Goal: Information Seeking & Learning: Learn about a topic

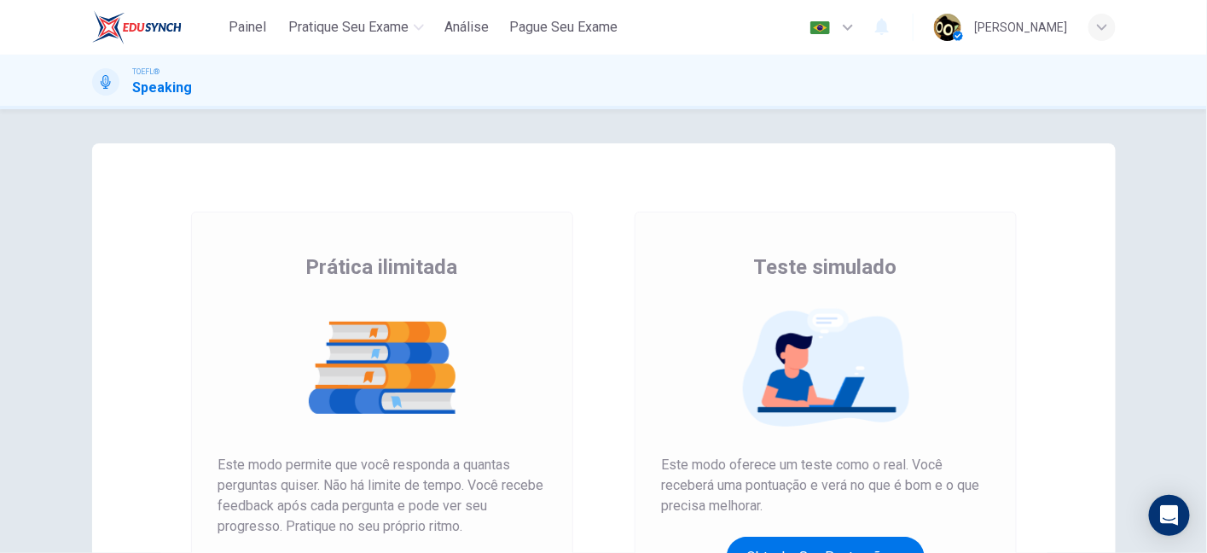
scroll to position [271, 0]
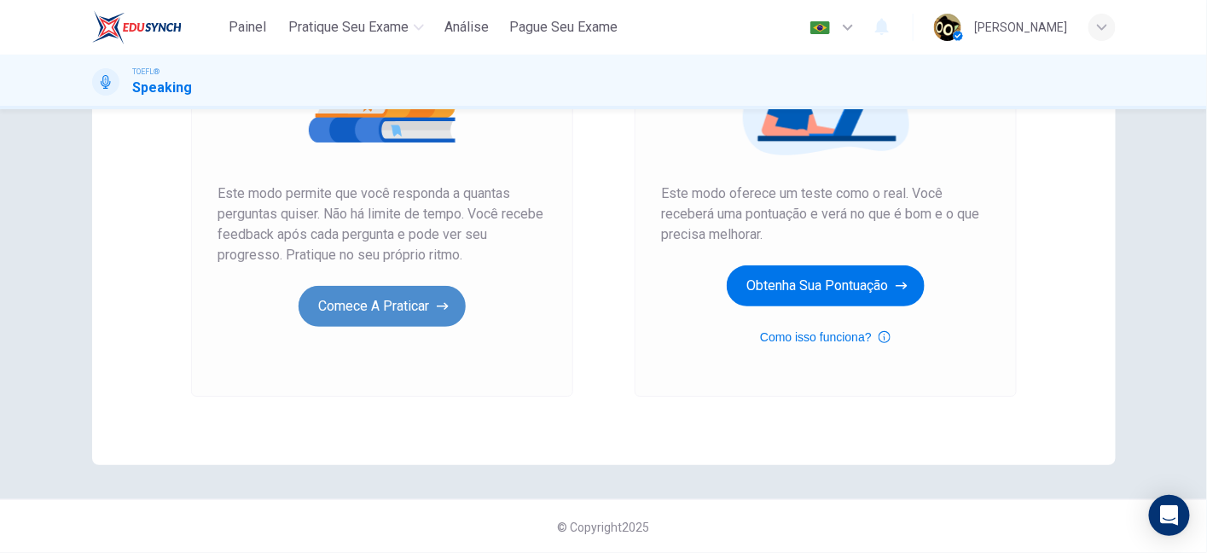
click at [401, 300] on button "Comece a praticar" at bounding box center [382, 306] width 167 height 41
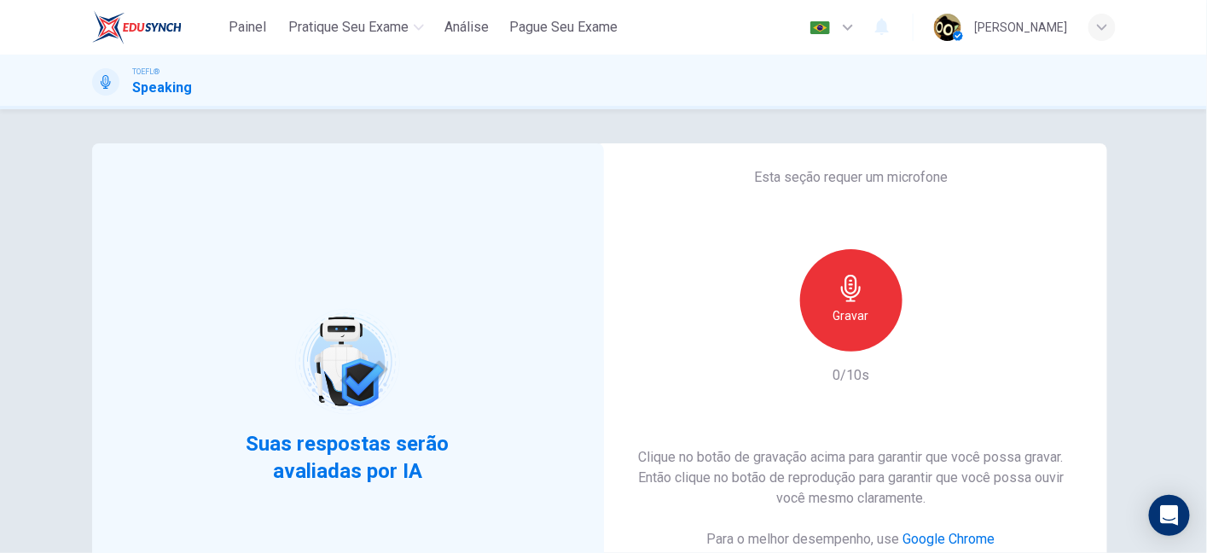
click at [860, 328] on div "Gravar" at bounding box center [851, 300] width 102 height 102
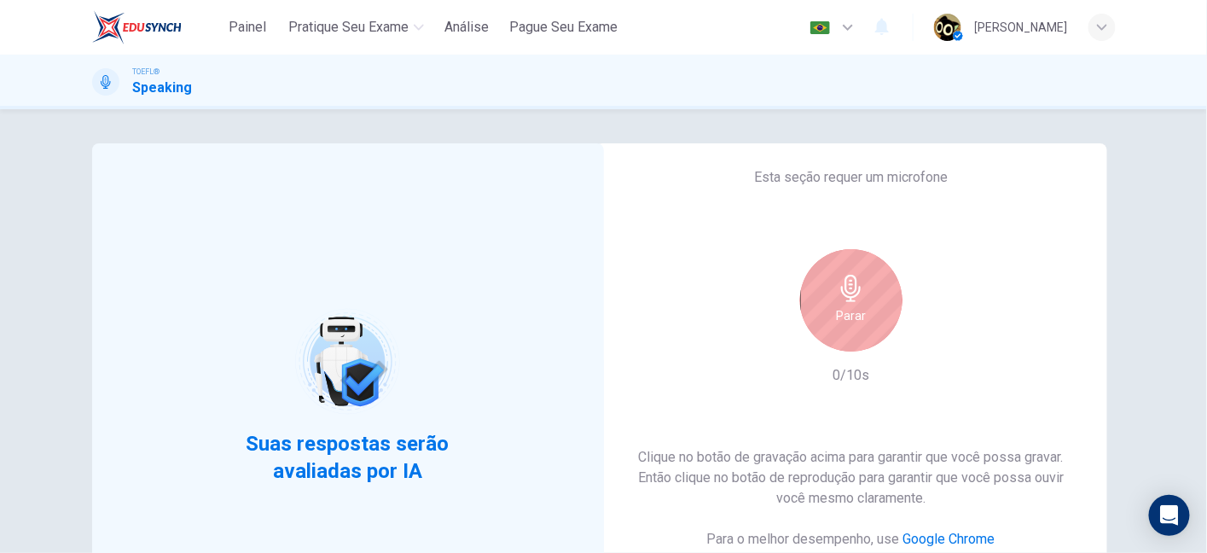
click at [860, 328] on div "Parar" at bounding box center [851, 300] width 102 height 102
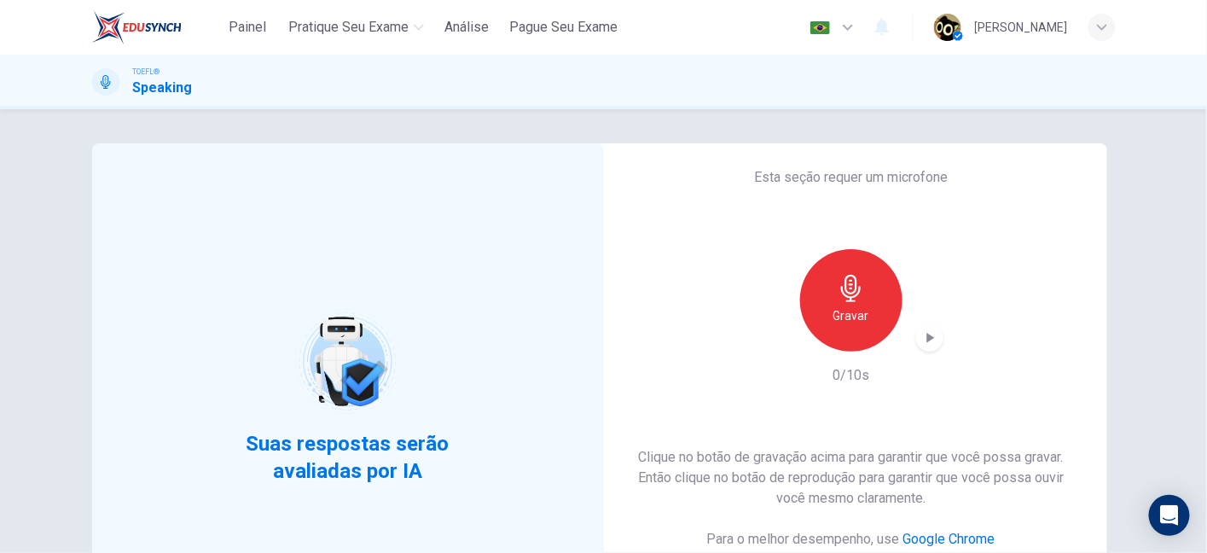
scroll to position [271, 0]
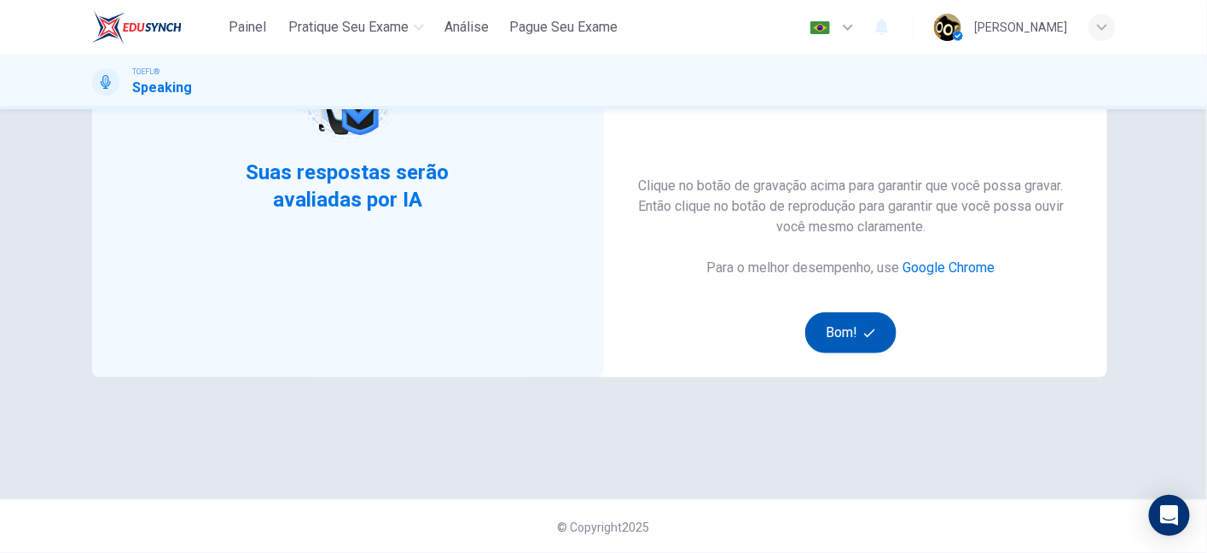
click at [863, 338] on button "Bom!" at bounding box center [850, 332] width 91 height 41
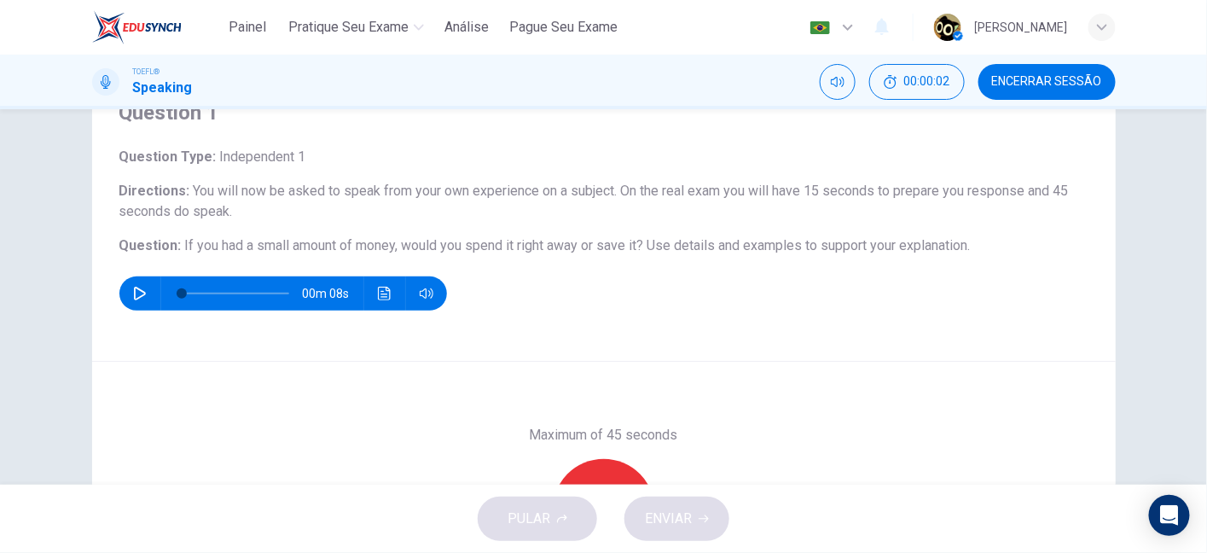
scroll to position [0, 0]
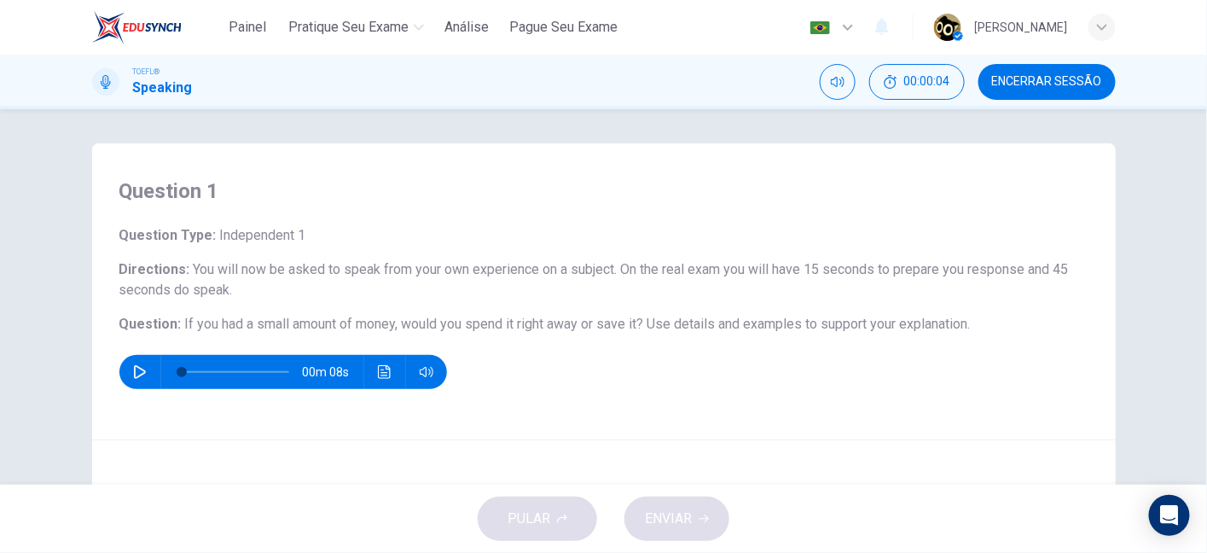
drag, startPoint x: 206, startPoint y: 321, endPoint x: 390, endPoint y: 322, distance: 184.3
click at [390, 322] on span "If you had a small amount of money, would you spend it right away or save it?" at bounding box center [414, 324] width 459 height 16
drag, startPoint x: 452, startPoint y: 322, endPoint x: 617, endPoint y: 325, distance: 164.7
click at [617, 325] on span "If you had a small amount of money, would you spend it right away or save it?" at bounding box center [414, 324] width 459 height 16
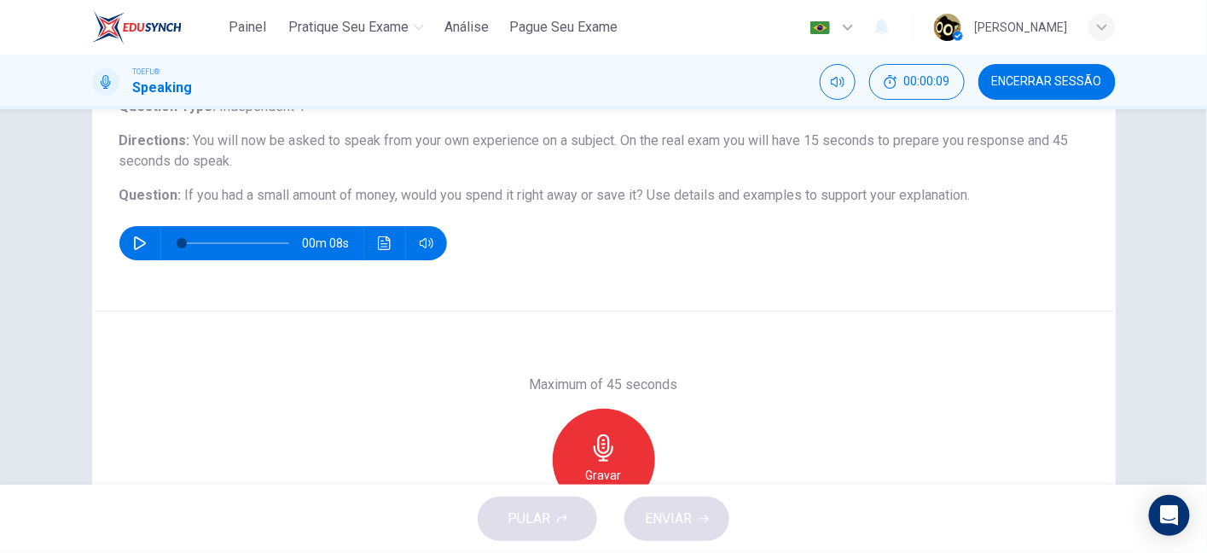
scroll to position [114, 0]
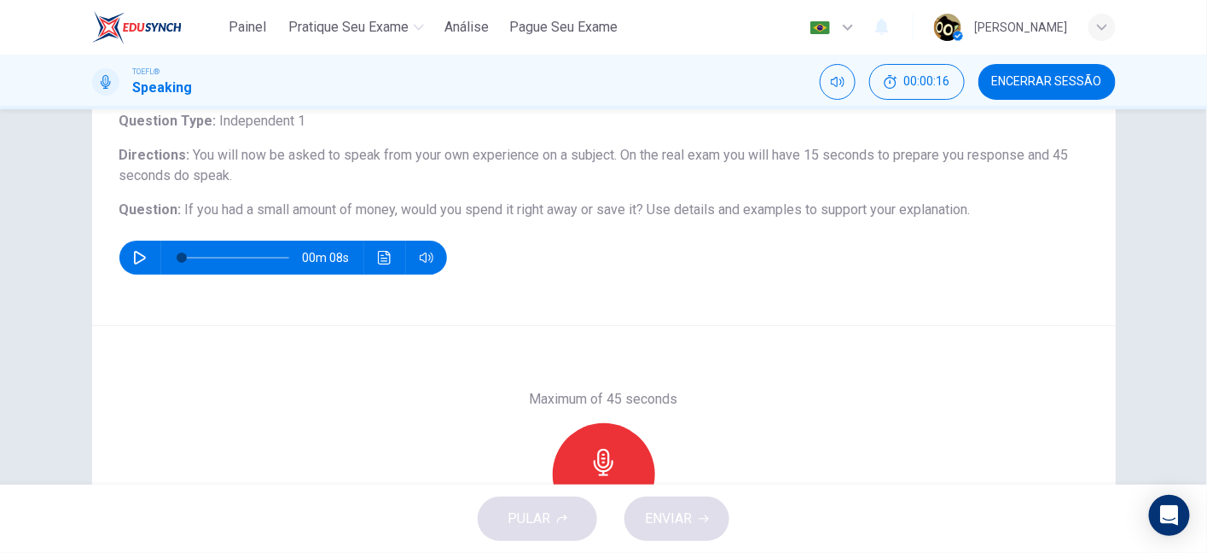
click at [618, 459] on div "Gravar" at bounding box center [604, 474] width 102 height 102
click at [618, 459] on div "Parar" at bounding box center [604, 474] width 102 height 102
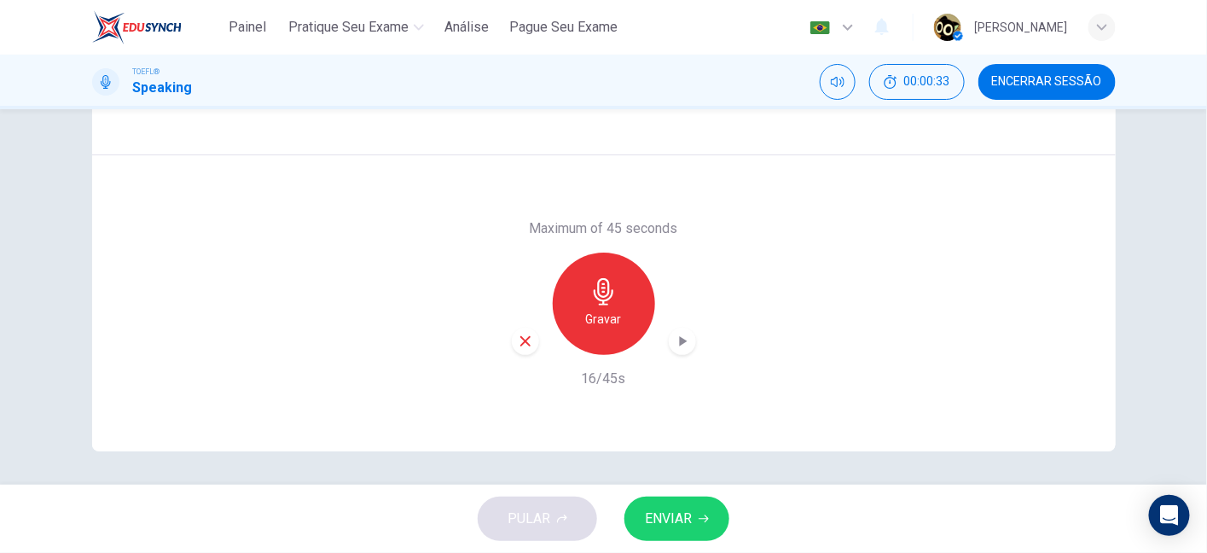
click at [520, 347] on div "button" at bounding box center [525, 341] width 27 height 27
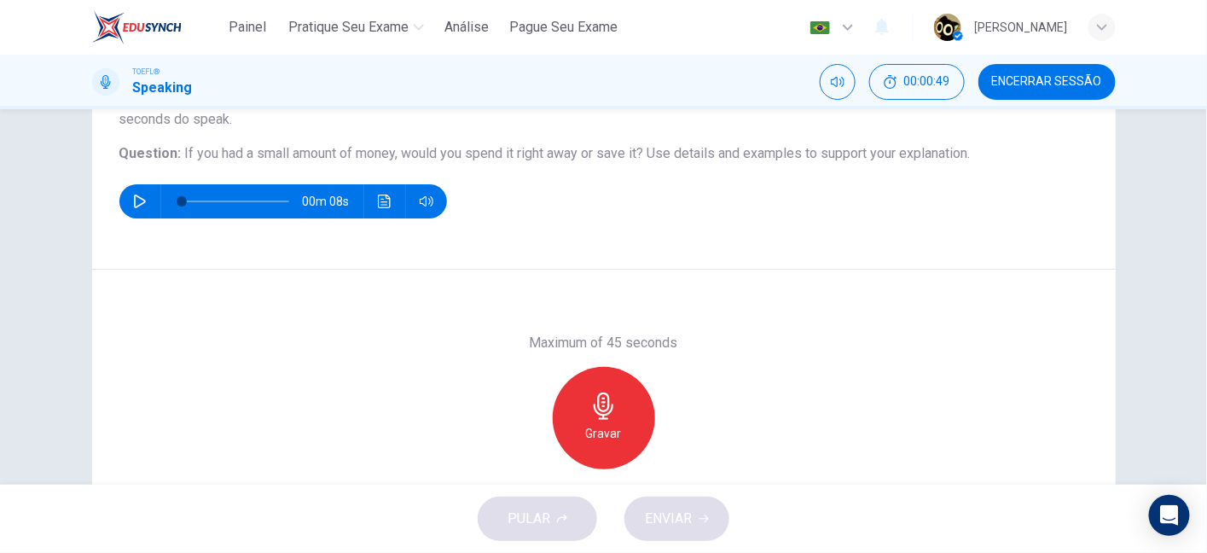
scroll to position [176, 0]
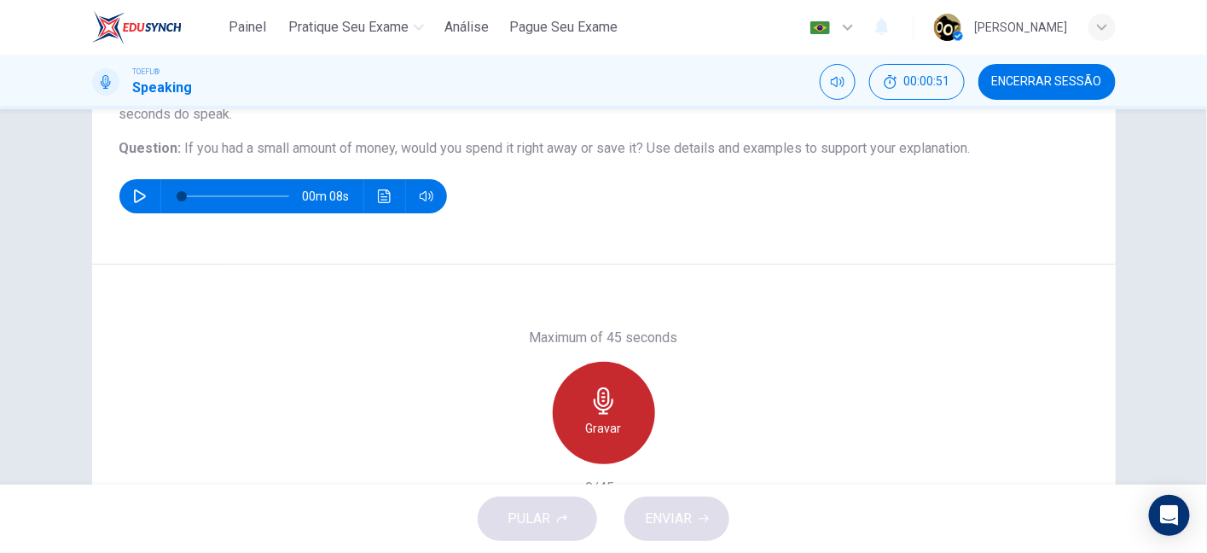
click at [613, 399] on div "Gravar" at bounding box center [604, 413] width 102 height 102
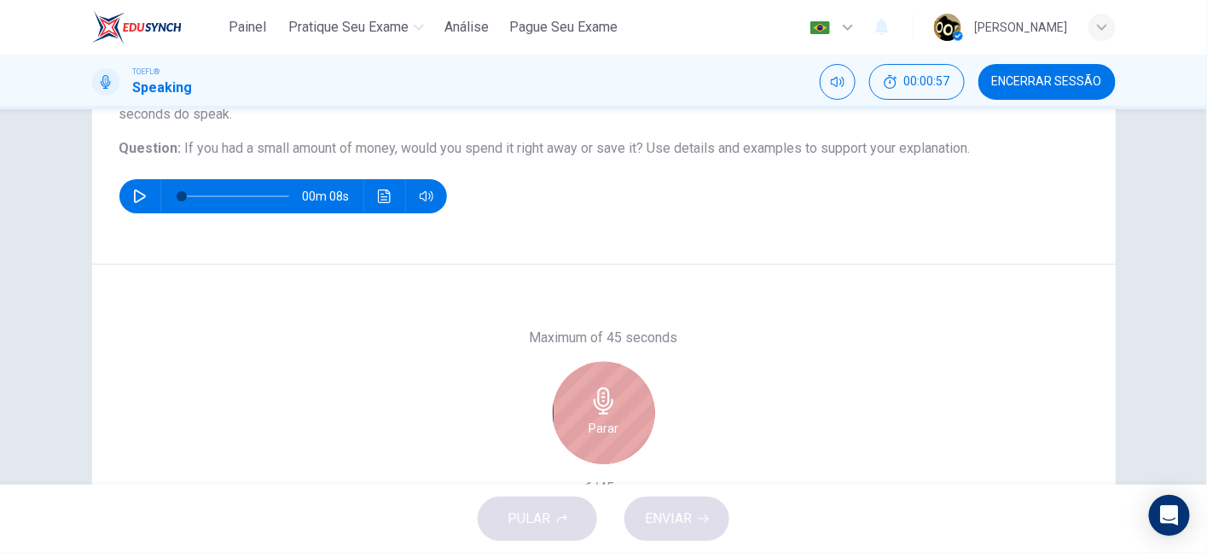
click at [590, 407] on icon "button" at bounding box center [603, 400] width 27 height 27
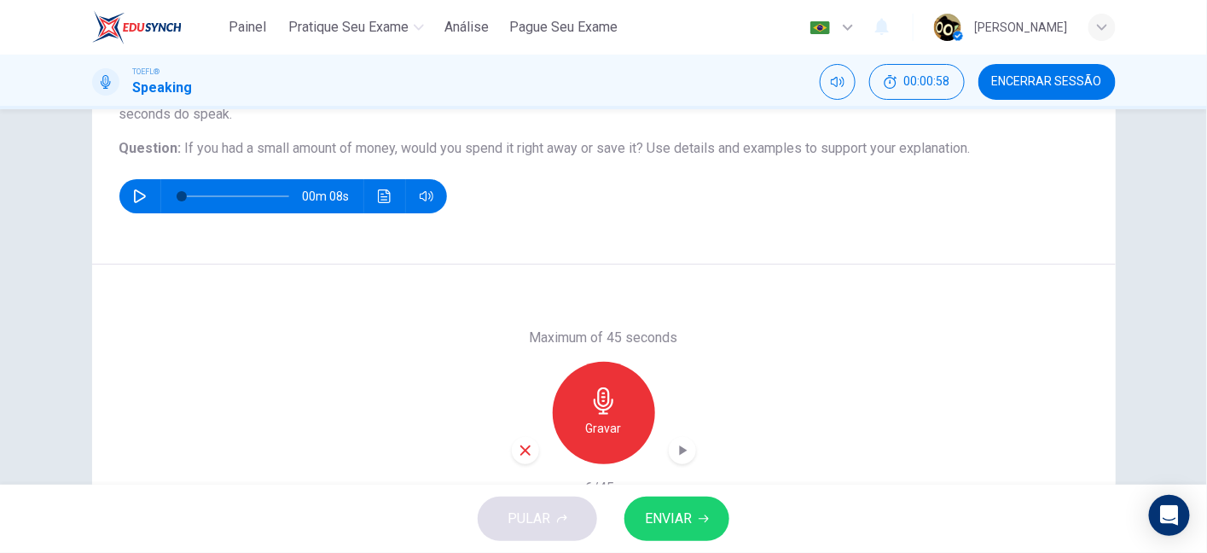
scroll to position [227, 0]
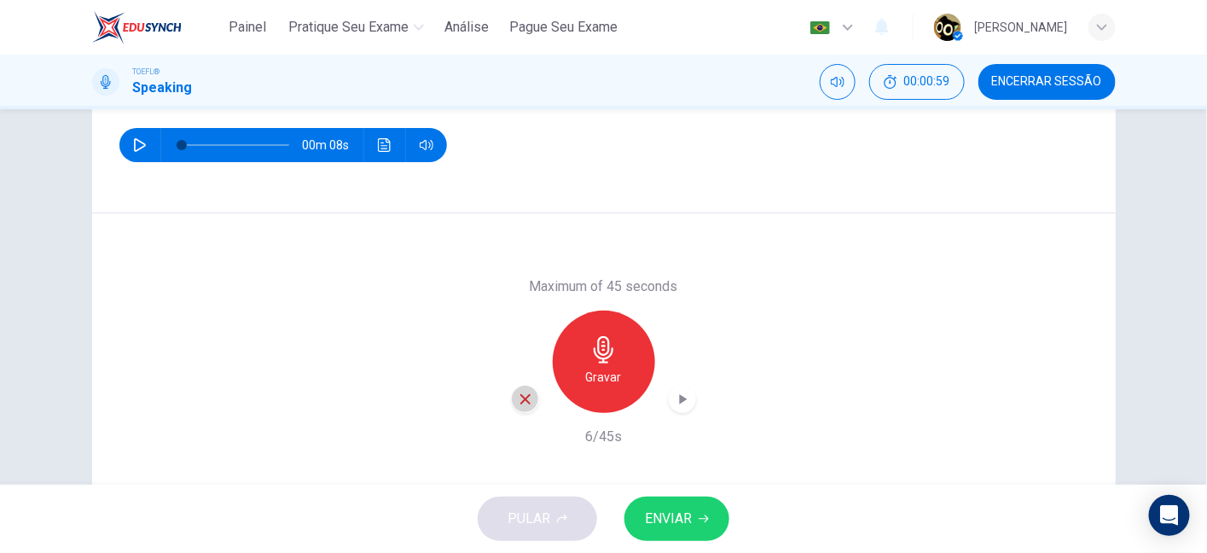
click at [527, 404] on icon "button" at bounding box center [525, 399] width 15 height 15
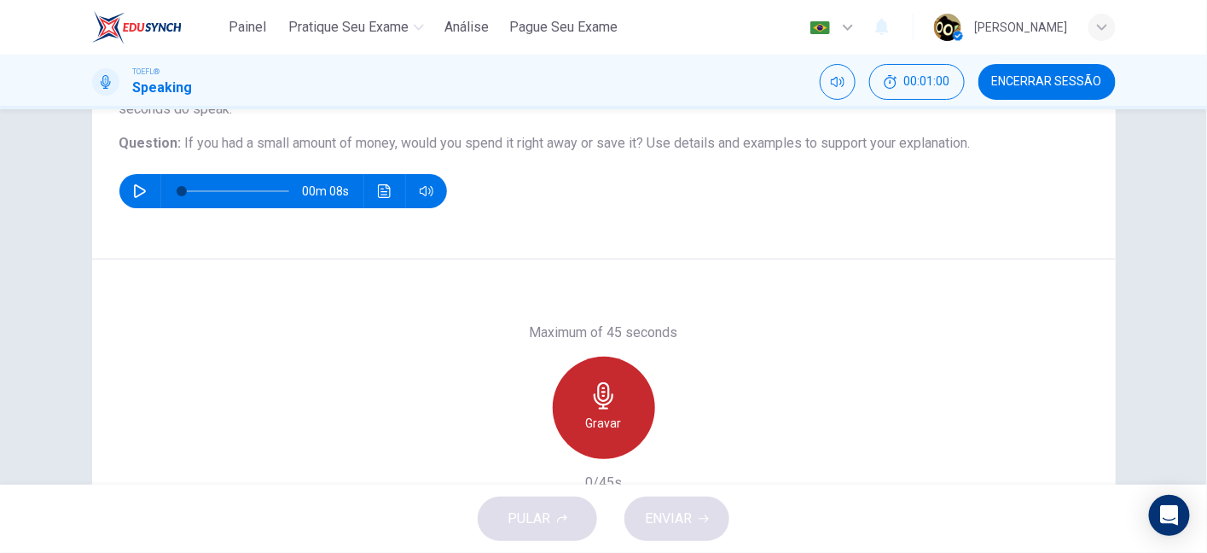
click at [600, 414] on h6 "Gravar" at bounding box center [604, 423] width 36 height 20
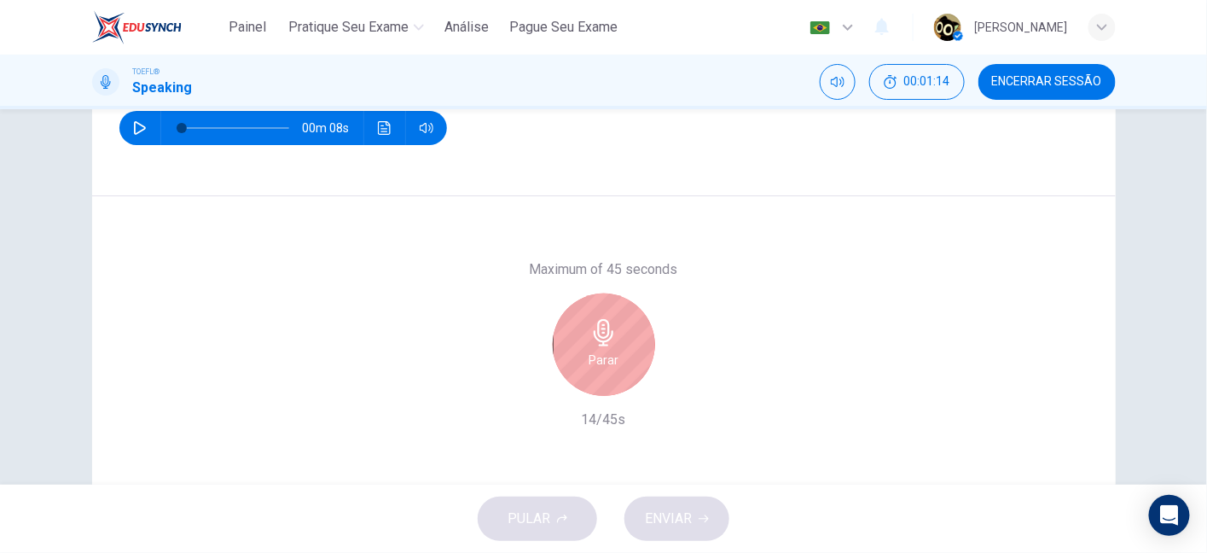
scroll to position [257, 0]
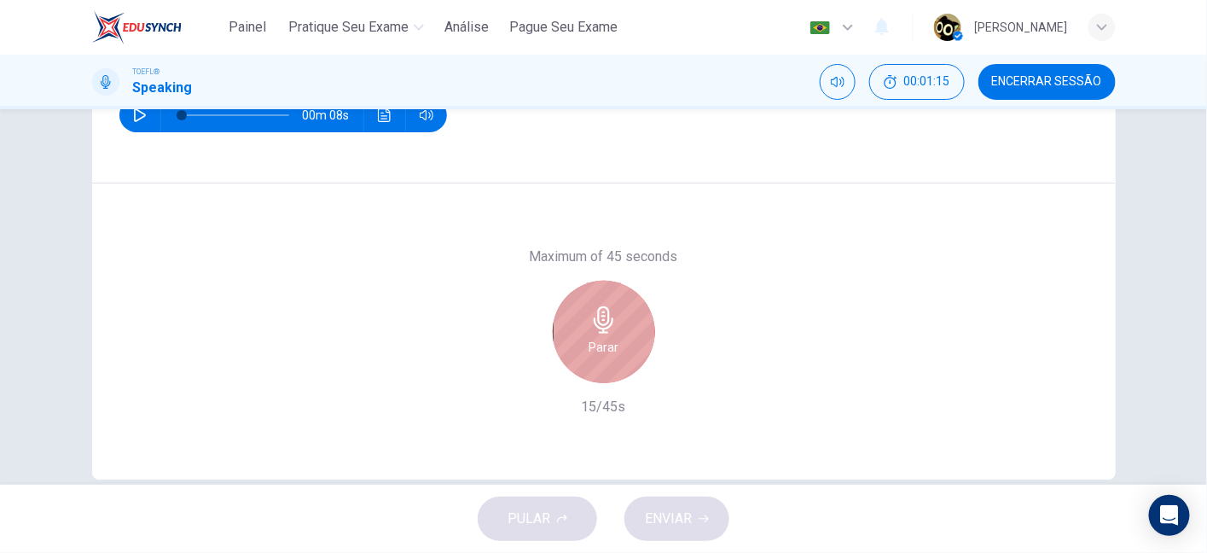
click at [613, 352] on h6 "Parar" at bounding box center [604, 347] width 30 height 20
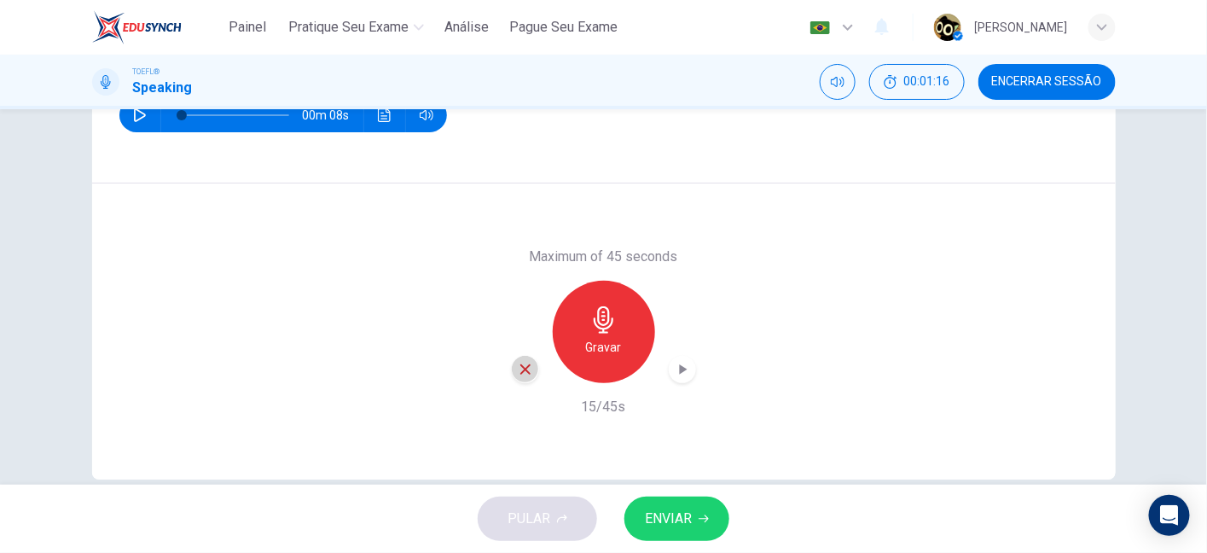
click at [531, 371] on div "button" at bounding box center [525, 369] width 27 height 27
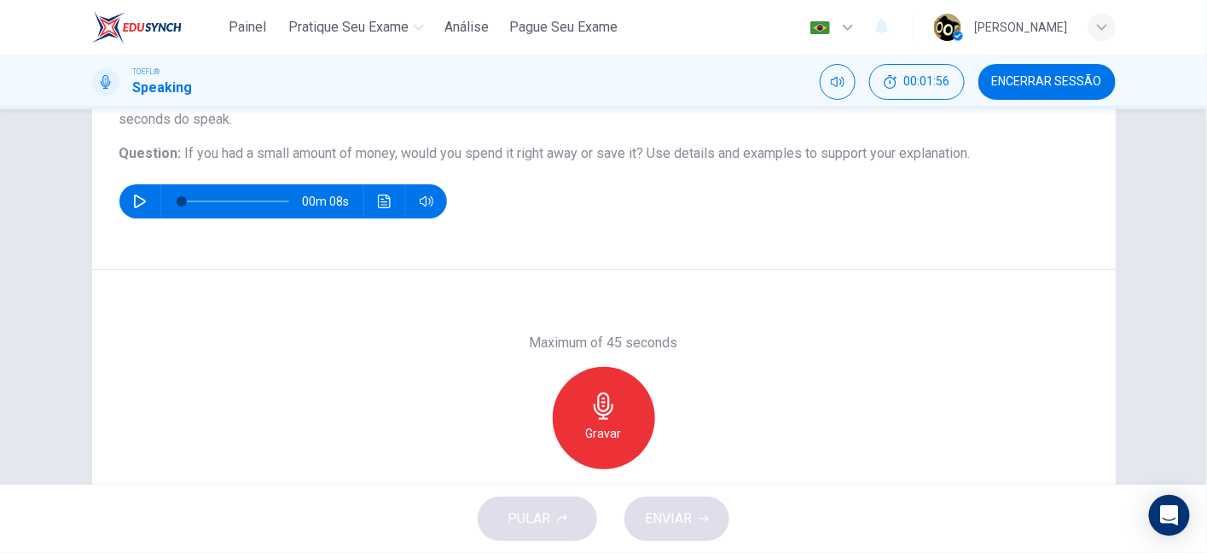
scroll to position [158, 0]
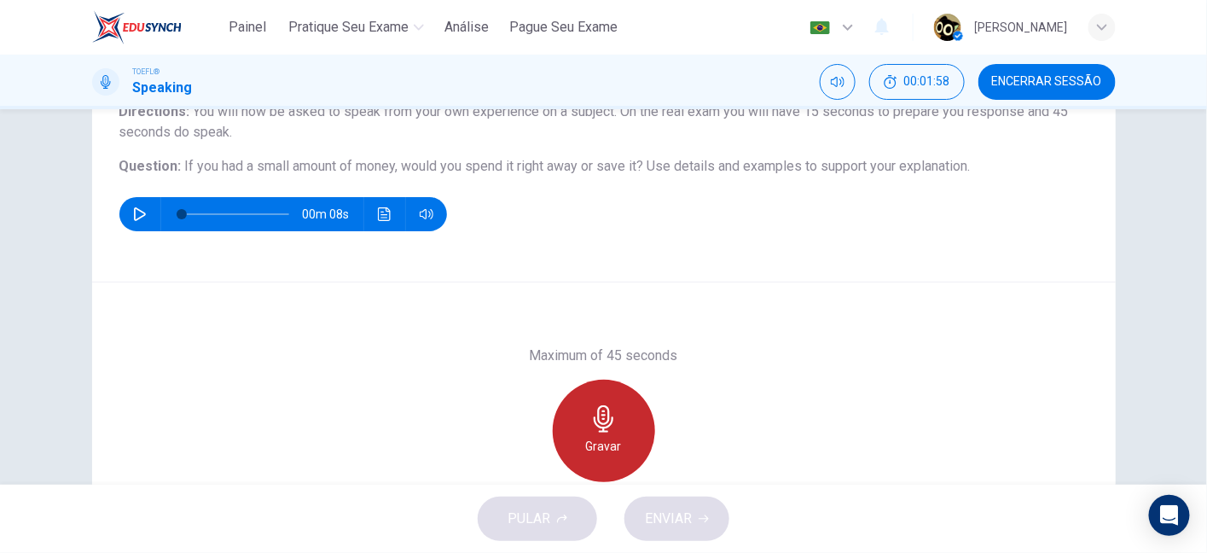
click at [607, 418] on icon "button" at bounding box center [604, 418] width 20 height 27
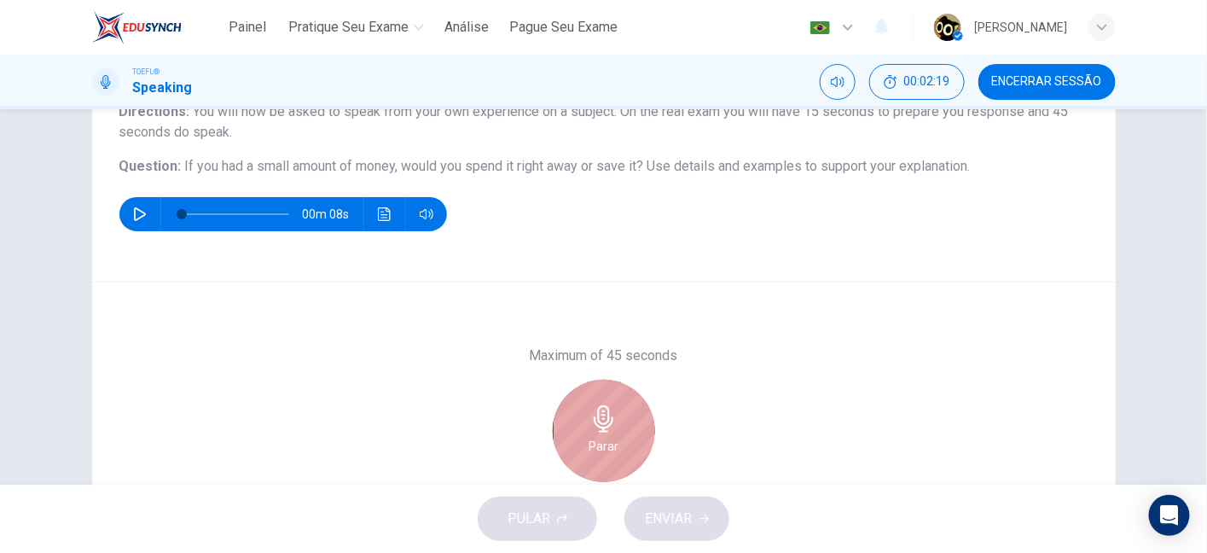
click at [607, 418] on icon "button" at bounding box center [604, 418] width 20 height 27
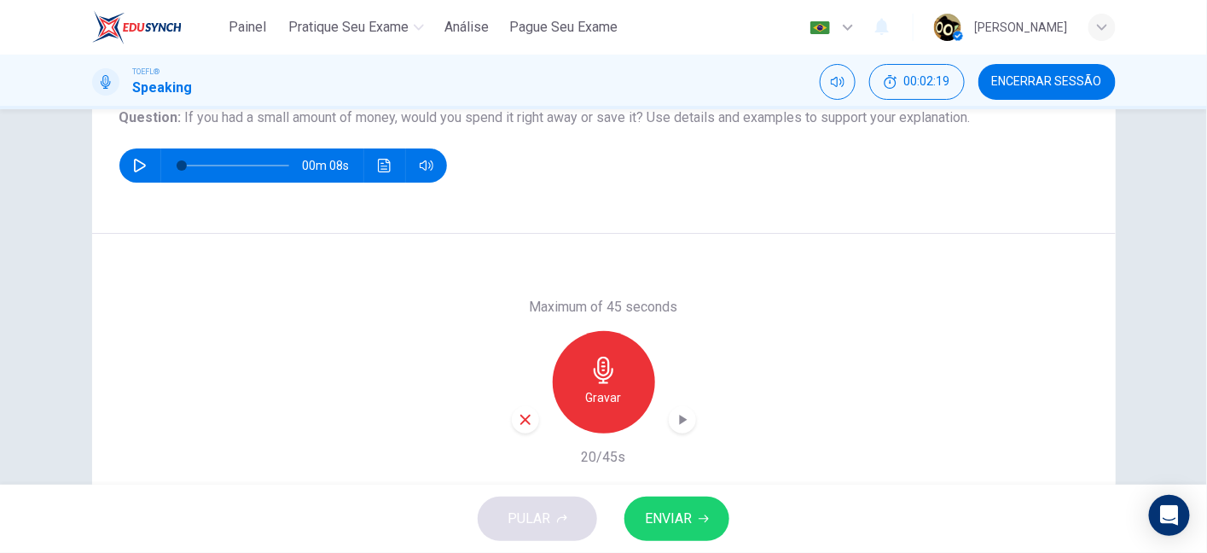
scroll to position [207, 0]
click at [521, 413] on icon "button" at bounding box center [525, 418] width 15 height 15
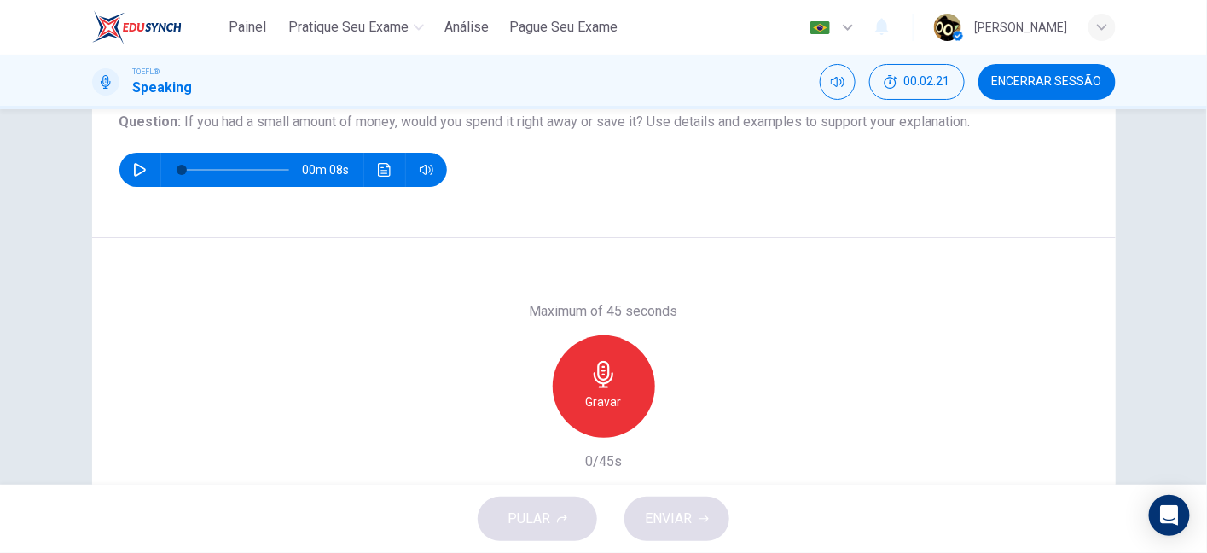
scroll to position [202, 0]
click at [629, 370] on div "Gravar" at bounding box center [604, 386] width 102 height 102
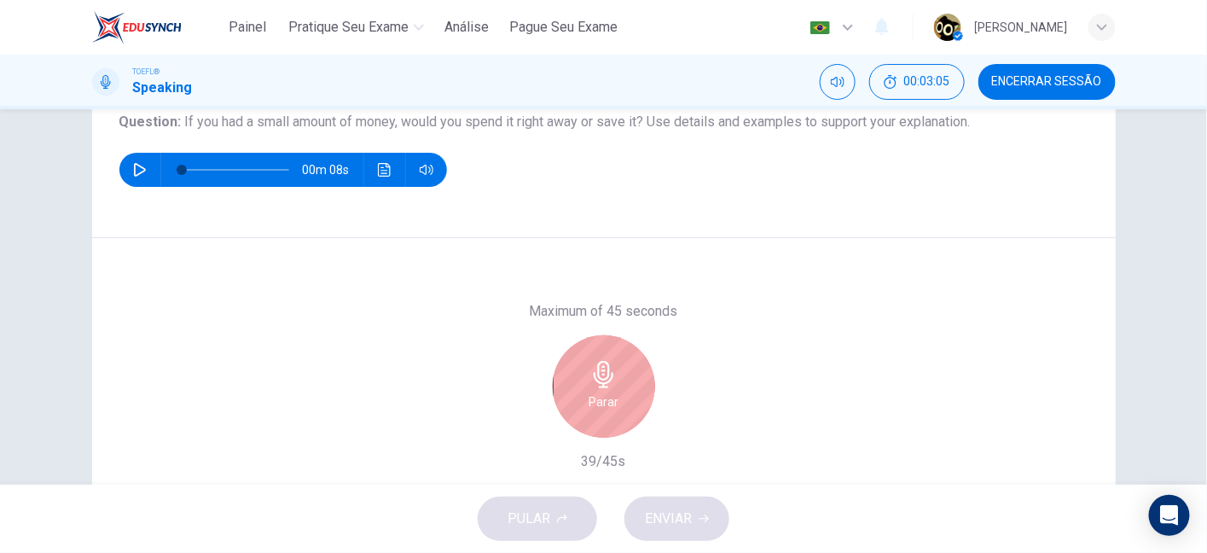
click at [629, 370] on div "Parar" at bounding box center [604, 386] width 102 height 102
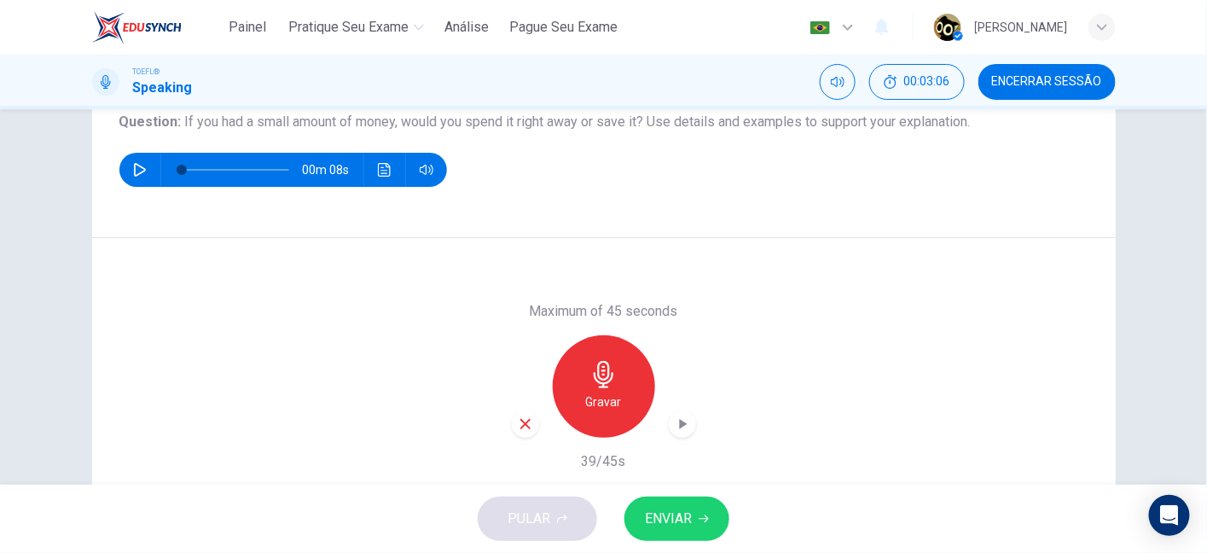
click at [517, 434] on div "button" at bounding box center [525, 423] width 27 height 27
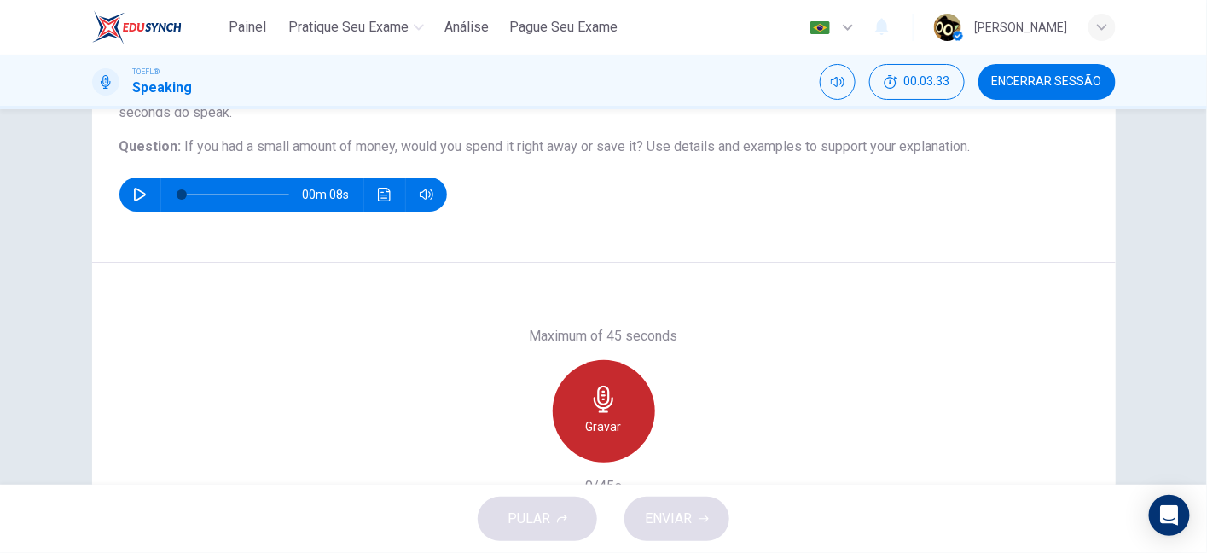
click at [601, 396] on icon "button" at bounding box center [603, 399] width 27 height 27
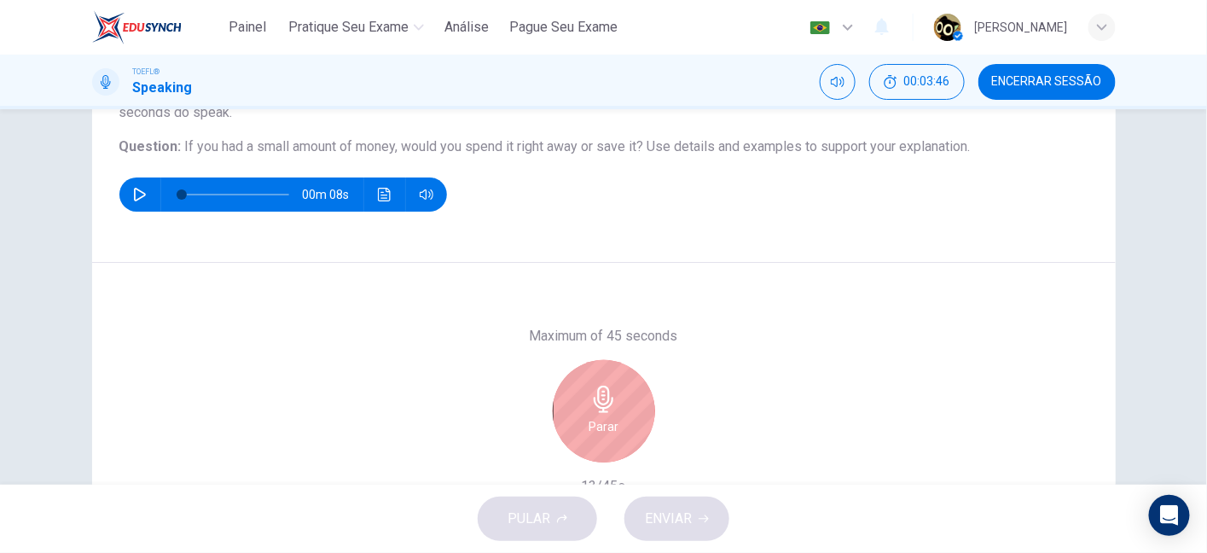
click at [612, 395] on icon "button" at bounding box center [603, 399] width 27 height 27
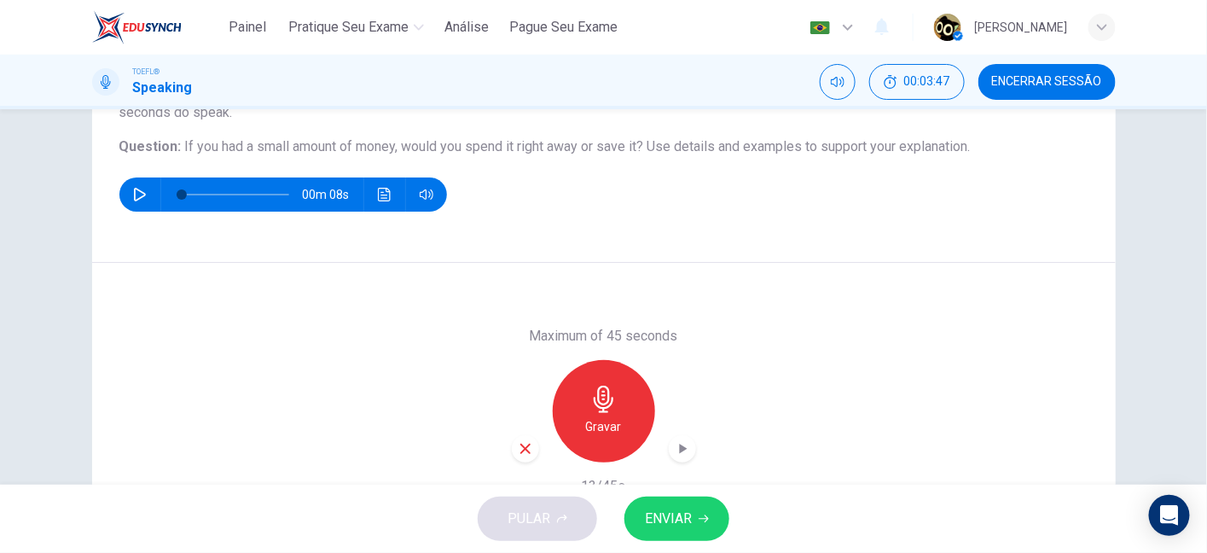
click at [523, 456] on div "button" at bounding box center [525, 448] width 27 height 27
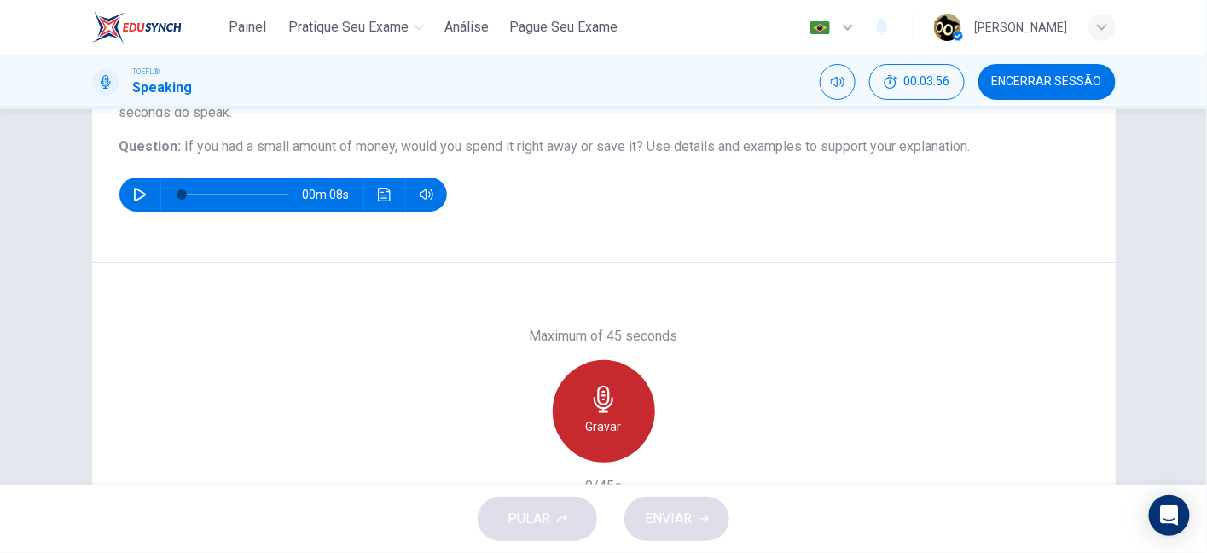
click at [612, 389] on icon "button" at bounding box center [603, 399] width 27 height 27
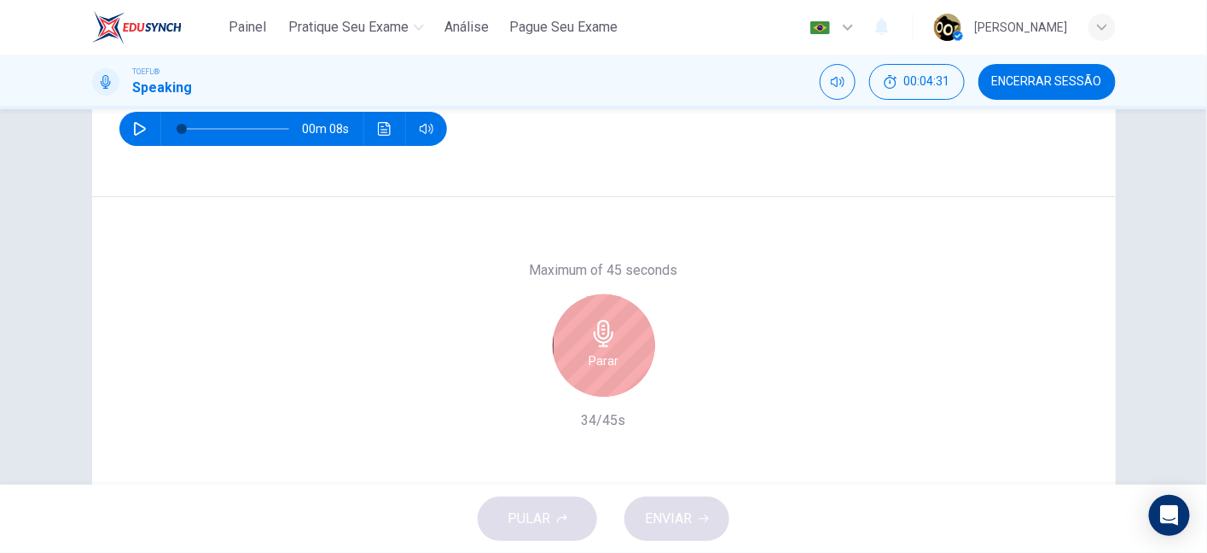
scroll to position [237, 0]
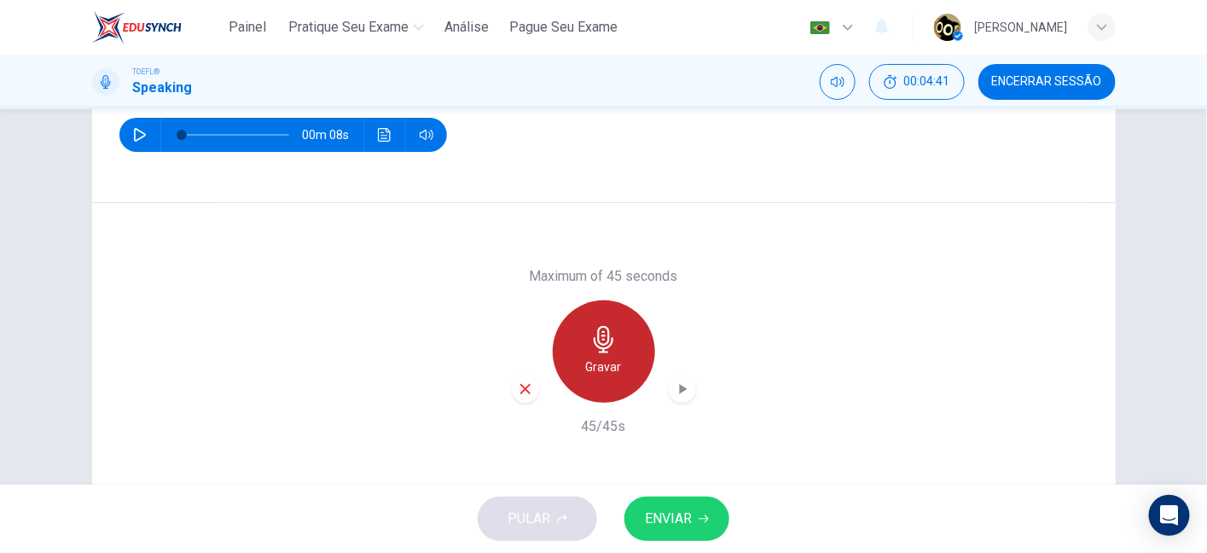
click at [629, 340] on div "Gravar" at bounding box center [604, 351] width 102 height 102
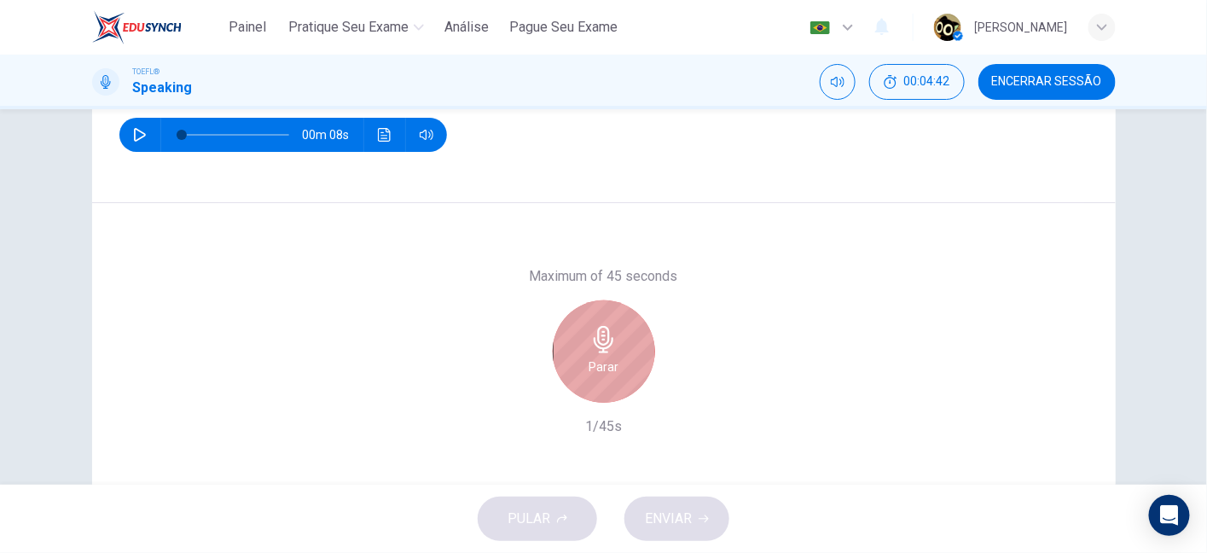
click at [613, 369] on h6 "Parar" at bounding box center [604, 367] width 30 height 20
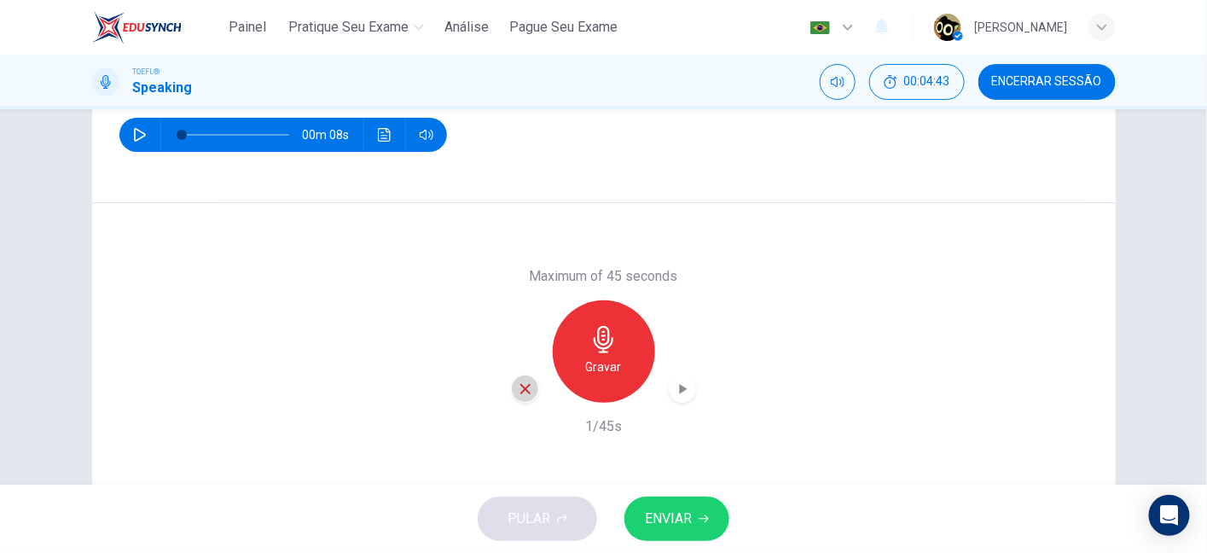
click at [523, 389] on icon "button" at bounding box center [525, 389] width 10 height 10
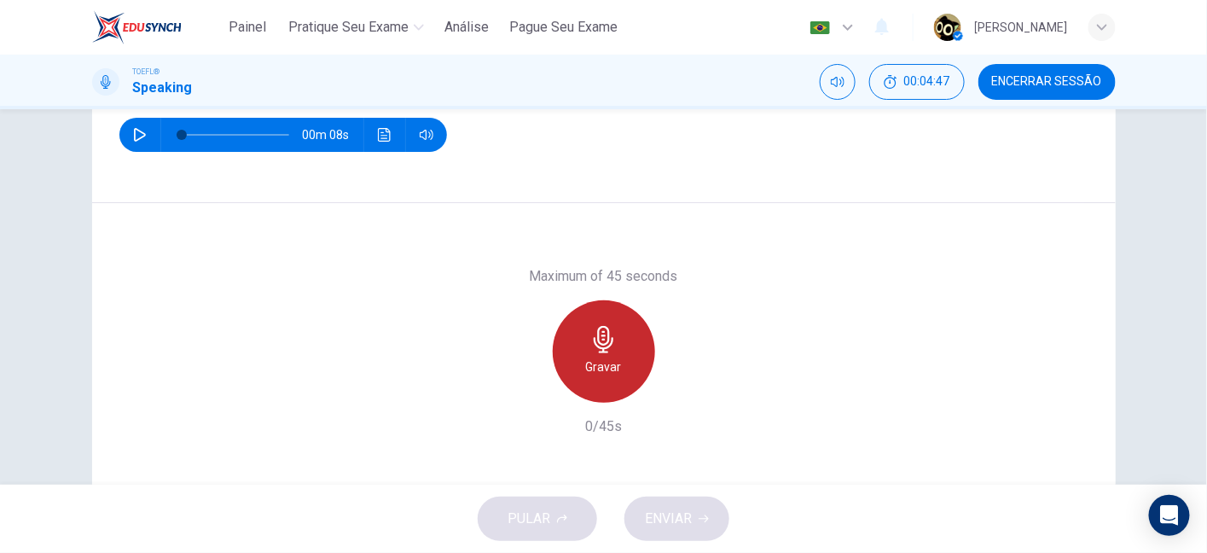
click at [630, 354] on div "Gravar" at bounding box center [604, 351] width 102 height 102
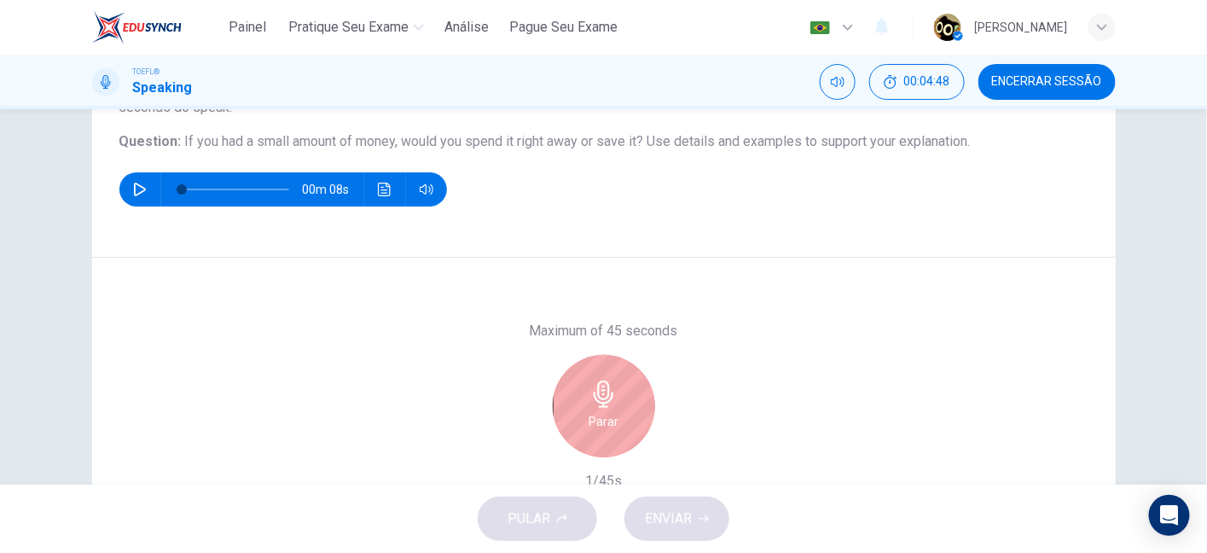
scroll to position [183, 0]
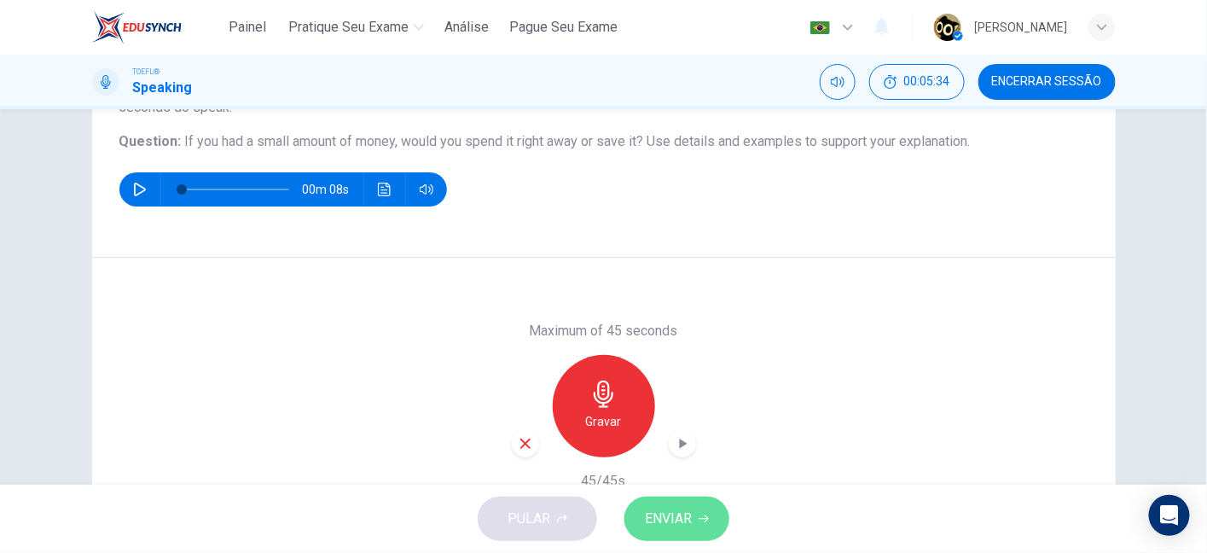
click at [672, 514] on span "ENVIAR" at bounding box center [668, 519] width 47 height 24
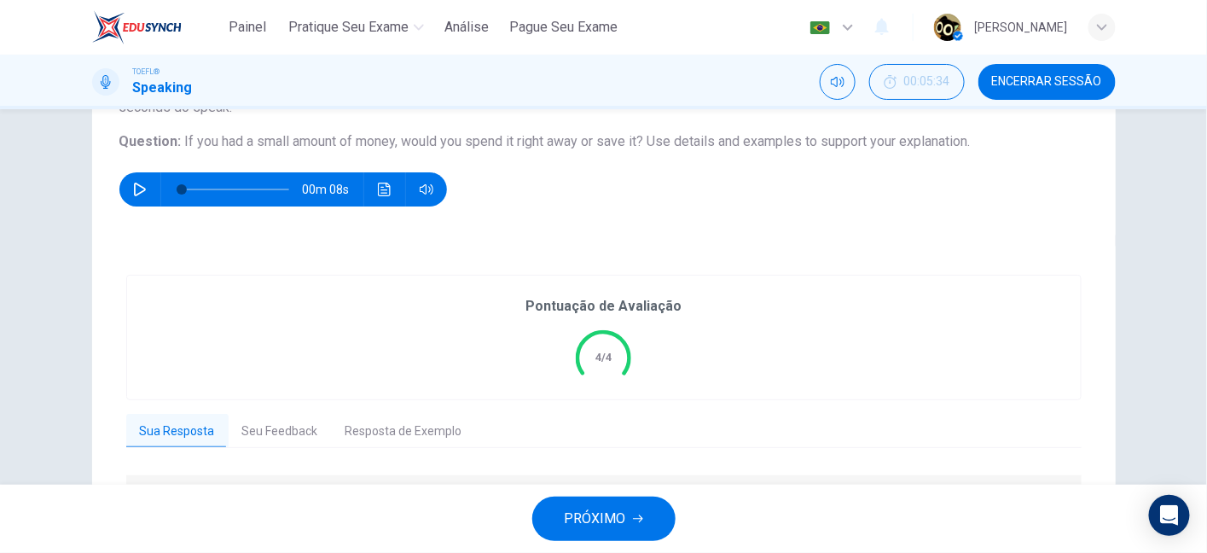
scroll to position [304, 0]
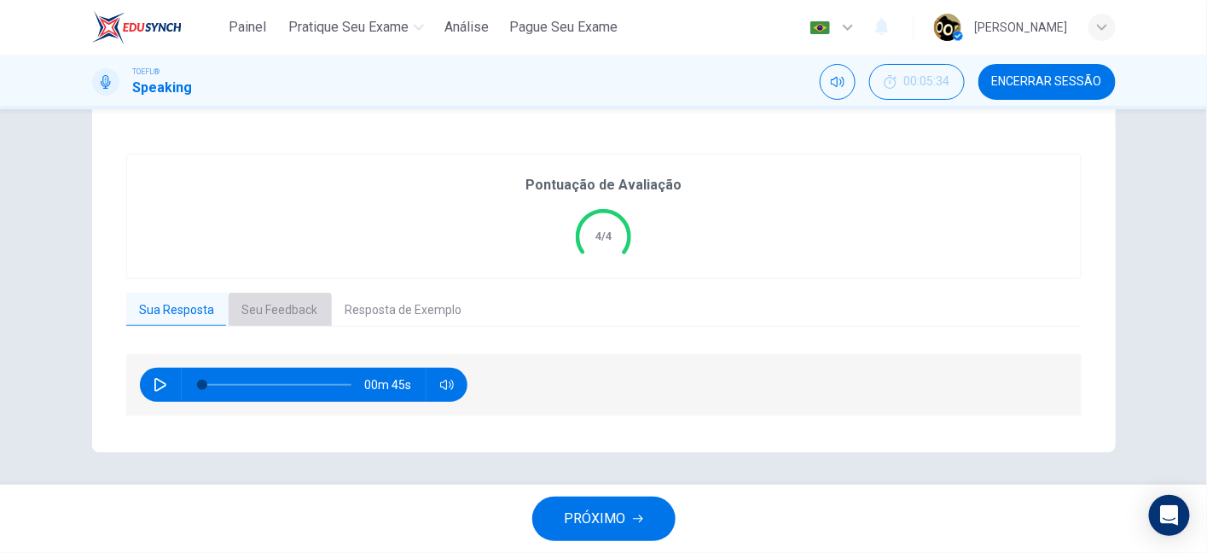
click at [258, 320] on button "Seu Feedback" at bounding box center [280, 311] width 103 height 36
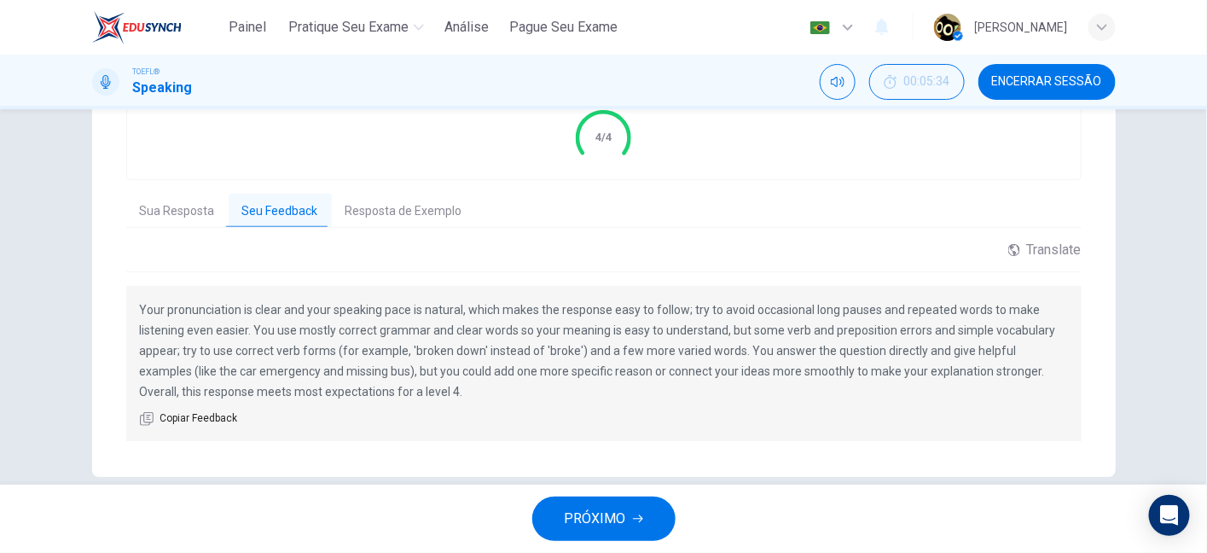
scroll to position [399, 0]
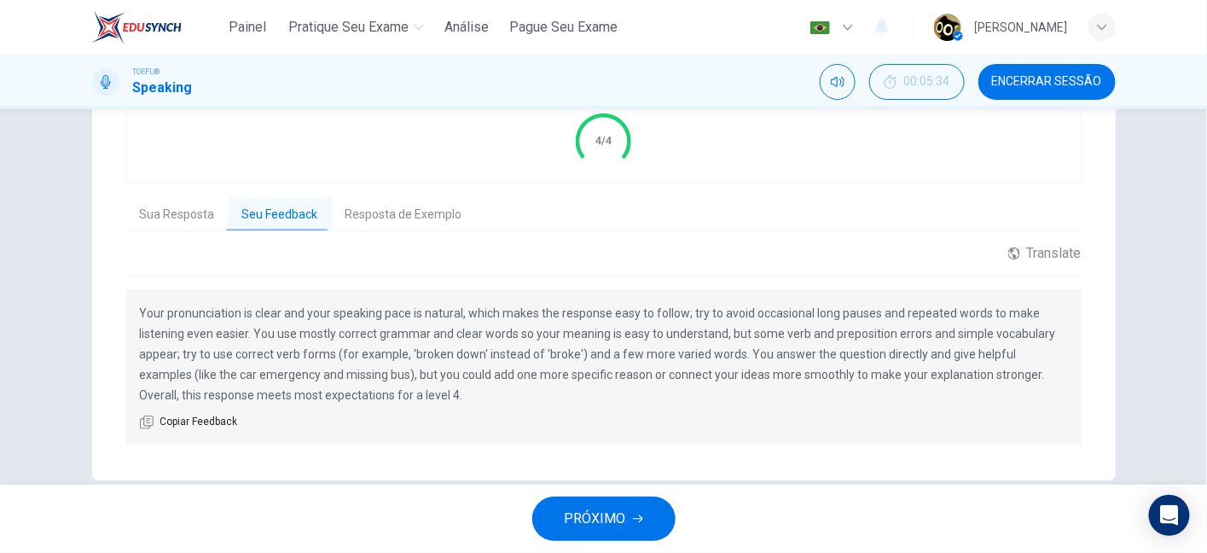
drag, startPoint x: 290, startPoint y: 327, endPoint x: 518, endPoint y: 291, distance: 230.6
click at [518, 291] on div "Your pronunciation is clear and your speaking pace is natural, which makes the …" at bounding box center [603, 366] width 955 height 155
drag, startPoint x: 725, startPoint y: 311, endPoint x: 875, endPoint y: 313, distance: 150.2
click at [875, 313] on p "Your pronunciation is clear and your speaking pace is natural, which makes the …" at bounding box center [604, 354] width 928 height 102
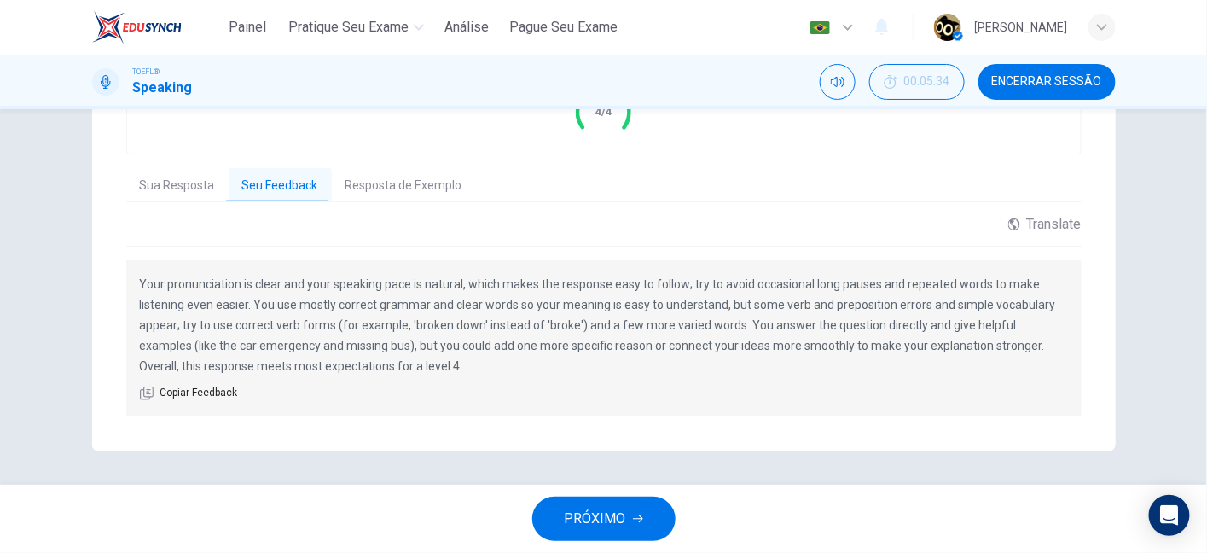
scroll to position [427, 0]
drag, startPoint x: 645, startPoint y: 328, endPoint x: 676, endPoint y: 328, distance: 30.7
click at [676, 328] on p "Your pronunciation is clear and your speaking pace is natural, which makes the …" at bounding box center [604, 326] width 928 height 102
click at [411, 182] on button "Resposta de Exemplo" at bounding box center [404, 187] width 144 height 36
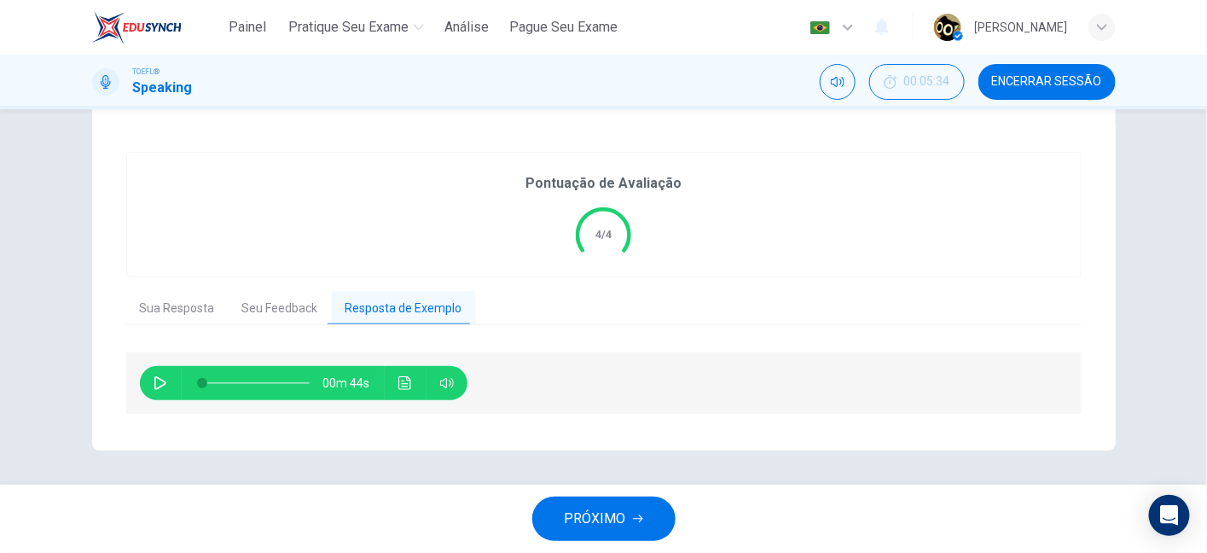
scroll to position [304, 0]
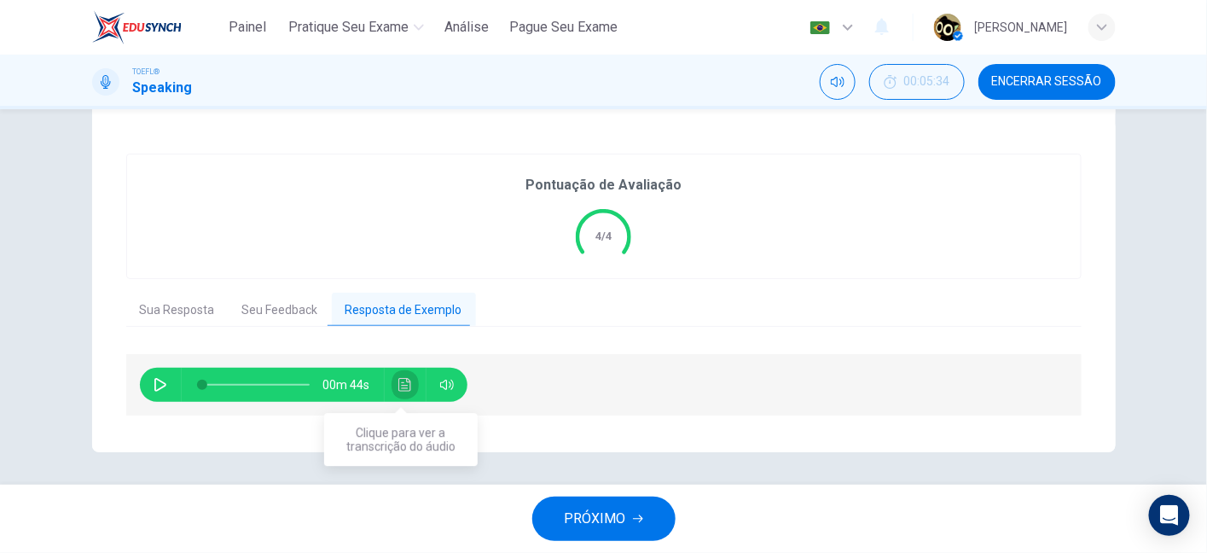
click at [412, 386] on button "Clique para ver a transcrição do áudio" at bounding box center [405, 385] width 27 height 34
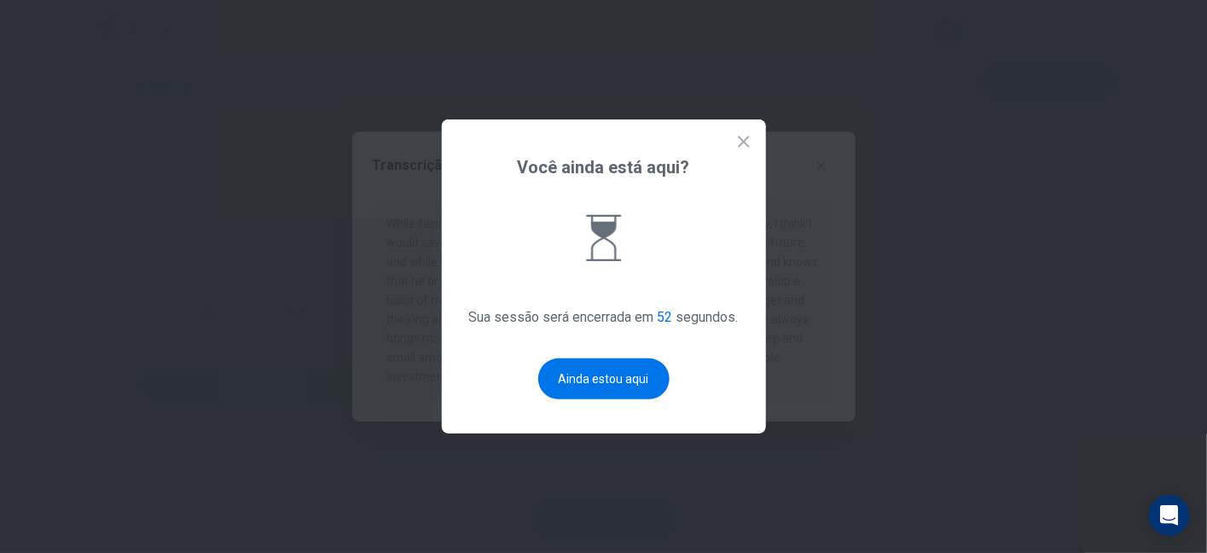
click at [745, 148] on icon at bounding box center [743, 141] width 17 height 17
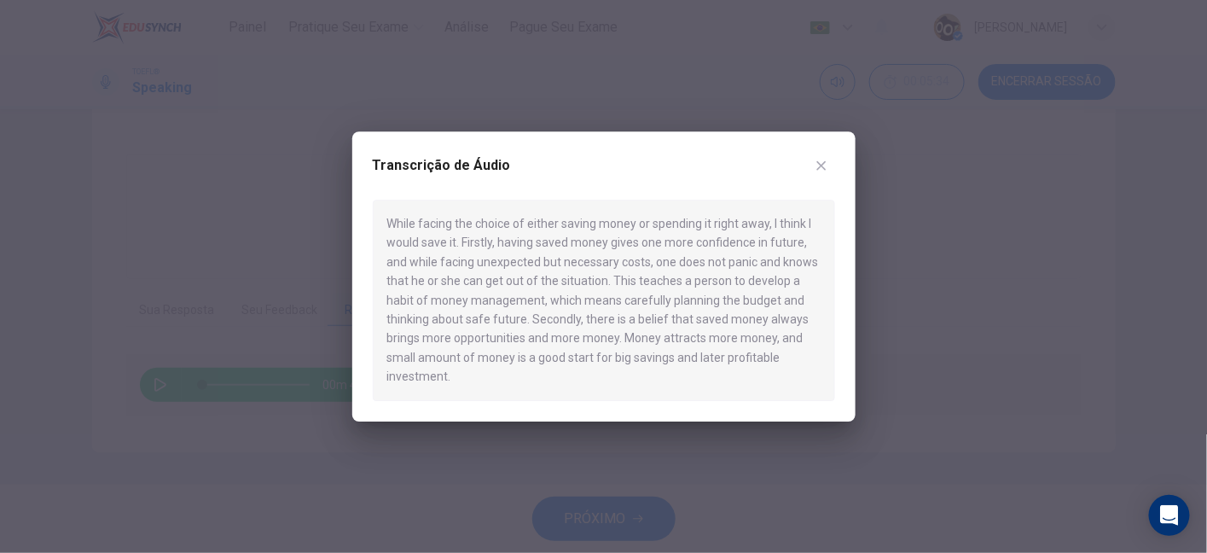
click at [822, 176] on button "button" at bounding box center [821, 165] width 27 height 27
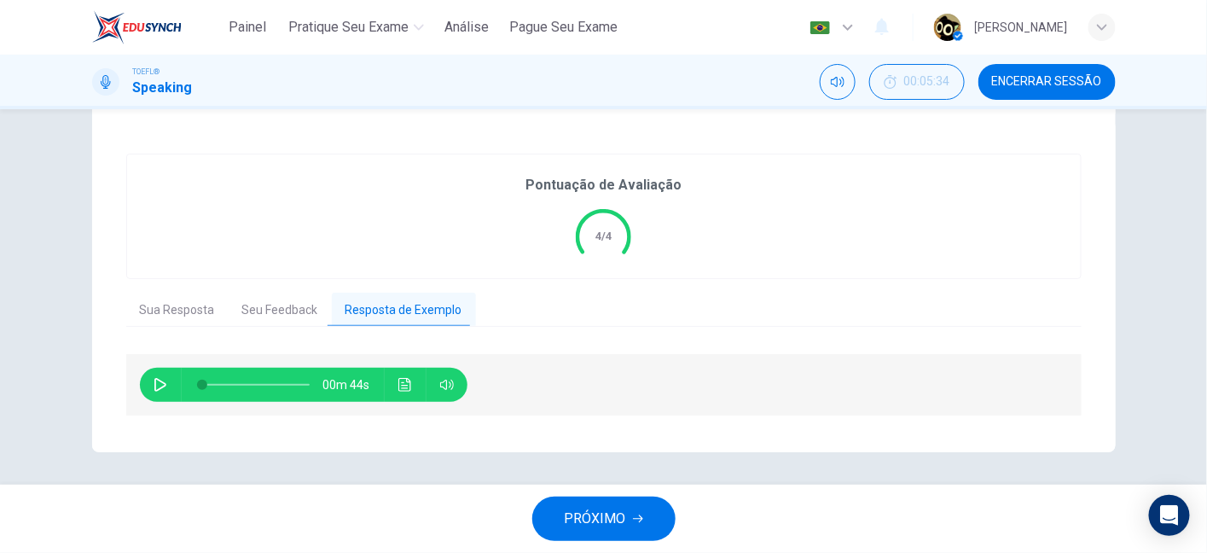
click at [588, 515] on span "PRÓXIMO" at bounding box center [595, 519] width 61 height 24
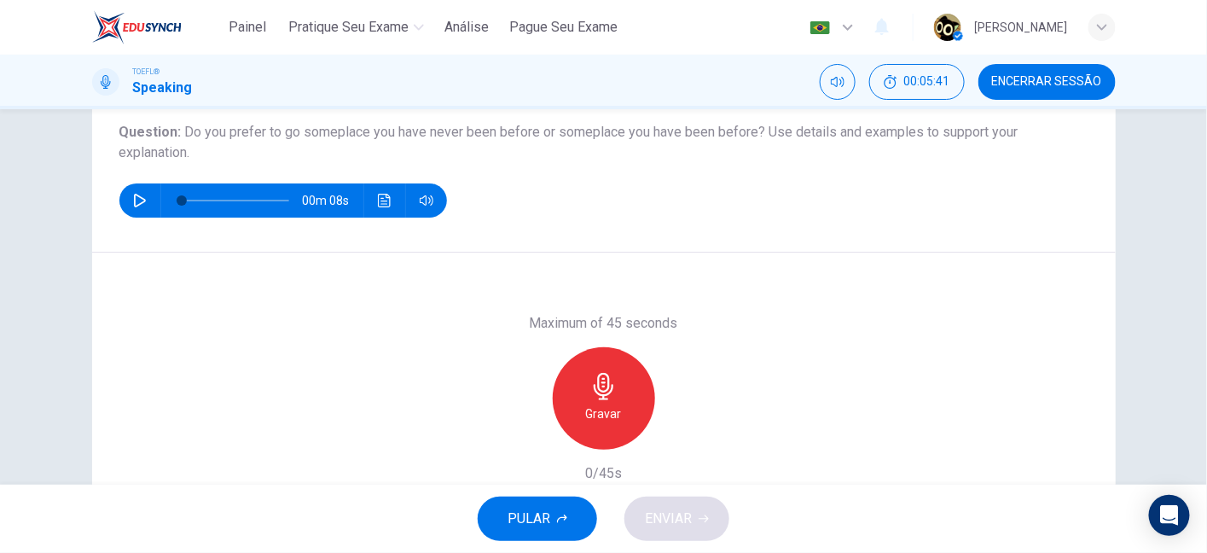
scroll to position [159, 0]
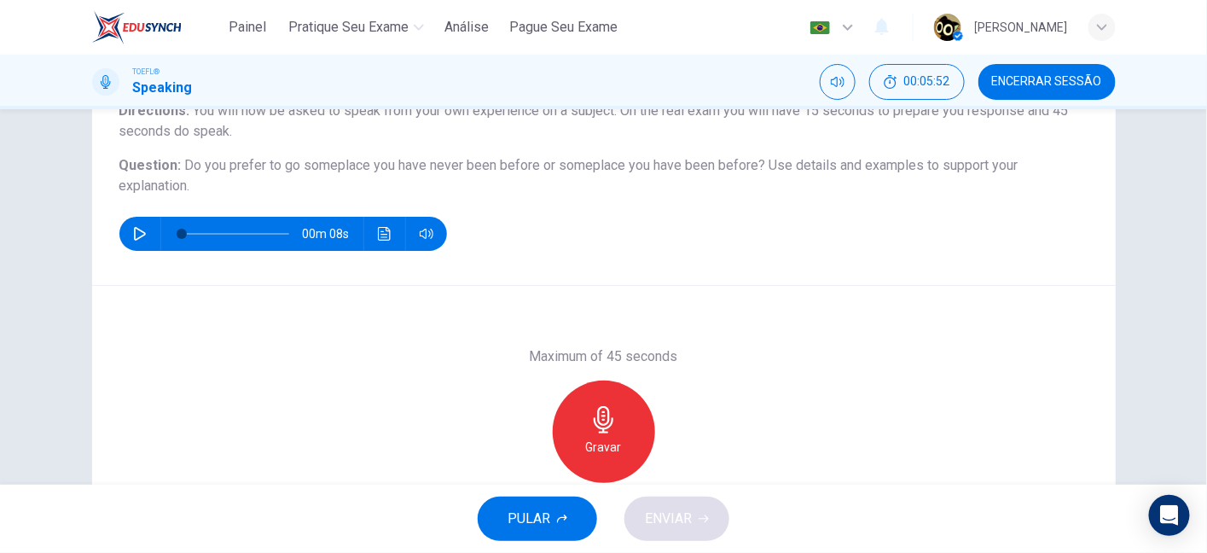
click at [633, 412] on div "Gravar" at bounding box center [604, 431] width 102 height 102
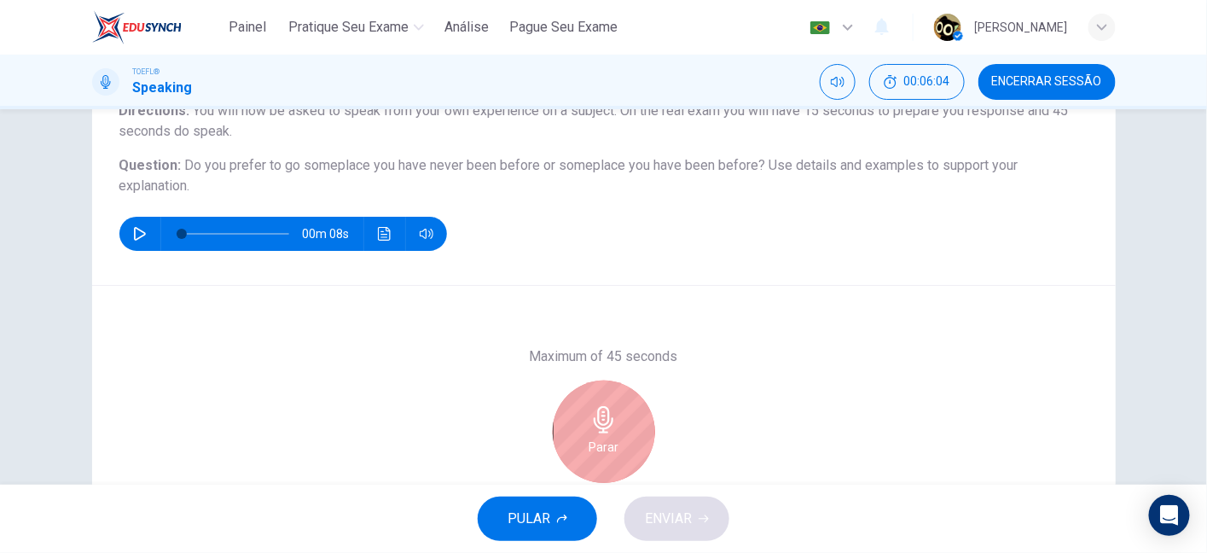
click at [613, 413] on div "Parar" at bounding box center [604, 431] width 102 height 102
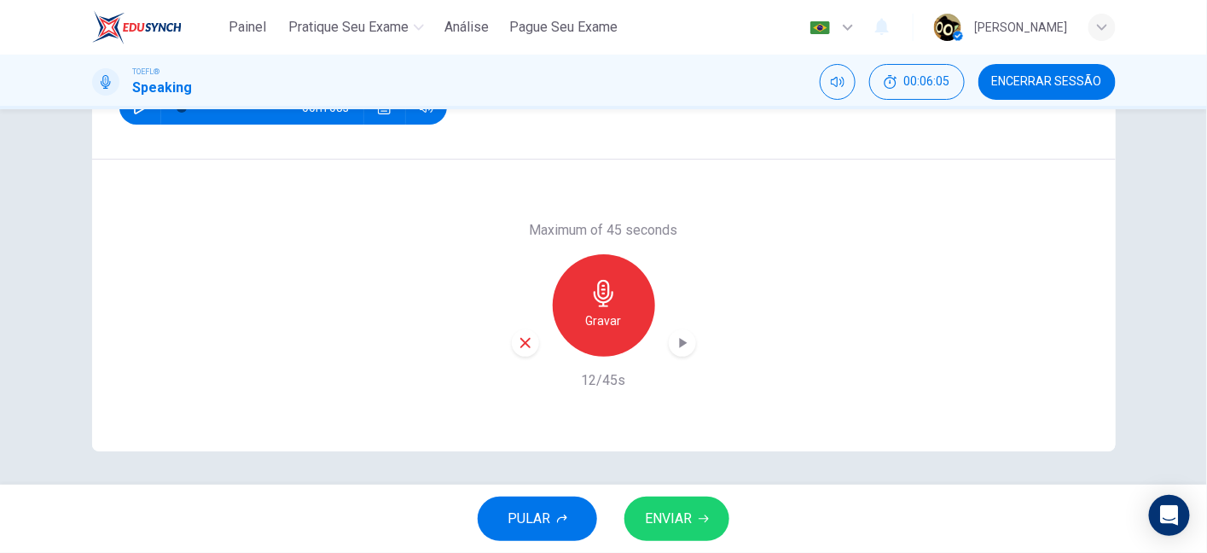
click at [525, 339] on icon "button" at bounding box center [525, 343] width 10 height 10
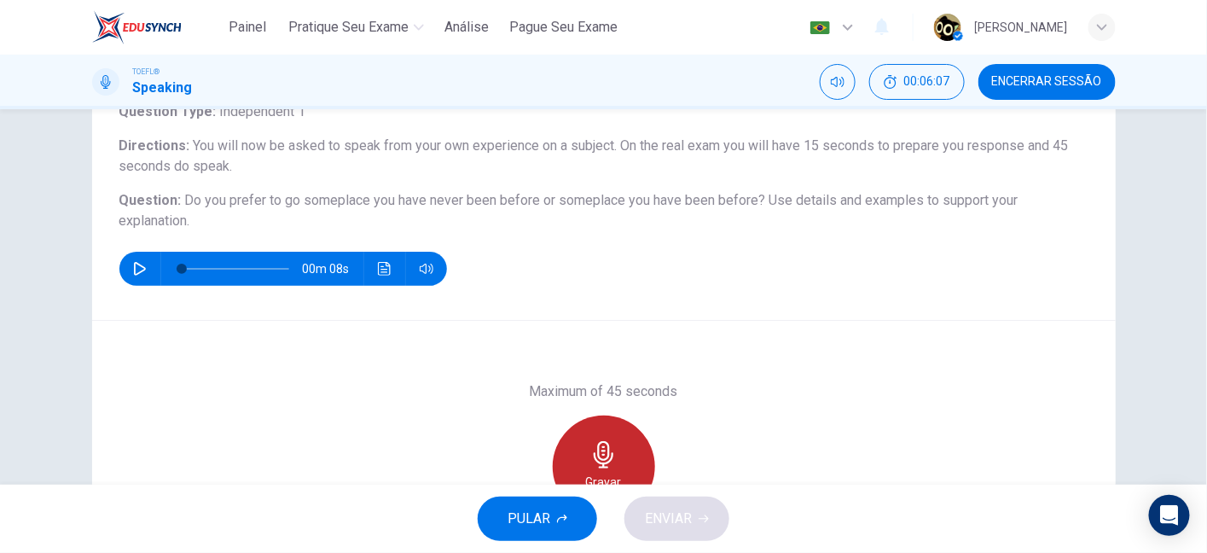
click at [583, 452] on div "Gravar" at bounding box center [604, 466] width 102 height 102
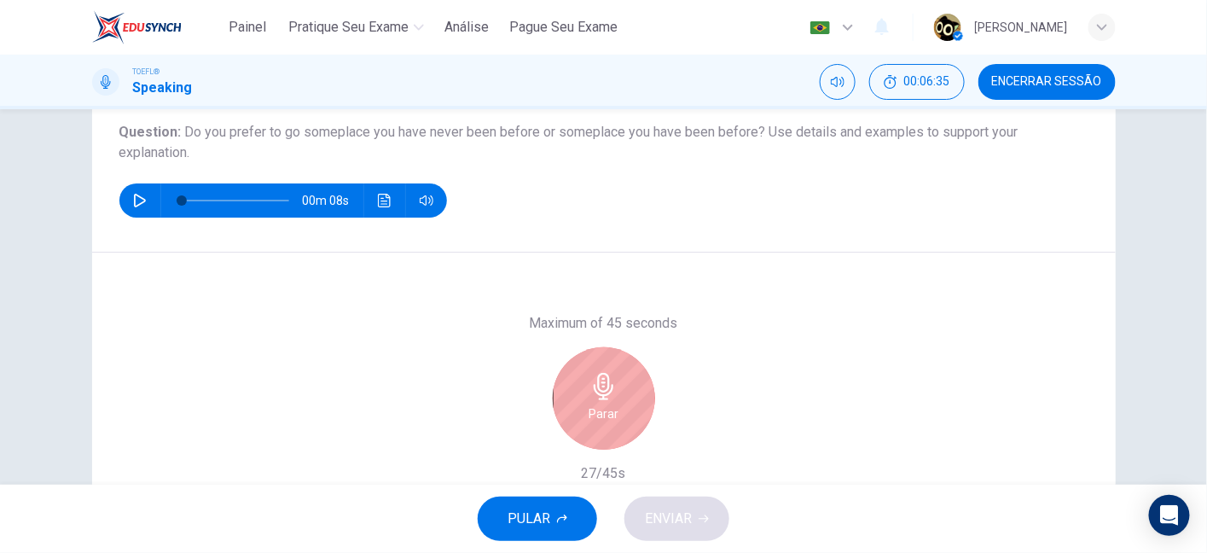
scroll to position [169, 0]
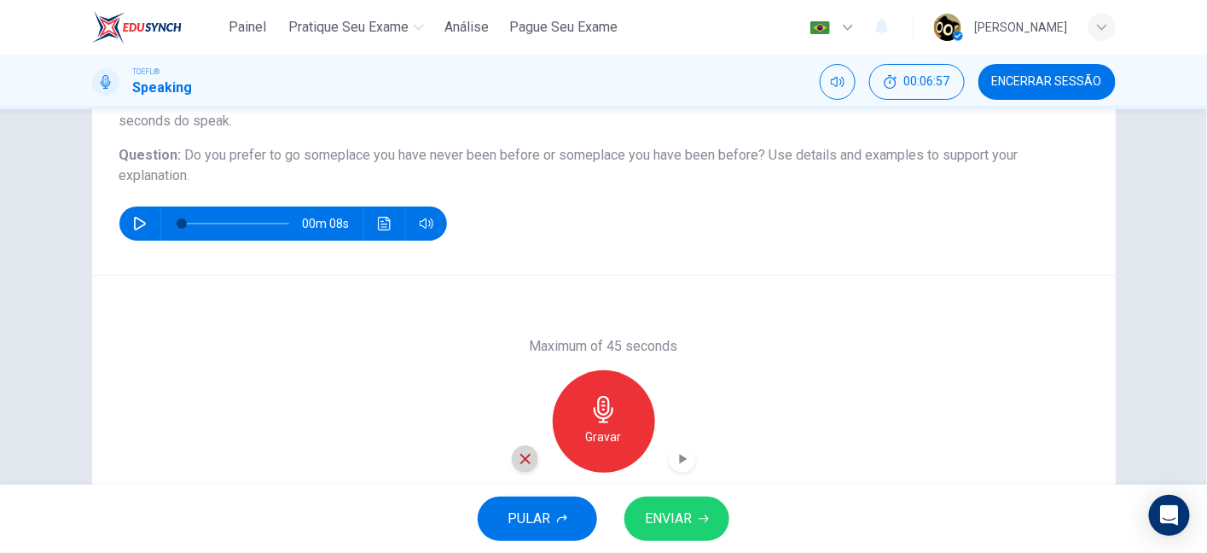
click at [518, 459] on icon "button" at bounding box center [525, 458] width 15 height 15
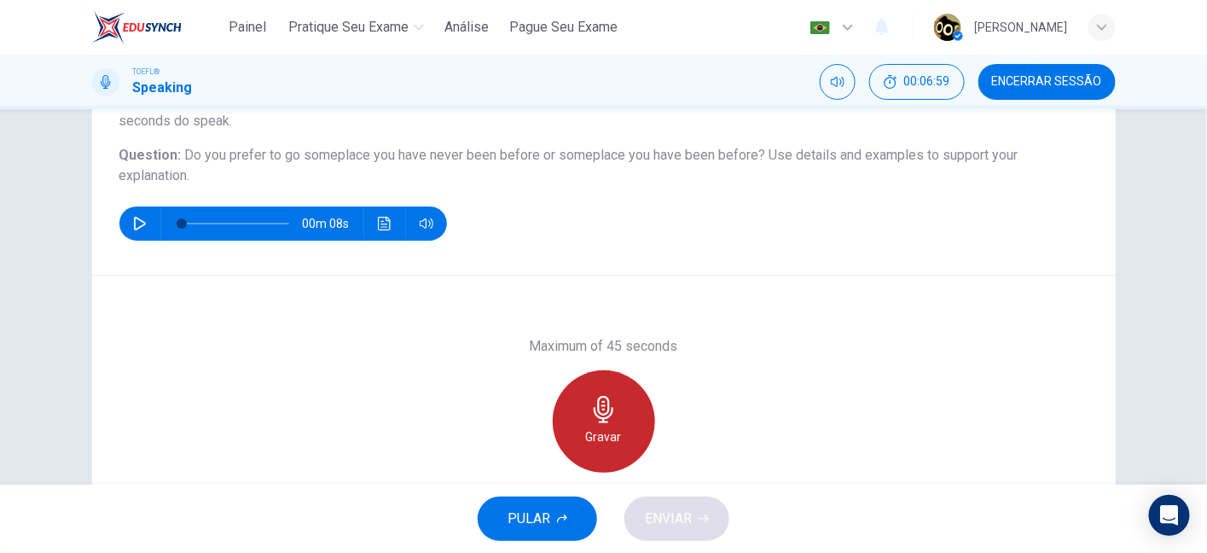
click at [618, 410] on div "Gravar" at bounding box center [604, 421] width 102 height 102
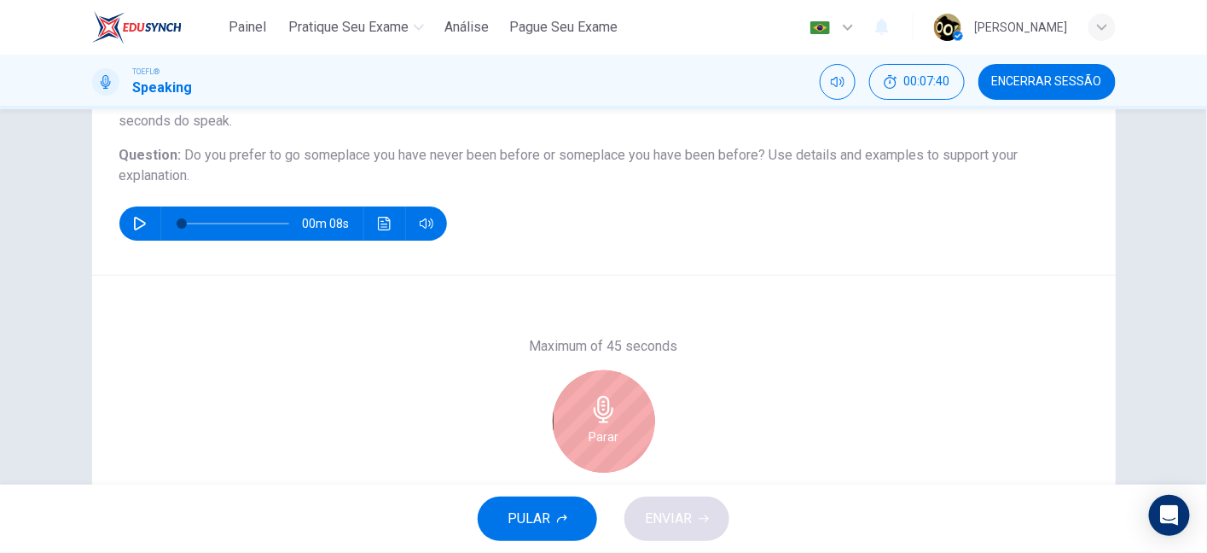
scroll to position [285, 0]
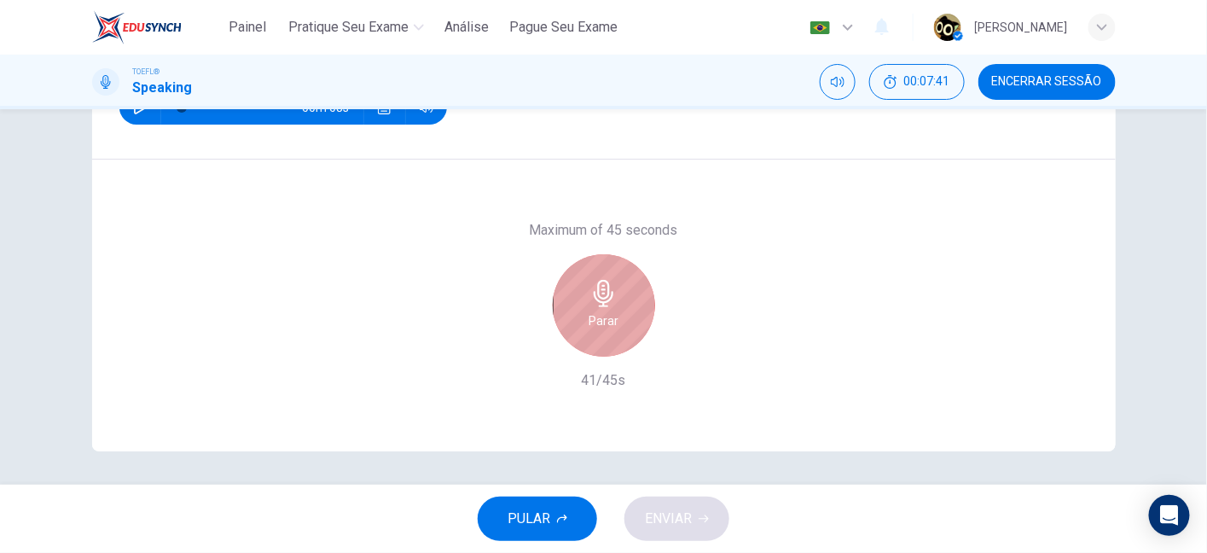
click at [611, 305] on icon "button" at bounding box center [603, 293] width 27 height 27
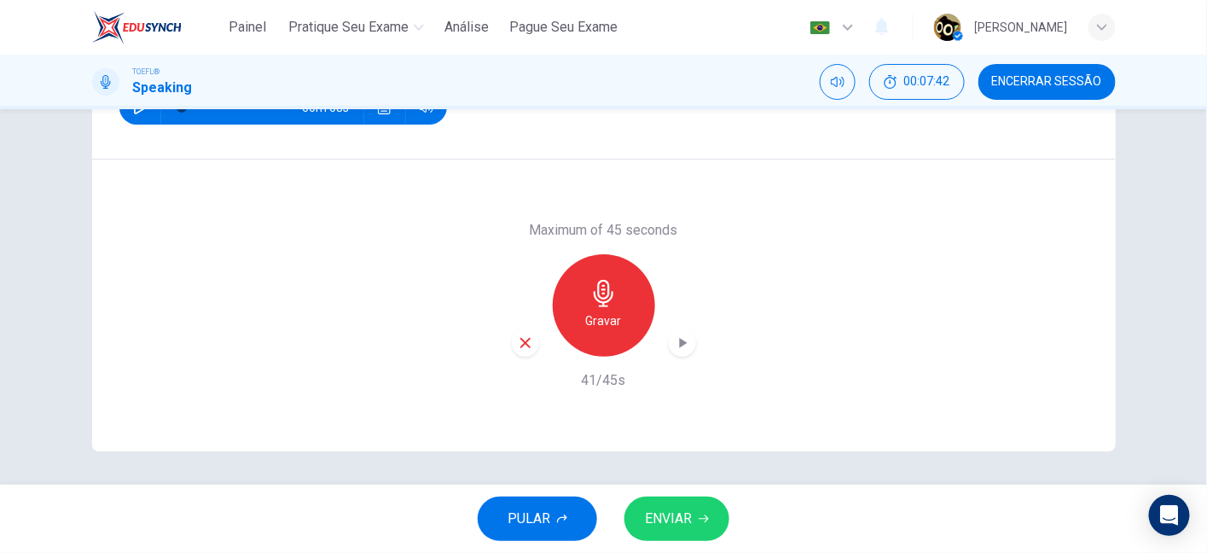
click at [670, 518] on span "ENVIAR" at bounding box center [668, 519] width 47 height 24
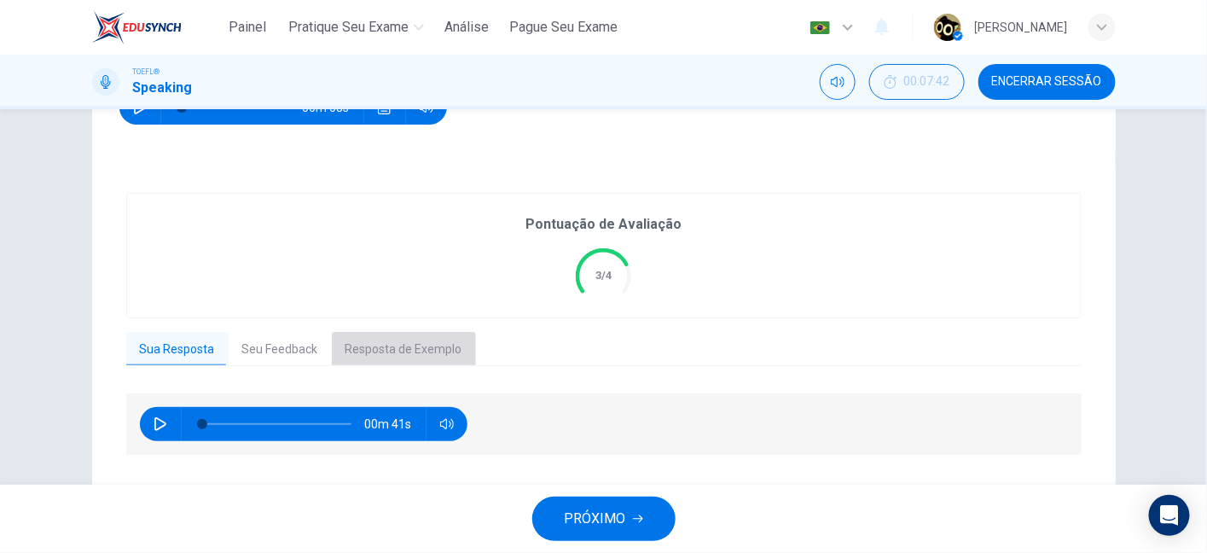
click at [402, 358] on button "Resposta de Exemplo" at bounding box center [404, 350] width 144 height 36
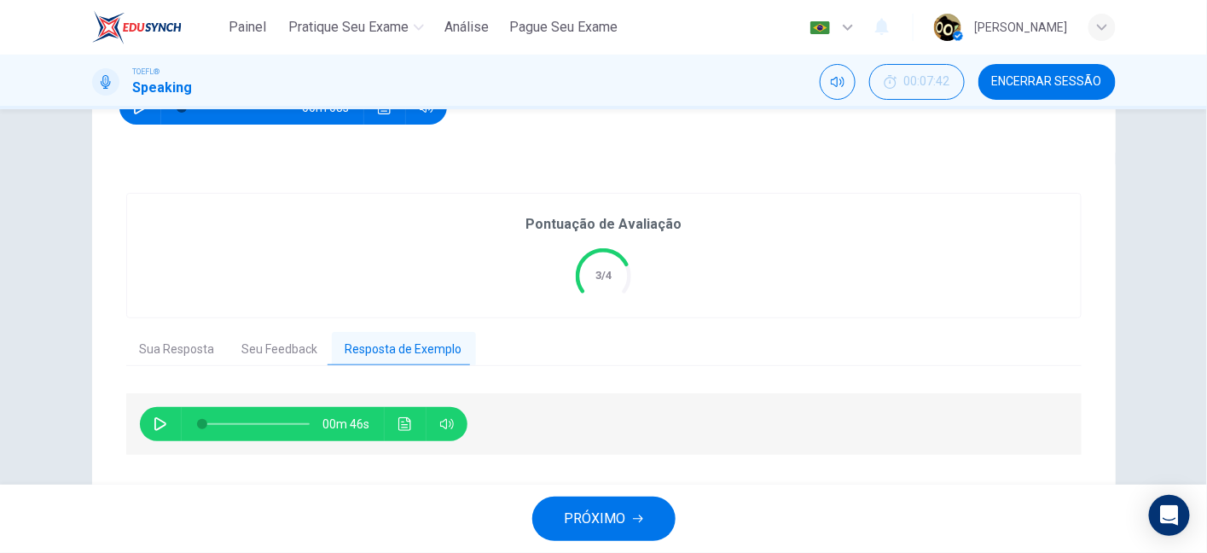
scroll to position [324, 0]
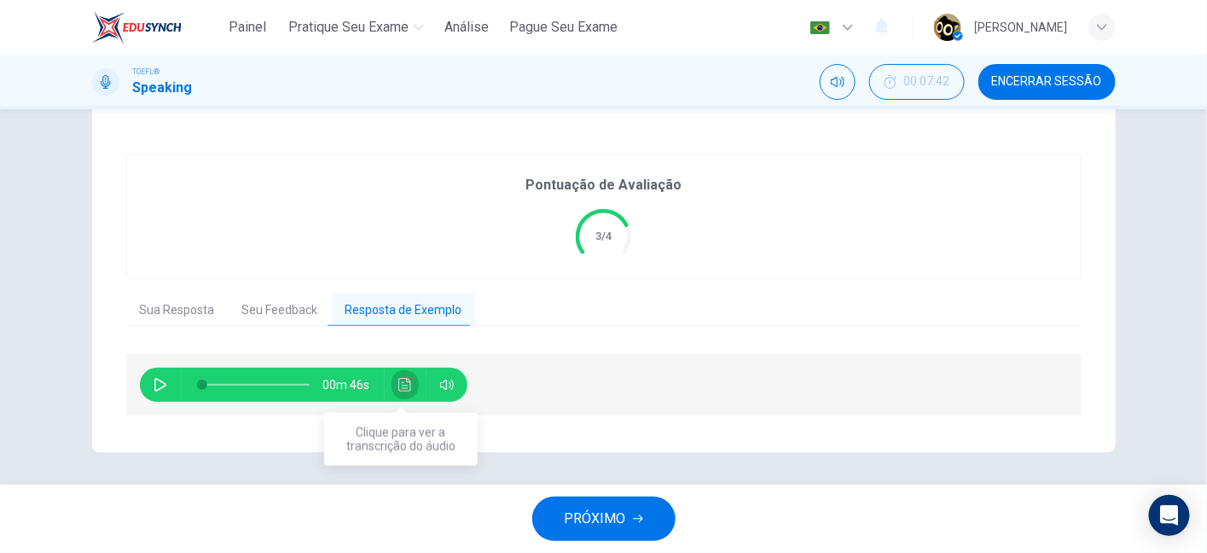
click at [401, 384] on icon "Clique para ver a transcrição do áudio" at bounding box center [404, 385] width 13 height 14
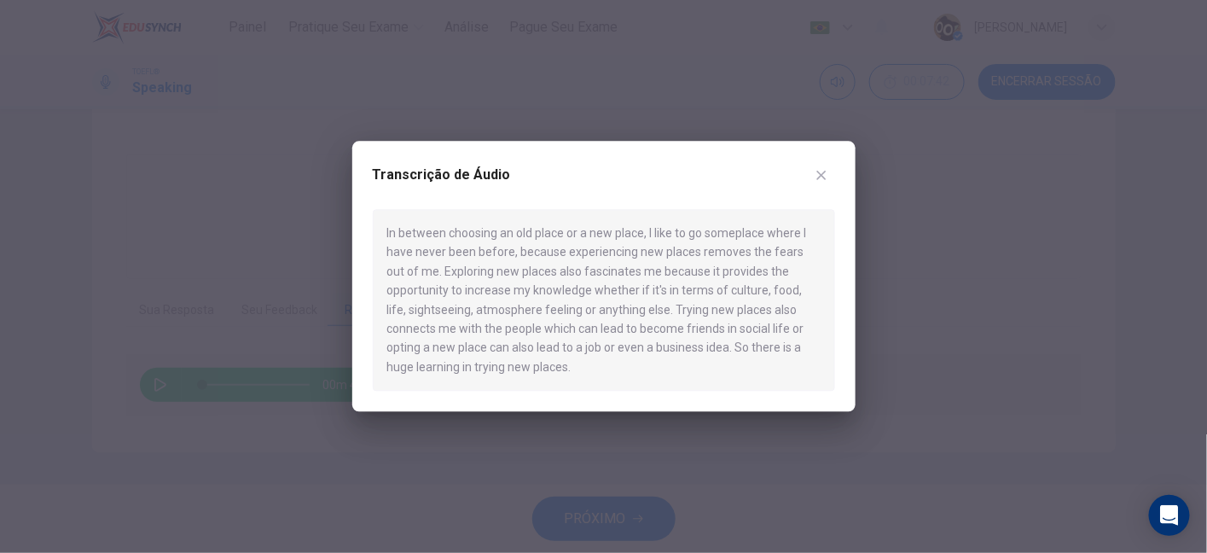
drag, startPoint x: 404, startPoint y: 229, endPoint x: 630, endPoint y: 224, distance: 226.1
click at [630, 224] on div "In between choosing an old place or a new place, I like to go someplace where I…" at bounding box center [604, 300] width 462 height 182
drag, startPoint x: 661, startPoint y: 236, endPoint x: 830, endPoint y: 223, distance: 169.5
click at [830, 223] on div "In between choosing an old place or a new place, I like to go someplace where I…" at bounding box center [604, 300] width 462 height 182
drag, startPoint x: 419, startPoint y: 247, endPoint x: 572, endPoint y: 245, distance: 152.7
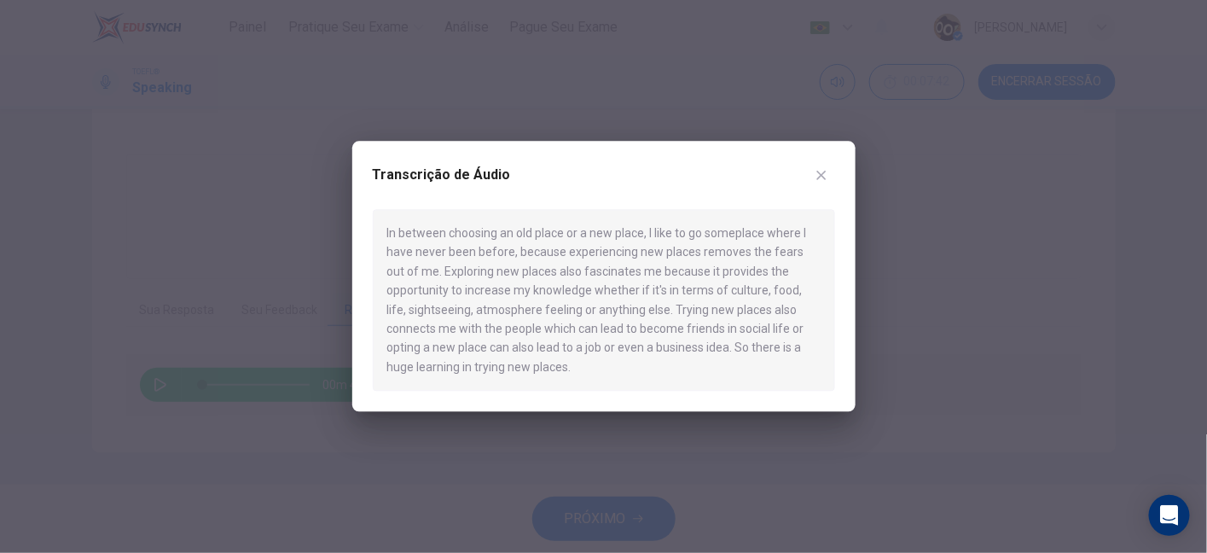
click at [572, 245] on div "In between choosing an old place or a new place, I like to go someplace where I…" at bounding box center [604, 300] width 462 height 182
click at [827, 172] on icon "button" at bounding box center [822, 175] width 14 height 14
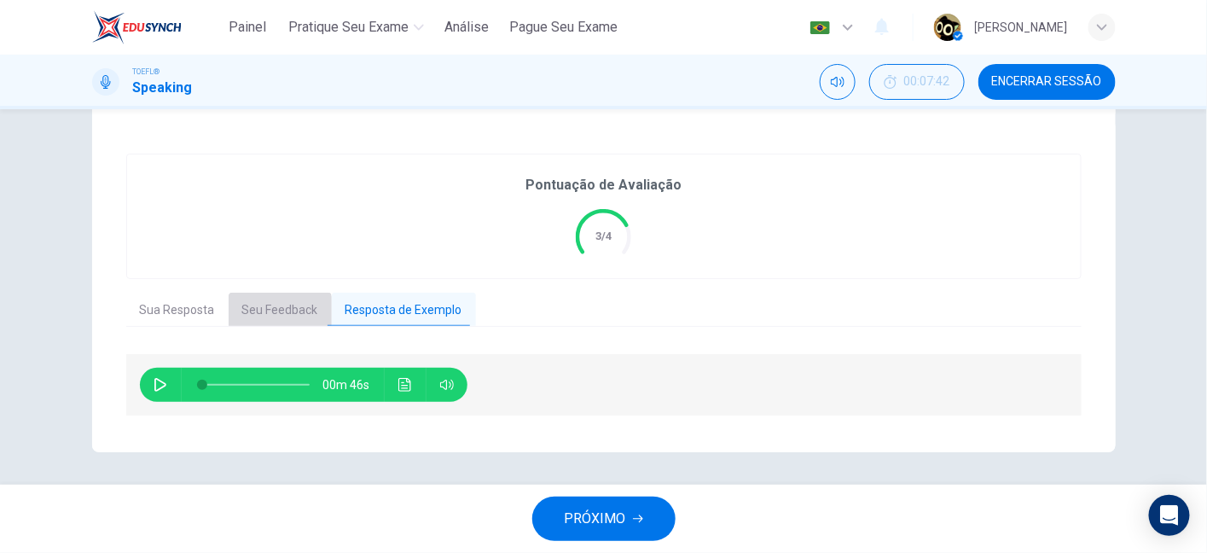
click at [252, 311] on button "Seu Feedback" at bounding box center [280, 311] width 103 height 36
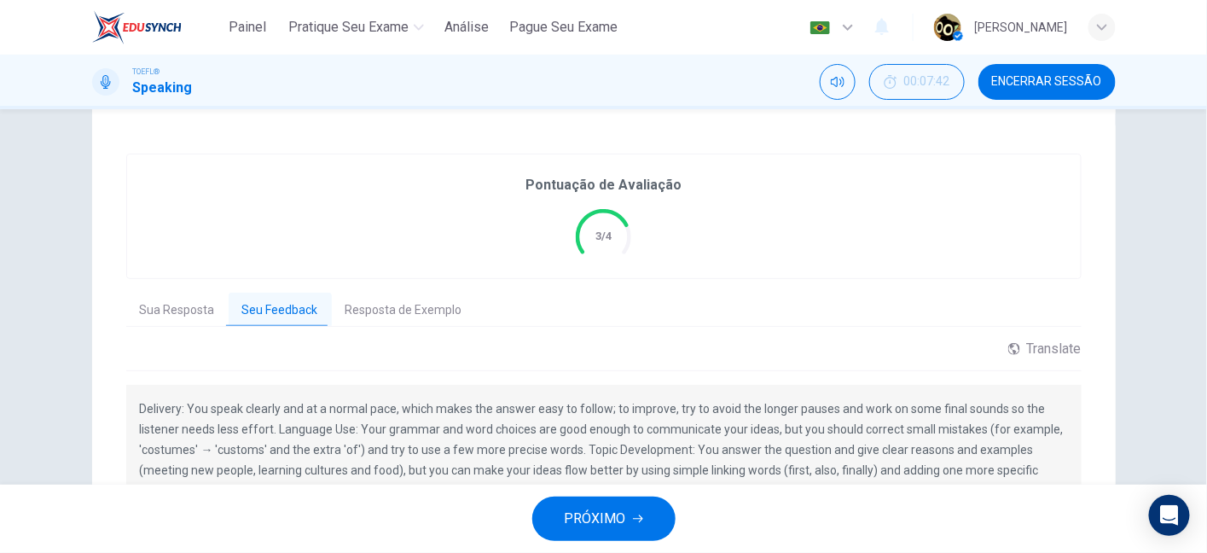
scroll to position [449, 0]
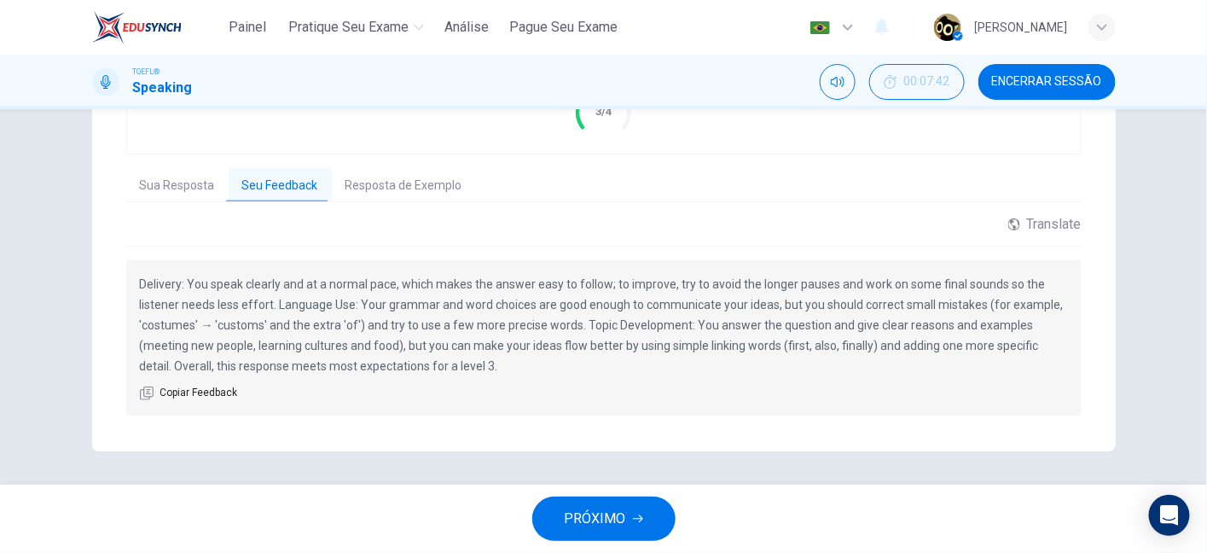
drag, startPoint x: 671, startPoint y: 283, endPoint x: 858, endPoint y: 278, distance: 186.9
click at [858, 278] on p "Delivery: You speak clearly and at a normal pace, which makes the answer easy t…" at bounding box center [604, 325] width 928 height 102
drag, startPoint x: 281, startPoint y: 305, endPoint x: 410, endPoint y: 316, distance: 130.1
click at [410, 316] on p "Delivery: You speak clearly and at a normal pace, which makes the answer easy t…" at bounding box center [604, 325] width 928 height 102
drag, startPoint x: 445, startPoint y: 304, endPoint x: 554, endPoint y: 305, distance: 109.2
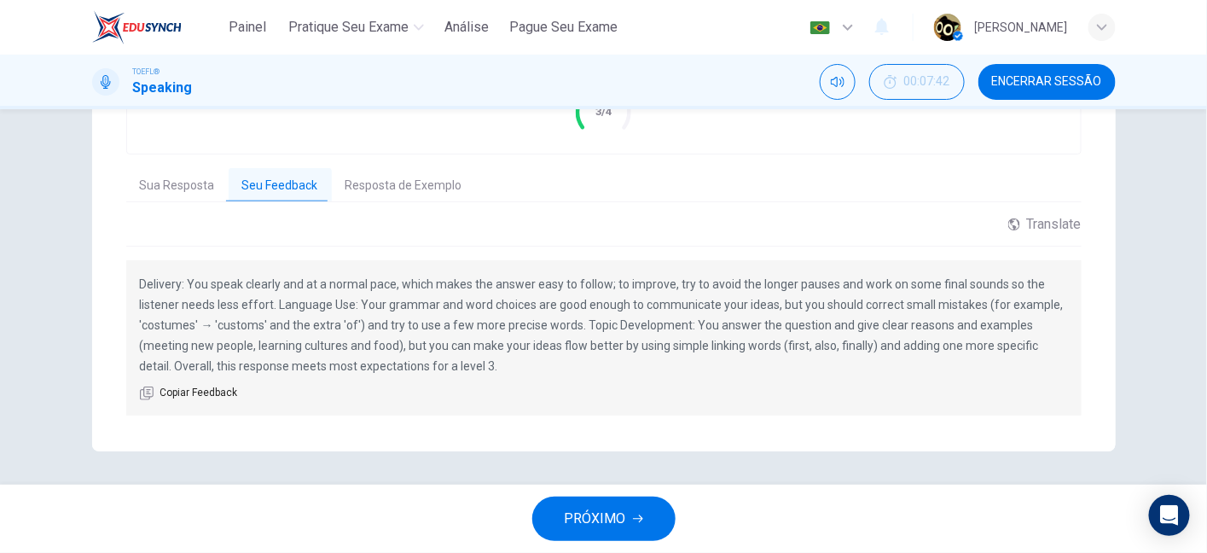
click at [554, 305] on p "Delivery: You speak clearly and at a normal pace, which makes the answer easy t…" at bounding box center [604, 325] width 928 height 102
drag, startPoint x: 602, startPoint y: 304, endPoint x: 733, endPoint y: 301, distance: 130.5
click at [733, 301] on p "Delivery: You speak clearly and at a normal pace, which makes the answer easy t…" at bounding box center [604, 325] width 928 height 102
drag, startPoint x: 223, startPoint y: 328, endPoint x: 276, endPoint y: 325, distance: 53.0
click at [276, 325] on p "Delivery: You speak clearly and at a normal pace, which makes the answer easy t…" at bounding box center [604, 325] width 928 height 102
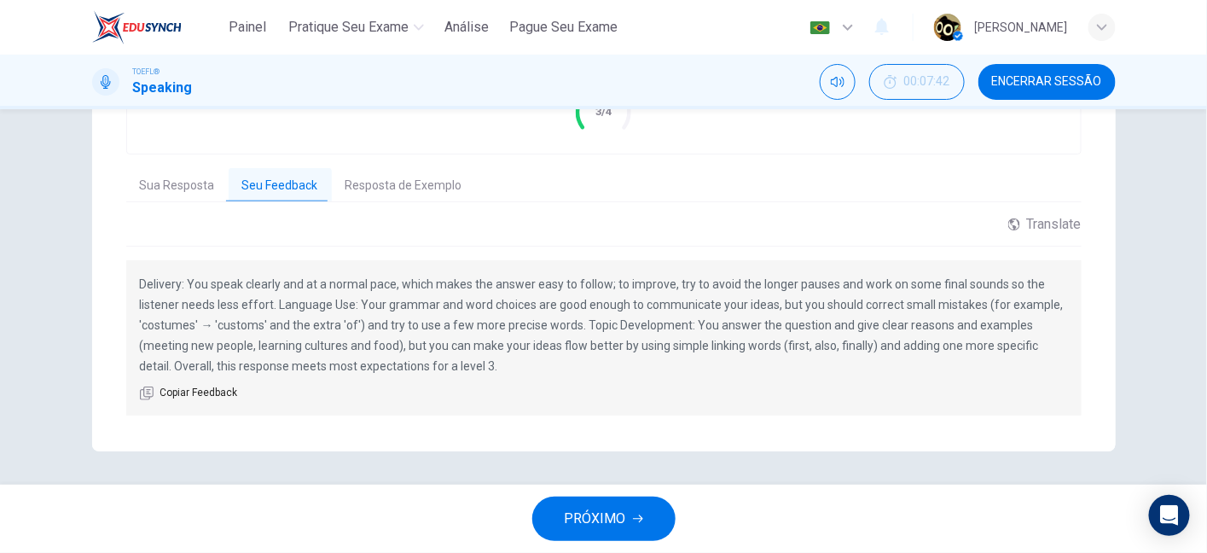
click at [154, 322] on p "Delivery: You speak clearly and at a normal pace, which makes the answer easy t…" at bounding box center [604, 325] width 928 height 102
drag, startPoint x: 364, startPoint y: 325, endPoint x: 473, endPoint y: 336, distance: 108.9
click at [473, 336] on p "Delivery: You speak clearly and at a normal pace, which makes the answer easy t…" at bounding box center [604, 325] width 928 height 102
drag, startPoint x: 232, startPoint y: 330, endPoint x: 284, endPoint y: 326, distance: 52.2
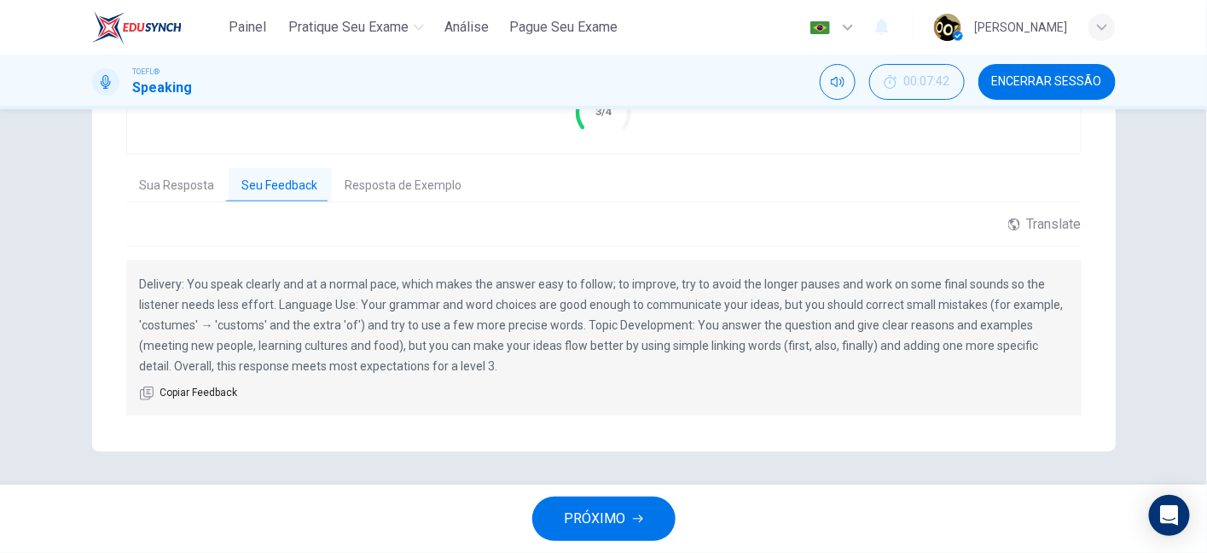
click at [284, 326] on p "Delivery: You speak clearly and at a normal pace, which makes the answer easy t…" at bounding box center [604, 325] width 928 height 102
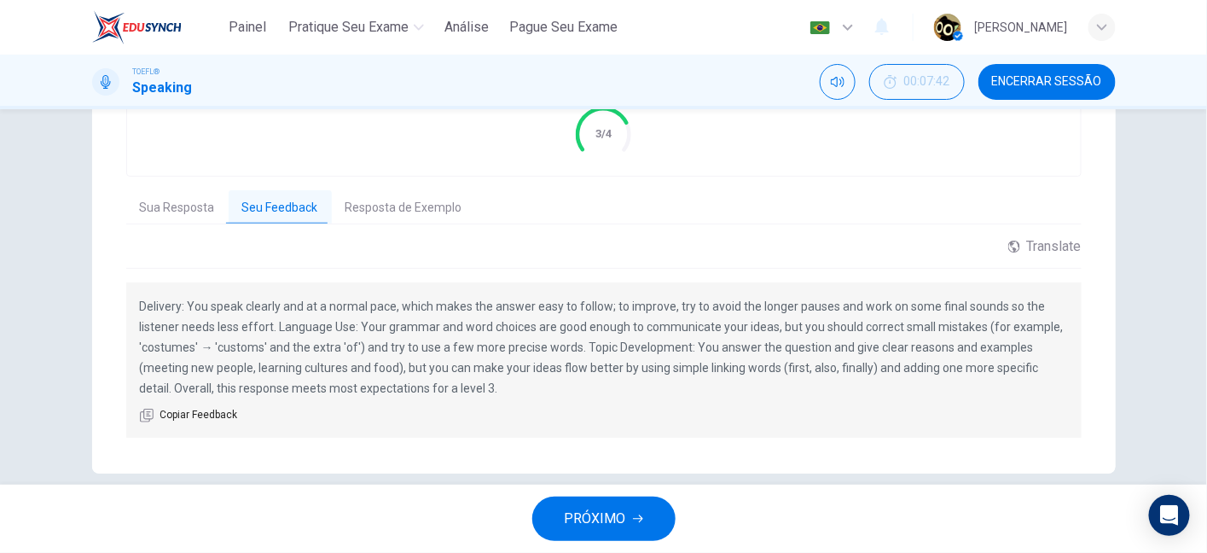
scroll to position [424, 0]
drag, startPoint x: 395, startPoint y: 369, endPoint x: 534, endPoint y: 379, distance: 139.4
click at [534, 379] on p "Delivery: You speak clearly and at a normal pace, which makes the answer easy t…" at bounding box center [604, 350] width 928 height 102
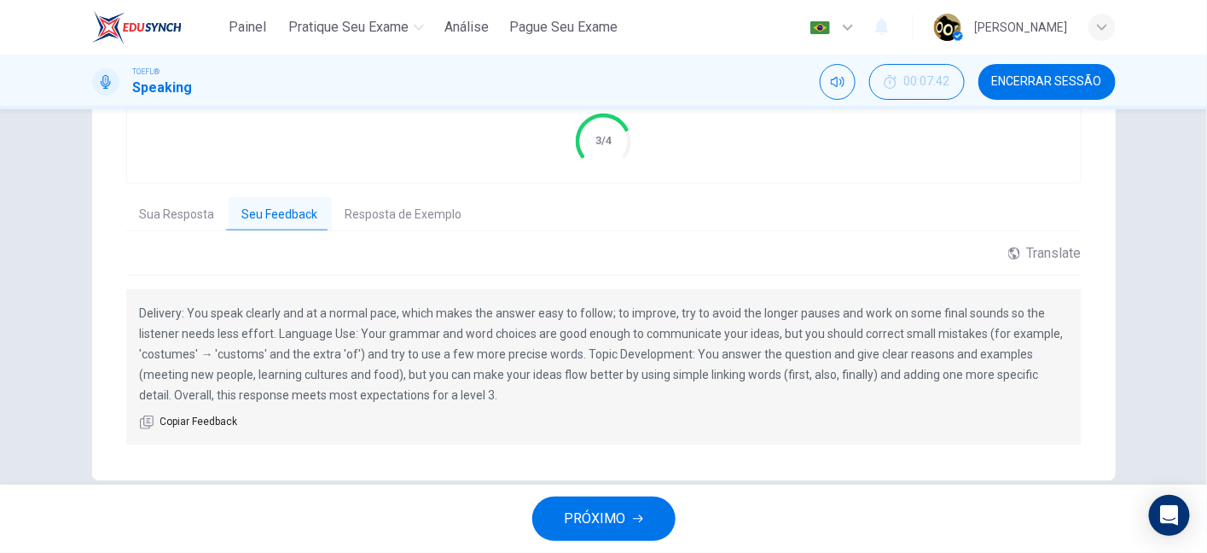
click at [732, 381] on p "Delivery: You speak clearly and at a normal pace, which makes the answer easy t…" at bounding box center [604, 354] width 928 height 102
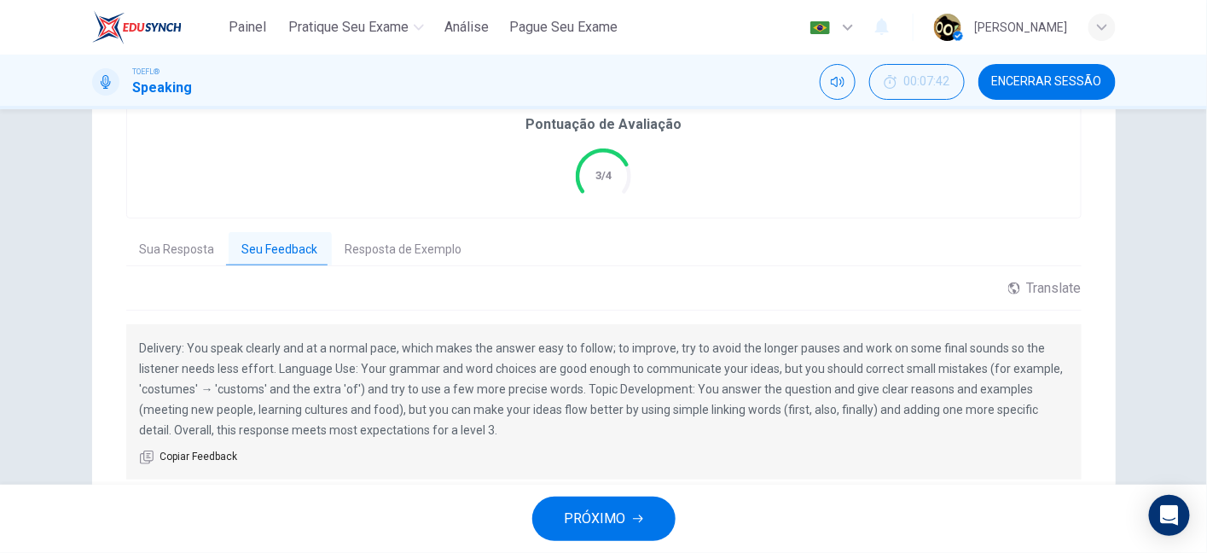
scroll to position [375, 0]
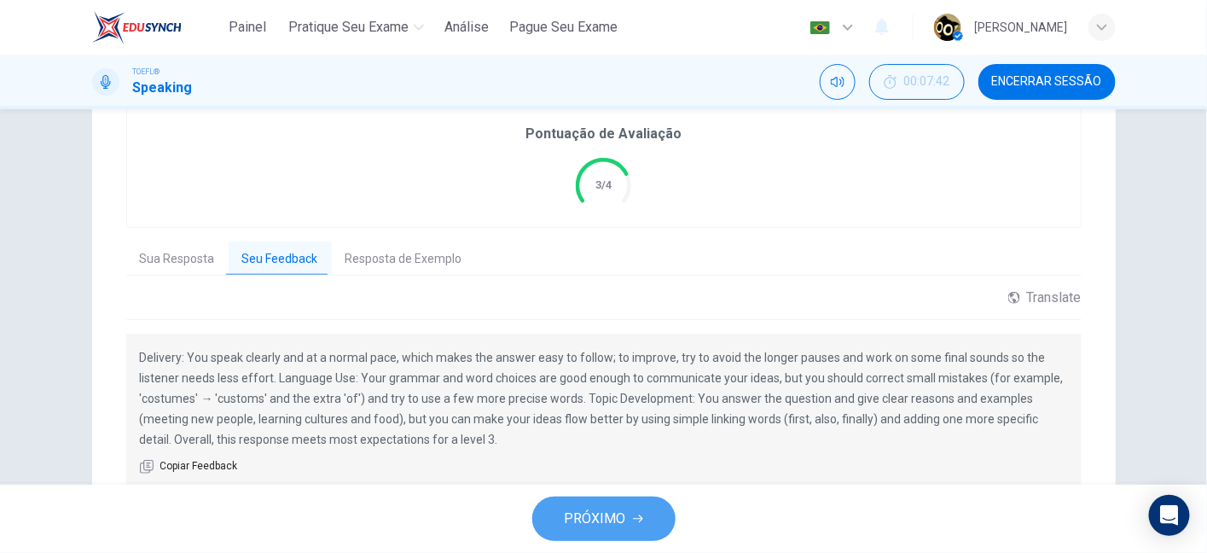
click at [578, 540] on button "PRÓXIMO" at bounding box center [603, 518] width 143 height 44
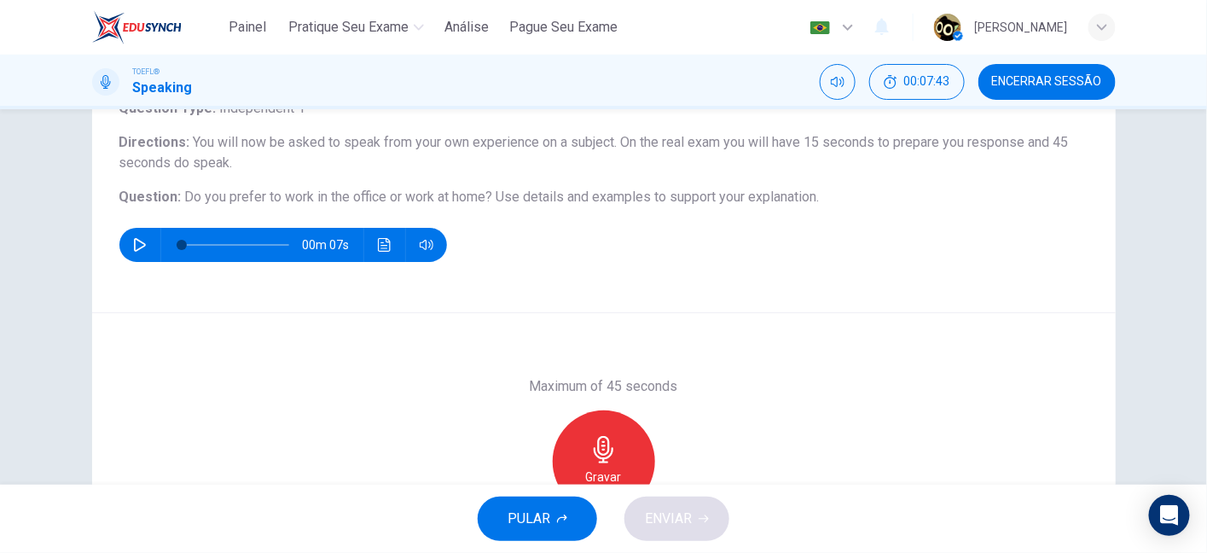
scroll to position [131, 0]
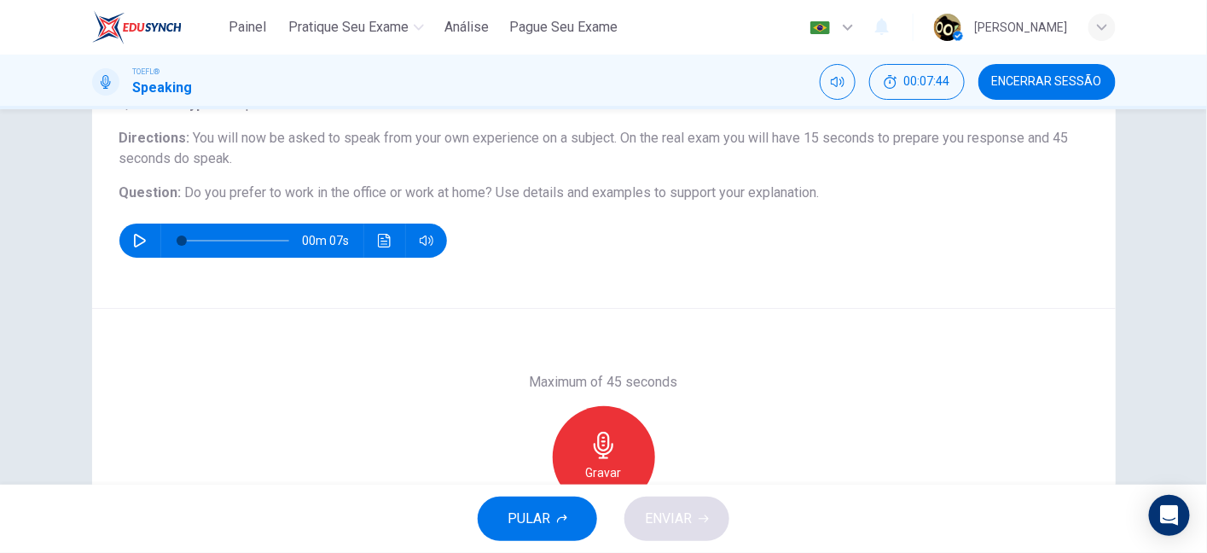
drag, startPoint x: 387, startPoint y: 197, endPoint x: 543, endPoint y: 189, distance: 156.3
click at [543, 189] on h6 "Question : Do you prefer to work in the office or work at home? Use details and…" at bounding box center [603, 193] width 969 height 20
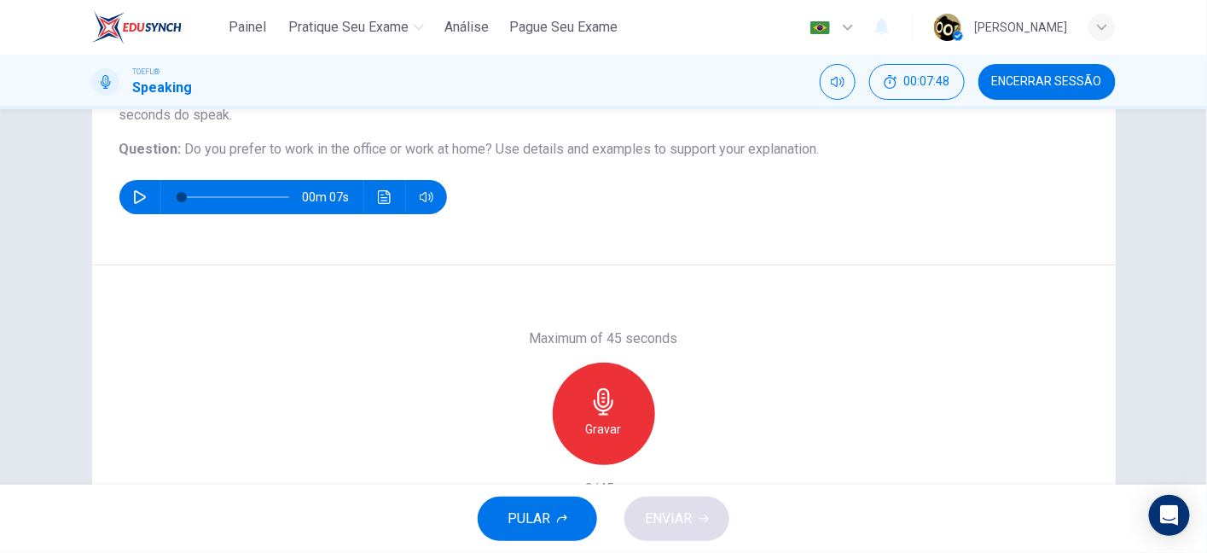
scroll to position [156, 0]
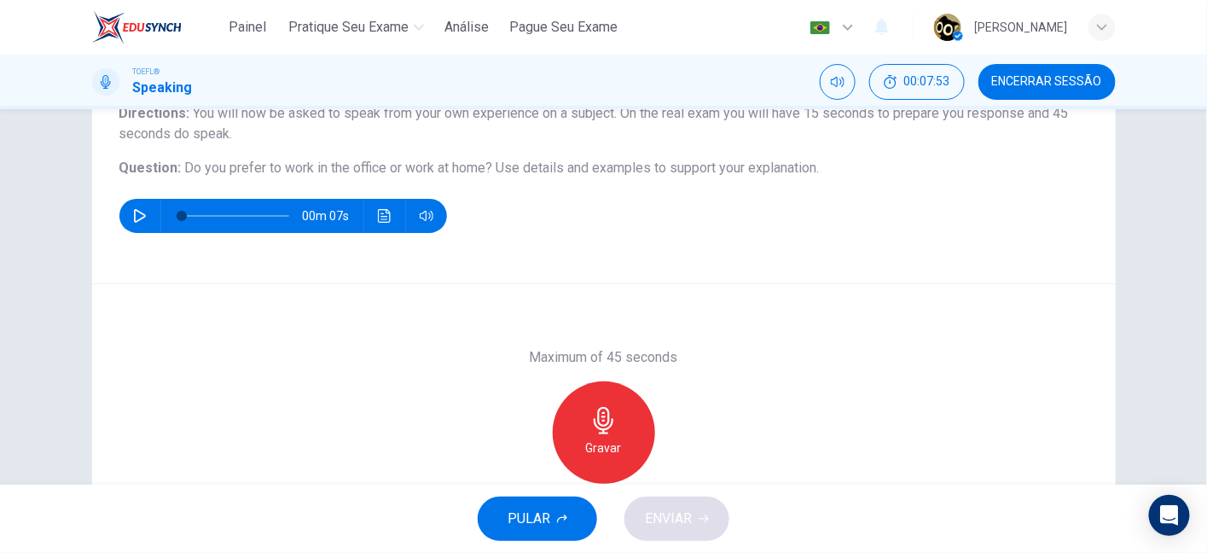
click at [618, 398] on div "Gravar" at bounding box center [604, 432] width 102 height 102
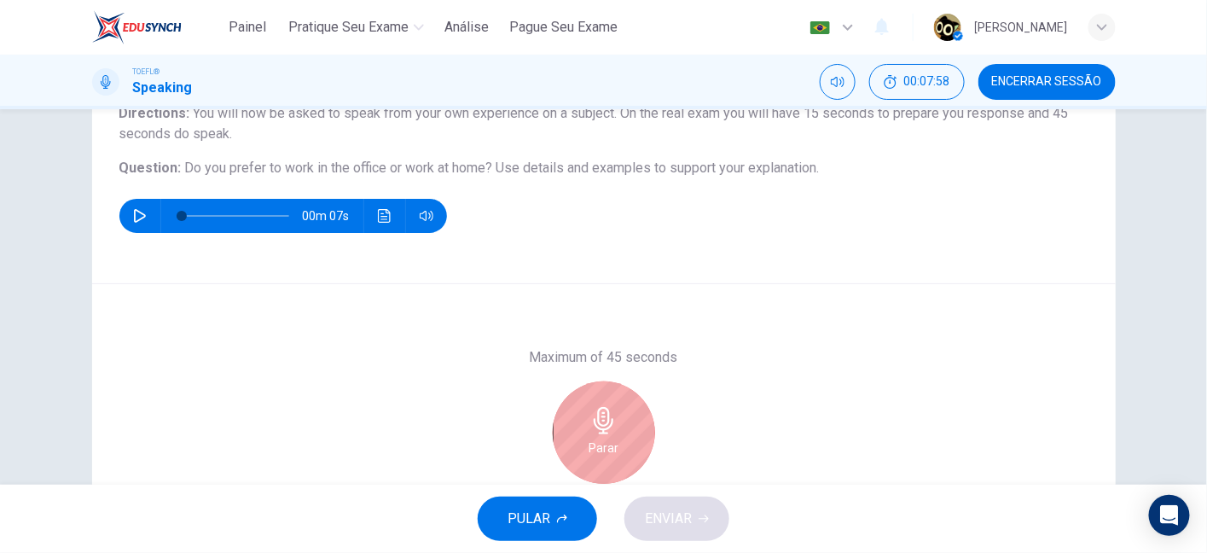
click at [611, 424] on icon "button" at bounding box center [603, 420] width 27 height 27
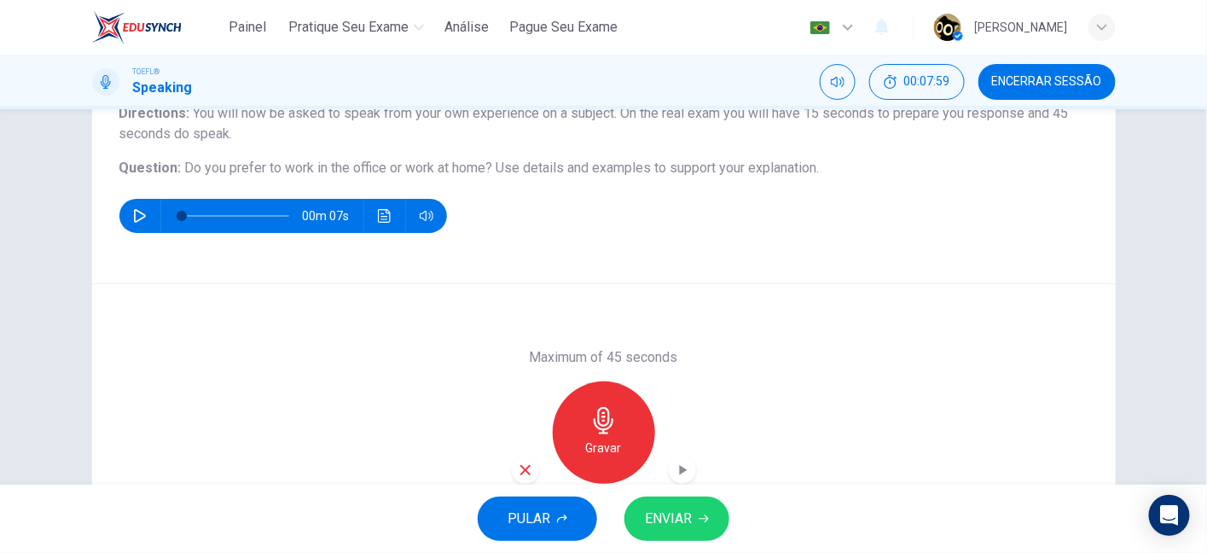
click at [520, 475] on icon "button" at bounding box center [525, 469] width 15 height 15
click at [593, 430] on icon "button" at bounding box center [603, 420] width 27 height 27
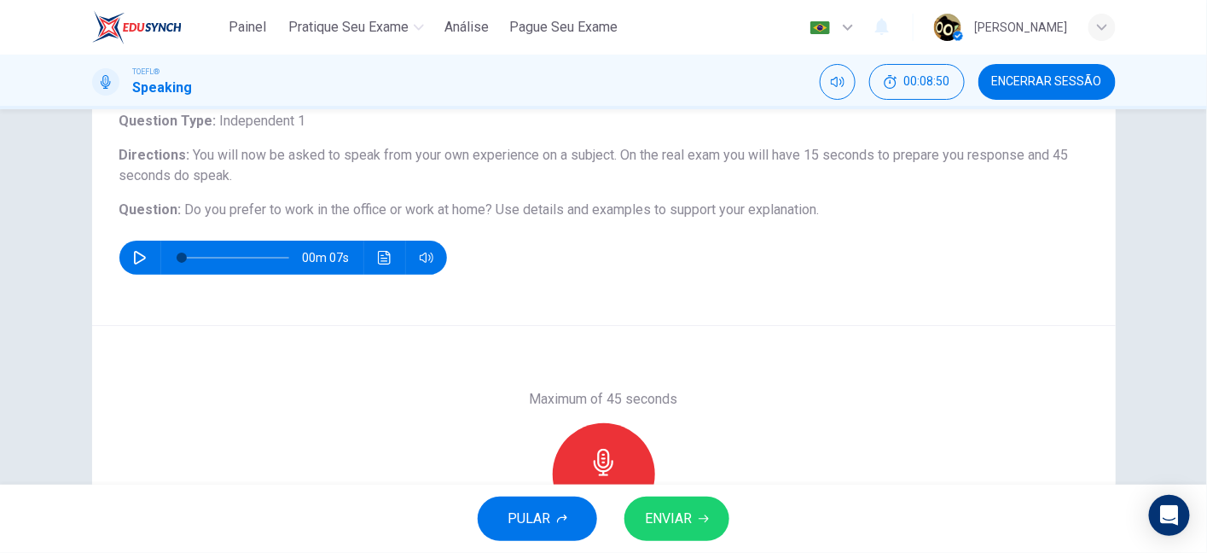
scroll to position [124, 0]
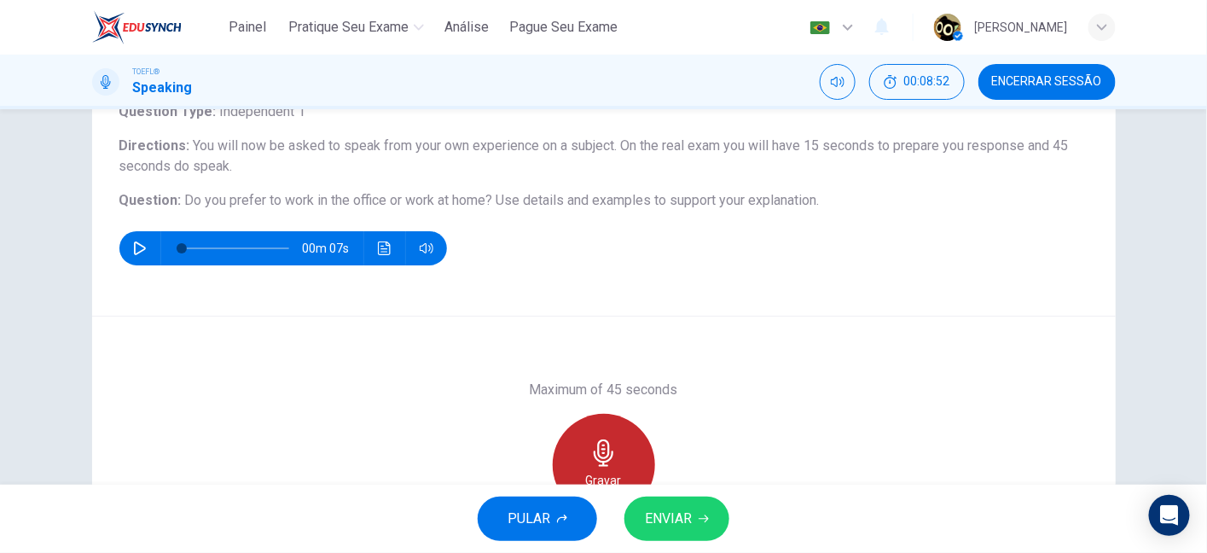
click at [618, 440] on div "Gravar" at bounding box center [604, 465] width 102 height 102
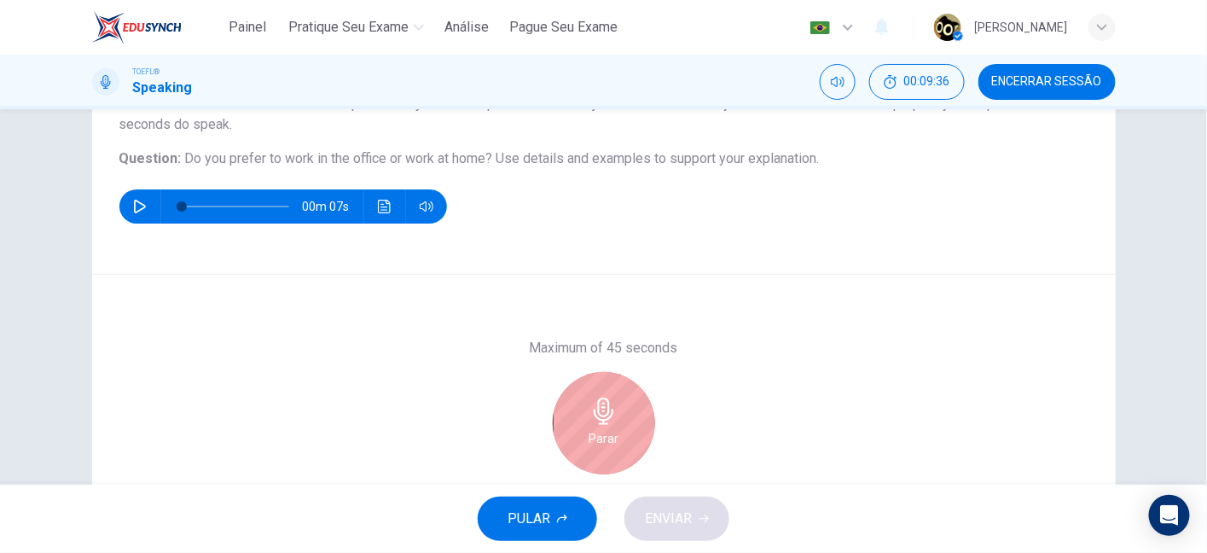
scroll to position [167, 0]
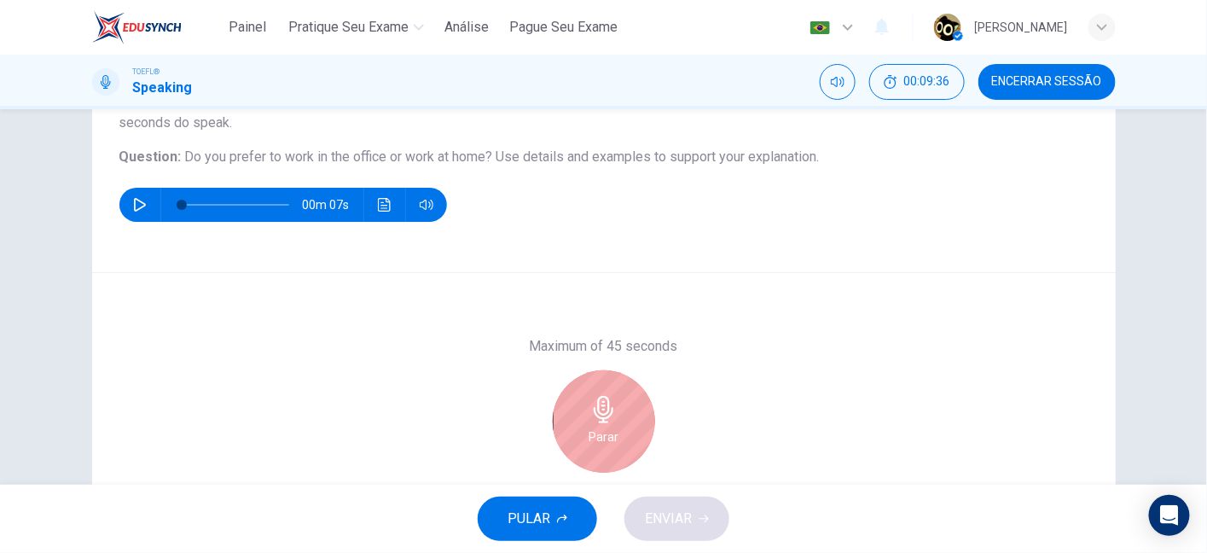
click at [604, 404] on icon "button" at bounding box center [604, 409] width 20 height 27
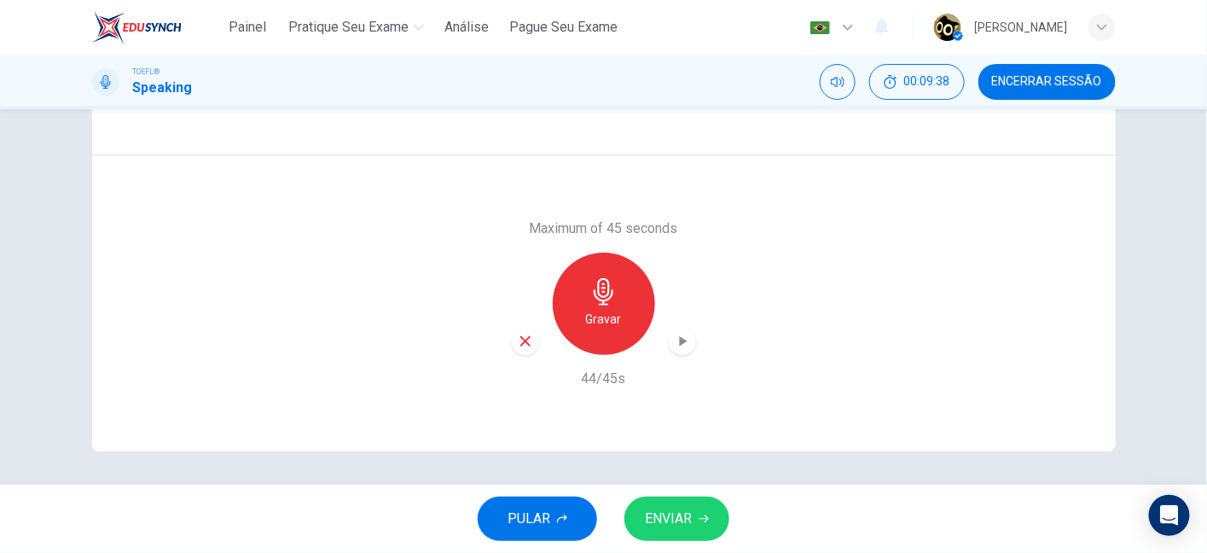
scroll to position [274, 0]
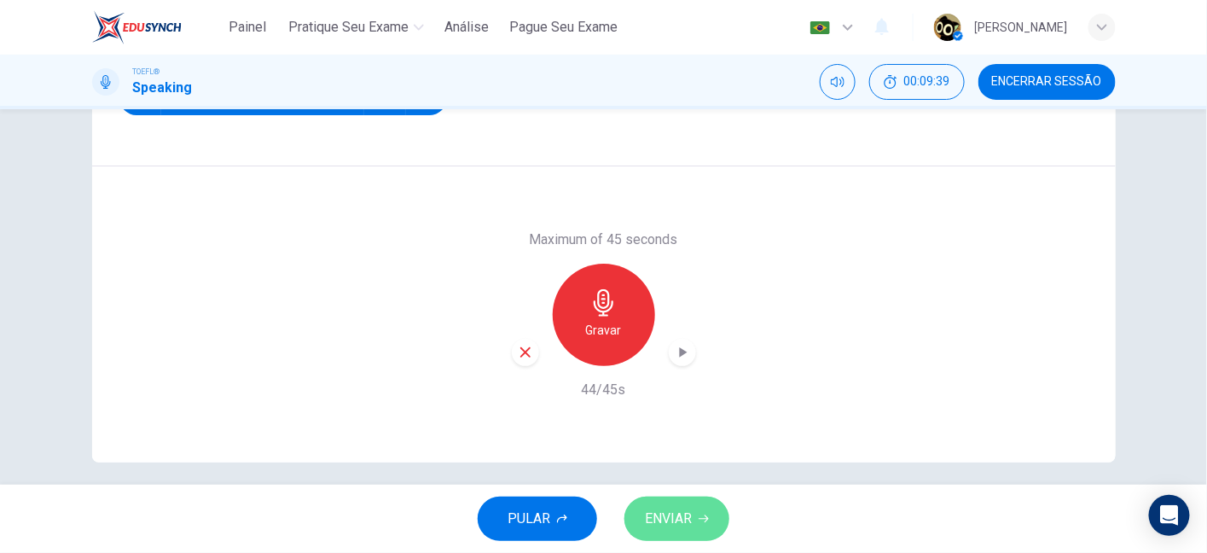
click at [657, 512] on span "ENVIAR" at bounding box center [668, 519] width 47 height 24
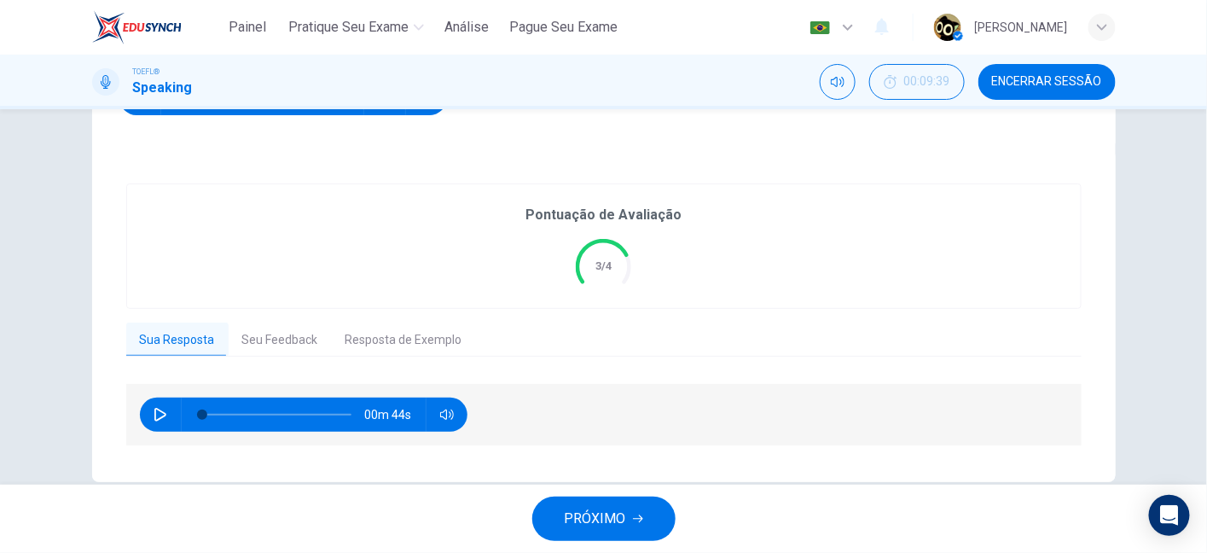
click at [379, 358] on div "Pontuação de Avaliação 3/4 Sua Resposta Seu Feedback Resposta de Exemplo 00m 44…" at bounding box center [603, 315] width 955 height 264
click at [369, 342] on button "Resposta de Exemplo" at bounding box center [404, 340] width 144 height 36
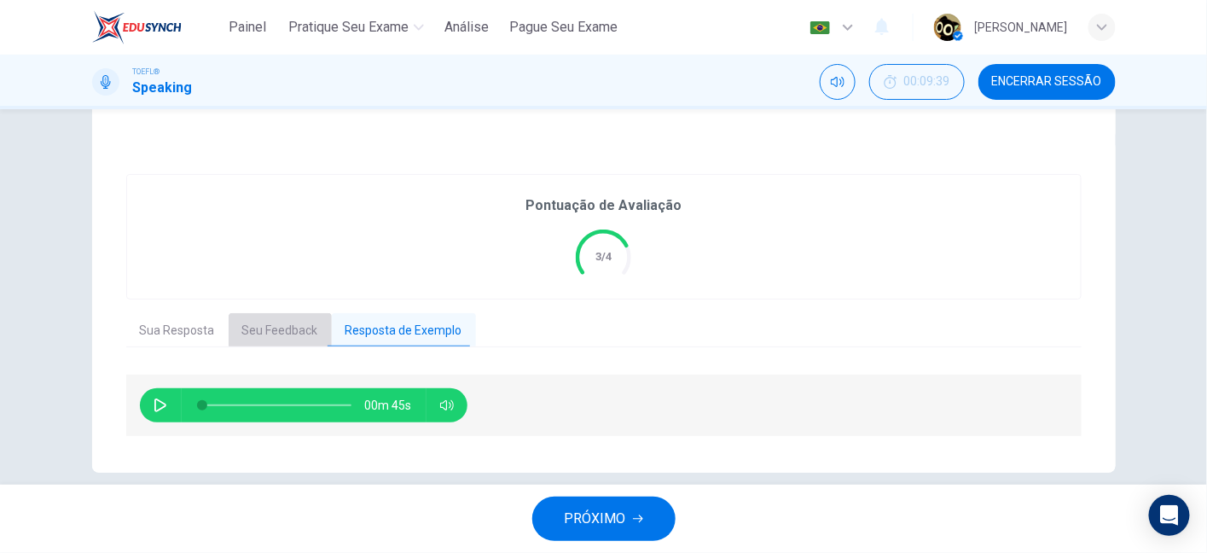
click at [273, 328] on button "Seu Feedback" at bounding box center [280, 331] width 103 height 36
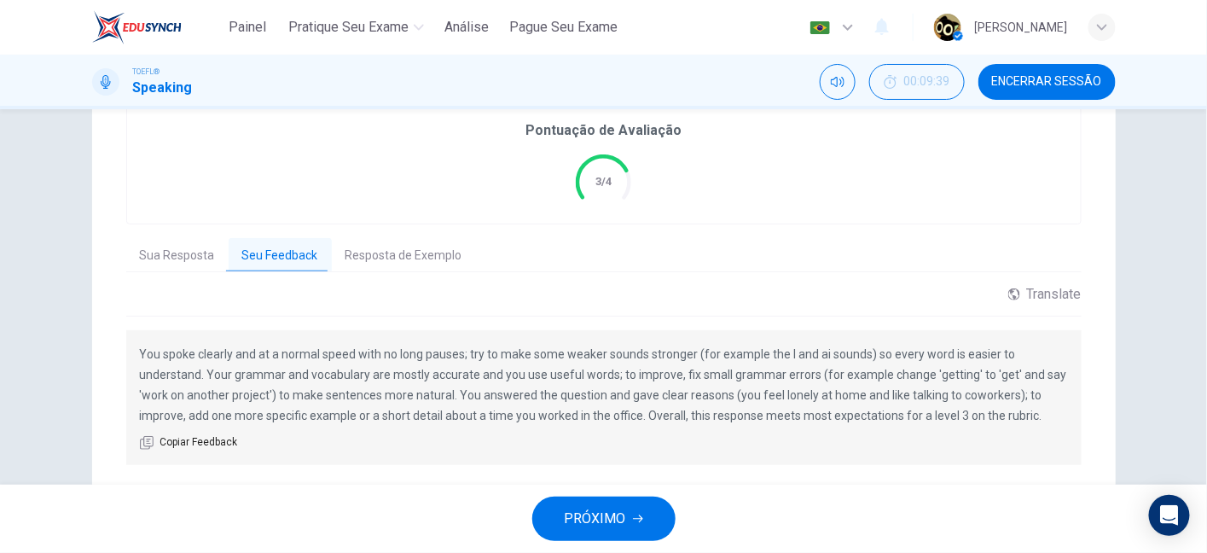
scroll to position [408, 0]
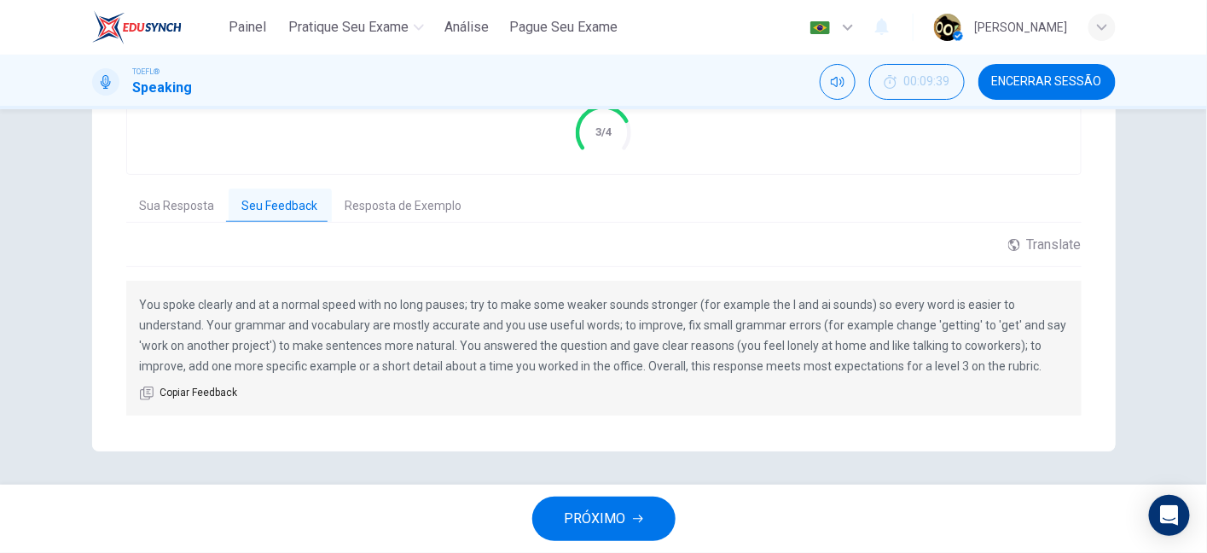
drag, startPoint x: 332, startPoint y: 333, endPoint x: 398, endPoint y: 351, distance: 69.1
click at [398, 351] on p "You spoke clearly and at a normal speed with no long pauses; try to make some w…" at bounding box center [604, 335] width 928 height 82
drag, startPoint x: 184, startPoint y: 345, endPoint x: 291, endPoint y: 348, distance: 106.7
click at [291, 348] on p "You spoke clearly and at a normal speed with no long pauses; try to make some w…" at bounding box center [604, 335] width 928 height 82
drag, startPoint x: 472, startPoint y: 327, endPoint x: 607, endPoint y: 315, distance: 135.3
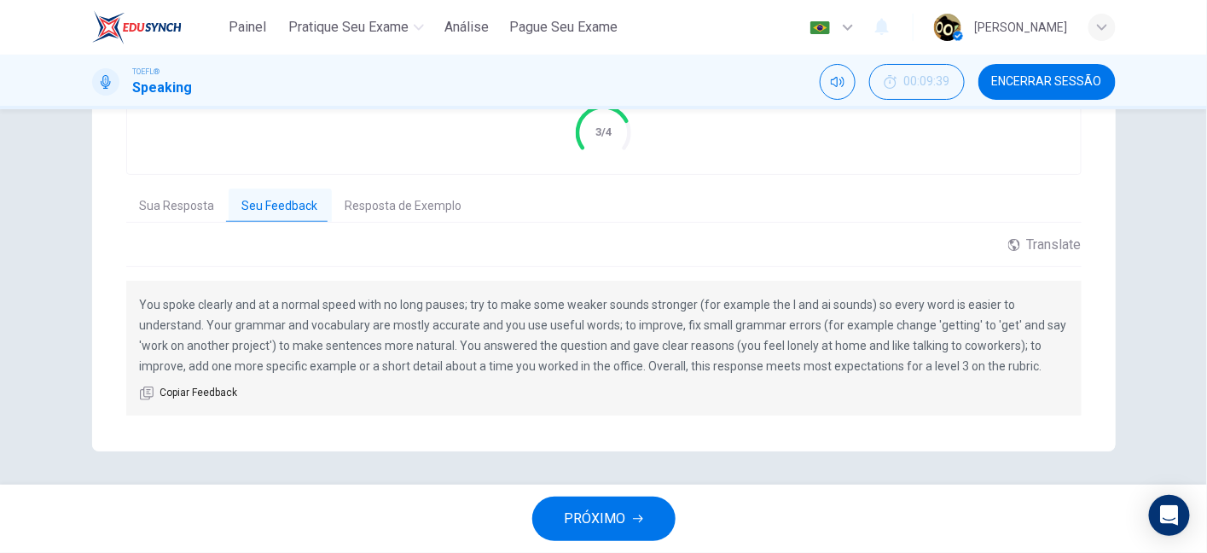
click at [607, 315] on p "You spoke clearly and at a normal speed with no long pauses; try to make some w…" at bounding box center [604, 335] width 928 height 82
click at [594, 520] on span "PRÓXIMO" at bounding box center [595, 519] width 61 height 24
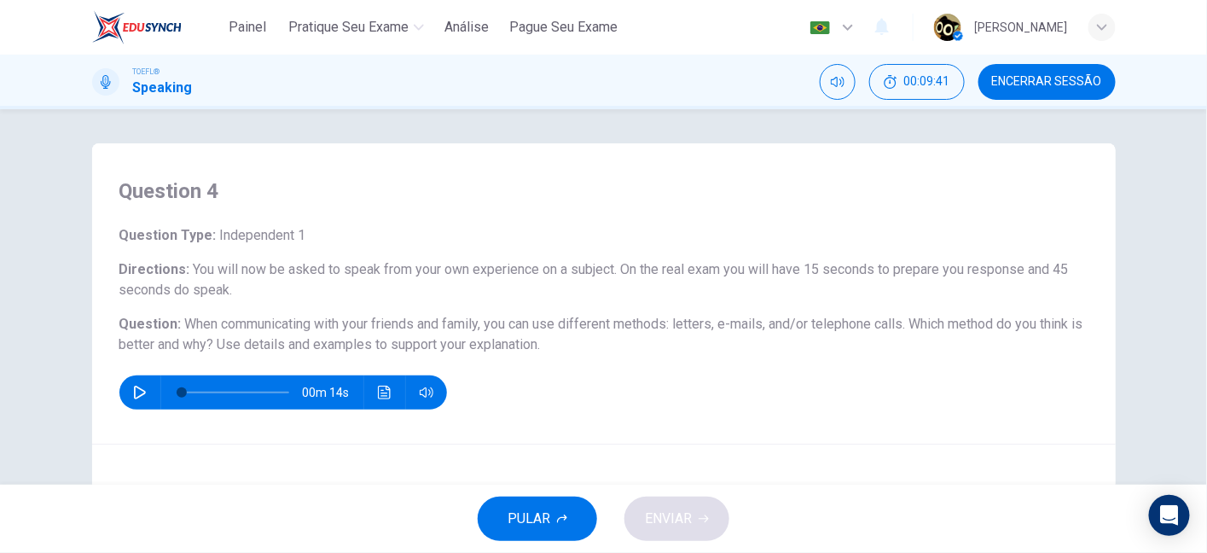
drag, startPoint x: 342, startPoint y: 338, endPoint x: 464, endPoint y: 332, distance: 122.1
click at [464, 332] on h6 "Question : When communicating with your friends and family, you can use differe…" at bounding box center [603, 334] width 969 height 41
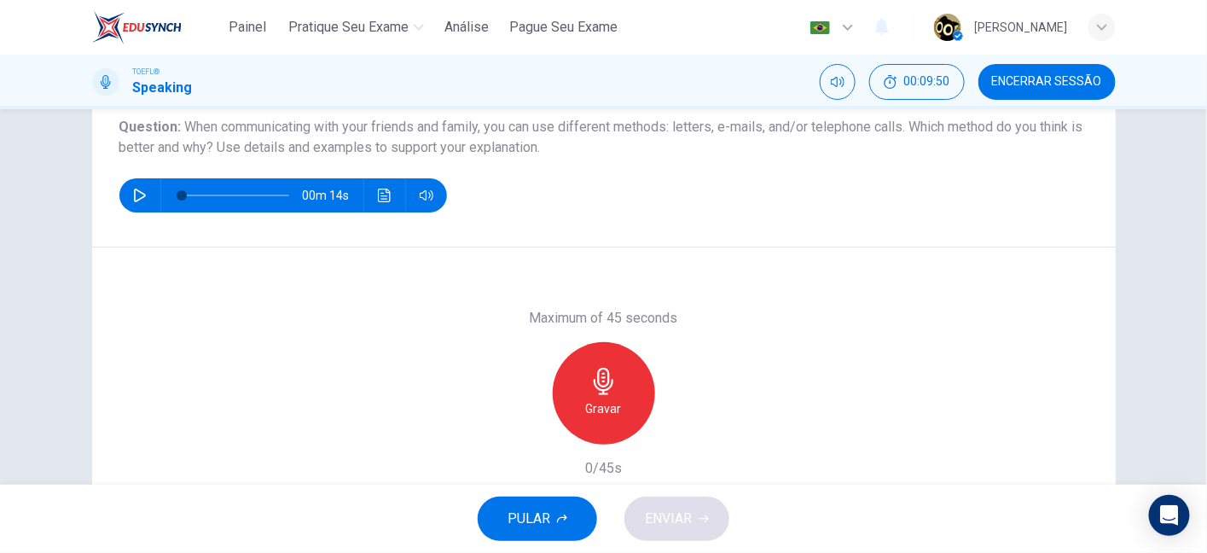
scroll to position [160, 0]
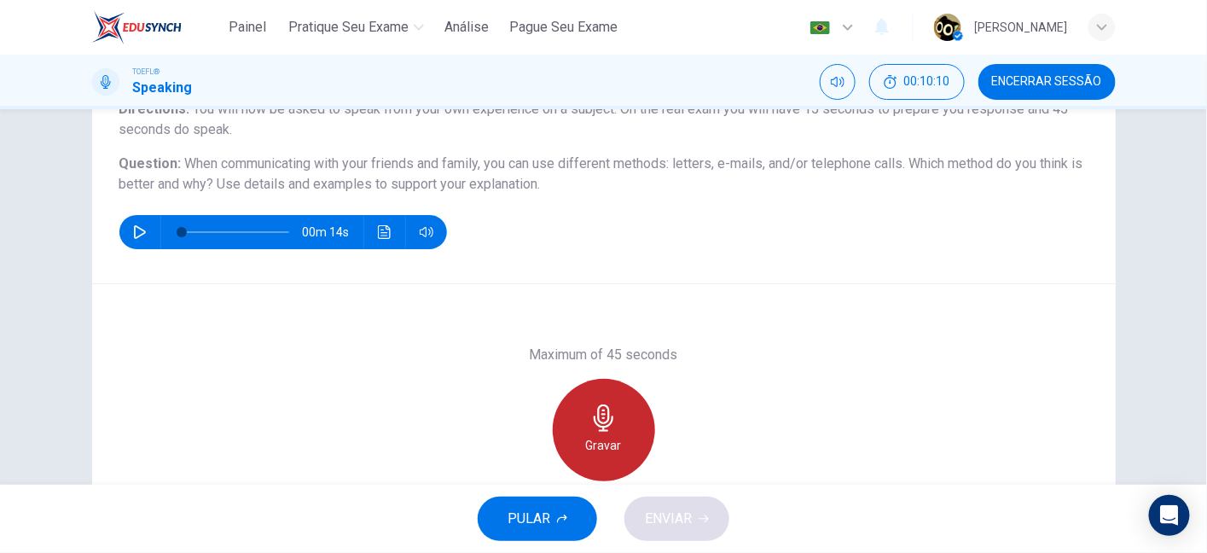
click at [616, 421] on div "Gravar" at bounding box center [604, 430] width 102 height 102
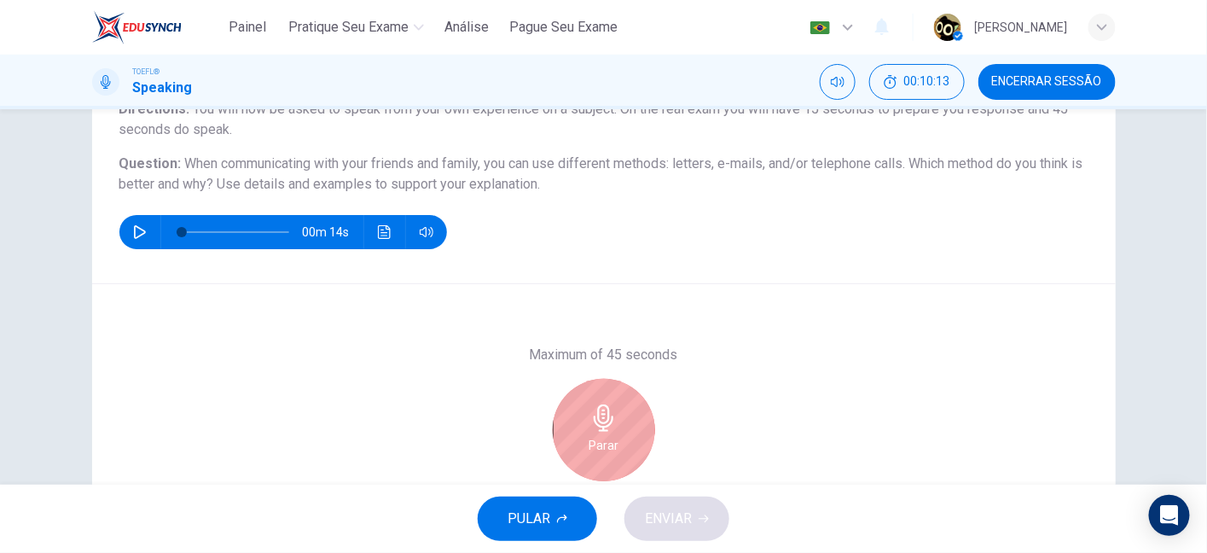
click at [573, 448] on div "Parar" at bounding box center [604, 430] width 102 height 102
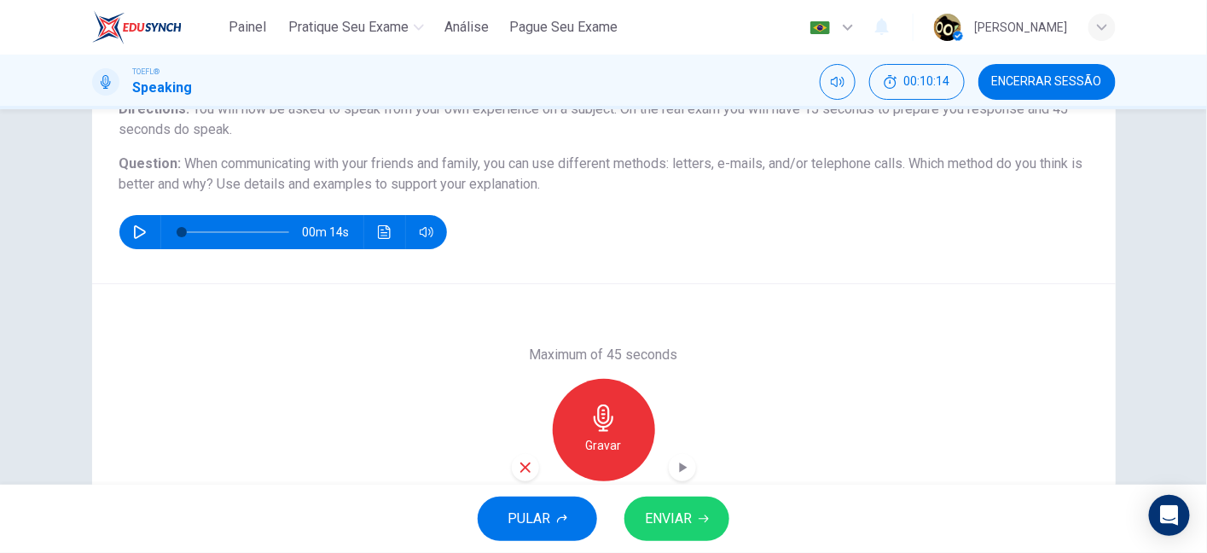
click at [523, 464] on icon "button" at bounding box center [525, 467] width 10 height 10
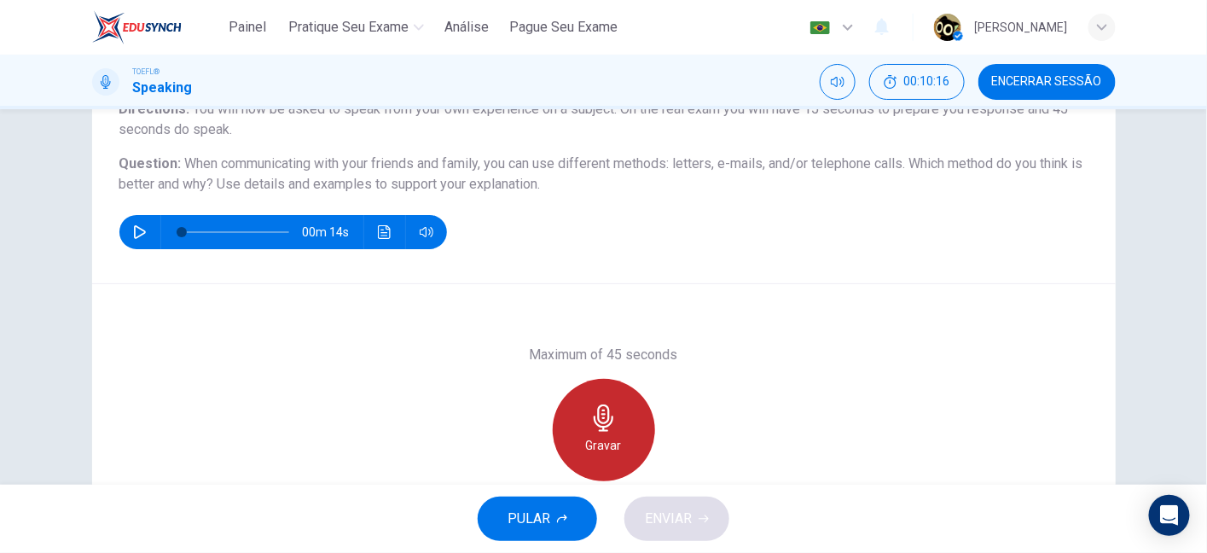
click at [615, 415] on div "Gravar" at bounding box center [604, 430] width 102 height 102
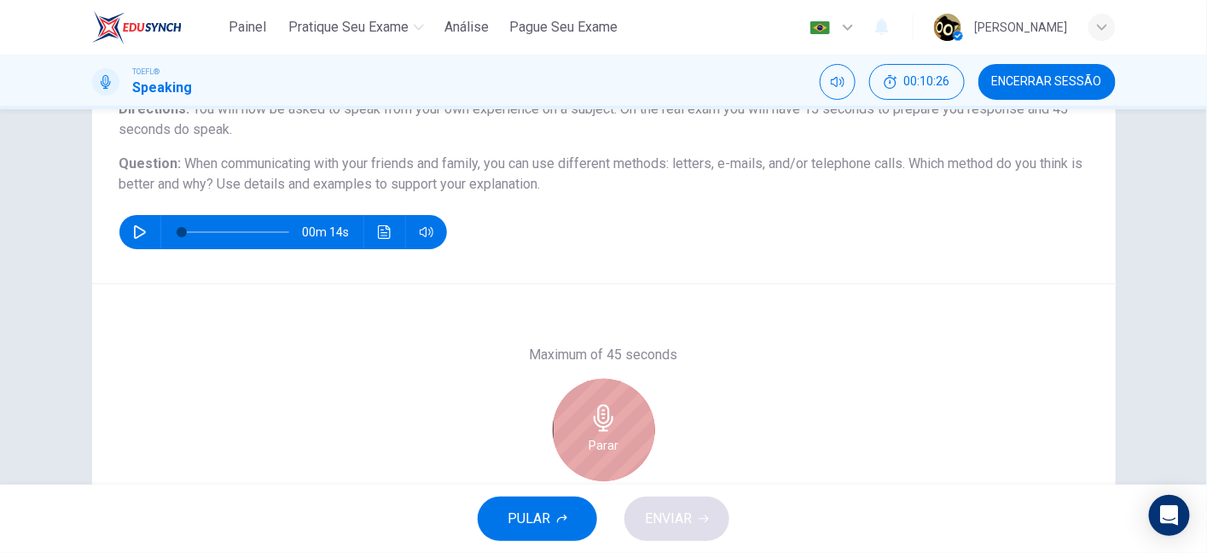
click at [603, 406] on icon "button" at bounding box center [603, 417] width 27 height 27
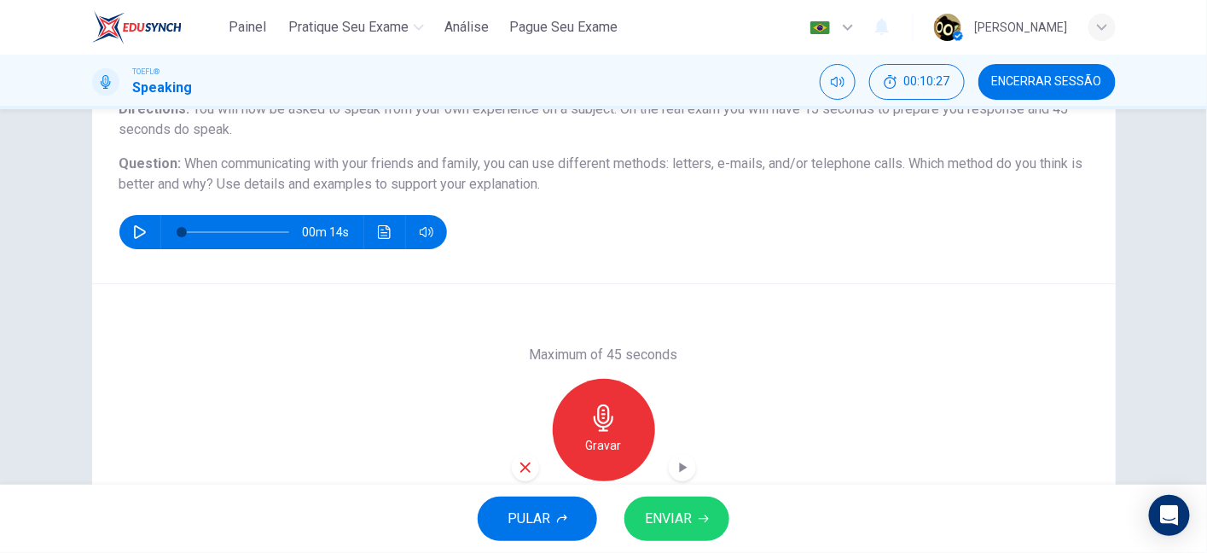
scroll to position [197, 0]
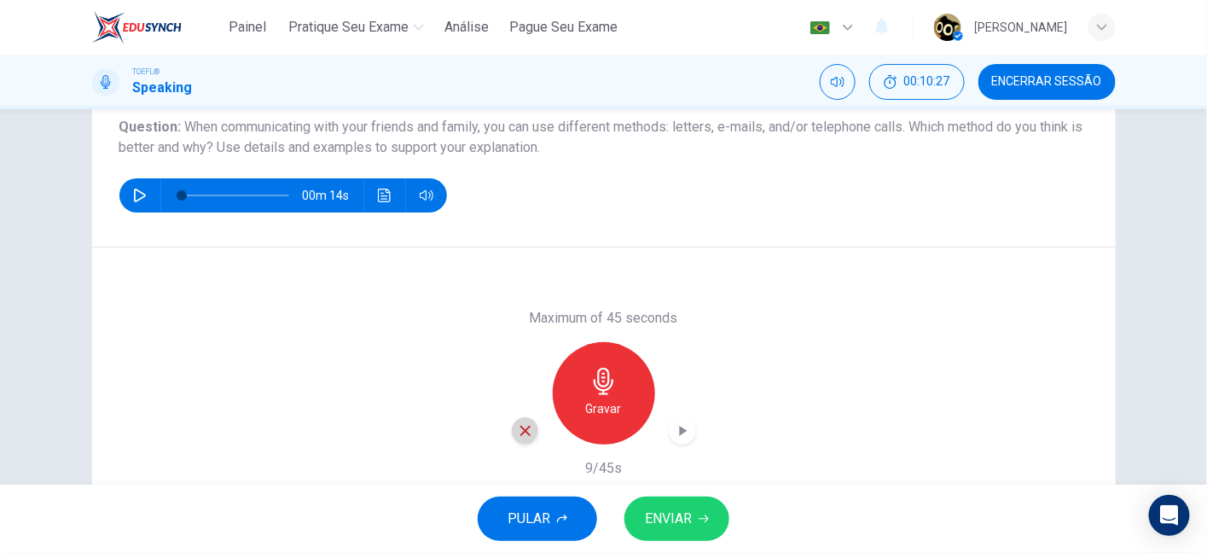
click at [518, 423] on icon "button" at bounding box center [525, 430] width 15 height 15
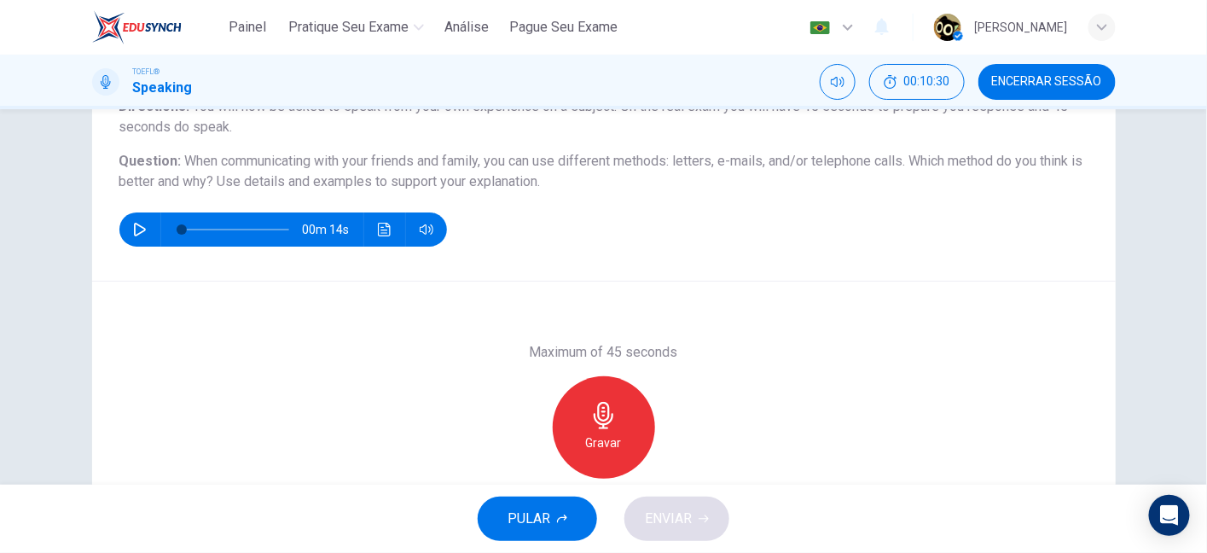
click at [619, 412] on div "Gravar" at bounding box center [604, 427] width 102 height 102
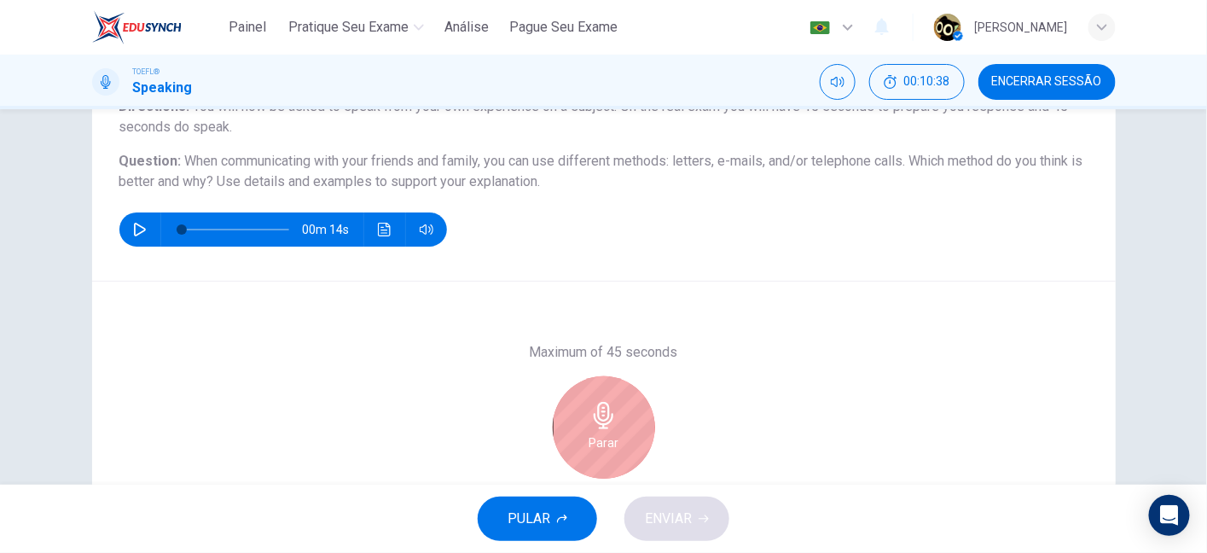
click at [619, 412] on div "Parar" at bounding box center [604, 427] width 102 height 102
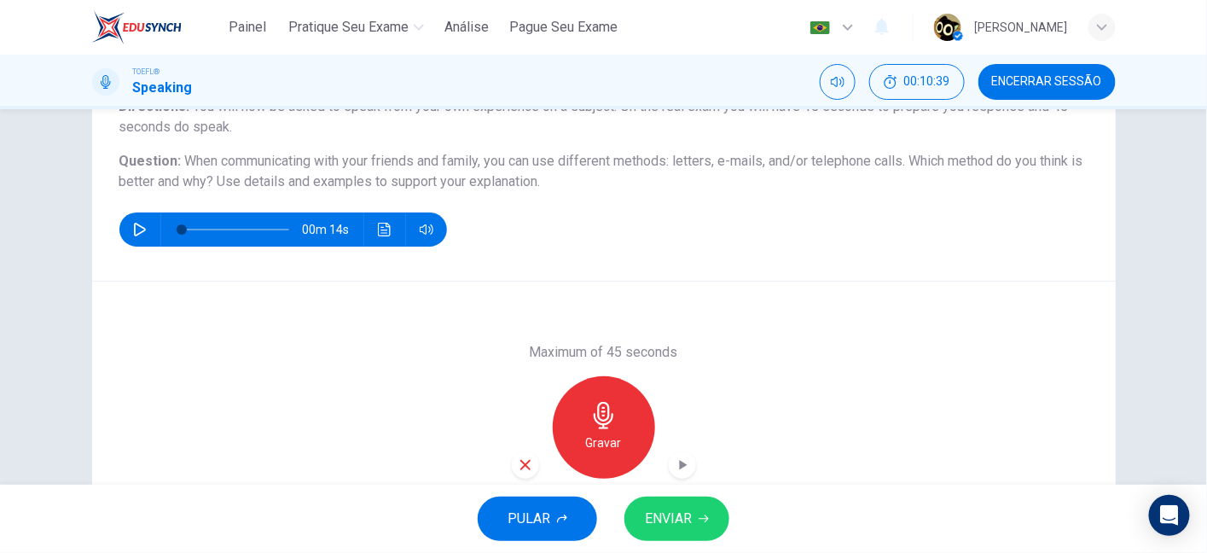
click at [535, 465] on div "Gravar" at bounding box center [604, 427] width 184 height 102
click at [525, 464] on icon "button" at bounding box center [525, 464] width 15 height 15
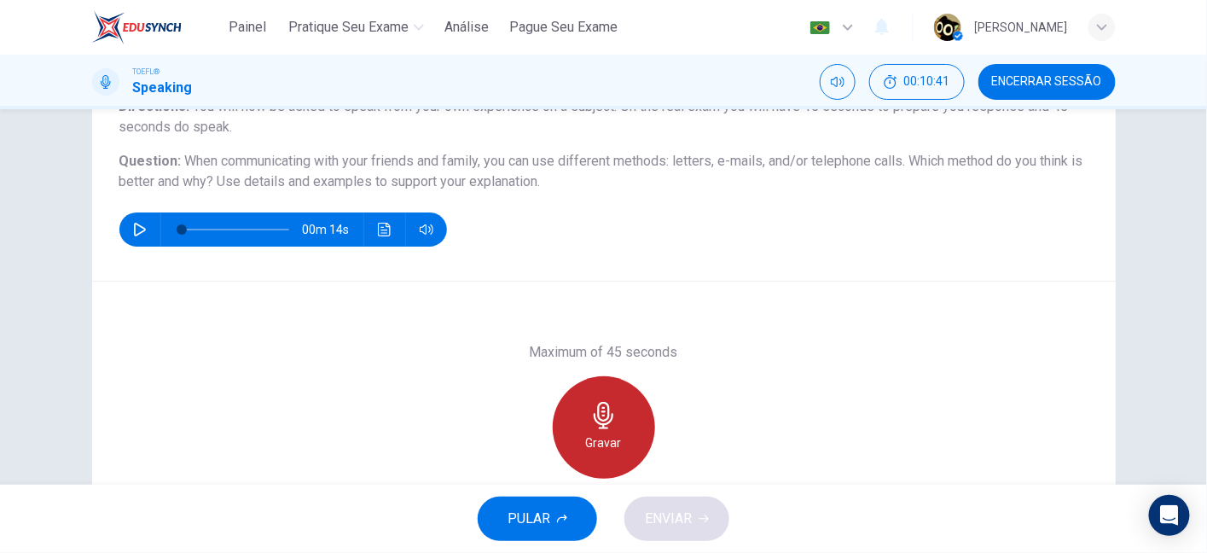
click at [617, 421] on div "Gravar" at bounding box center [604, 427] width 102 height 102
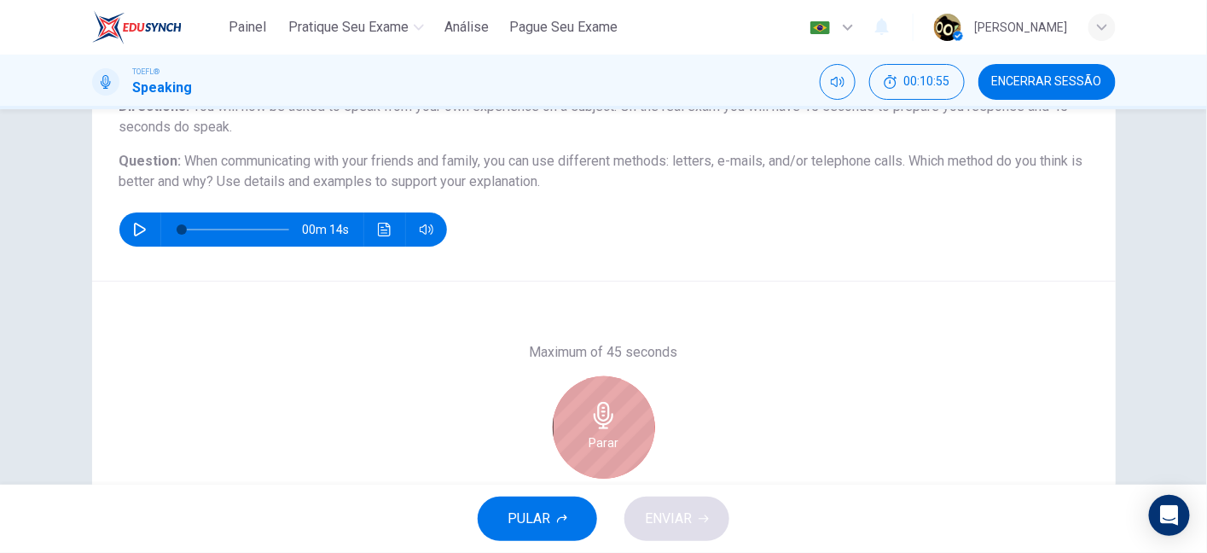
click at [617, 421] on div "Parar" at bounding box center [604, 427] width 102 height 102
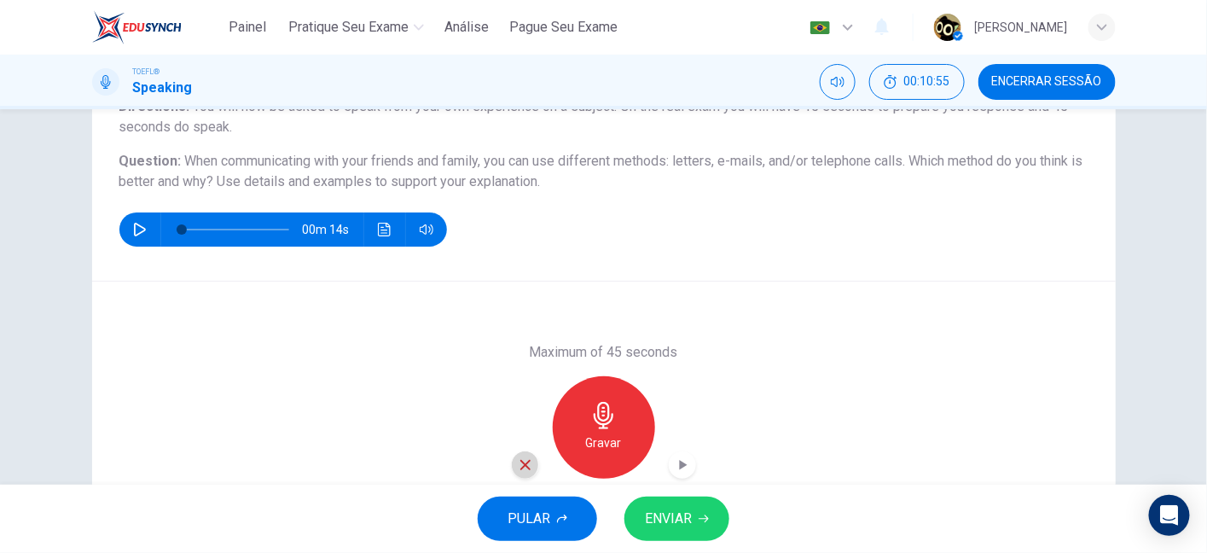
click at [518, 461] on icon "button" at bounding box center [525, 464] width 15 height 15
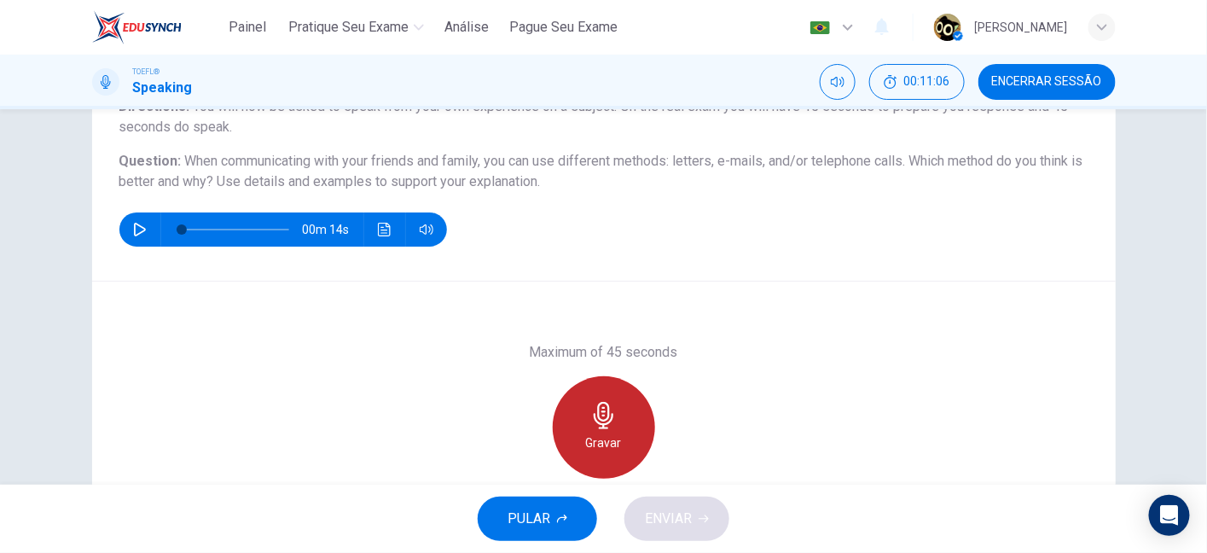
click at [623, 408] on div "Gravar" at bounding box center [604, 427] width 102 height 102
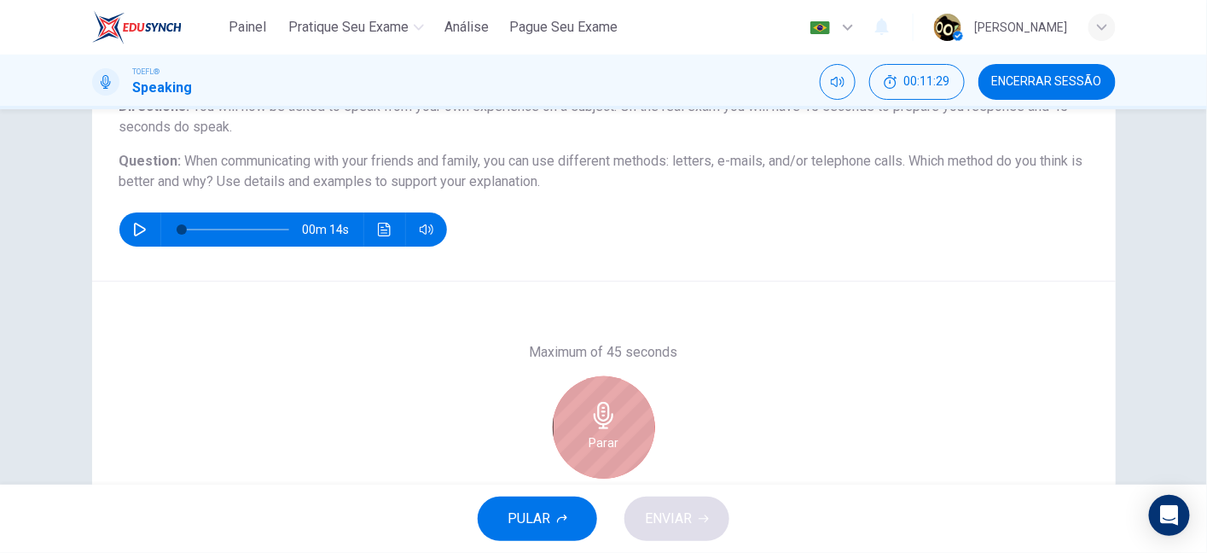
click at [628, 440] on div "Parar" at bounding box center [604, 427] width 102 height 102
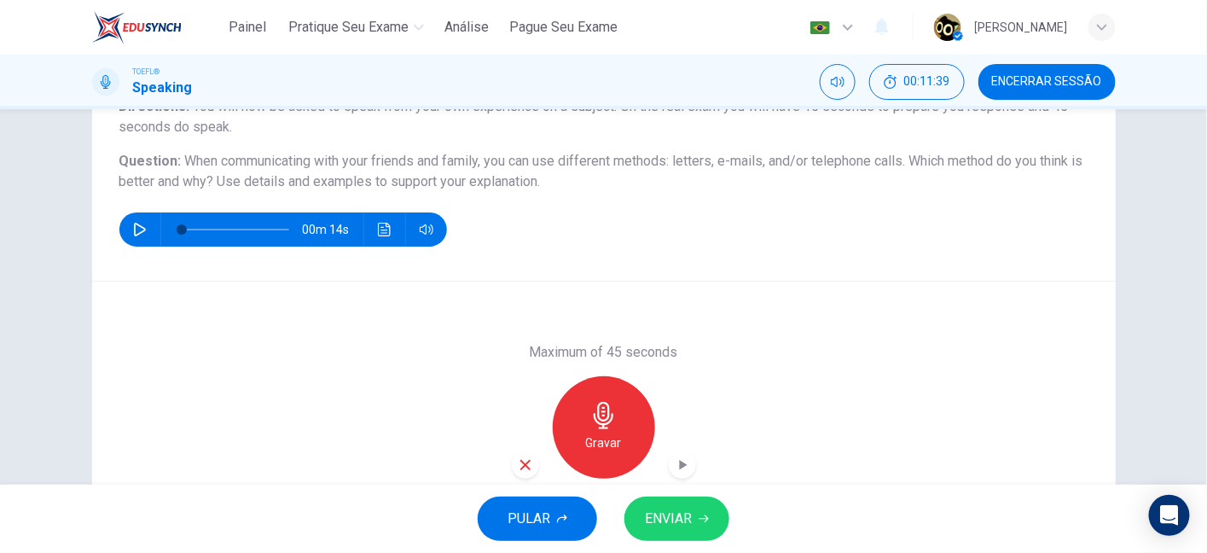
click at [520, 460] on icon "button" at bounding box center [525, 464] width 15 height 15
click at [605, 404] on icon "button" at bounding box center [603, 415] width 27 height 27
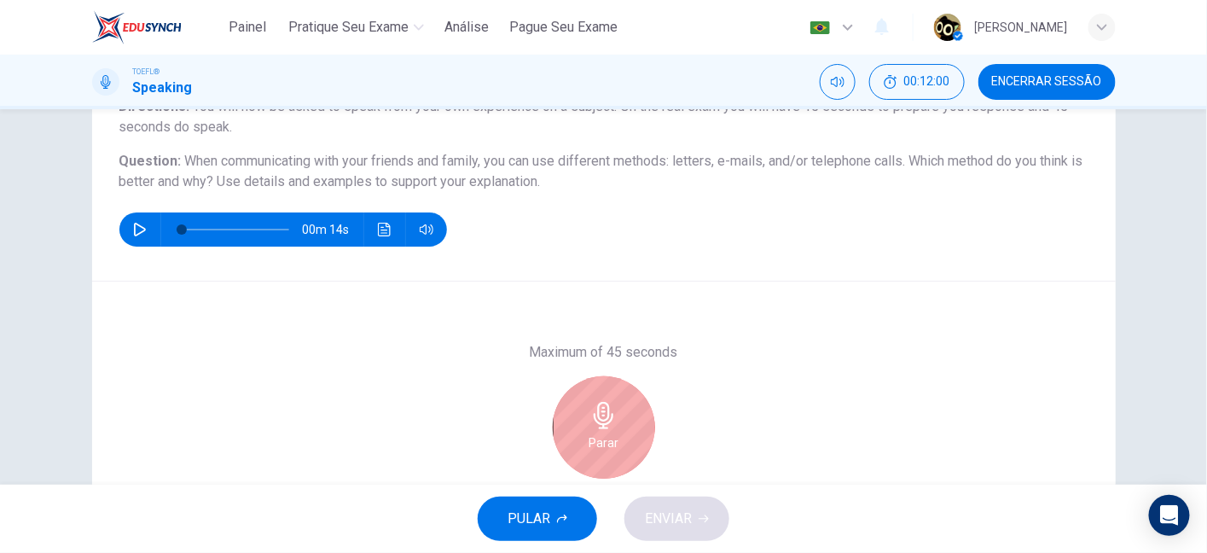
click at [605, 404] on icon "button" at bounding box center [603, 415] width 27 height 27
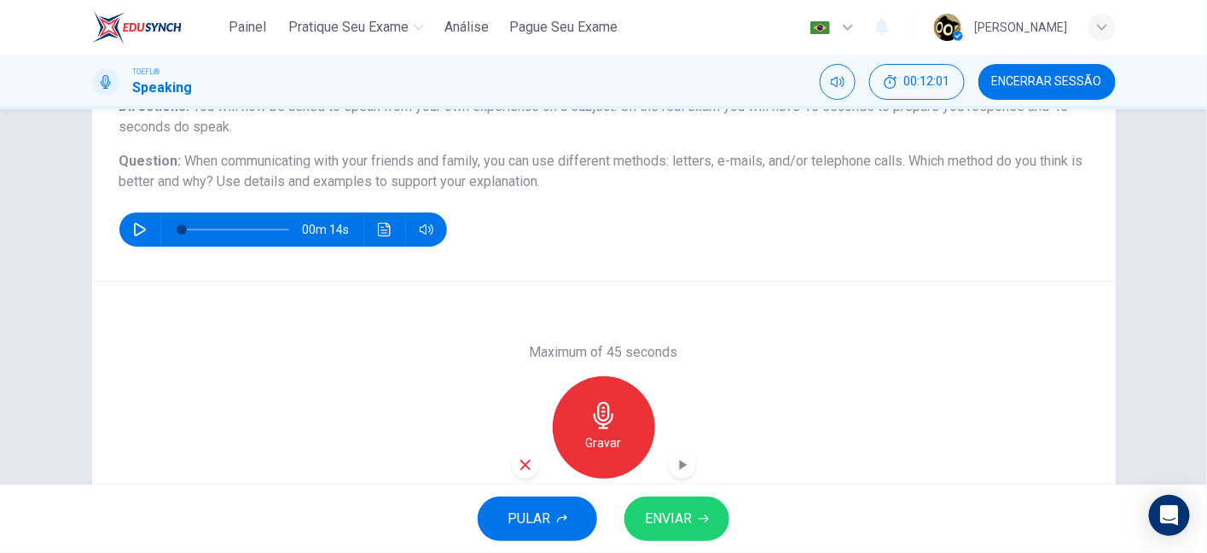
click at [518, 464] on icon "button" at bounding box center [525, 464] width 15 height 15
click at [608, 411] on icon "button" at bounding box center [603, 415] width 27 height 27
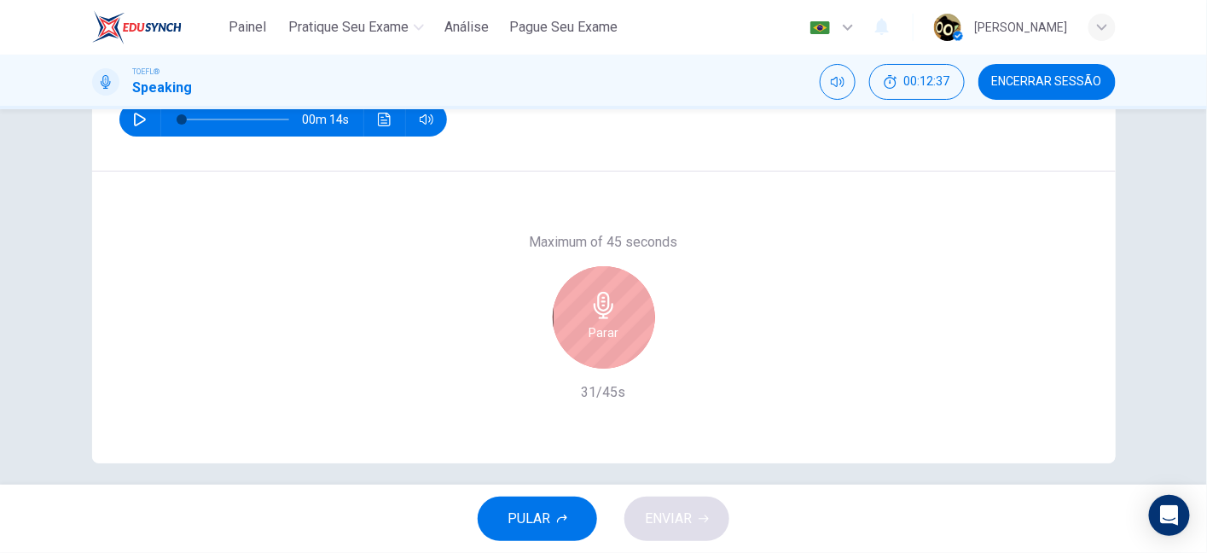
scroll to position [199, 0]
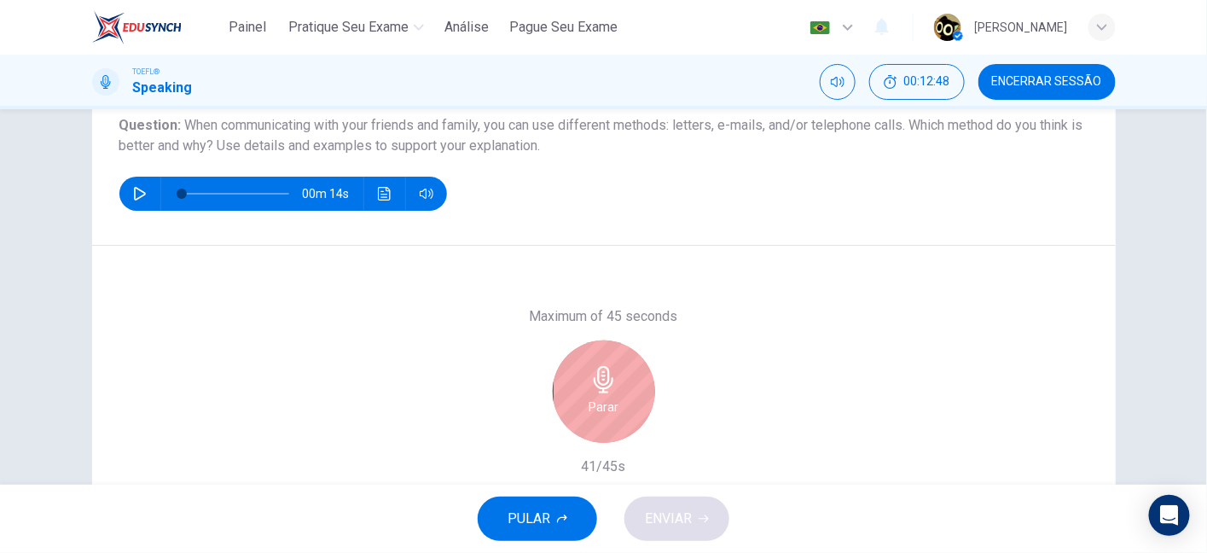
click at [648, 393] on div "Parar" at bounding box center [604, 391] width 102 height 102
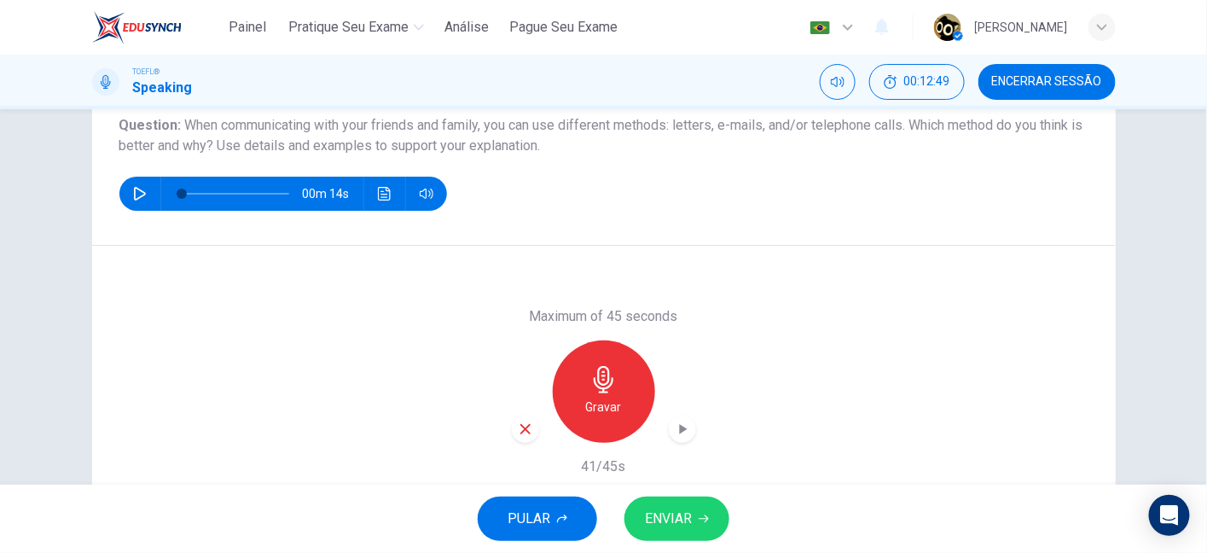
click at [691, 485] on div "PULAR ENVIAR" at bounding box center [603, 519] width 1207 height 68
click at [707, 507] on button "ENVIAR" at bounding box center [676, 518] width 105 height 44
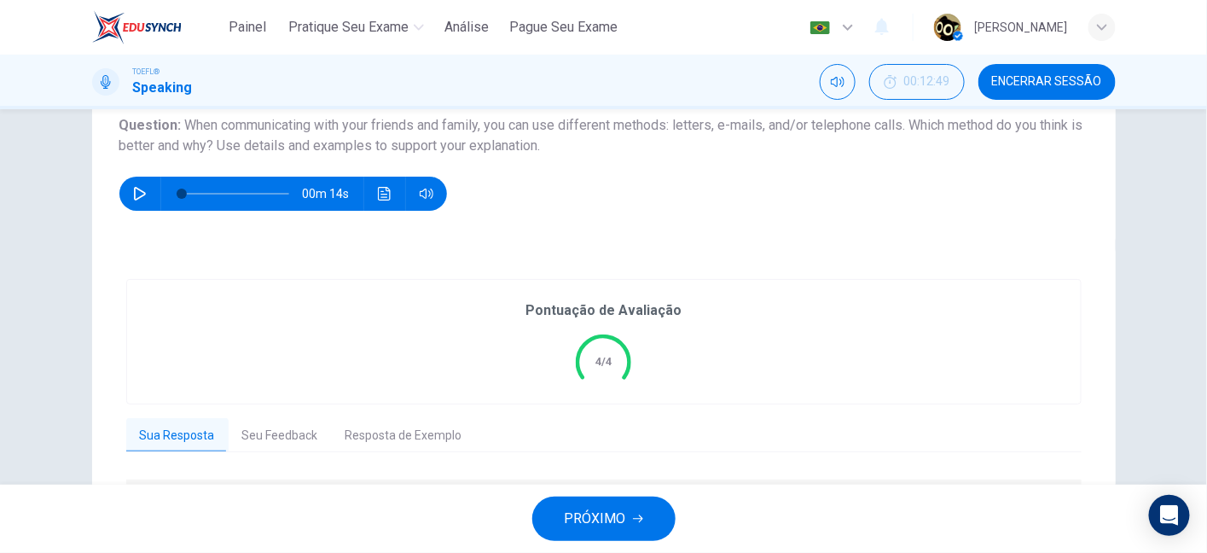
scroll to position [324, 0]
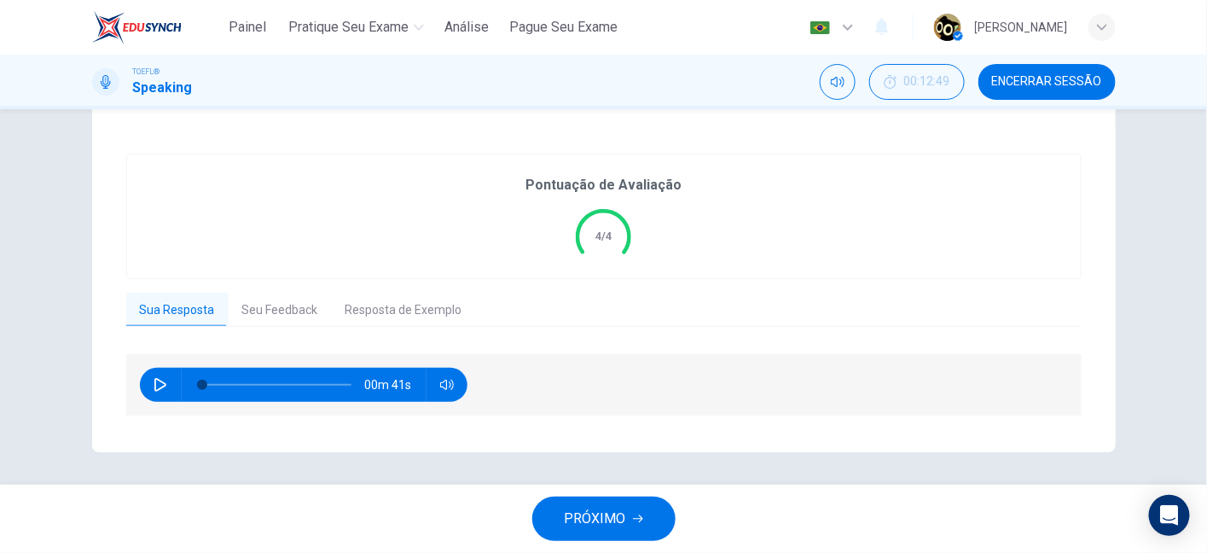
click at [245, 284] on div "Pontuação de Avaliação 4/4 Sua Resposta Seu Feedback Resposta de Exemplo 00m 41…" at bounding box center [603, 286] width 955 height 264
click at [269, 316] on button "Seu Feedback" at bounding box center [280, 311] width 103 height 36
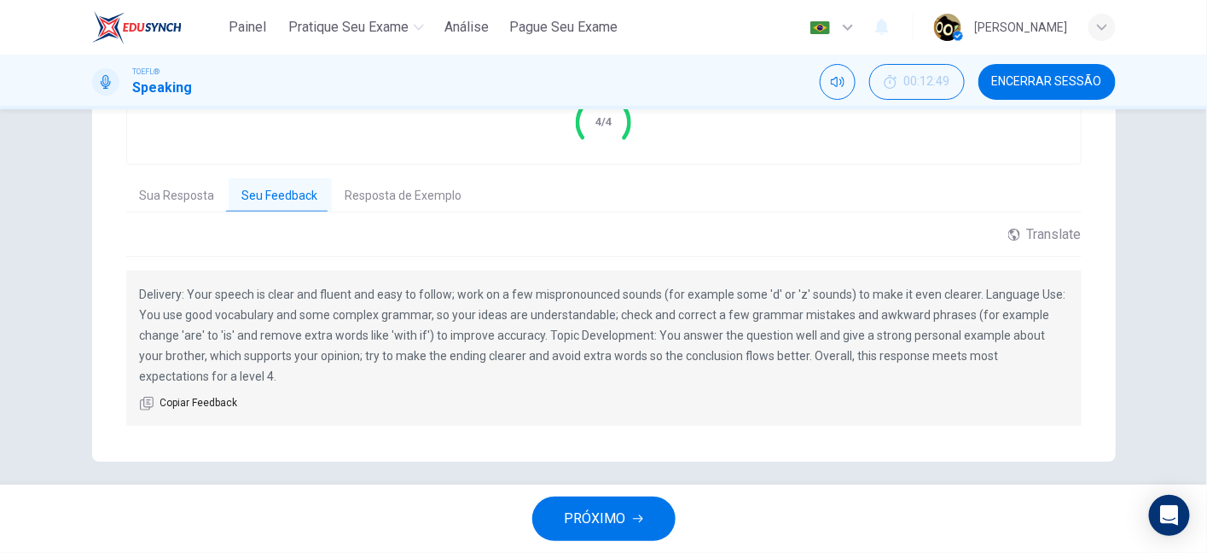
scroll to position [447, 0]
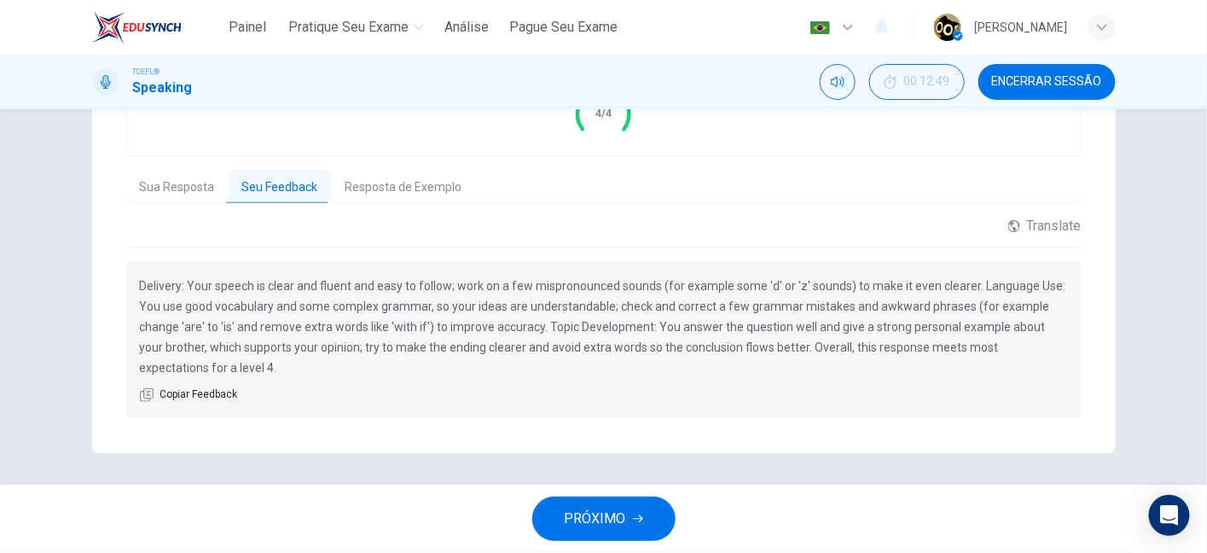
click at [566, 282] on p "Delivery: Your speech is clear and fluent and easy to follow; work on a few mis…" at bounding box center [604, 327] width 928 height 102
click at [757, 292] on p "Delivery: Your speech is clear and fluent and easy to follow; work on a few mis…" at bounding box center [604, 327] width 928 height 102
drag, startPoint x: 654, startPoint y: 318, endPoint x: 813, endPoint y: 333, distance: 159.3
click at [813, 333] on p "Delivery: Your speech is clear and fluent and easy to follow; work on a few mis…" at bounding box center [604, 327] width 928 height 102
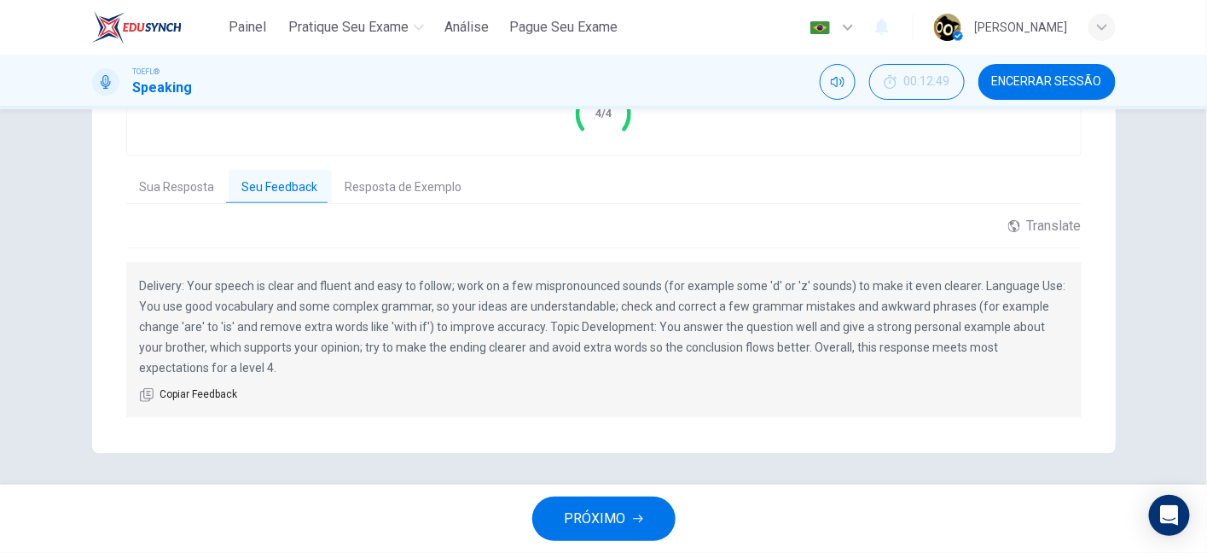
drag, startPoint x: 481, startPoint y: 349, endPoint x: 595, endPoint y: 352, distance: 114.4
click at [595, 352] on p "Delivery: Your speech is clear and fluent and easy to follow; work on a few mis…" at bounding box center [604, 327] width 928 height 102
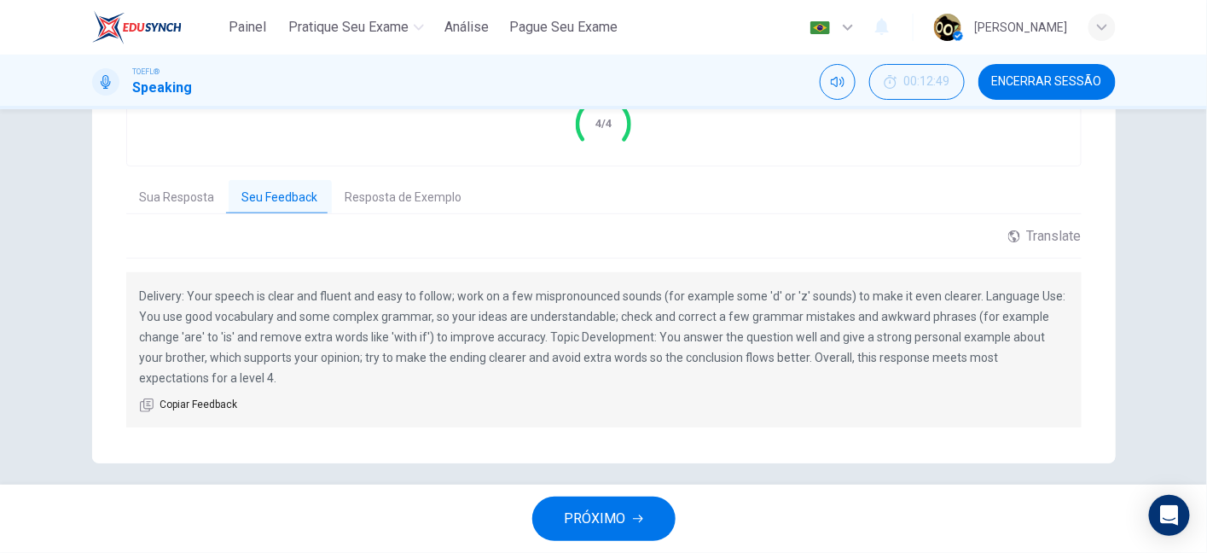
scroll to position [433, 0]
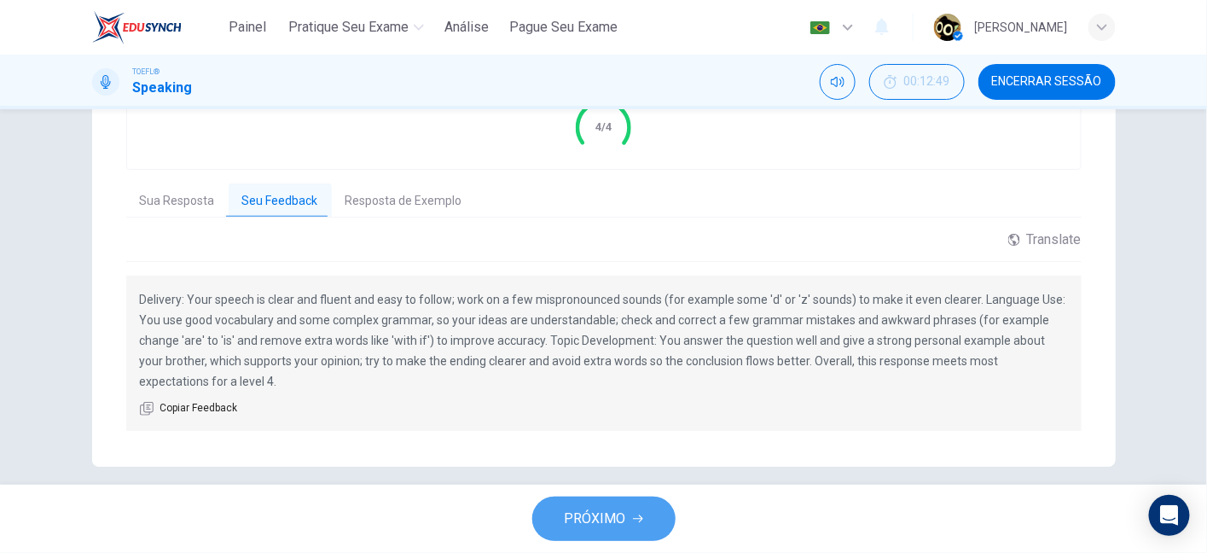
click at [580, 504] on button "PRÓXIMO" at bounding box center [603, 518] width 143 height 44
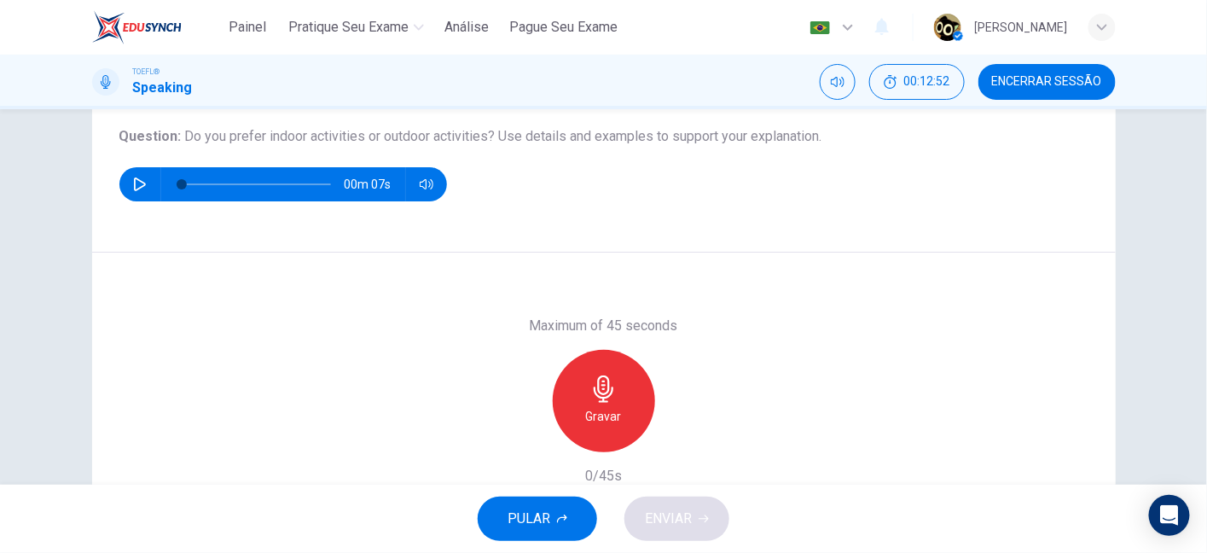
scroll to position [189, 0]
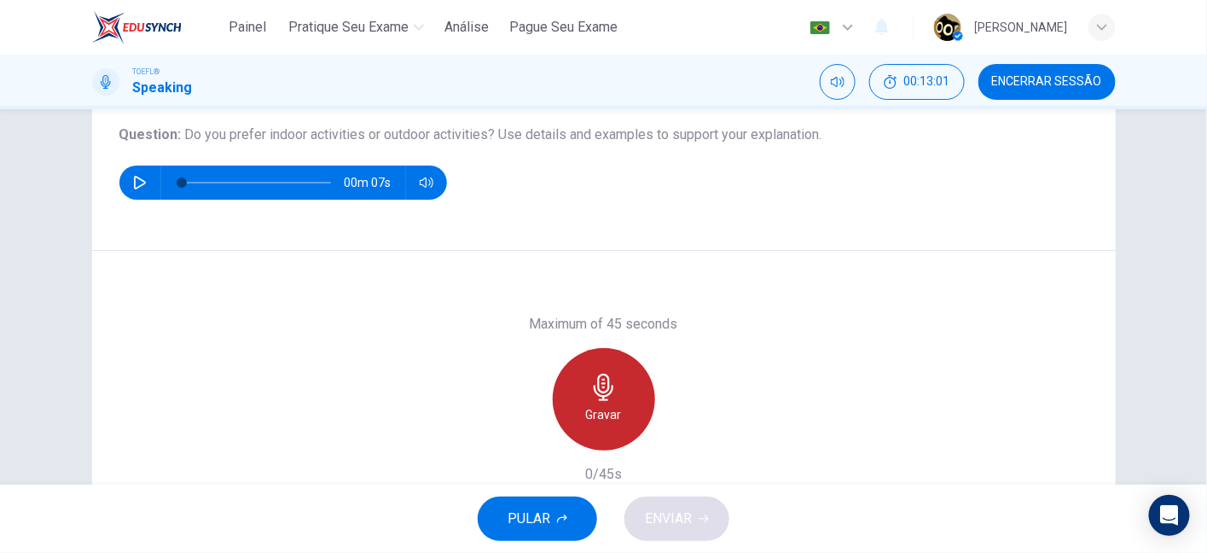
click at [603, 386] on icon "button" at bounding box center [604, 387] width 20 height 27
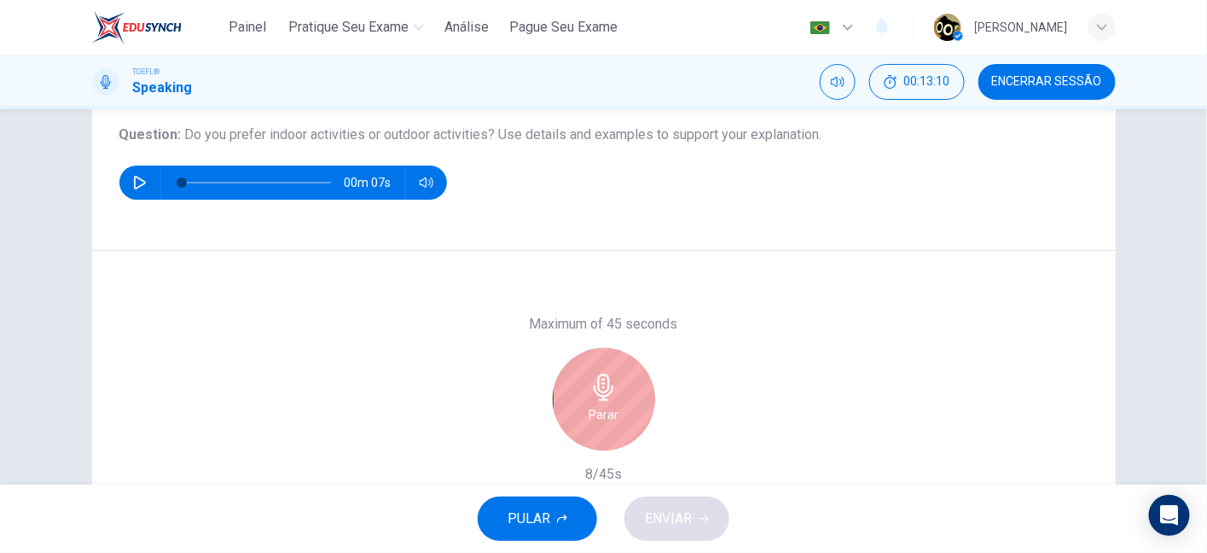
click at [603, 386] on icon "button" at bounding box center [604, 387] width 20 height 27
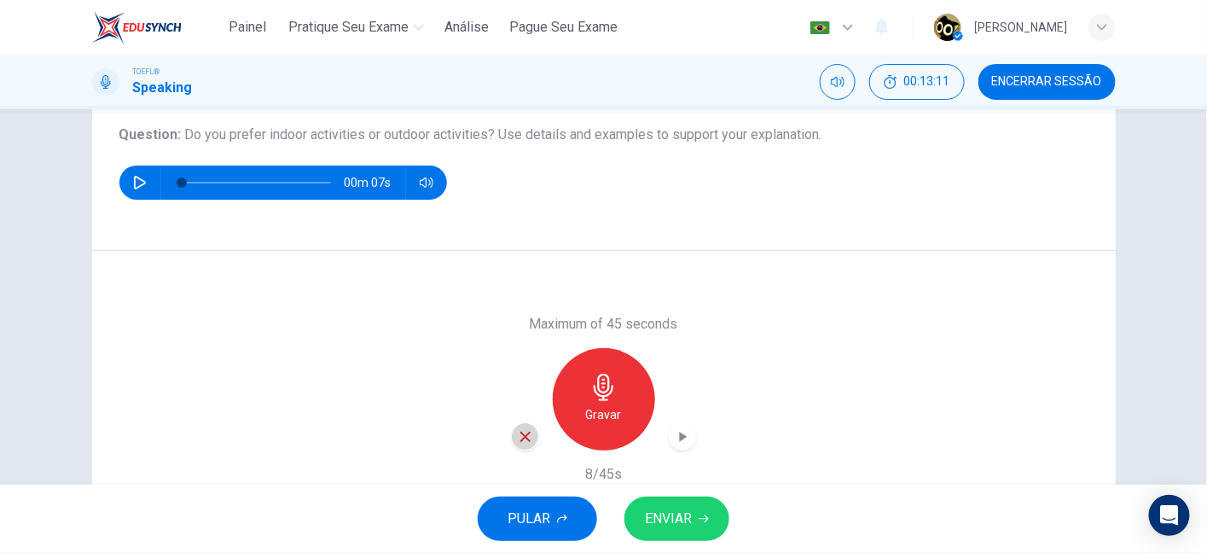
click at [518, 436] on icon "button" at bounding box center [525, 436] width 15 height 15
click at [631, 405] on div "Gravar" at bounding box center [604, 399] width 102 height 102
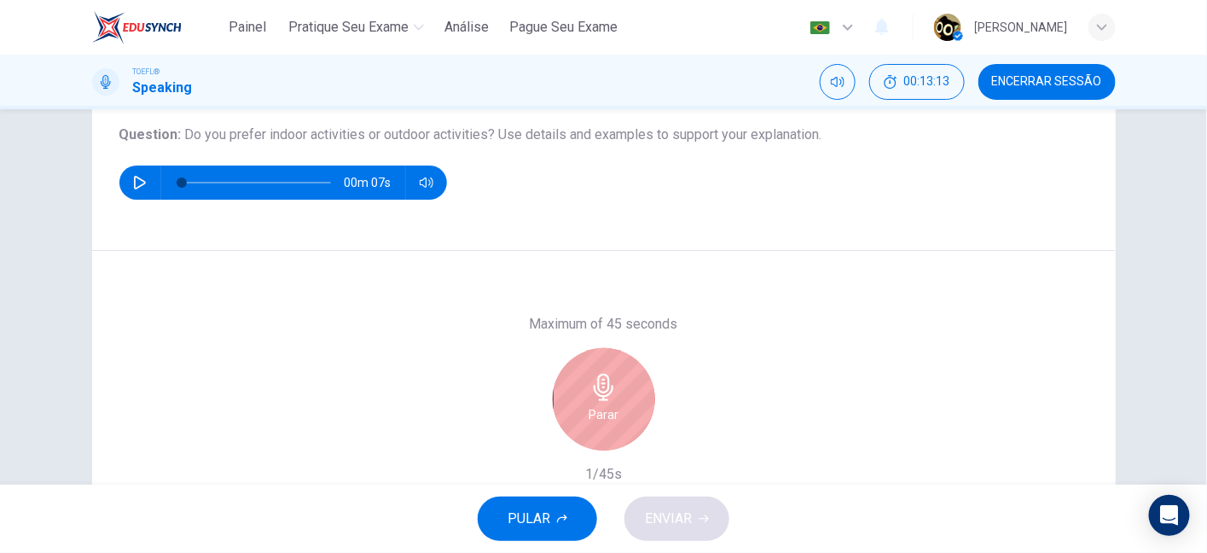
click at [631, 405] on div "Parar" at bounding box center [604, 399] width 102 height 102
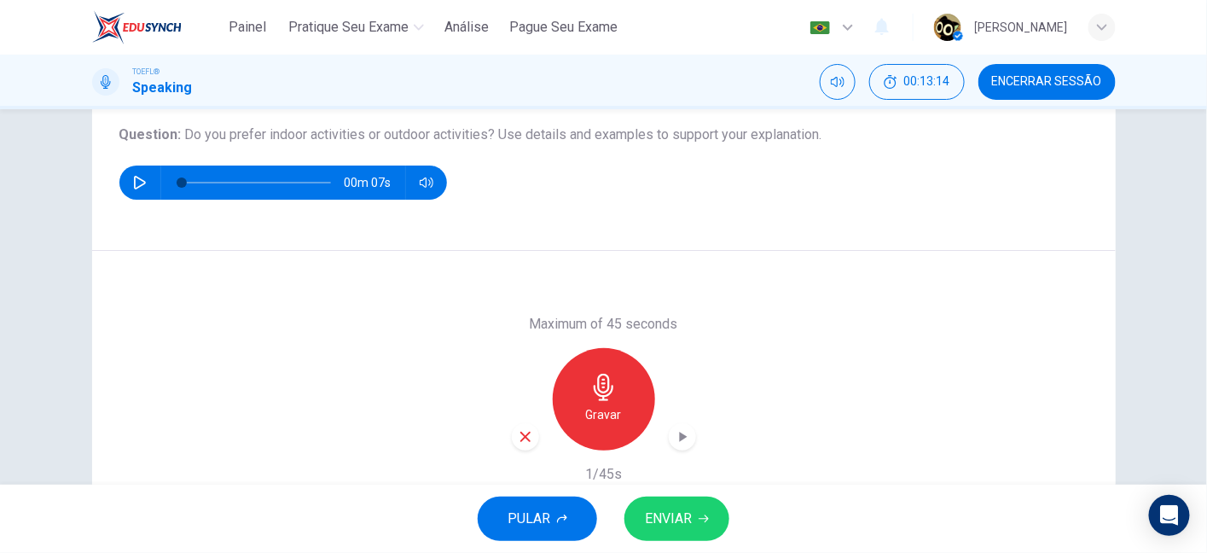
click at [520, 432] on icon "button" at bounding box center [525, 436] width 15 height 15
click at [613, 414] on h6 "Gravar" at bounding box center [604, 414] width 36 height 20
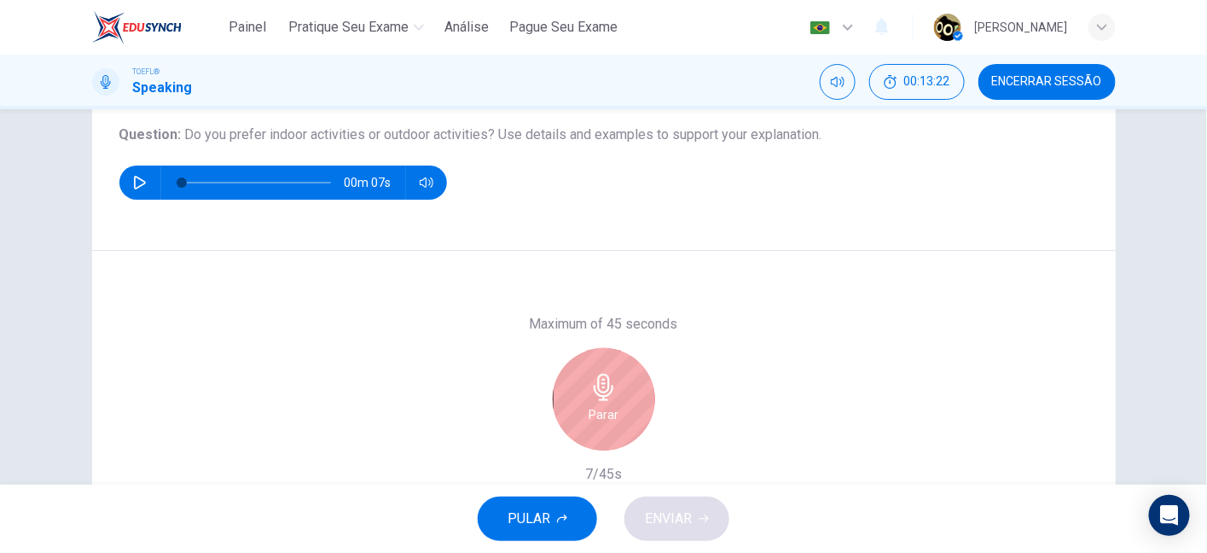
click at [613, 414] on h6 "Parar" at bounding box center [604, 414] width 30 height 20
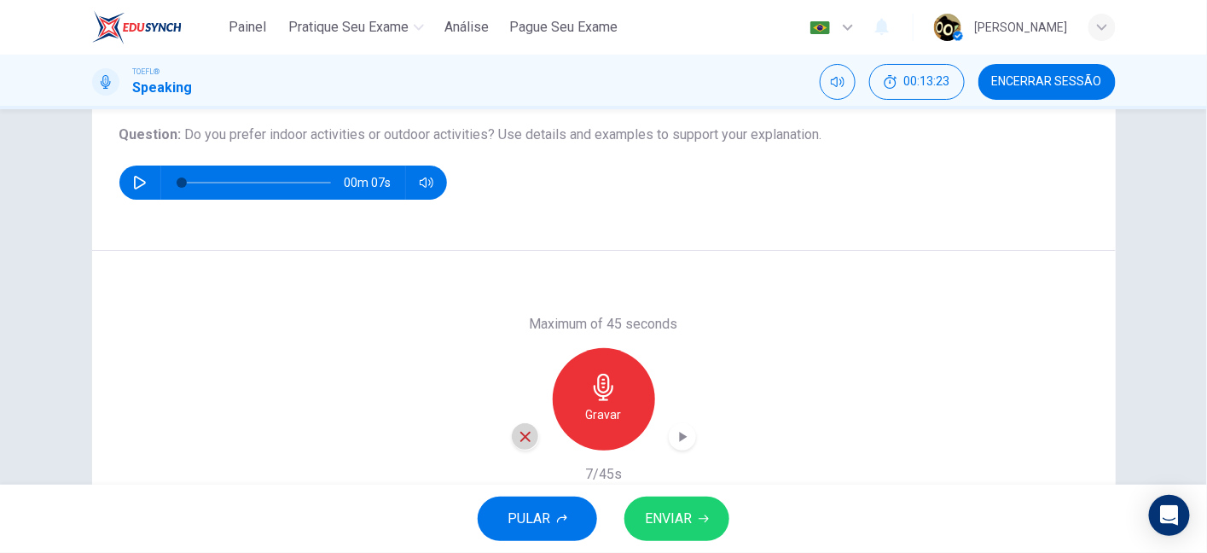
click at [520, 442] on icon "button" at bounding box center [525, 436] width 15 height 15
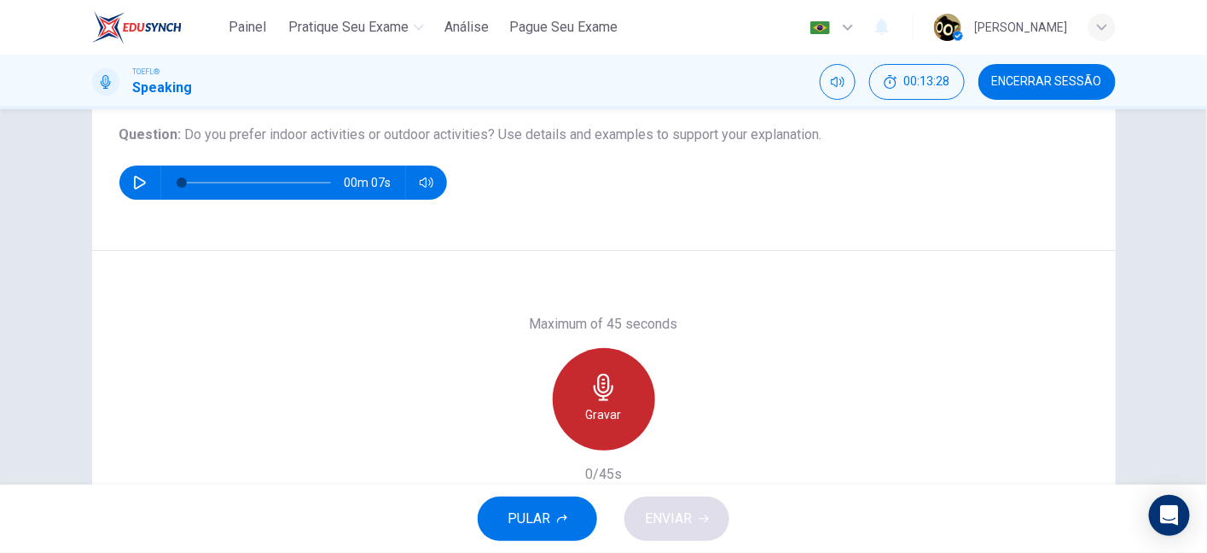
click at [604, 392] on icon "button" at bounding box center [603, 387] width 27 height 27
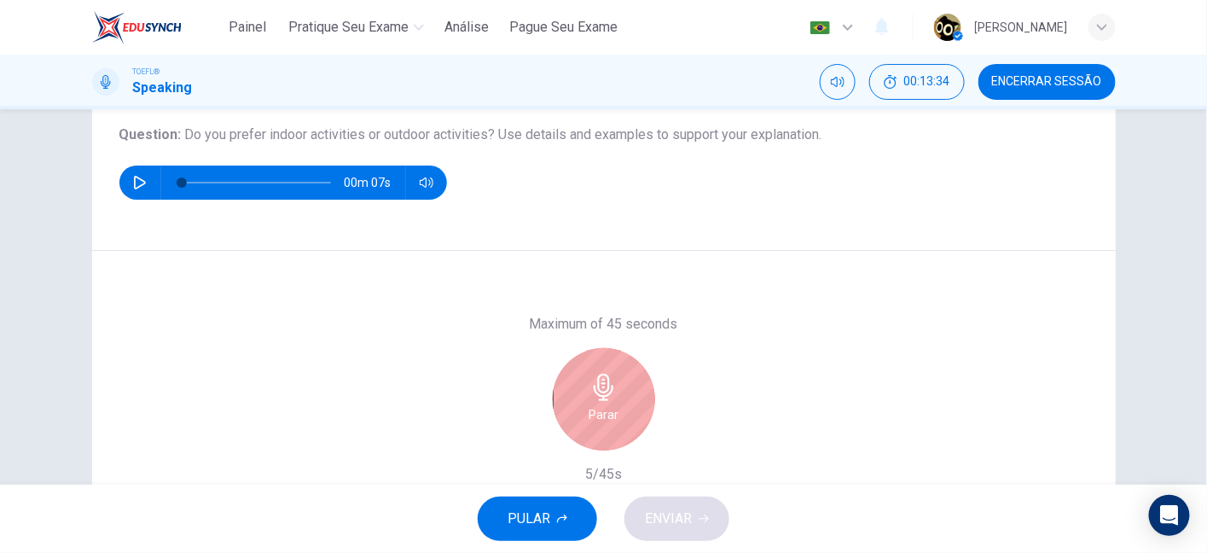
click at [604, 392] on icon "button" at bounding box center [603, 387] width 27 height 27
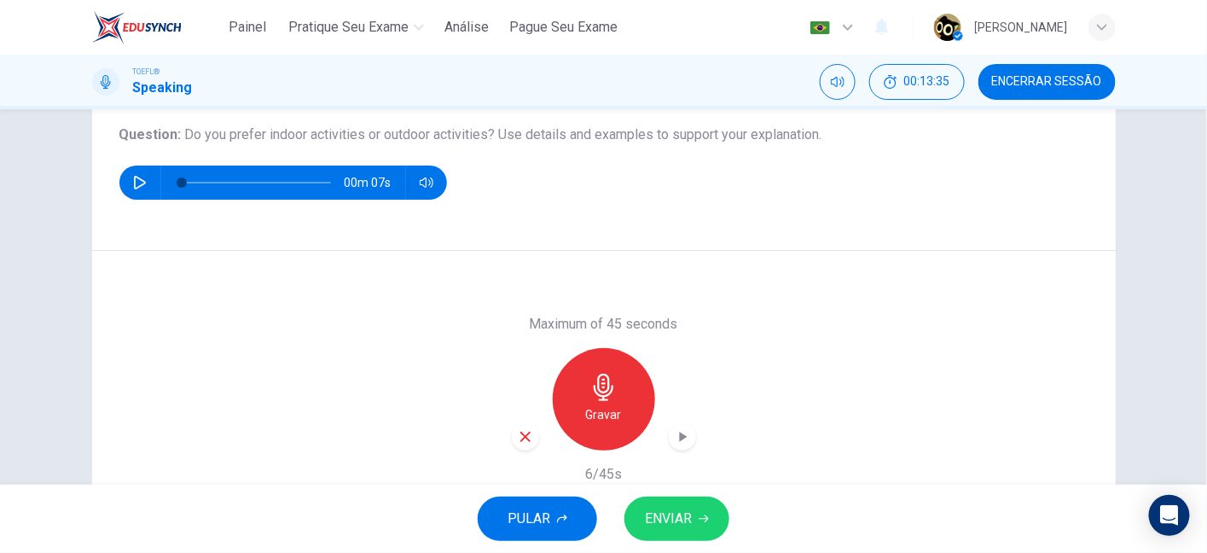
click at [531, 437] on div "button" at bounding box center [525, 436] width 27 height 27
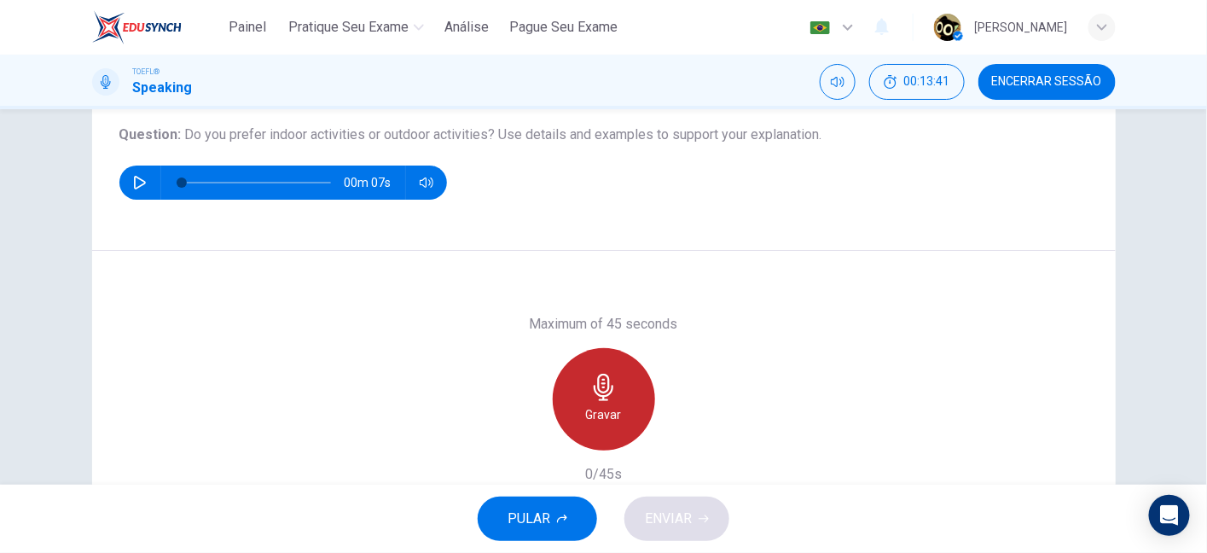
click at [635, 389] on div "Gravar" at bounding box center [604, 399] width 102 height 102
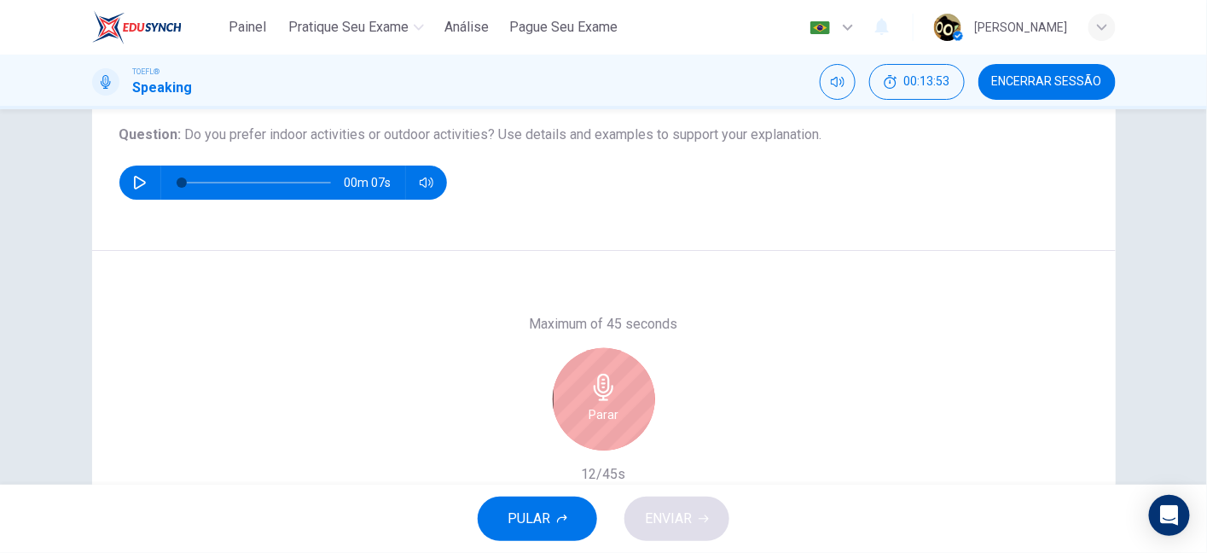
click at [635, 389] on div "Parar" at bounding box center [604, 399] width 102 height 102
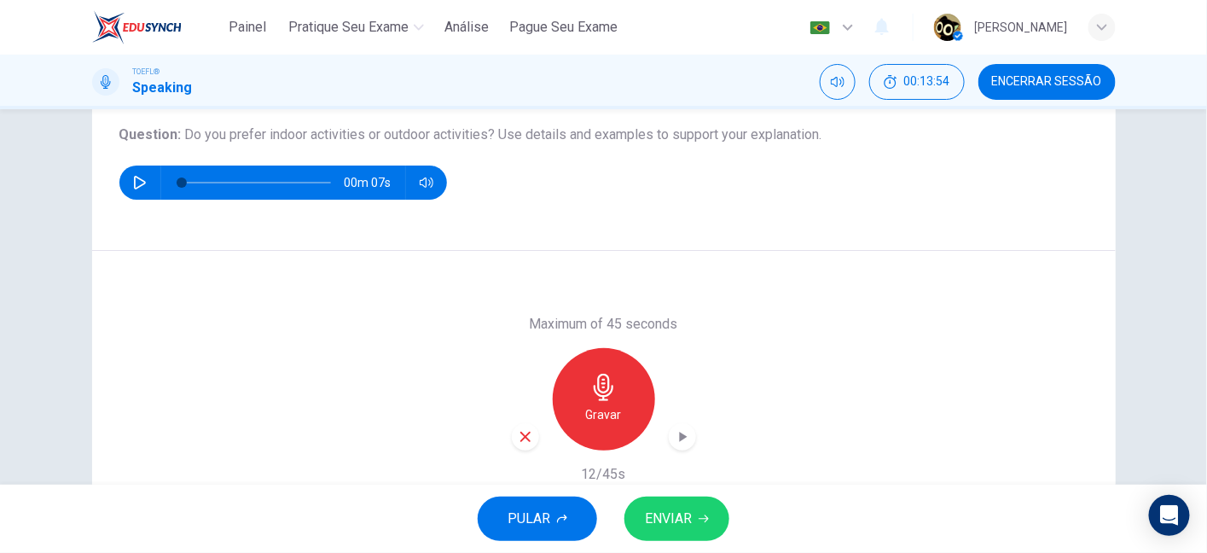
click at [523, 443] on icon "button" at bounding box center [525, 436] width 15 height 15
click at [628, 387] on div "Gravar" at bounding box center [604, 399] width 102 height 102
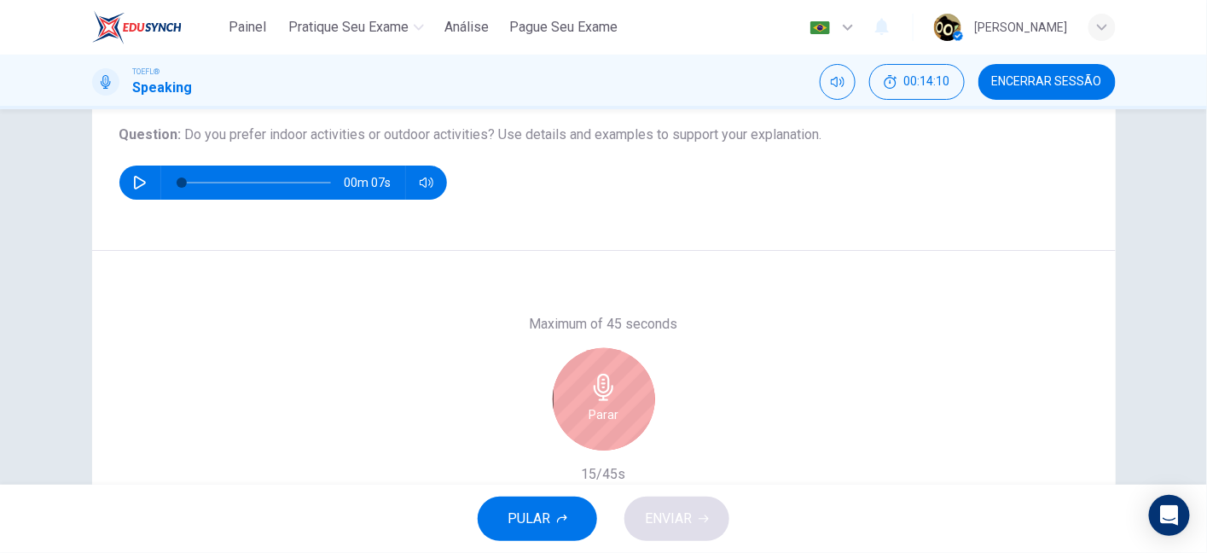
click at [628, 387] on div "Parar" at bounding box center [604, 399] width 102 height 102
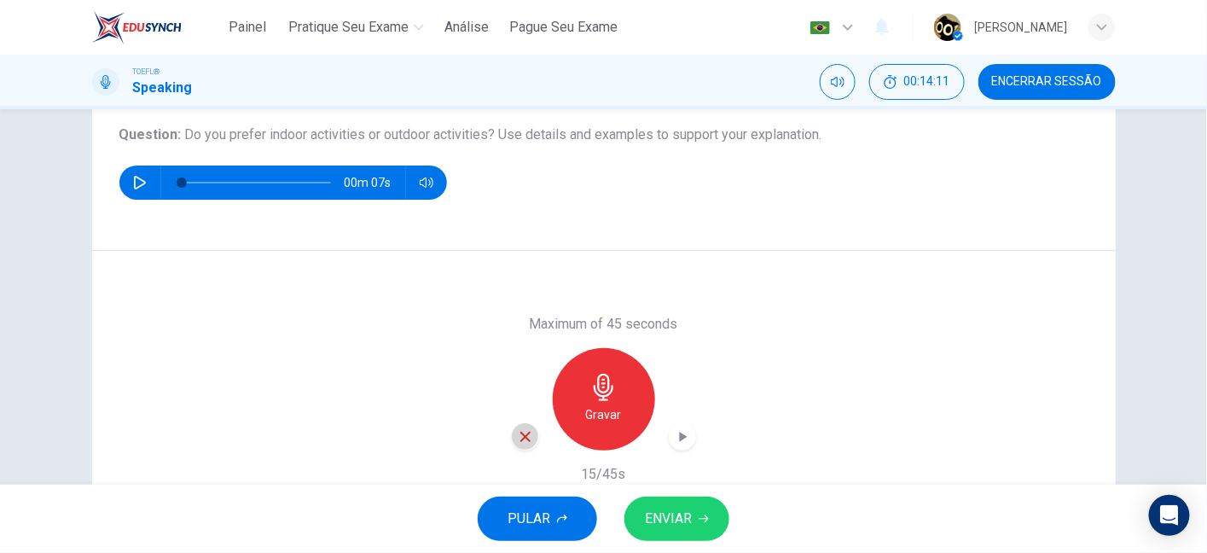
click at [519, 441] on icon "button" at bounding box center [525, 436] width 15 height 15
click at [613, 381] on div "Gravar" at bounding box center [604, 399] width 102 height 102
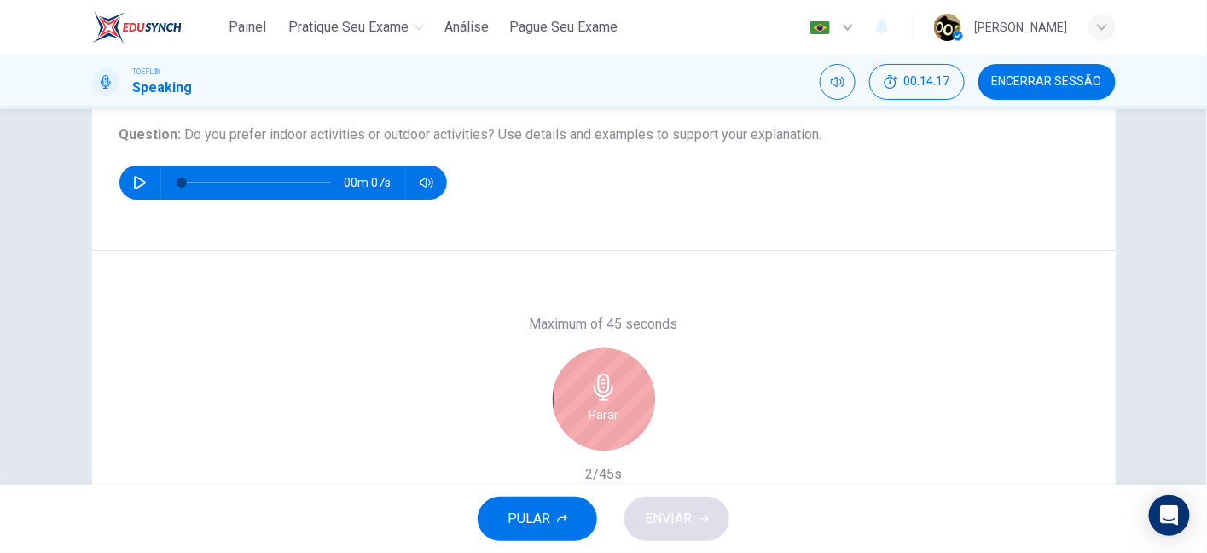
click at [613, 381] on div "Parar" at bounding box center [604, 399] width 102 height 102
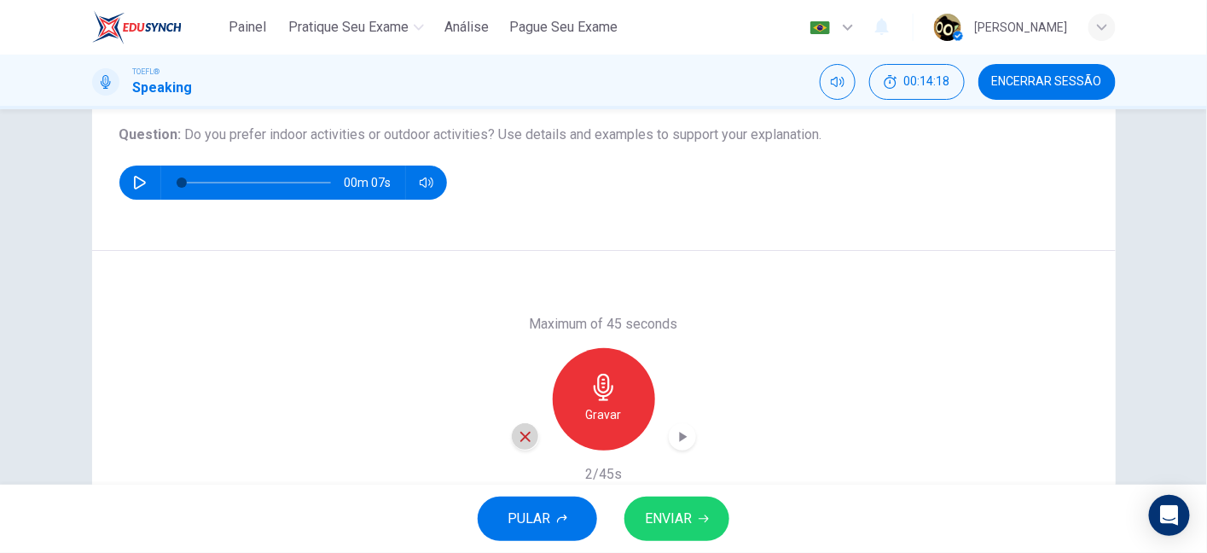
click at [527, 429] on icon "button" at bounding box center [525, 436] width 15 height 15
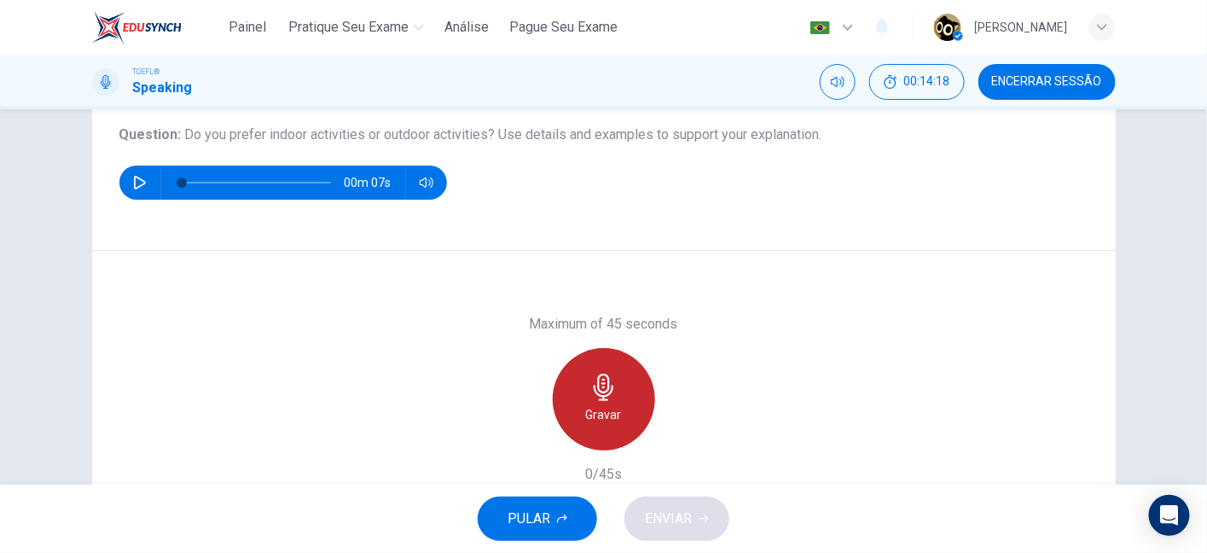
click at [583, 403] on div "Gravar" at bounding box center [604, 399] width 102 height 102
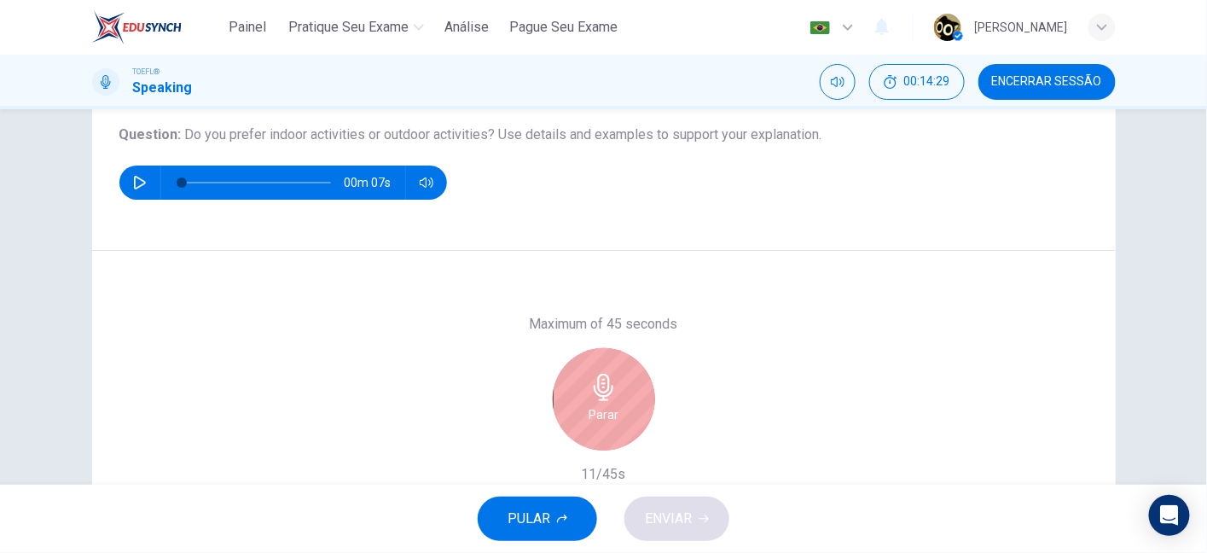
click at [583, 403] on div "Parar" at bounding box center [604, 399] width 102 height 102
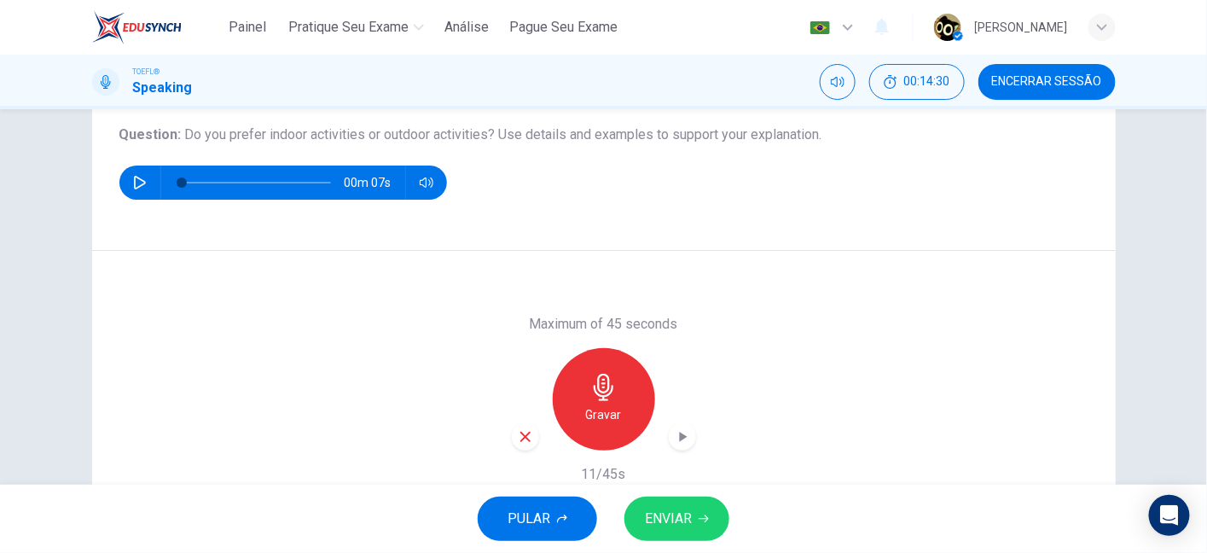
click at [525, 435] on icon "button" at bounding box center [525, 436] width 15 height 15
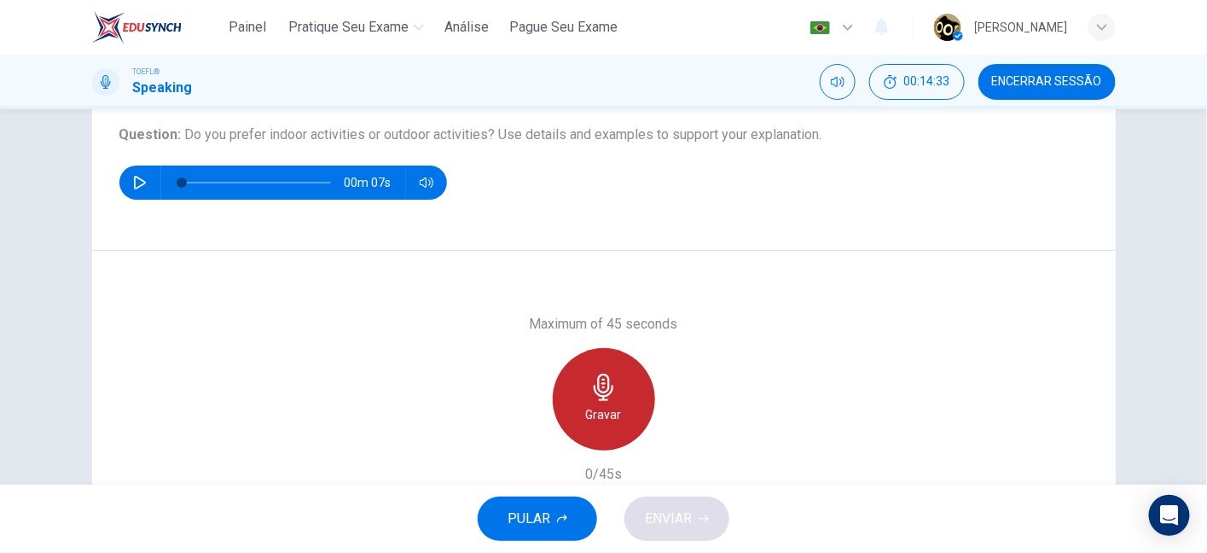
click at [615, 405] on h6 "Gravar" at bounding box center [604, 414] width 36 height 20
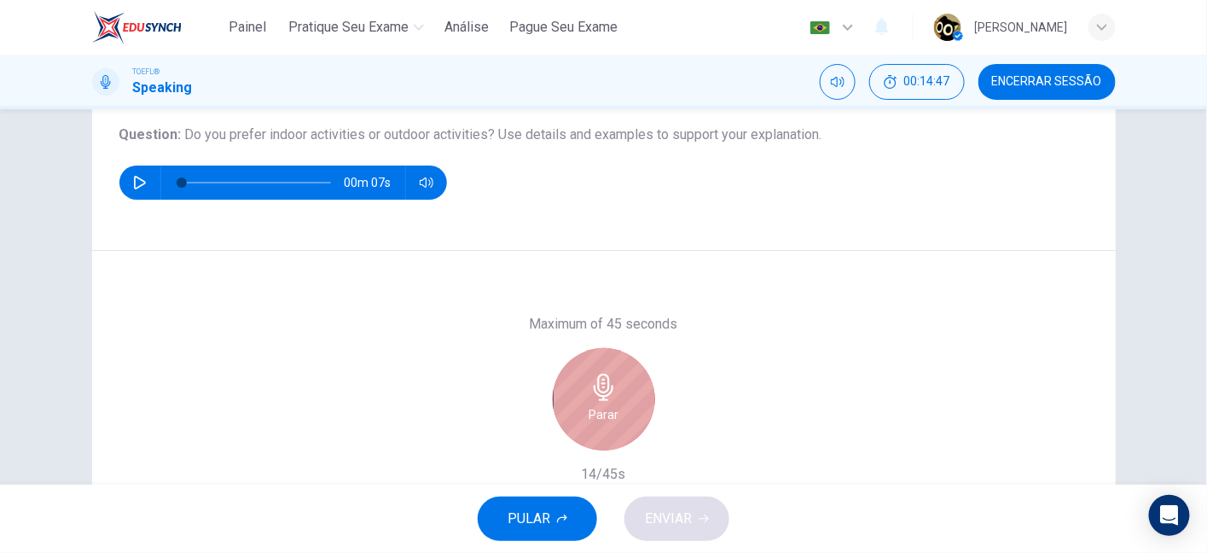
click at [615, 405] on div "Parar" at bounding box center [604, 399] width 102 height 102
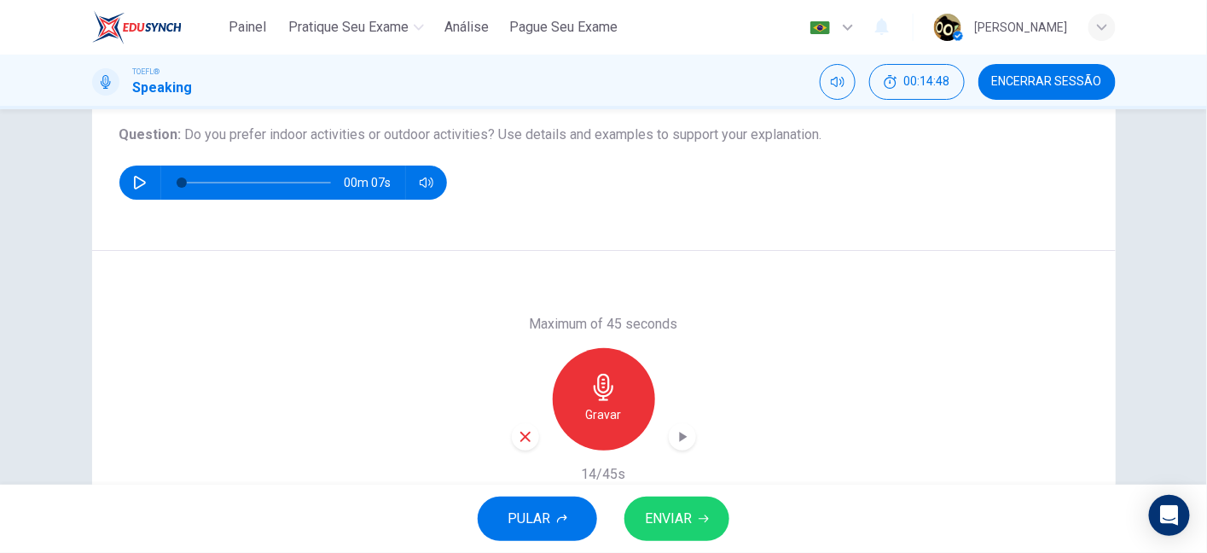
click at [525, 442] on icon "button" at bounding box center [525, 436] width 15 height 15
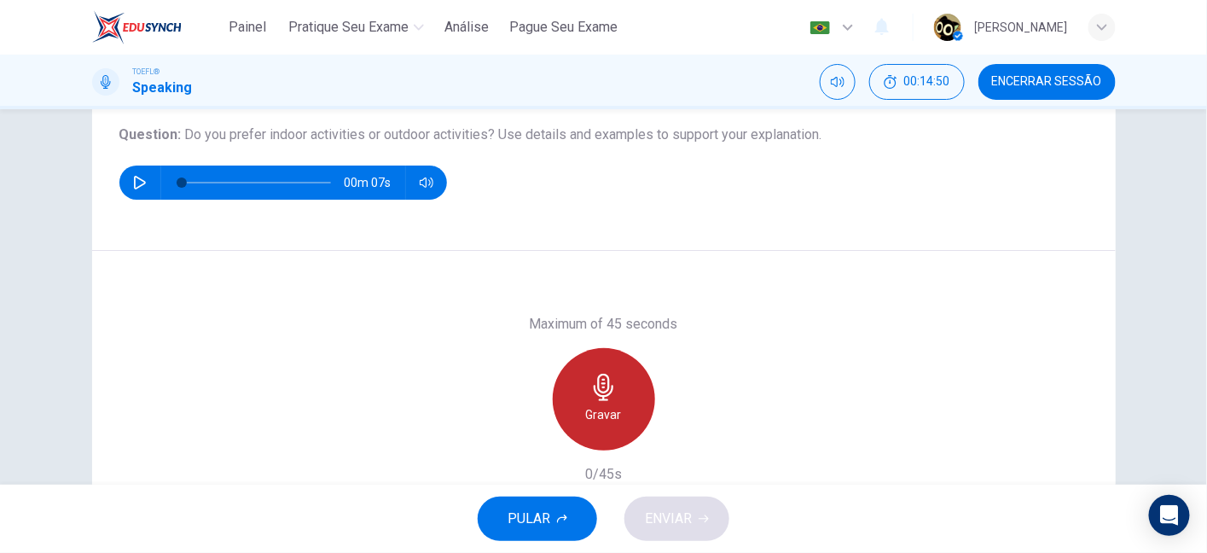
click at [603, 391] on icon "button" at bounding box center [603, 387] width 27 height 27
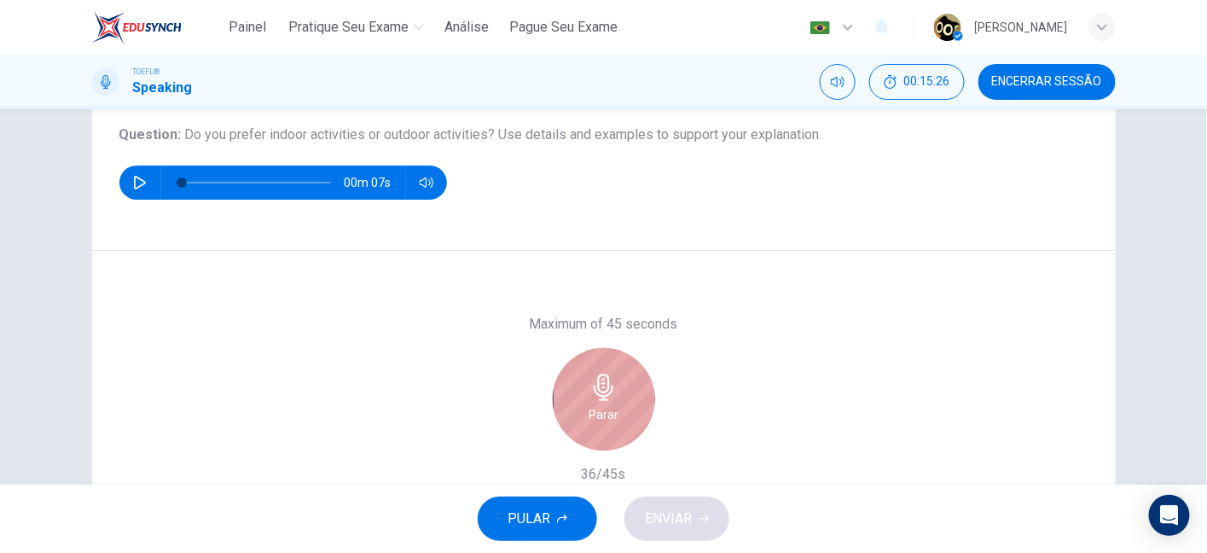
click at [603, 391] on icon "button" at bounding box center [603, 387] width 27 height 27
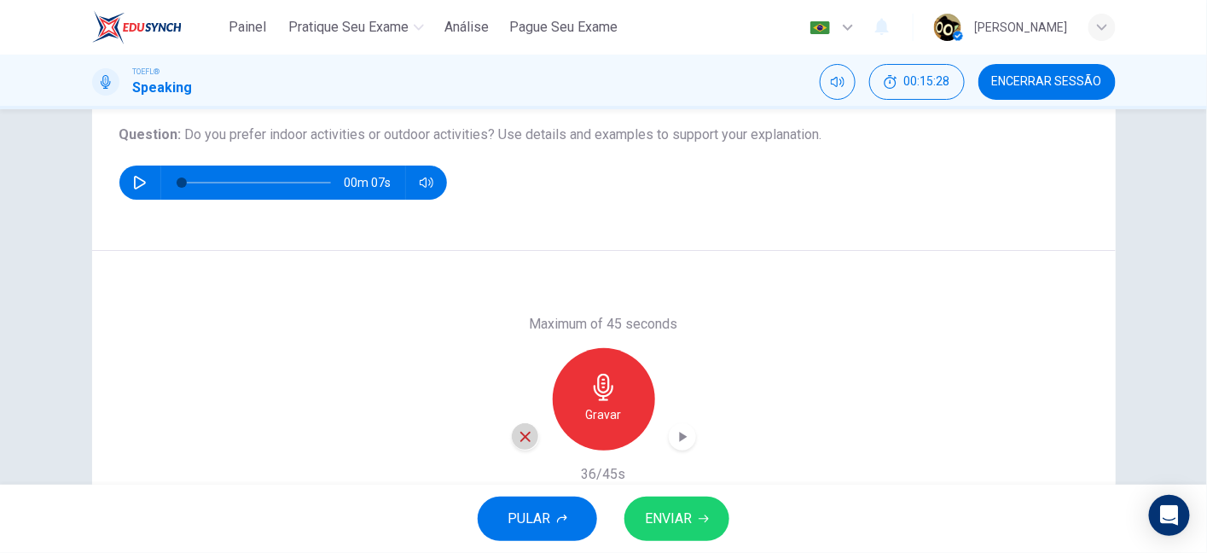
click at [520, 440] on icon "button" at bounding box center [525, 437] width 10 height 10
click at [524, 440] on div "Gravar" at bounding box center [604, 399] width 184 height 102
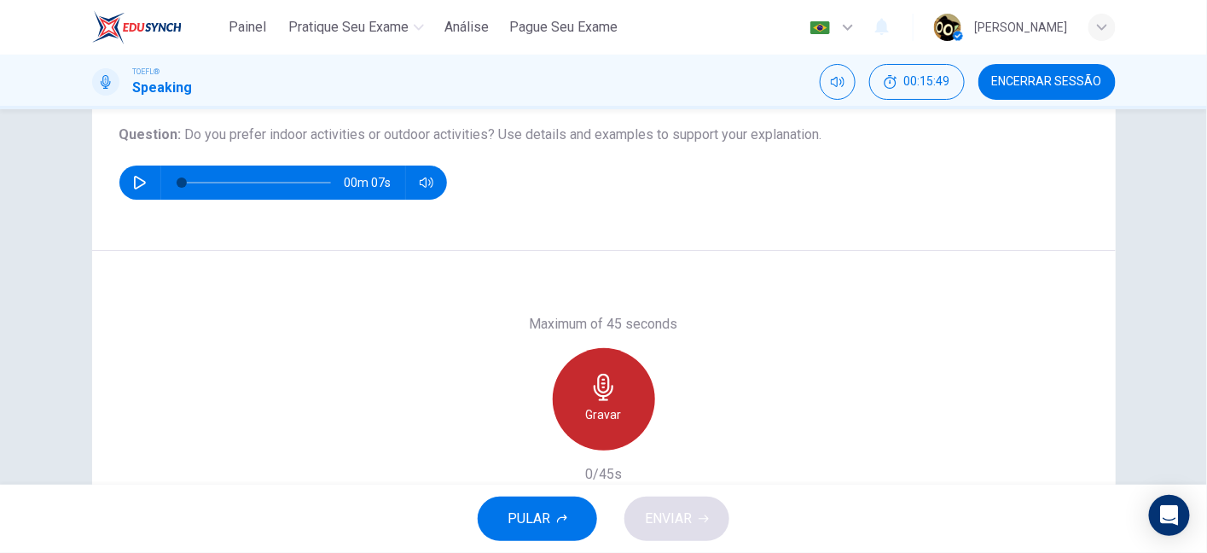
click at [603, 396] on icon "button" at bounding box center [603, 387] width 27 height 27
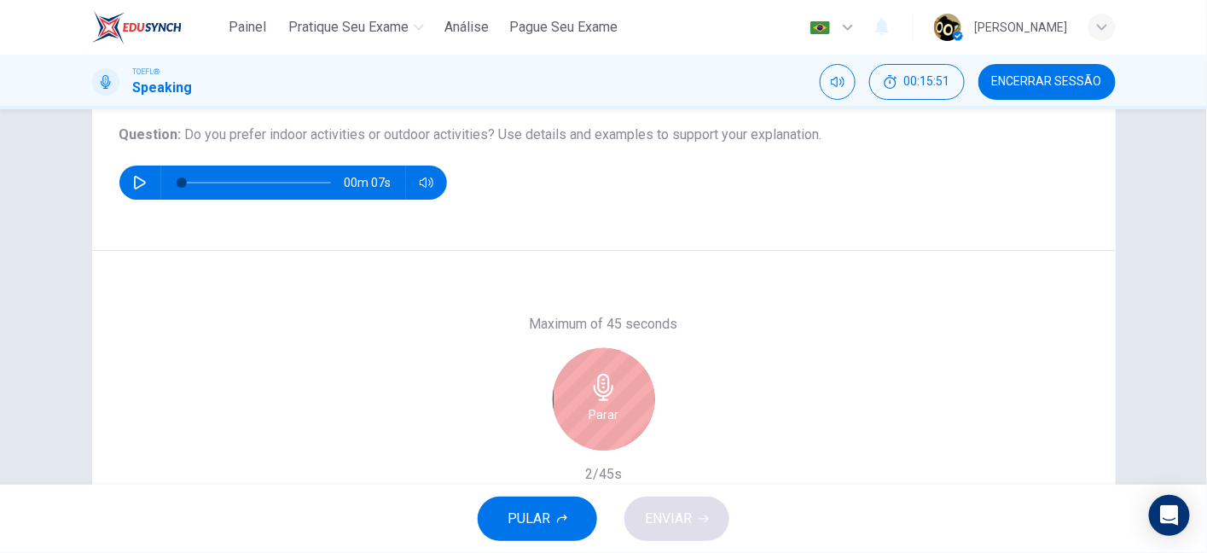
click at [603, 396] on icon "button" at bounding box center [603, 387] width 27 height 27
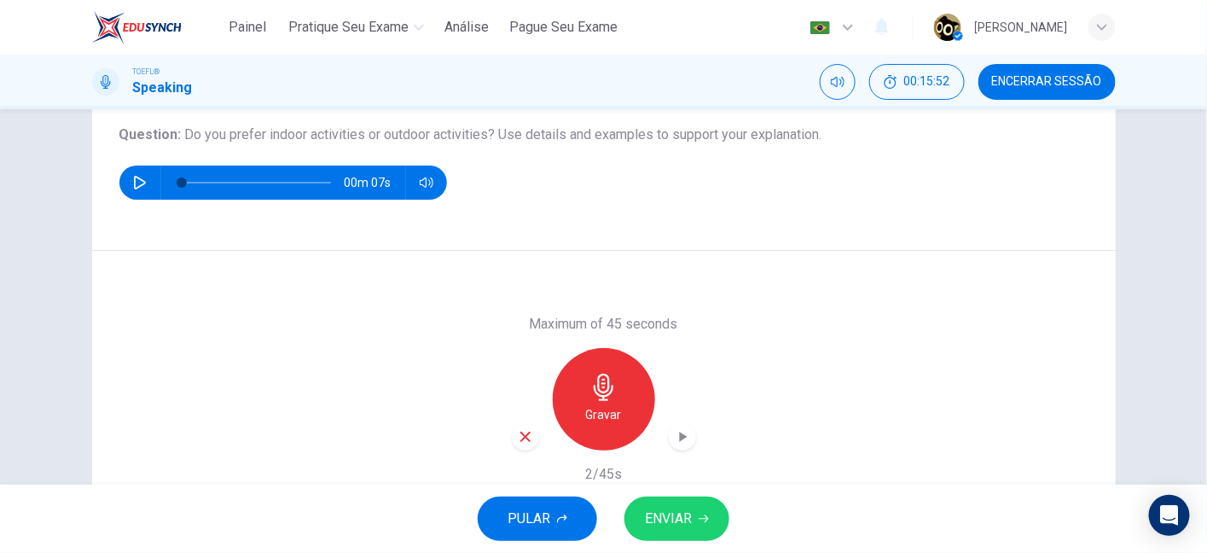
click at [518, 437] on icon "button" at bounding box center [525, 436] width 15 height 15
click at [578, 389] on div "Gravar" at bounding box center [604, 399] width 102 height 102
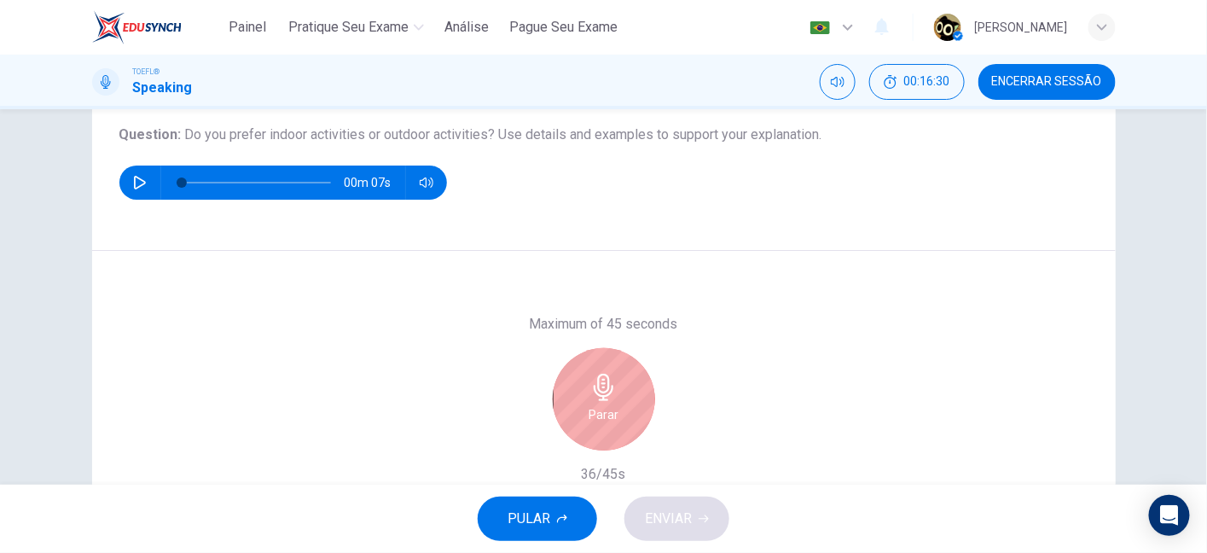
click at [578, 389] on div "Parar" at bounding box center [604, 399] width 102 height 102
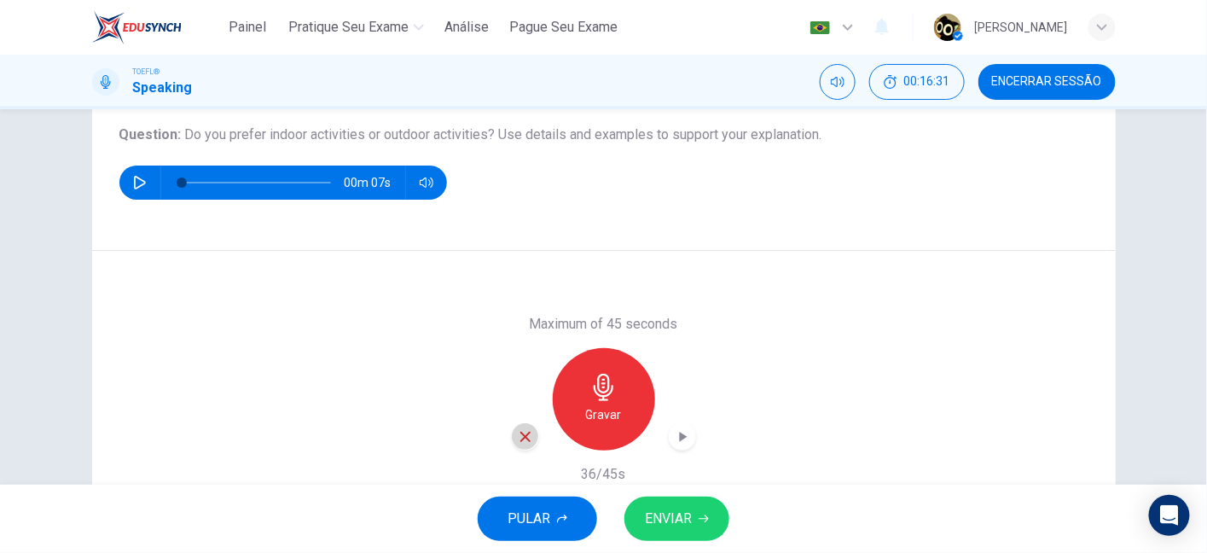
click at [518, 441] on icon "button" at bounding box center [525, 436] width 15 height 15
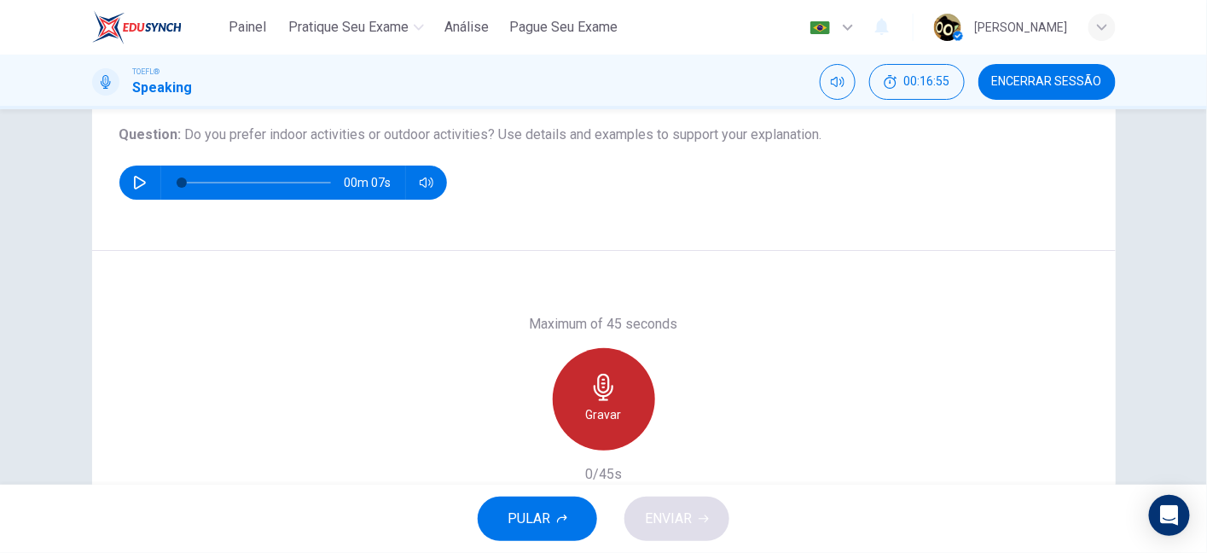
click at [586, 423] on h6 "Gravar" at bounding box center [604, 414] width 36 height 20
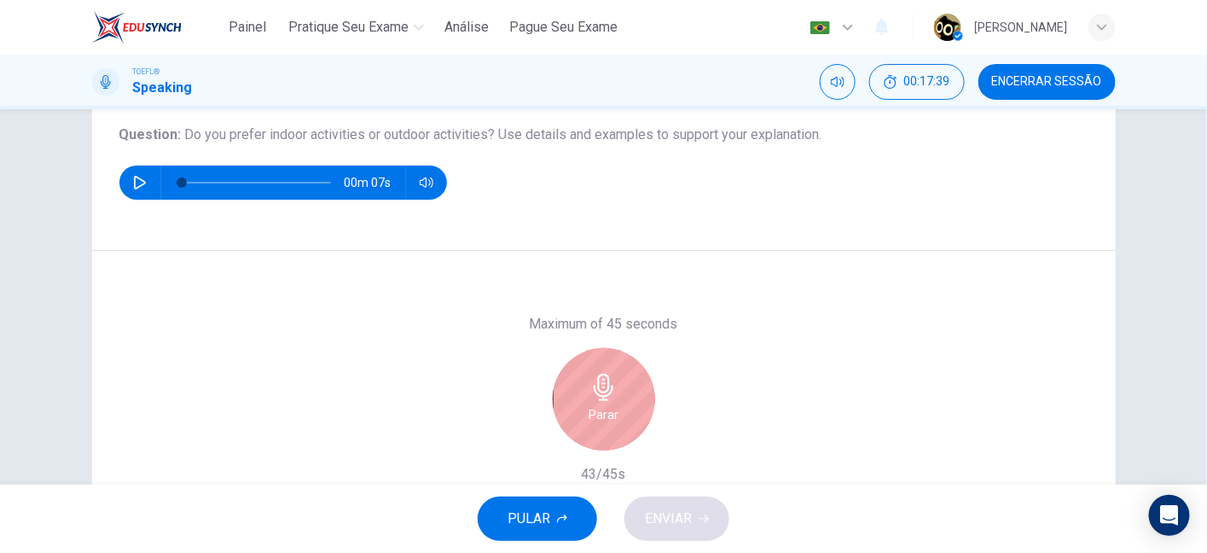
click at [583, 423] on div "Parar" at bounding box center [604, 399] width 102 height 102
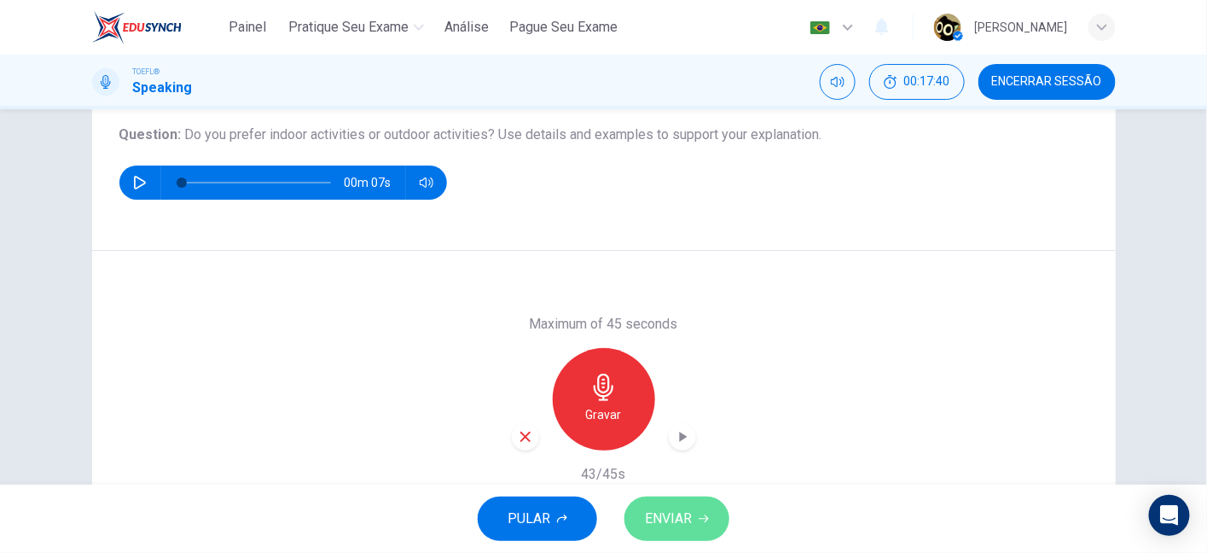
click at [700, 524] on button "ENVIAR" at bounding box center [676, 518] width 105 height 44
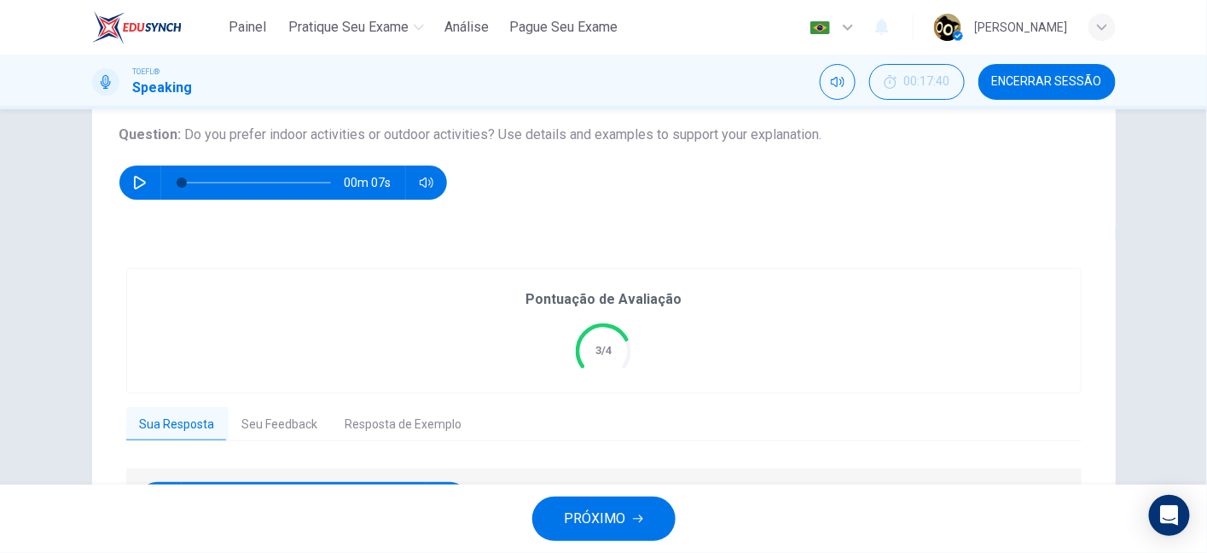
scroll to position [304, 0]
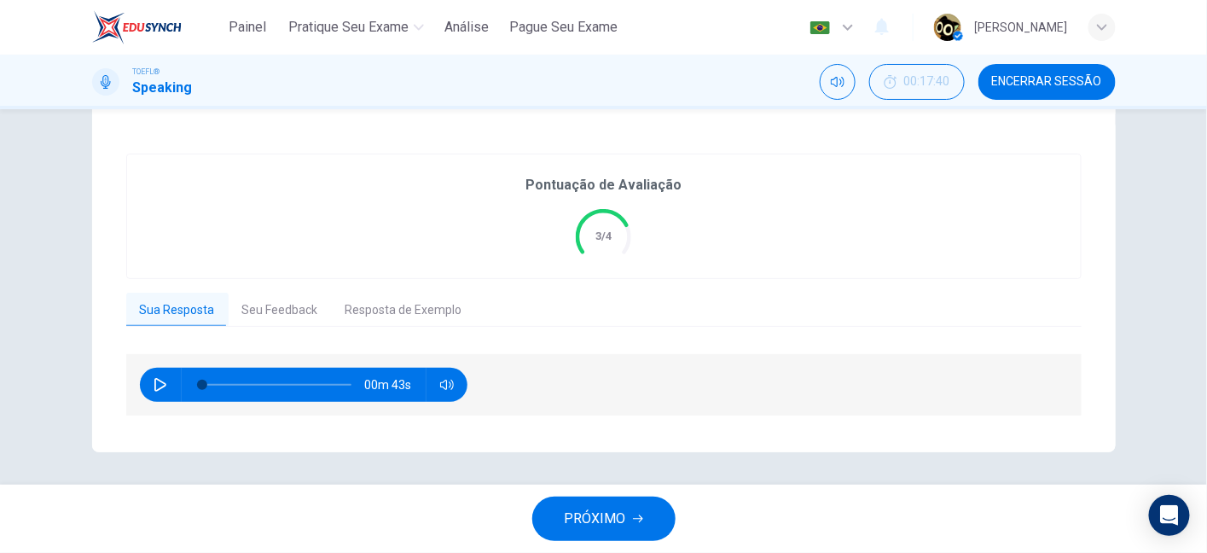
click at [253, 311] on button "Seu Feedback" at bounding box center [280, 311] width 103 height 36
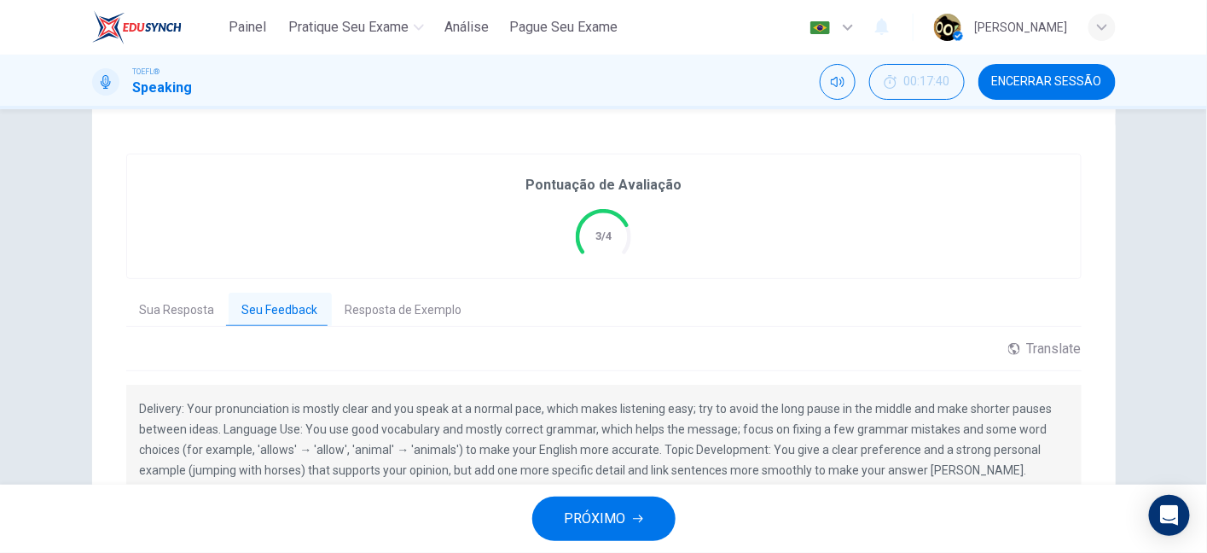
scroll to position [428, 0]
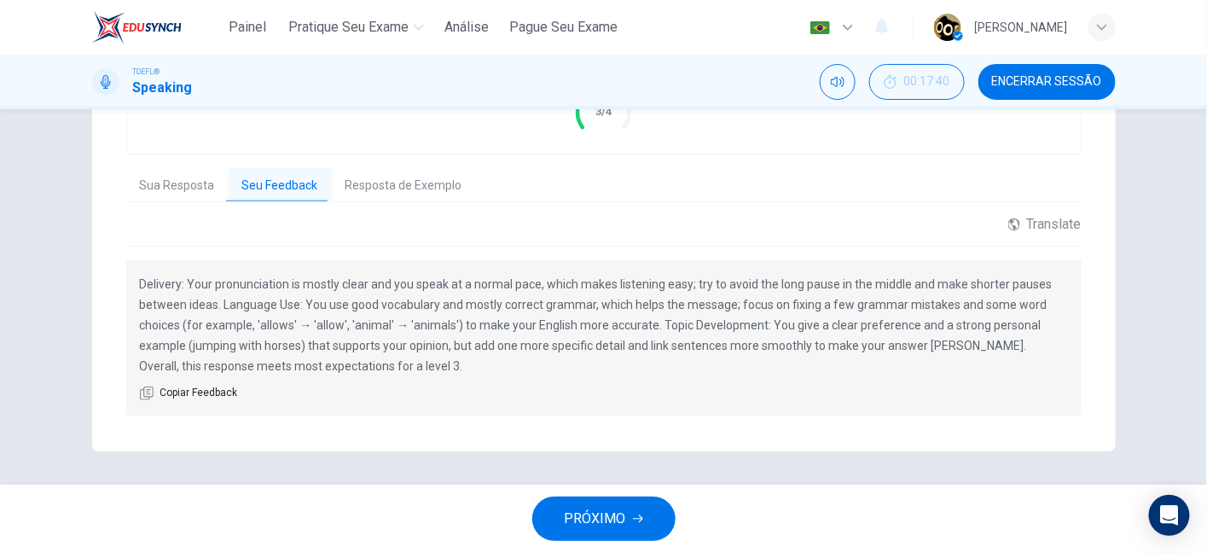
drag, startPoint x: 489, startPoint y: 307, endPoint x: 610, endPoint y: 300, distance: 121.3
click at [610, 300] on p "Delivery: Your pronunciation is mostly clear and you speak at a normal pace, wh…" at bounding box center [604, 325] width 928 height 102
click at [362, 327] on p "Delivery: Your pronunciation is mostly clear and you speak at a normal pace, wh…" at bounding box center [604, 325] width 928 height 102
click at [326, 331] on p "Delivery: Your pronunciation is mostly clear and you speak at a normal pace, wh…" at bounding box center [604, 325] width 928 height 102
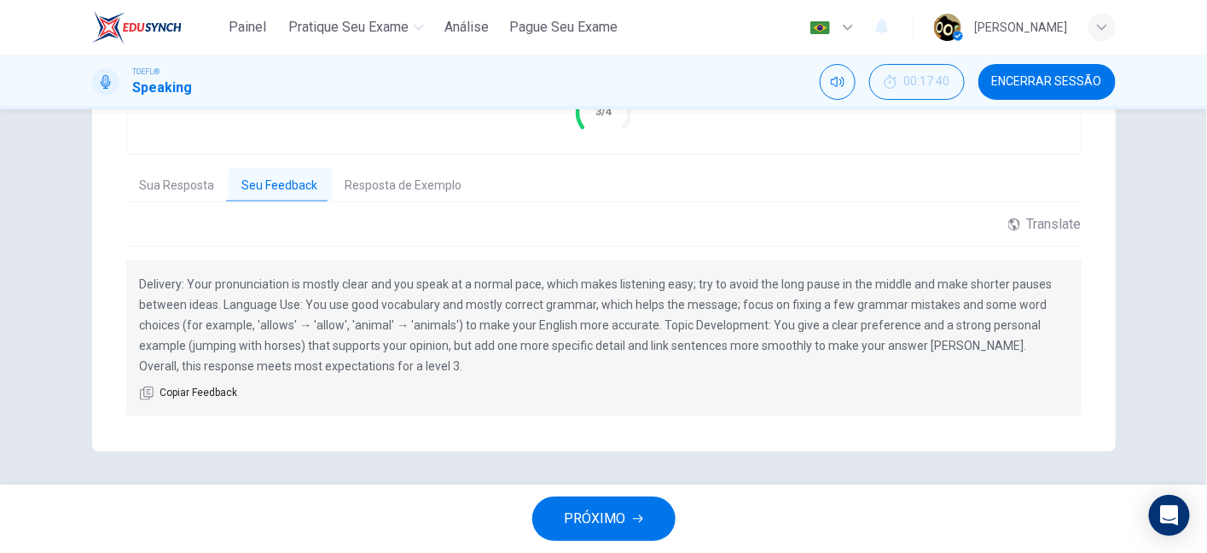
click at [326, 331] on p "Delivery: Your pronunciation is mostly clear and you speak at a normal pace, wh…" at bounding box center [604, 325] width 928 height 102
drag, startPoint x: 654, startPoint y: 325, endPoint x: 839, endPoint y: 335, distance: 184.5
click at [839, 335] on p "Delivery: Your pronunciation is mostly clear and you speak at a normal pace, wh…" at bounding box center [604, 325] width 928 height 102
drag, startPoint x: 515, startPoint y: 349, endPoint x: 696, endPoint y: 358, distance: 181.1
click at [696, 358] on p "Delivery: Your pronunciation is mostly clear and you speak at a normal pace, wh…" at bounding box center [604, 325] width 928 height 102
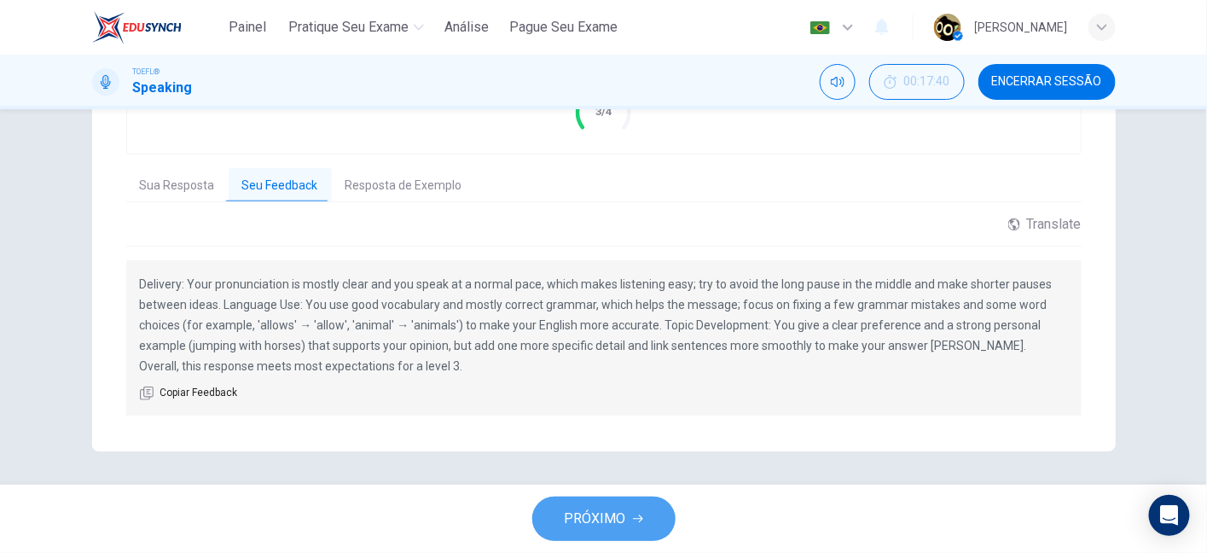
click at [601, 510] on span "PRÓXIMO" at bounding box center [595, 519] width 61 height 24
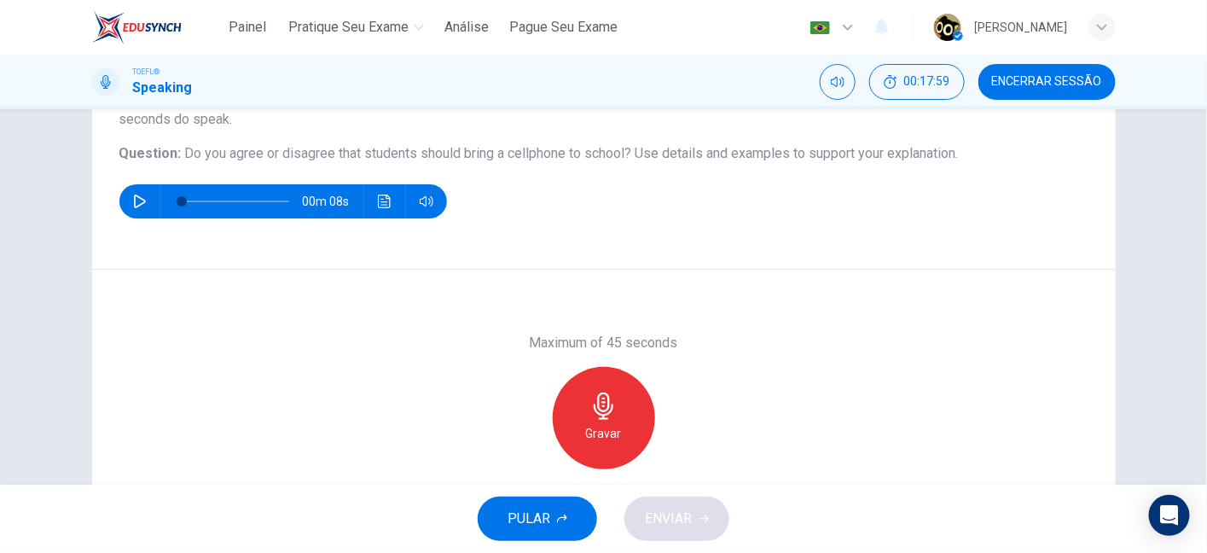
scroll to position [171, 0]
click at [614, 414] on div "Gravar" at bounding box center [604, 418] width 102 height 102
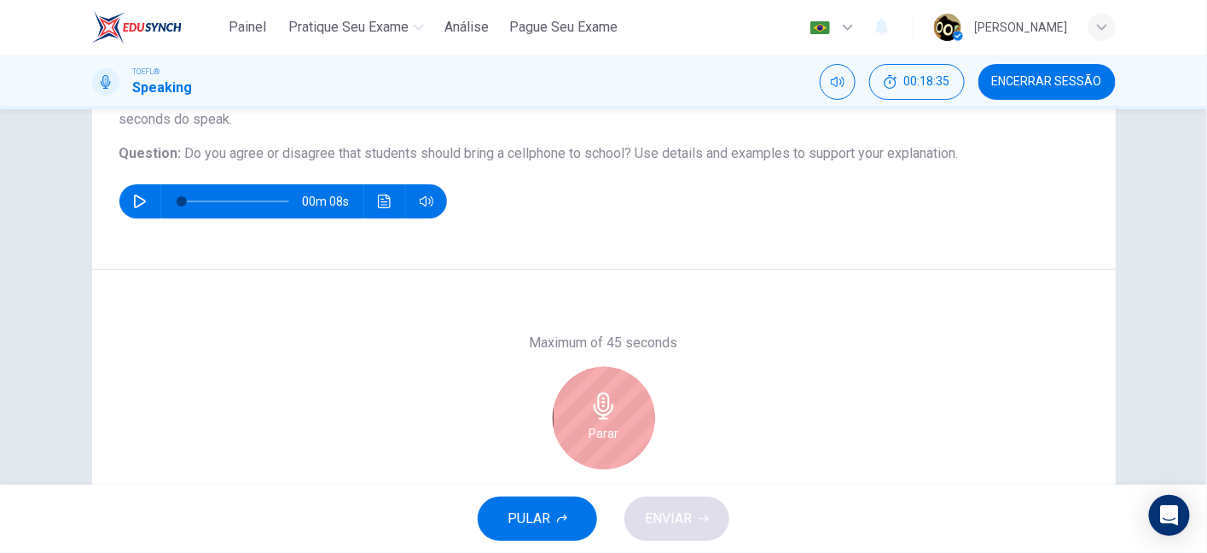
drag, startPoint x: 651, startPoint y: 391, endPoint x: 630, endPoint y: 399, distance: 23.0
click at [630, 399] on div "Parar" at bounding box center [604, 418] width 184 height 102
click at [630, 399] on div "Parar" at bounding box center [604, 418] width 102 height 102
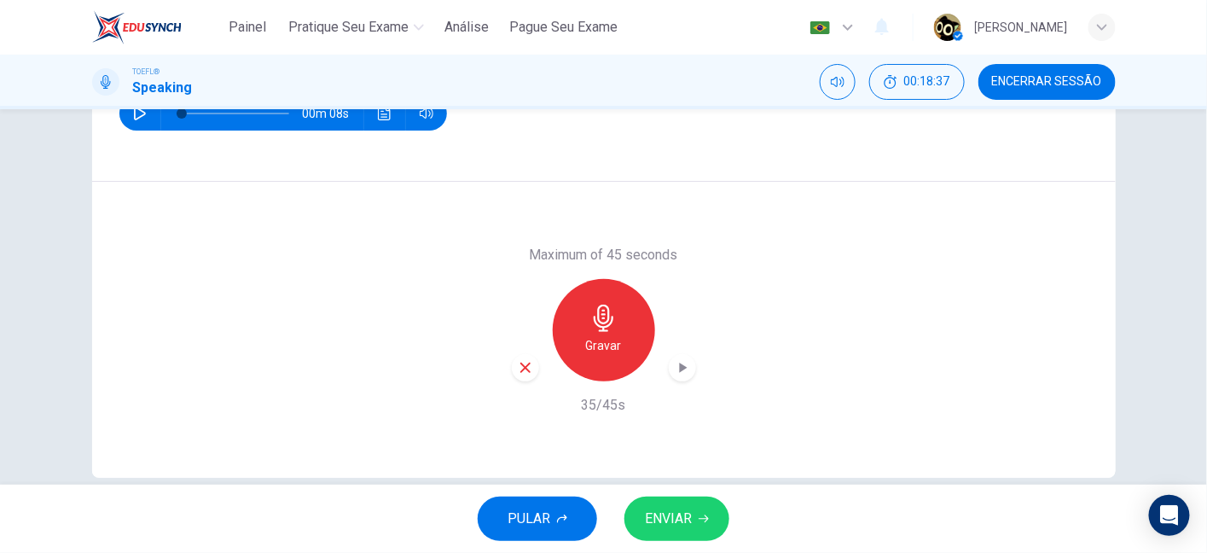
scroll to position [246, 0]
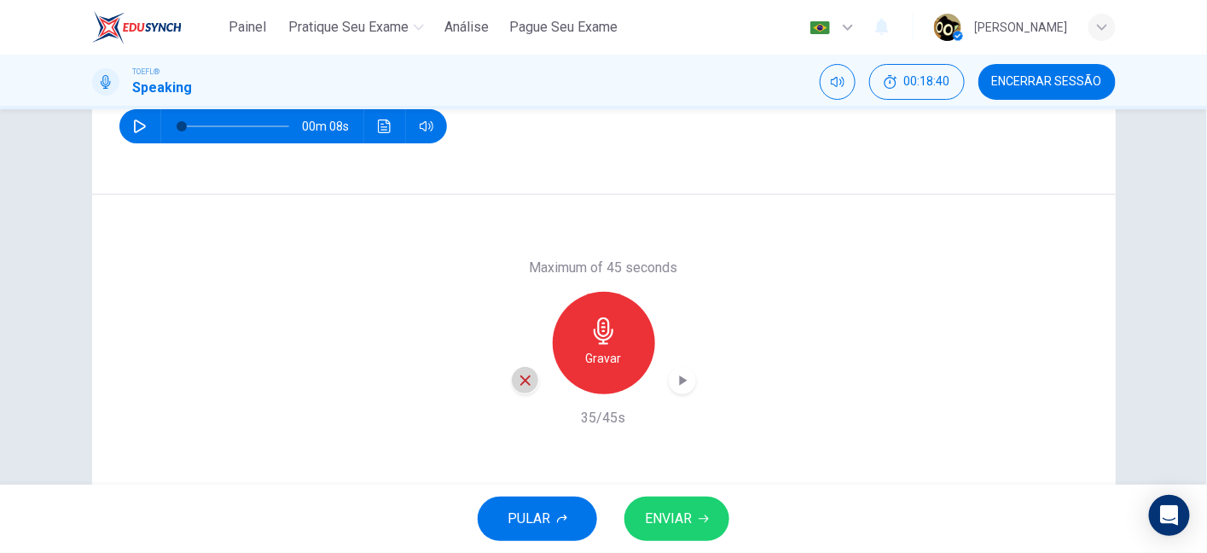
click at [523, 374] on icon "button" at bounding box center [525, 380] width 15 height 15
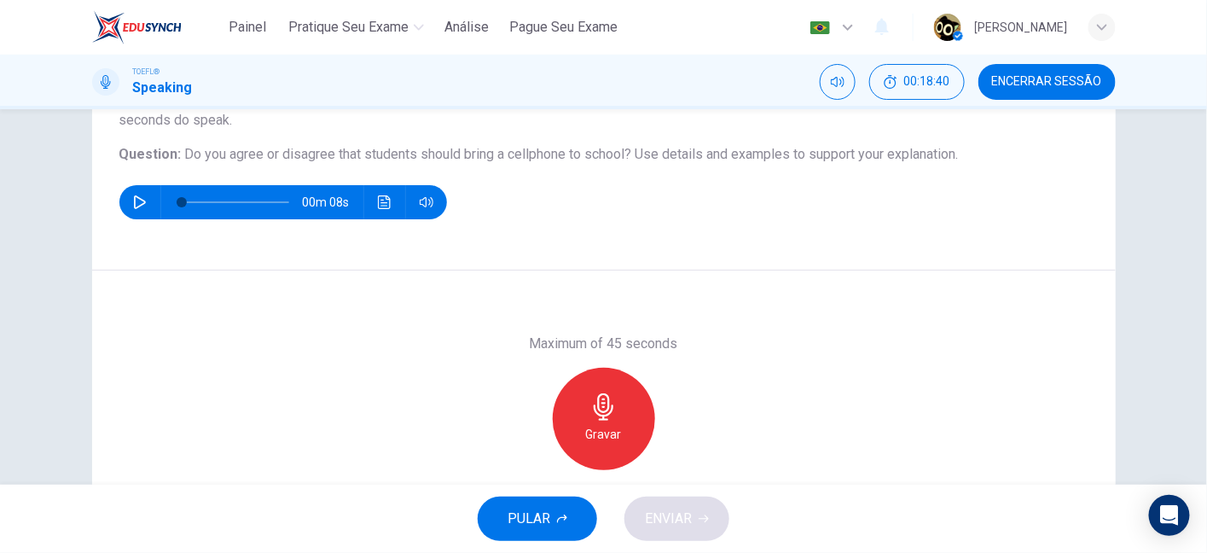
scroll to position [168, 0]
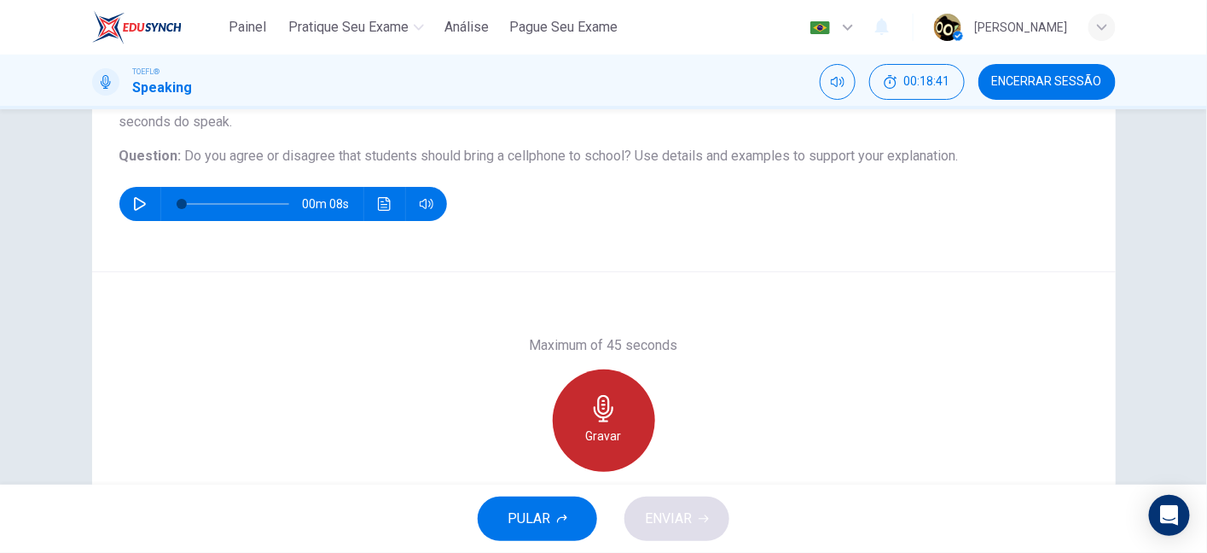
click at [602, 416] on icon "button" at bounding box center [603, 408] width 27 height 27
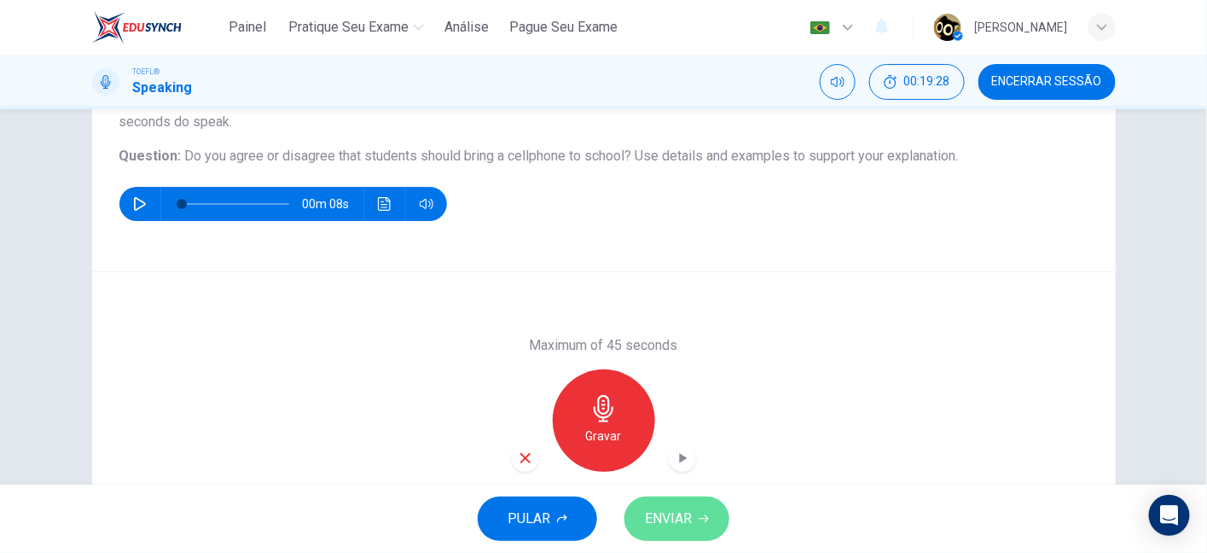
click at [687, 529] on span "ENVIAR" at bounding box center [668, 519] width 47 height 24
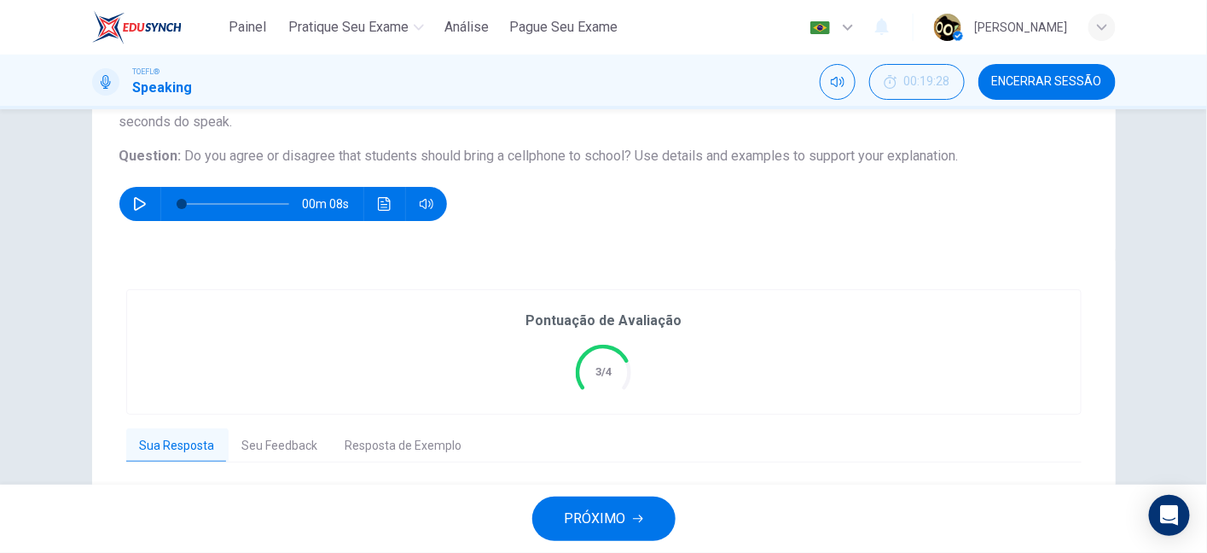
scroll to position [304, 0]
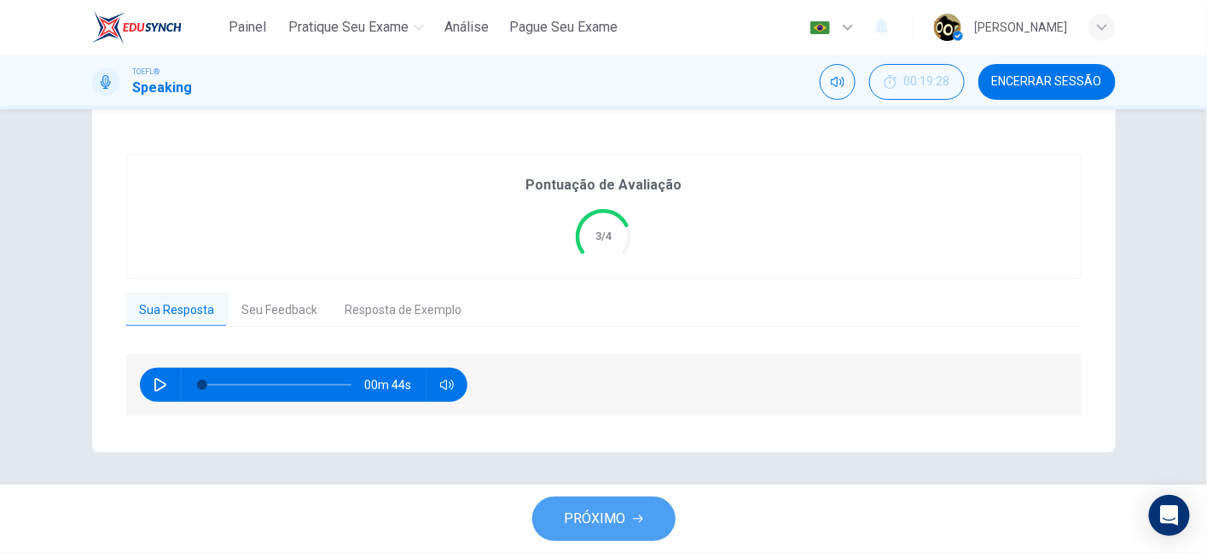
click at [630, 511] on button "PRÓXIMO" at bounding box center [603, 518] width 143 height 44
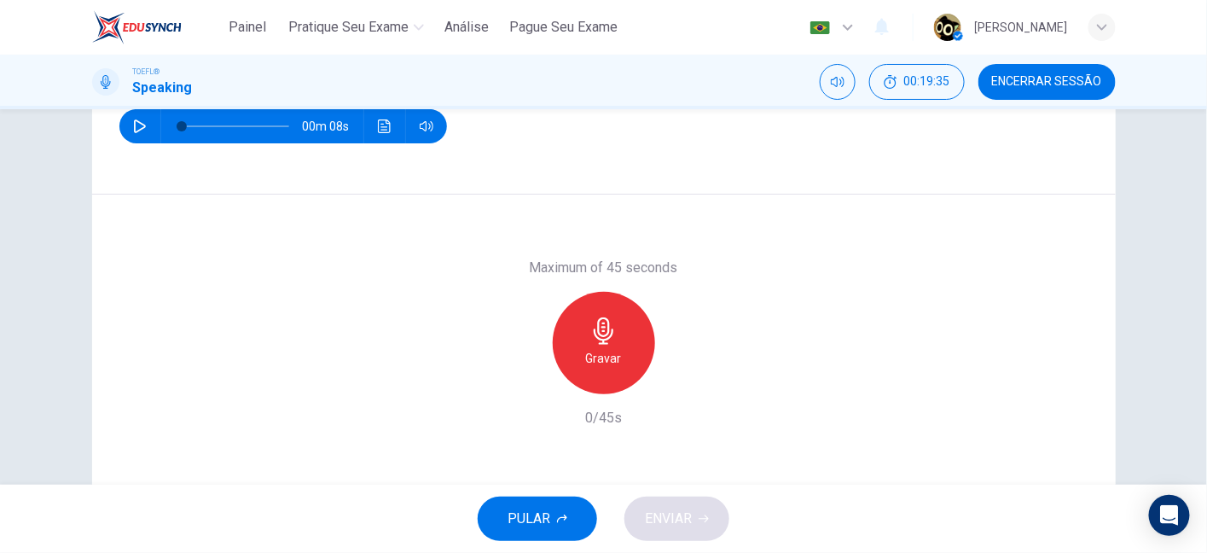
scroll to position [183, 0]
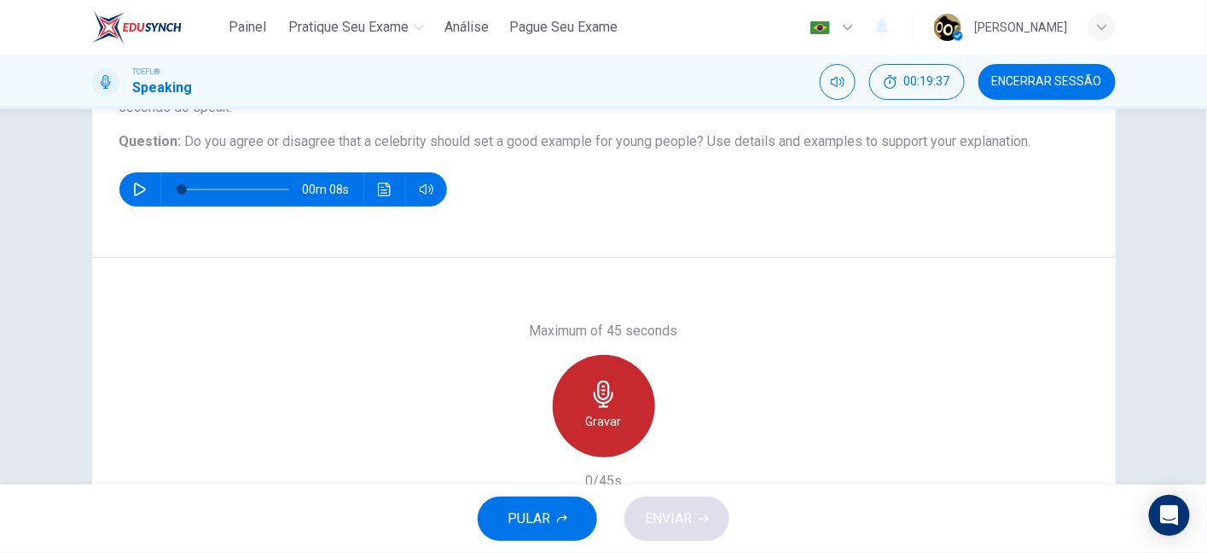
click at [620, 415] on div "Gravar" at bounding box center [604, 406] width 102 height 102
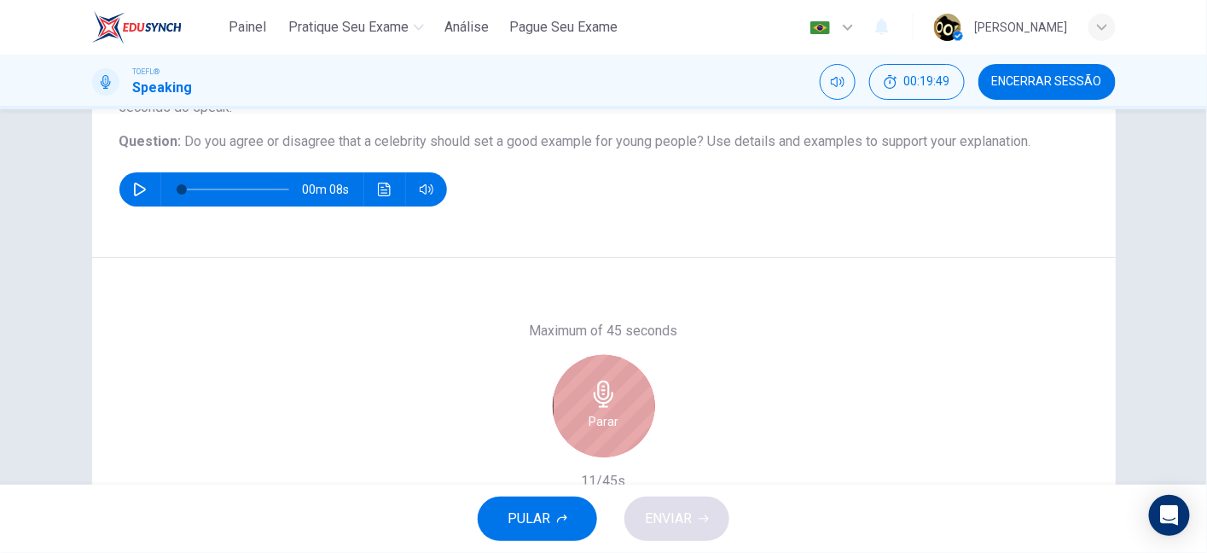
click at [596, 392] on icon "button" at bounding box center [603, 393] width 27 height 27
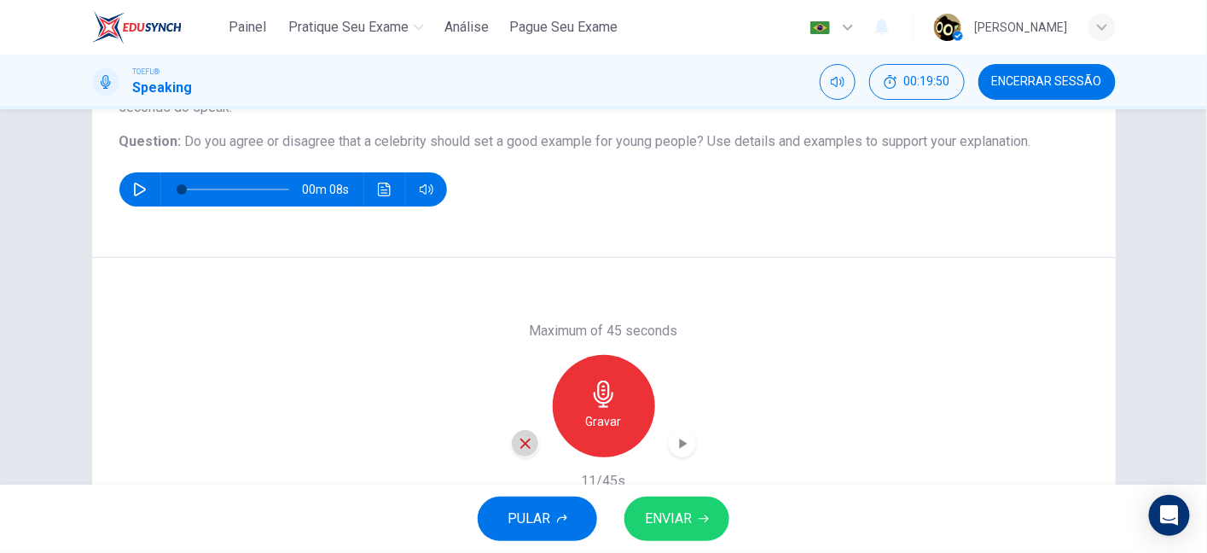
click at [520, 433] on div "button" at bounding box center [525, 443] width 27 height 27
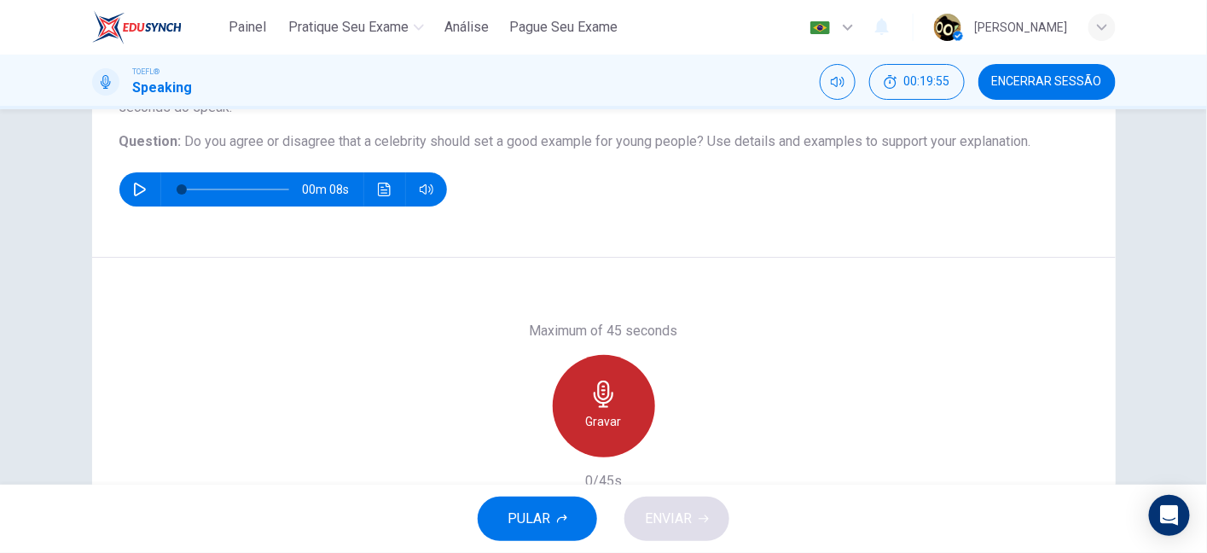
click at [628, 404] on div "Gravar" at bounding box center [604, 406] width 102 height 102
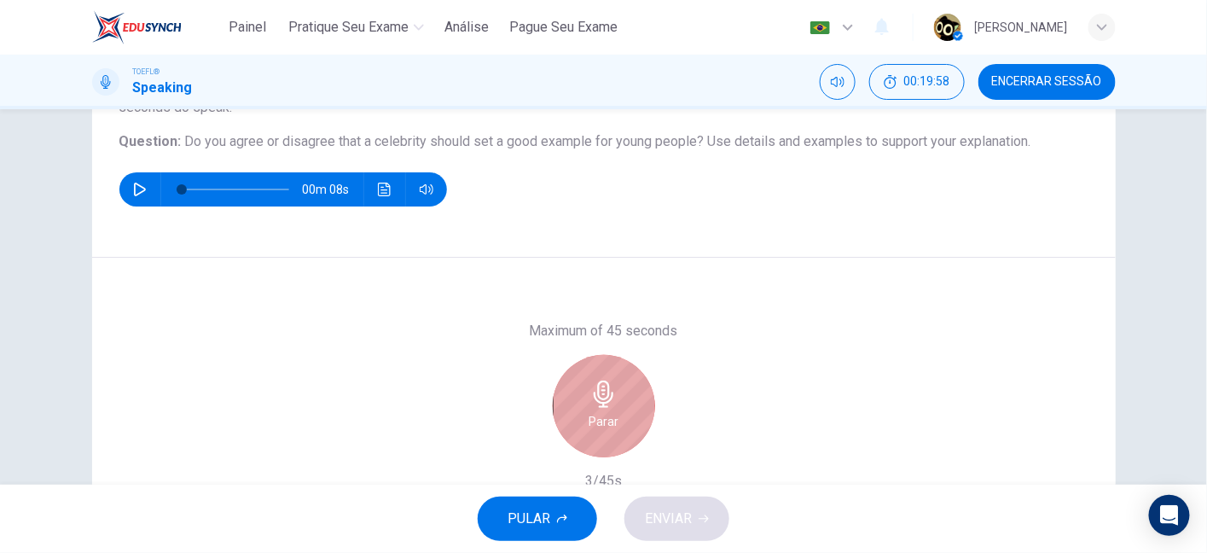
click at [628, 404] on div "Parar" at bounding box center [604, 406] width 102 height 102
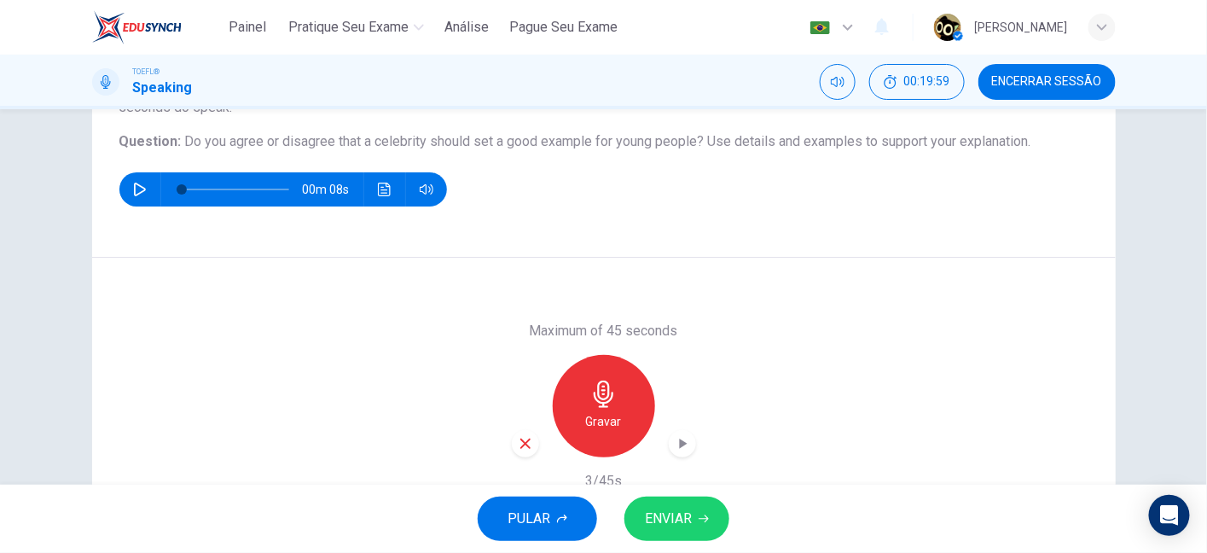
click at [525, 441] on icon "button" at bounding box center [525, 443] width 15 height 15
click at [618, 403] on div "Gravar" at bounding box center [604, 406] width 102 height 102
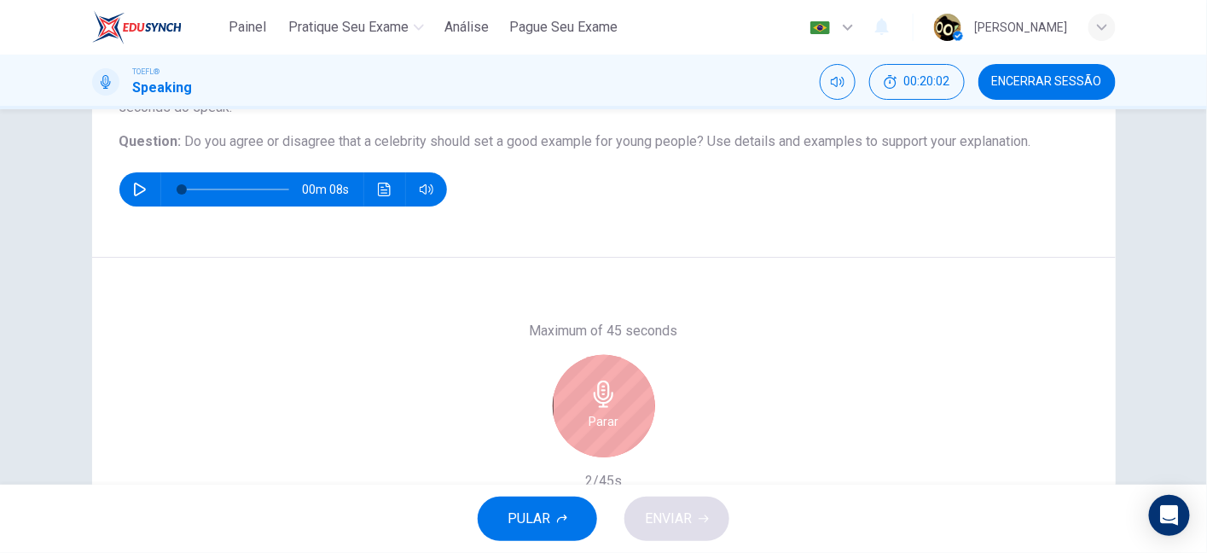
click at [618, 403] on div "Parar" at bounding box center [604, 406] width 102 height 102
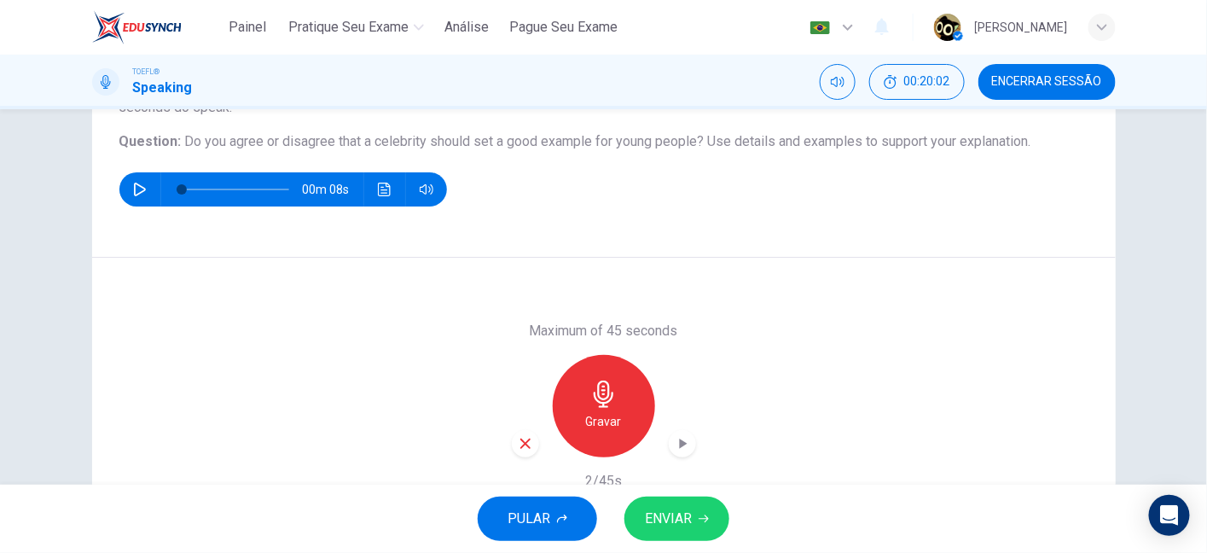
click at [514, 459] on div "Maximum of 45 seconds Gravar 2/45s" at bounding box center [604, 406] width 184 height 171
click at [520, 446] on icon "button" at bounding box center [525, 443] width 10 height 10
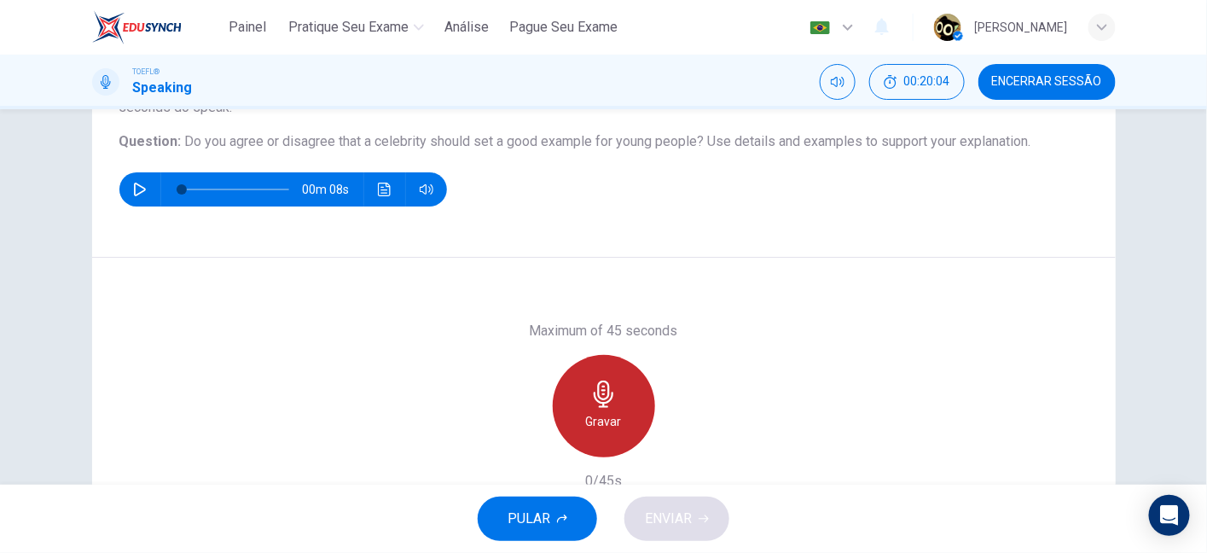
click at [584, 409] on div "Gravar" at bounding box center [604, 406] width 102 height 102
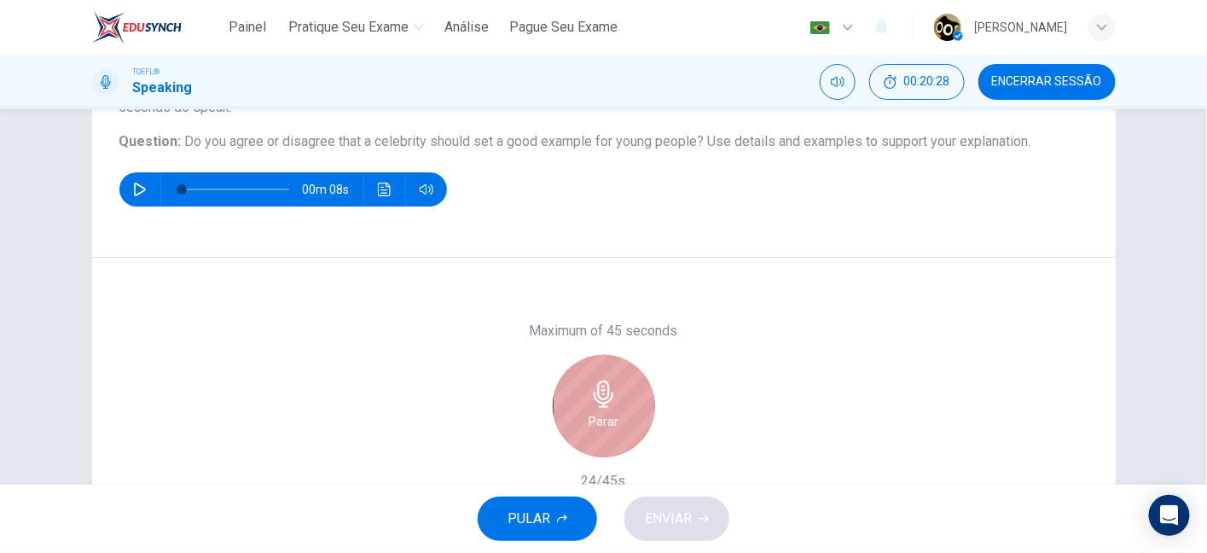
click at [615, 405] on div "Parar" at bounding box center [604, 406] width 102 height 102
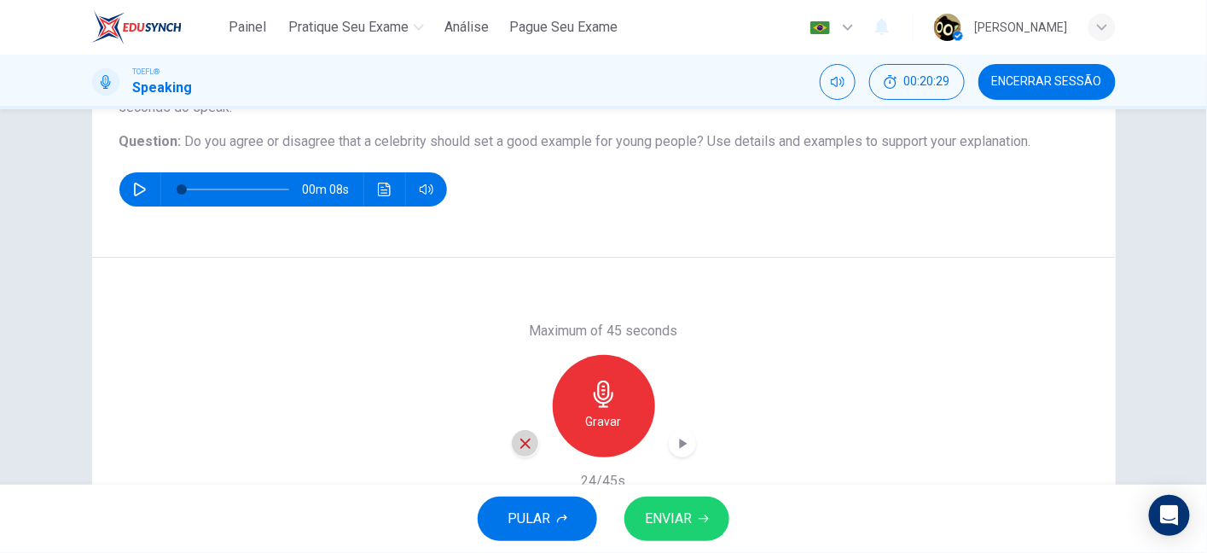
click at [521, 438] on icon "button" at bounding box center [525, 443] width 15 height 15
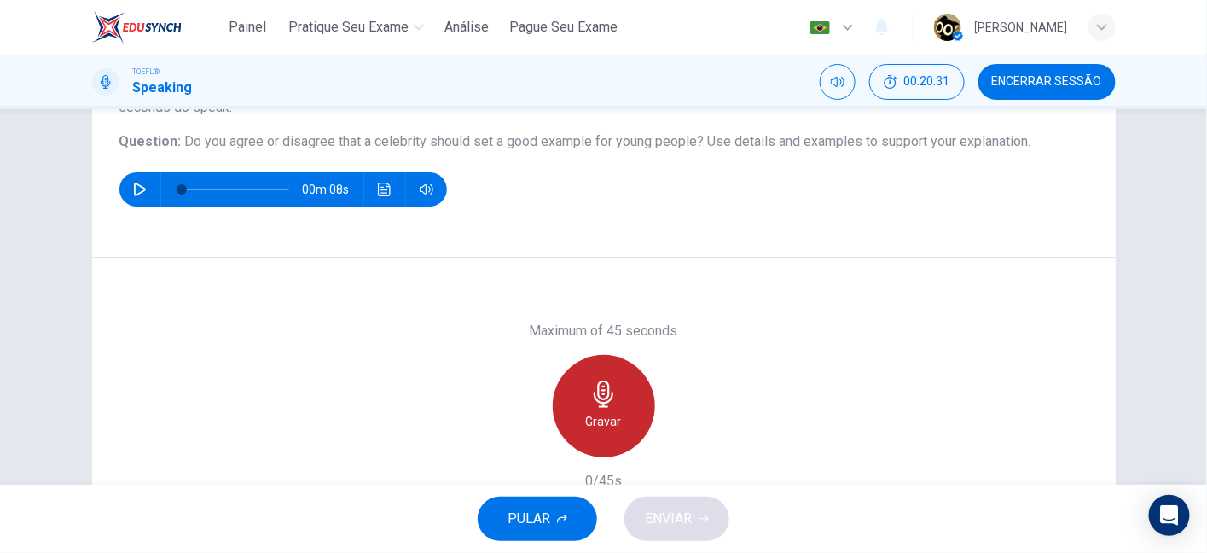
click at [615, 404] on div "Gravar" at bounding box center [604, 406] width 102 height 102
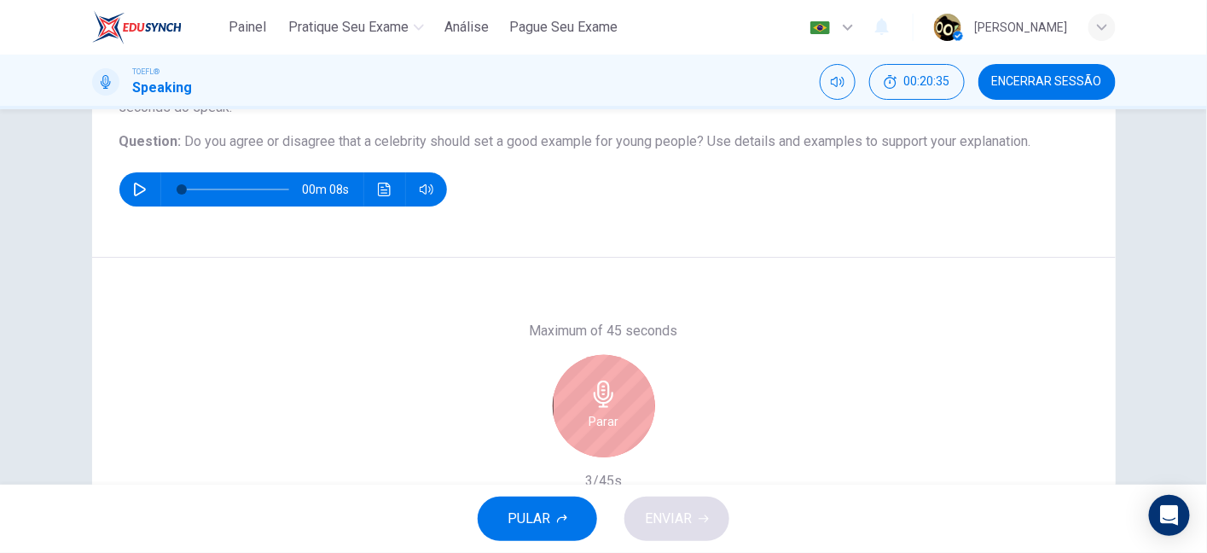
click at [615, 404] on div "Parar" at bounding box center [604, 406] width 102 height 102
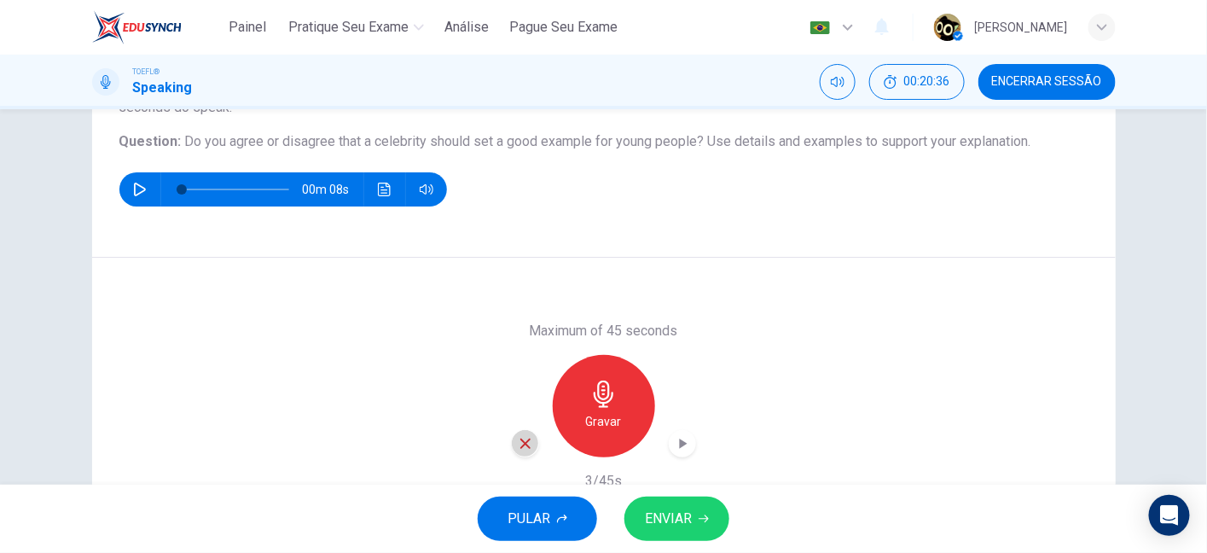
click at [527, 441] on icon "button" at bounding box center [525, 443] width 15 height 15
click at [602, 417] on h6 "Gravar" at bounding box center [604, 421] width 36 height 20
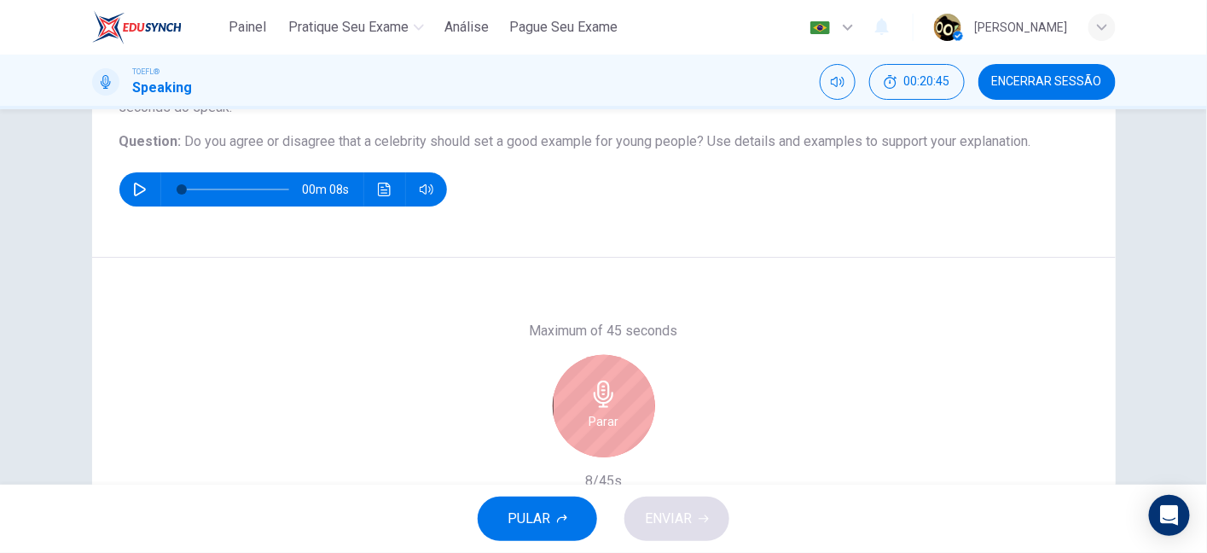
click at [589, 416] on h6 "Parar" at bounding box center [604, 421] width 30 height 20
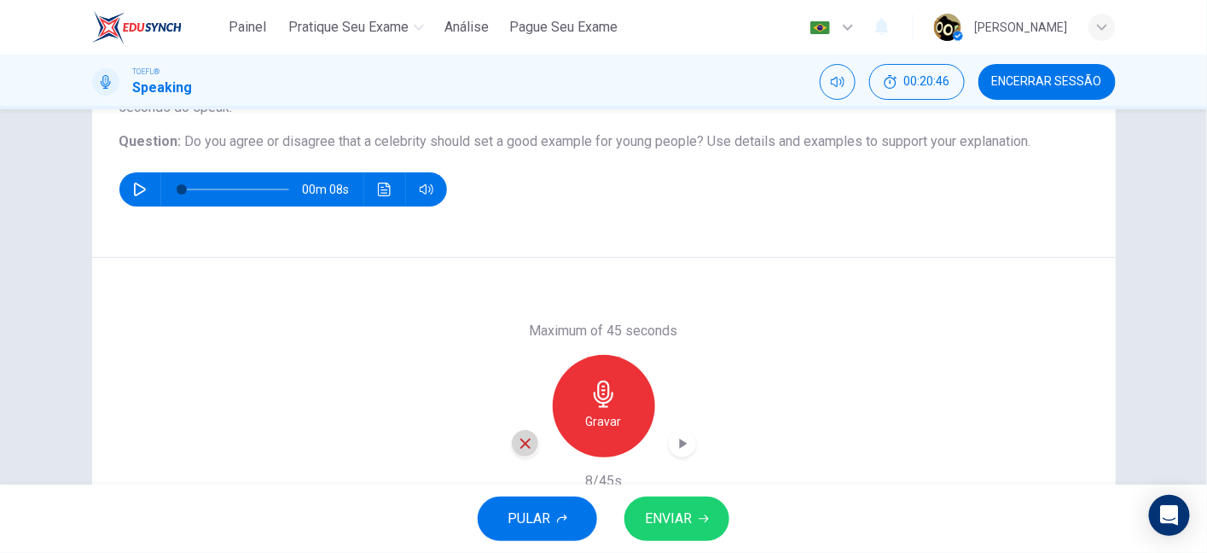
click at [512, 440] on div "button" at bounding box center [525, 443] width 27 height 27
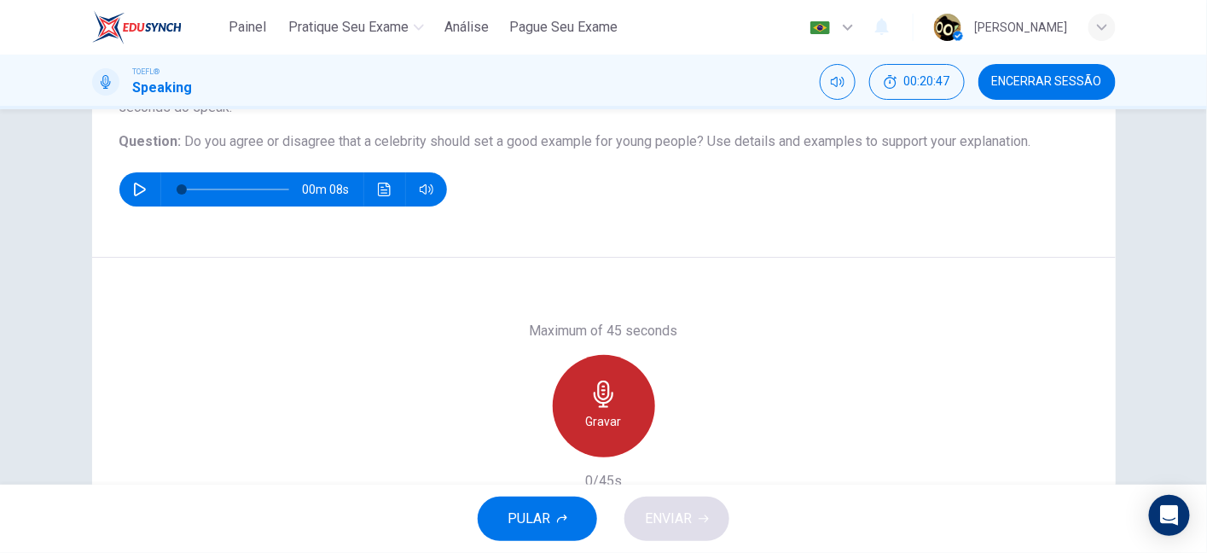
click at [598, 374] on div "Gravar" at bounding box center [604, 406] width 102 height 102
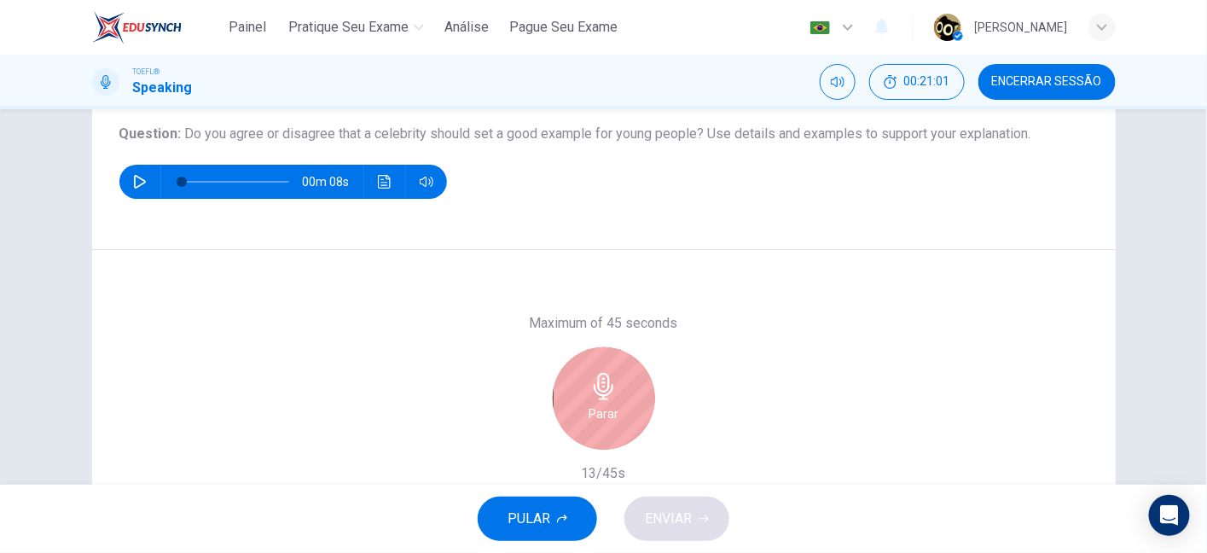
scroll to position [285, 0]
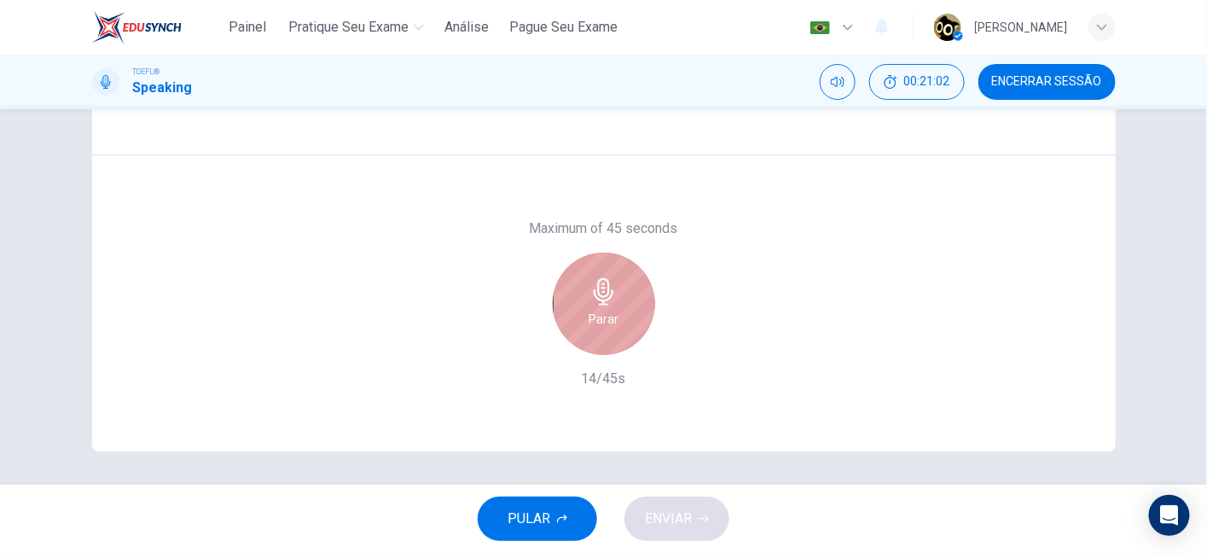
click at [612, 316] on h6 "Parar" at bounding box center [604, 319] width 30 height 20
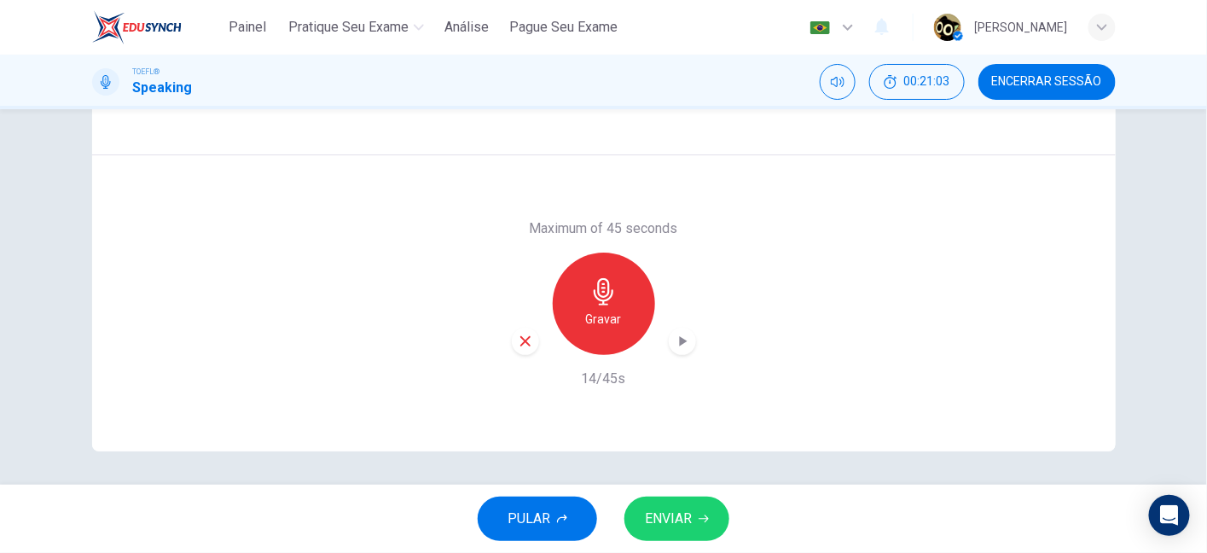
scroll to position [273, 0]
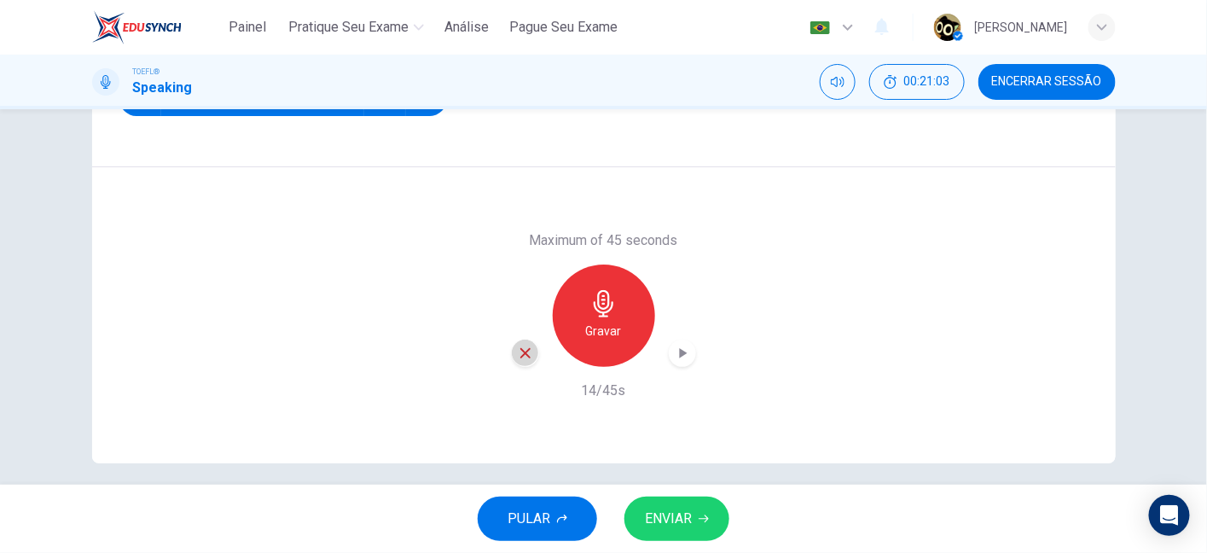
click at [514, 363] on div "button" at bounding box center [525, 353] width 27 height 27
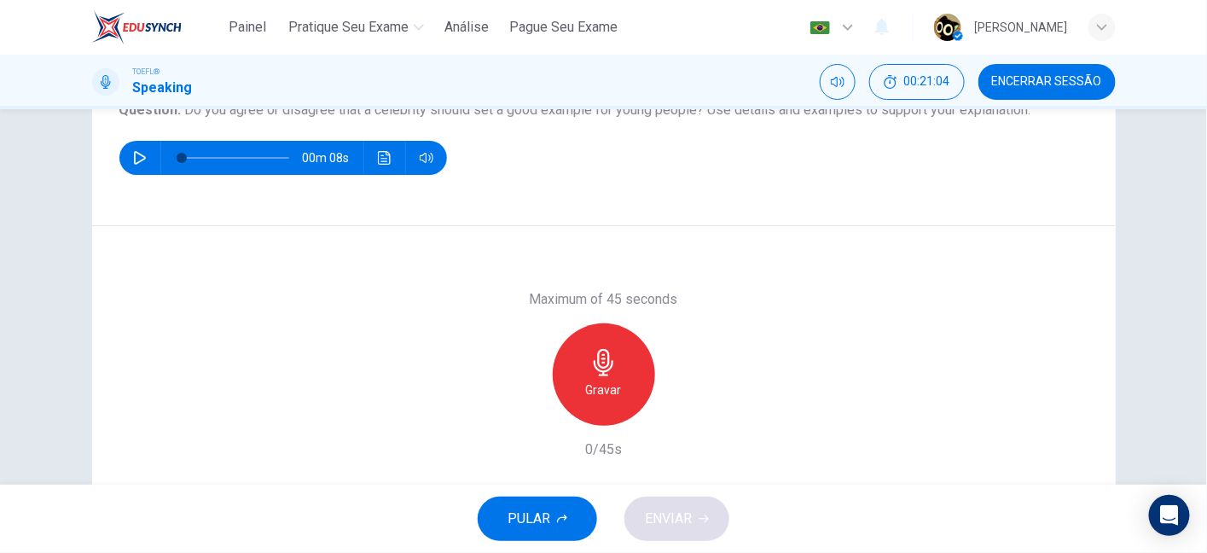
scroll to position [206, 0]
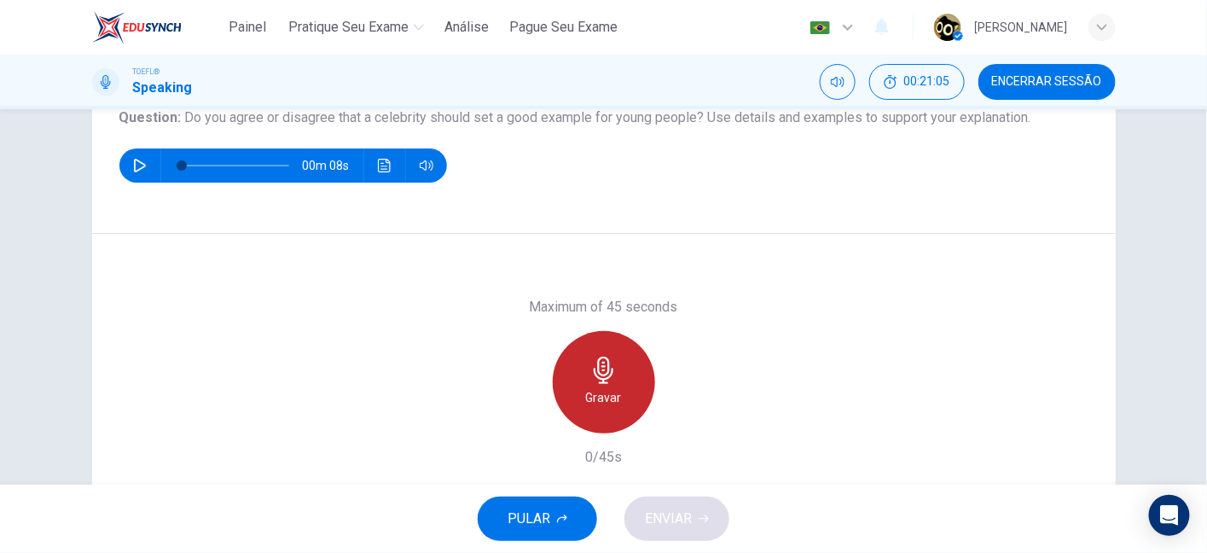
click at [590, 375] on icon "button" at bounding box center [603, 370] width 27 height 27
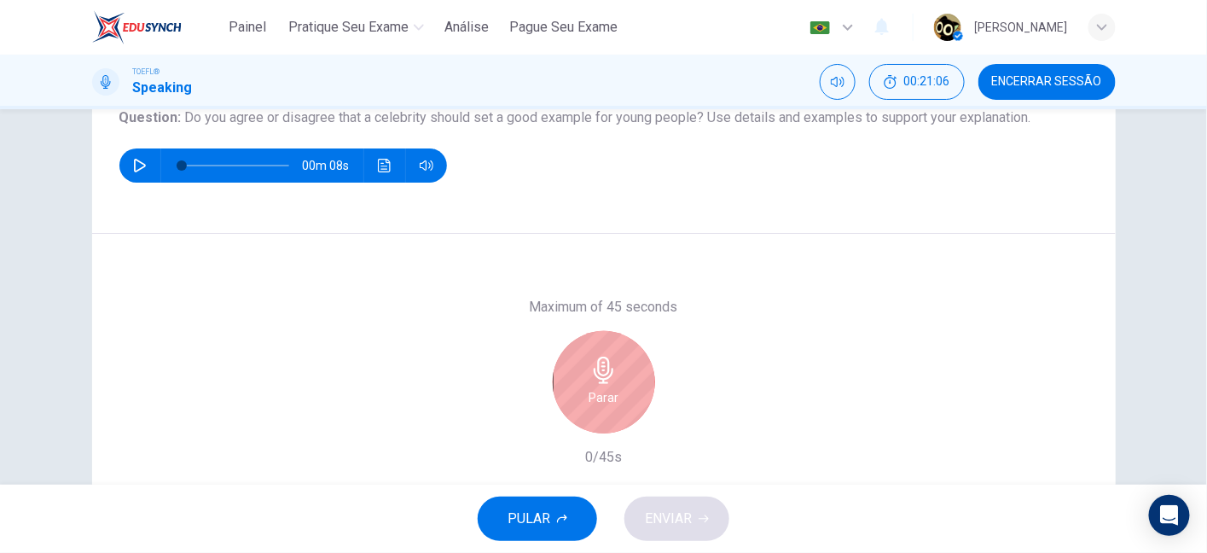
scroll to position [171, 0]
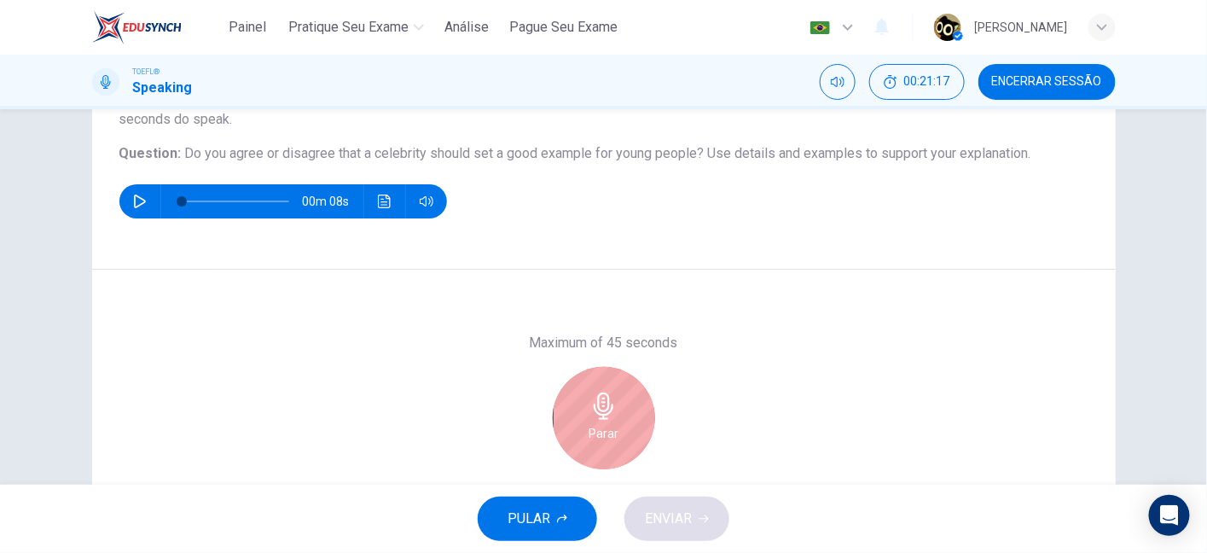
click at [635, 409] on div "Parar" at bounding box center [604, 418] width 102 height 102
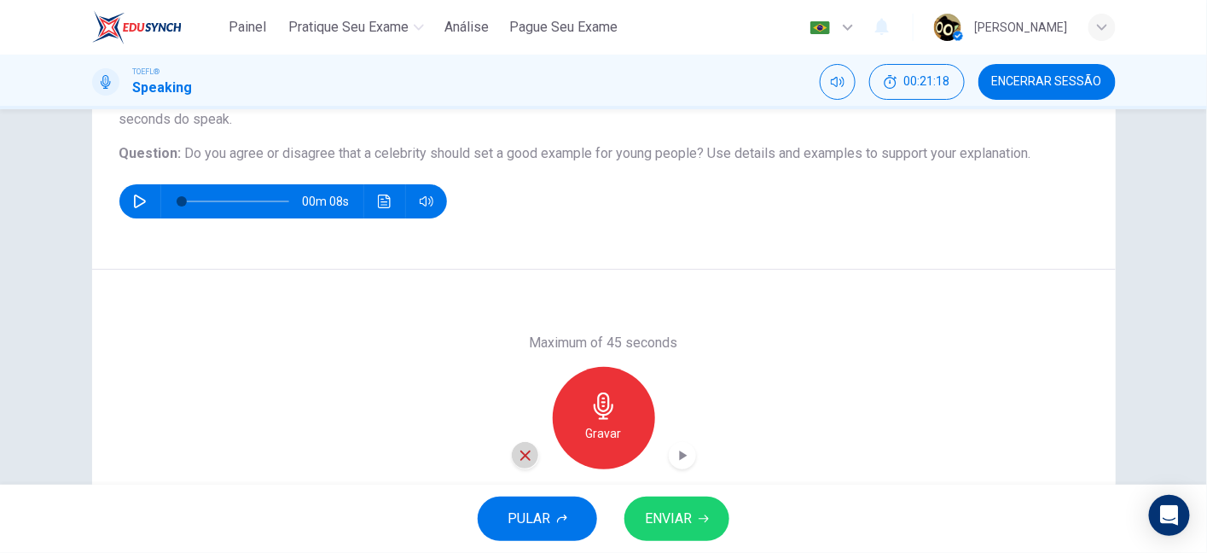
click at [525, 448] on icon "button" at bounding box center [525, 455] width 15 height 15
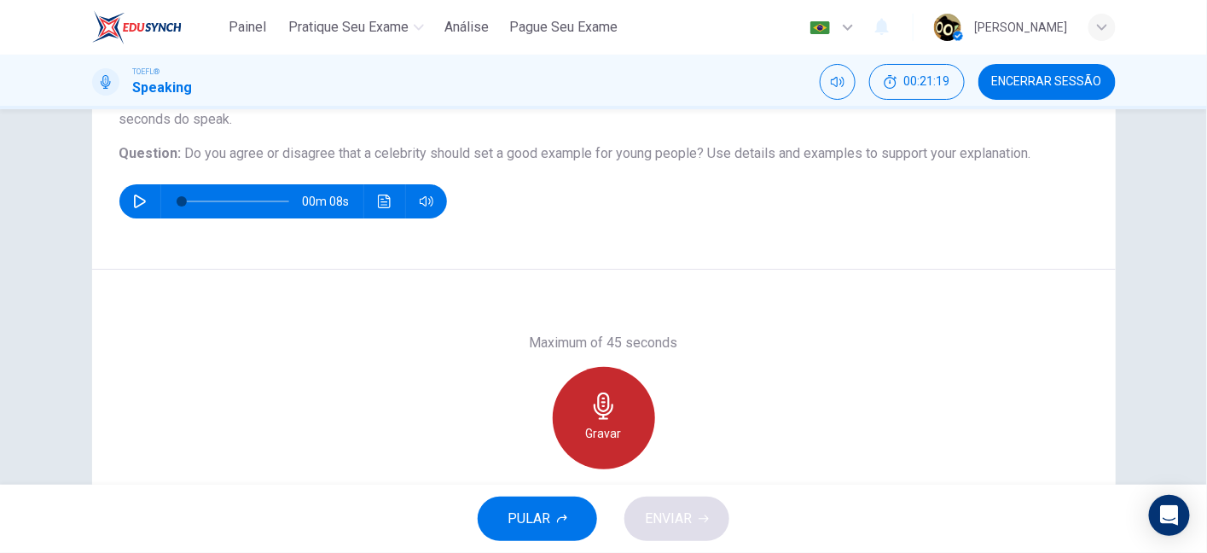
click at [601, 415] on icon "button" at bounding box center [604, 405] width 20 height 27
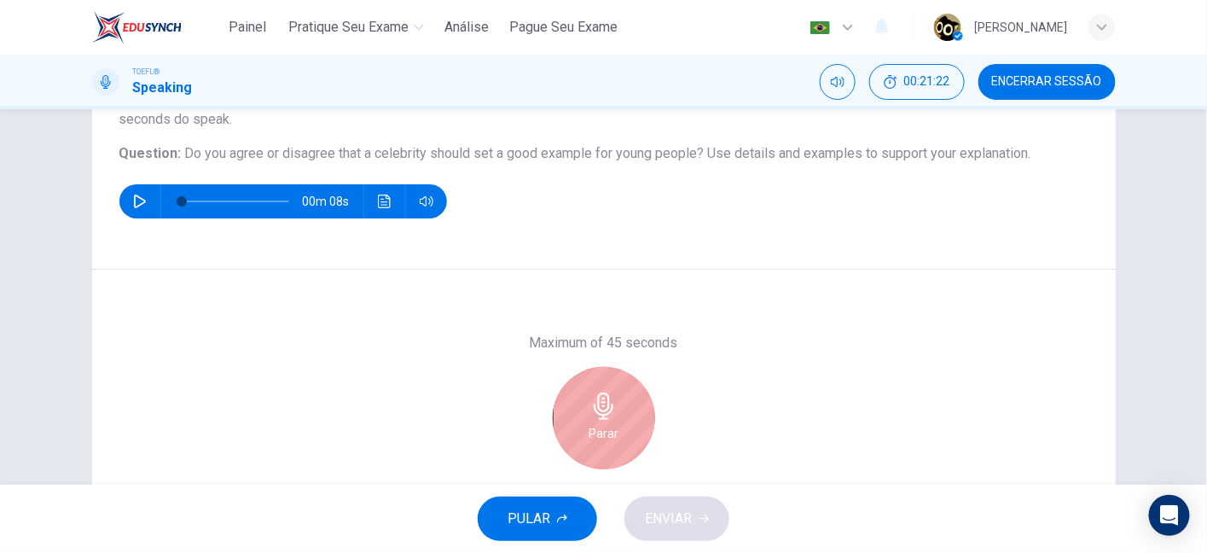
click at [601, 415] on icon "button" at bounding box center [604, 405] width 20 height 27
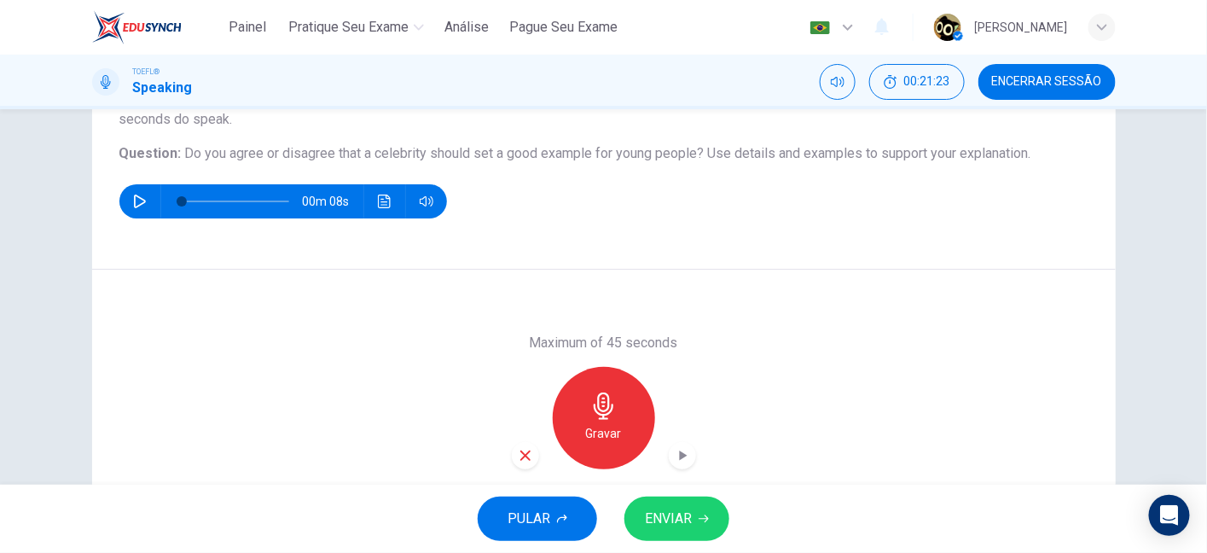
click at [520, 456] on icon "button" at bounding box center [525, 455] width 10 height 10
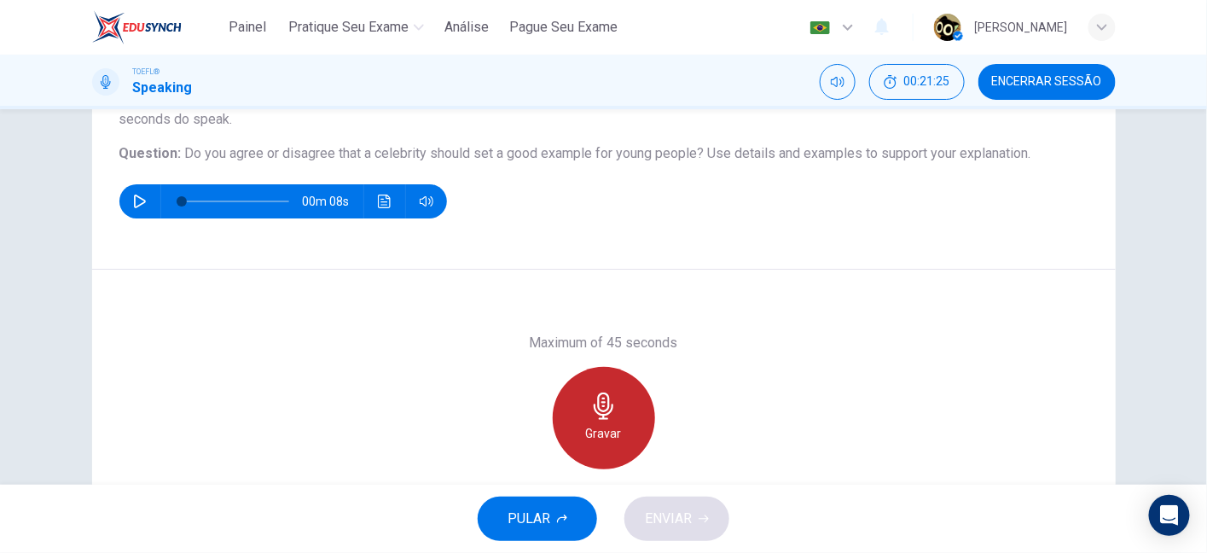
click at [604, 398] on icon "button" at bounding box center [604, 405] width 20 height 27
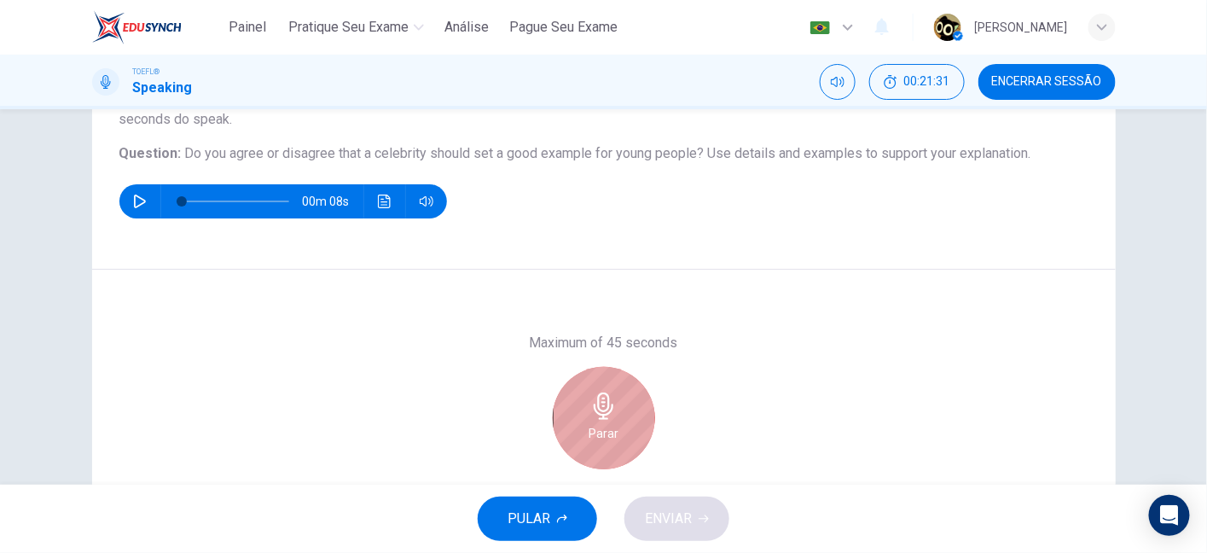
click at [607, 425] on h6 "Parar" at bounding box center [604, 433] width 30 height 20
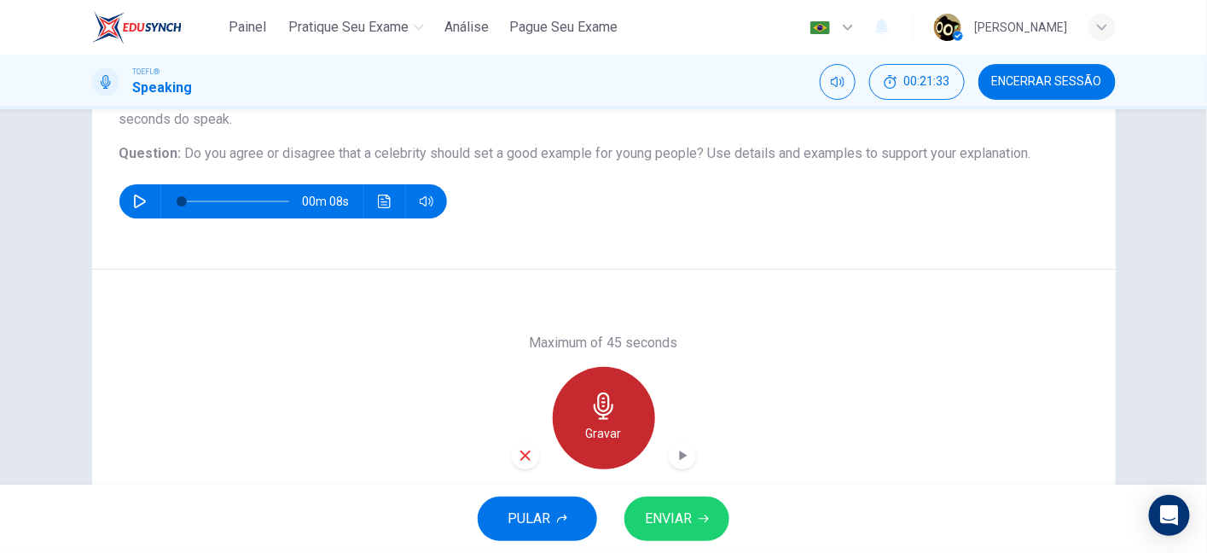
click at [608, 421] on div "Gravar" at bounding box center [604, 418] width 102 height 102
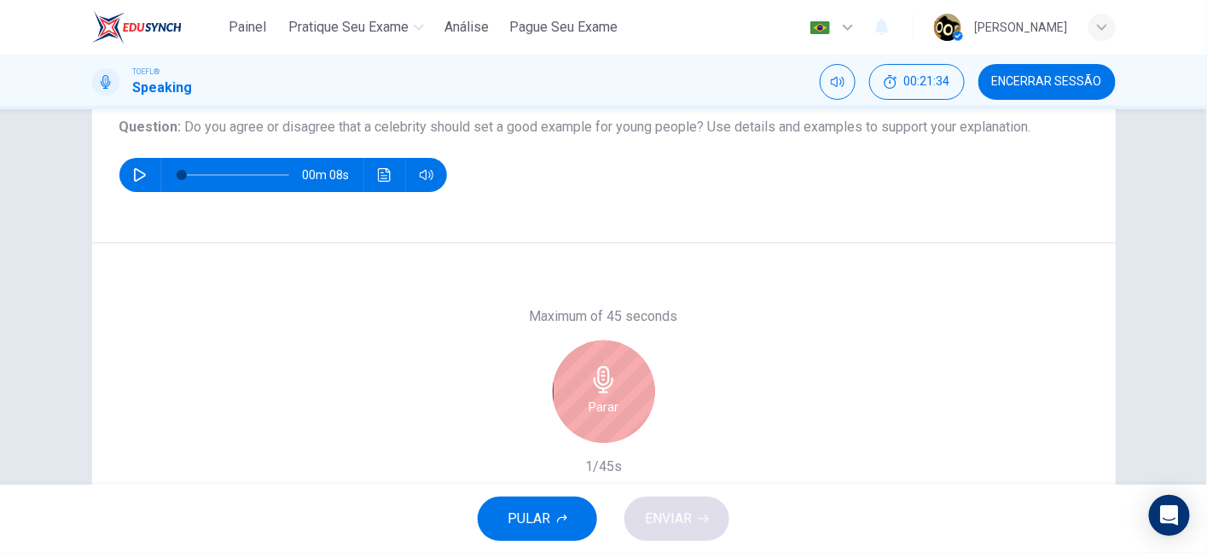
scroll to position [185, 0]
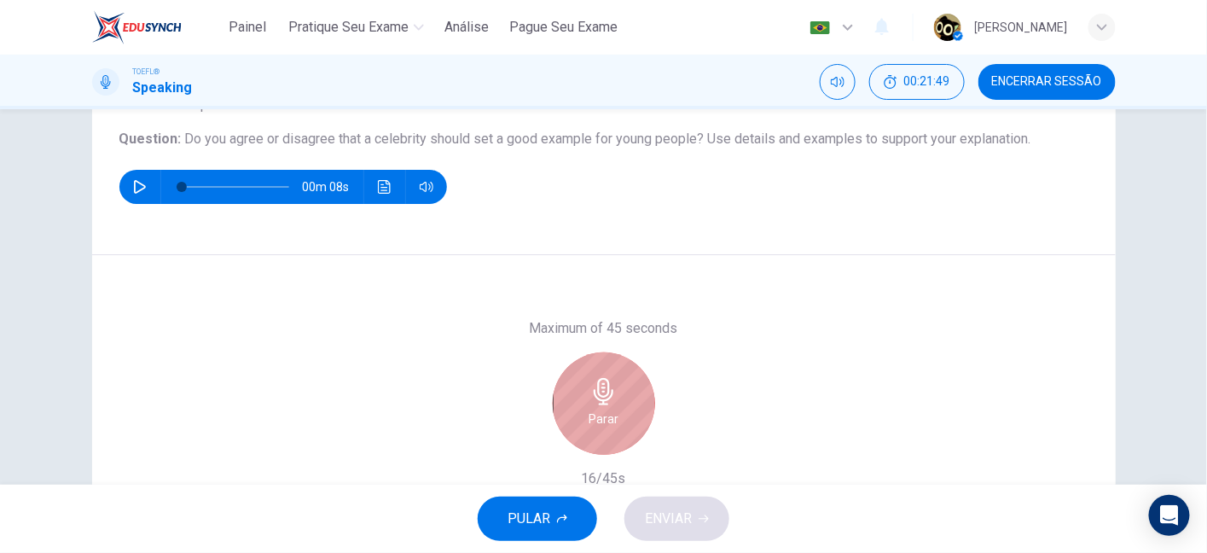
click at [595, 448] on div "Parar" at bounding box center [604, 403] width 102 height 102
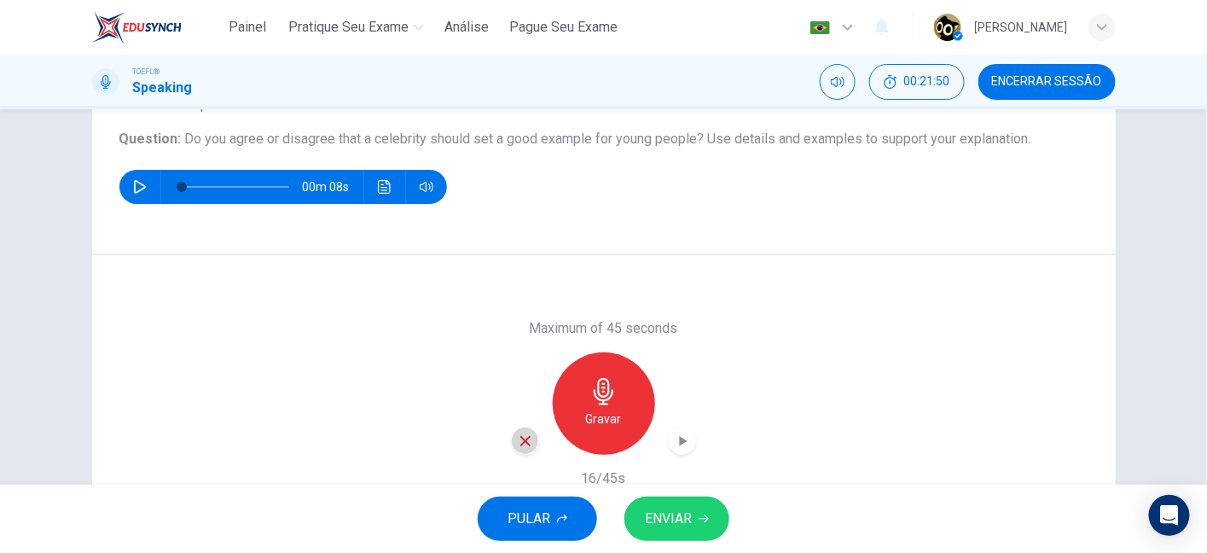
click at [530, 444] on div "button" at bounding box center [525, 440] width 27 height 27
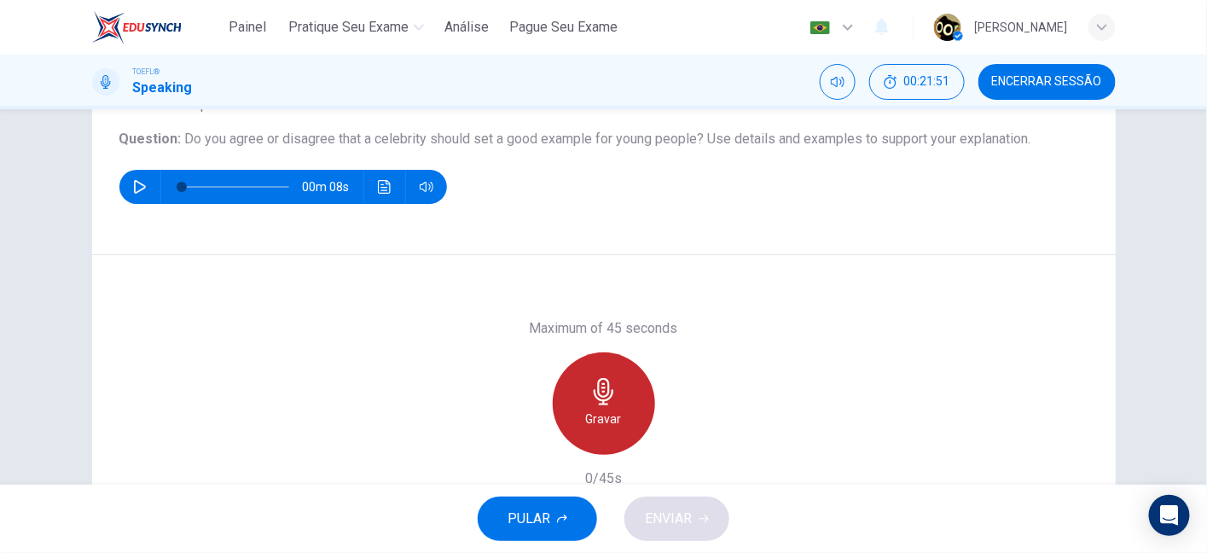
click at [603, 407] on div "Gravar" at bounding box center [604, 403] width 102 height 102
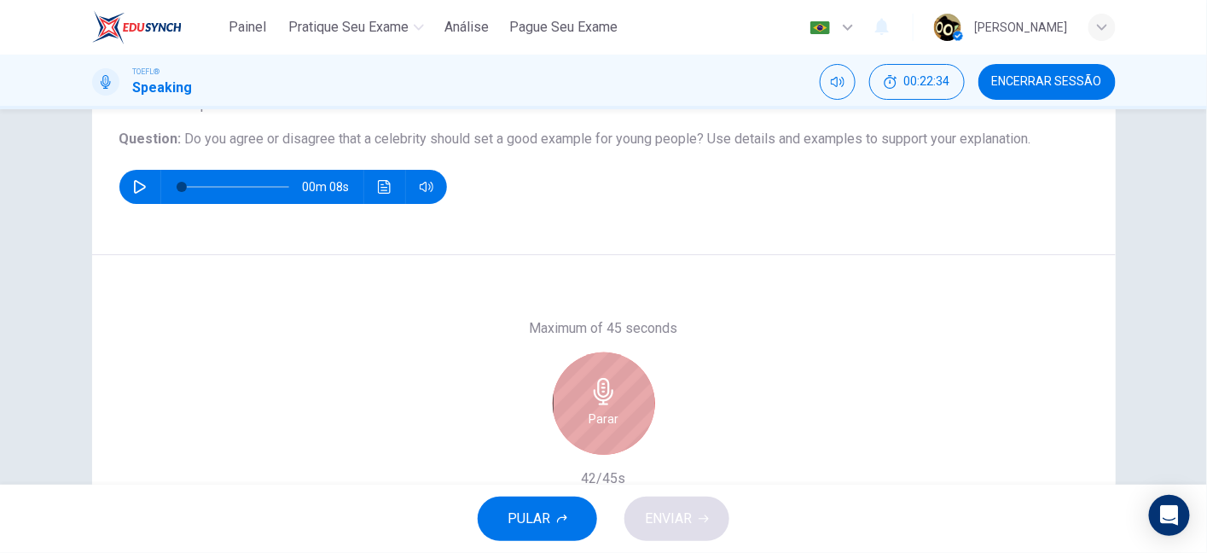
click at [603, 407] on div "Parar" at bounding box center [604, 403] width 102 height 102
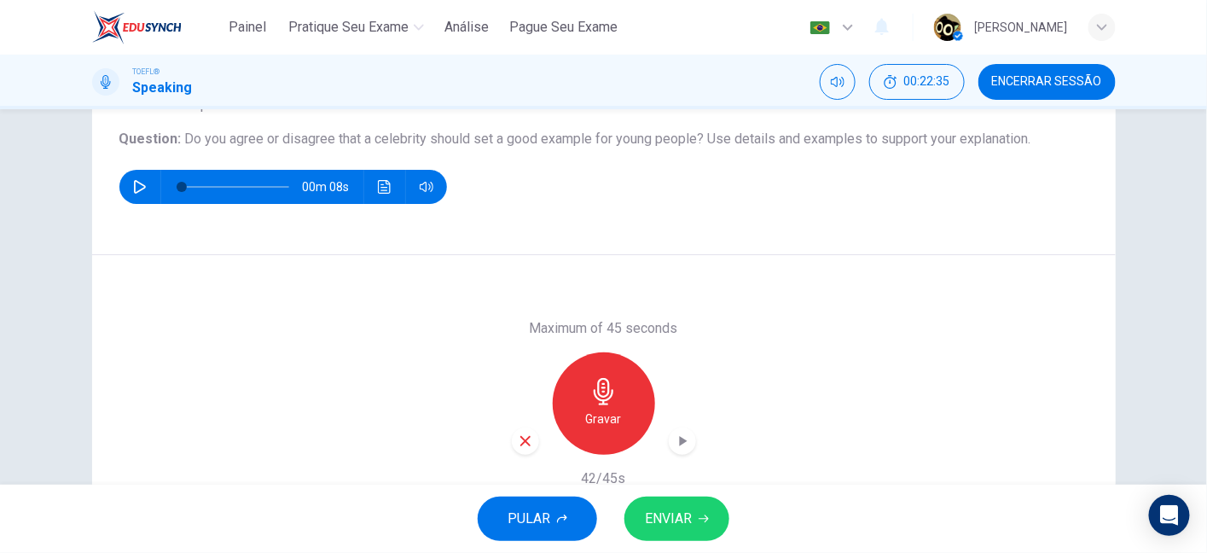
click at [518, 438] on icon "button" at bounding box center [525, 440] width 15 height 15
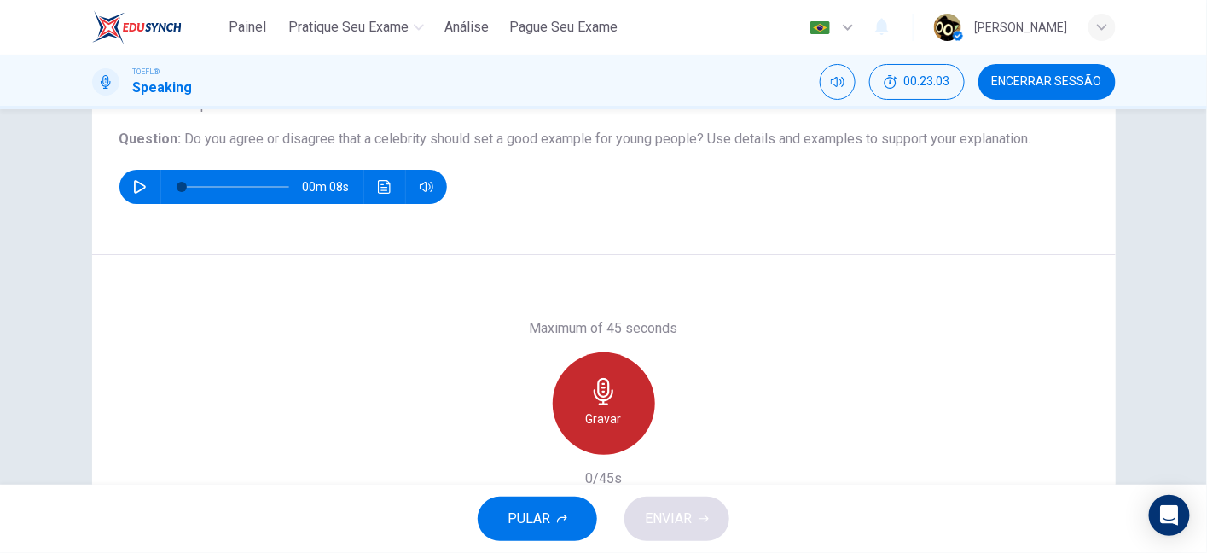
click at [637, 391] on div "Gravar" at bounding box center [604, 403] width 102 height 102
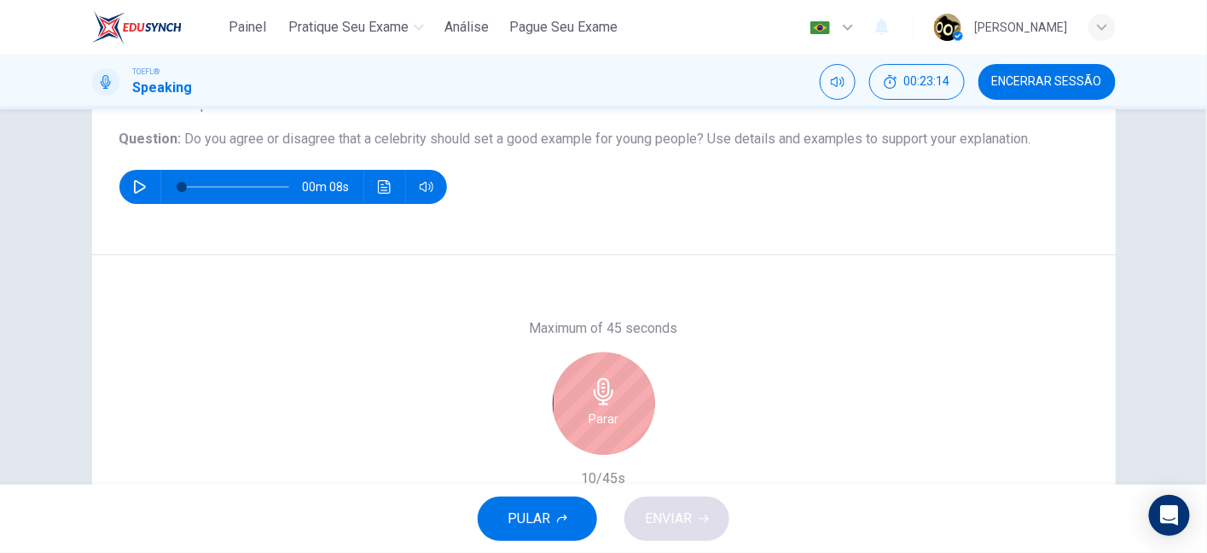
scroll to position [285, 0]
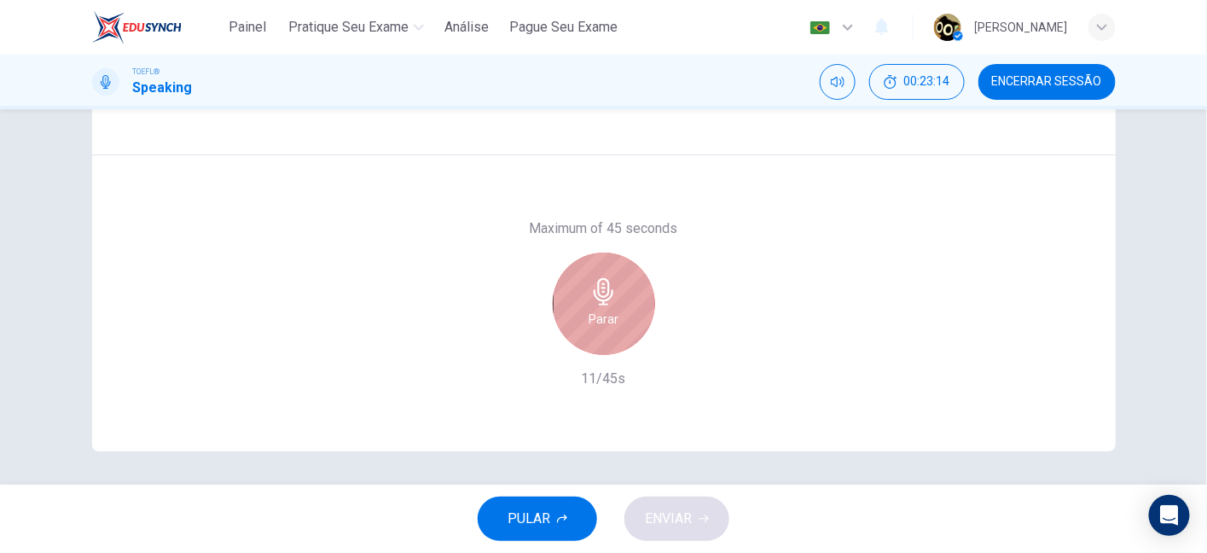
click at [631, 270] on div "Parar" at bounding box center [604, 304] width 102 height 102
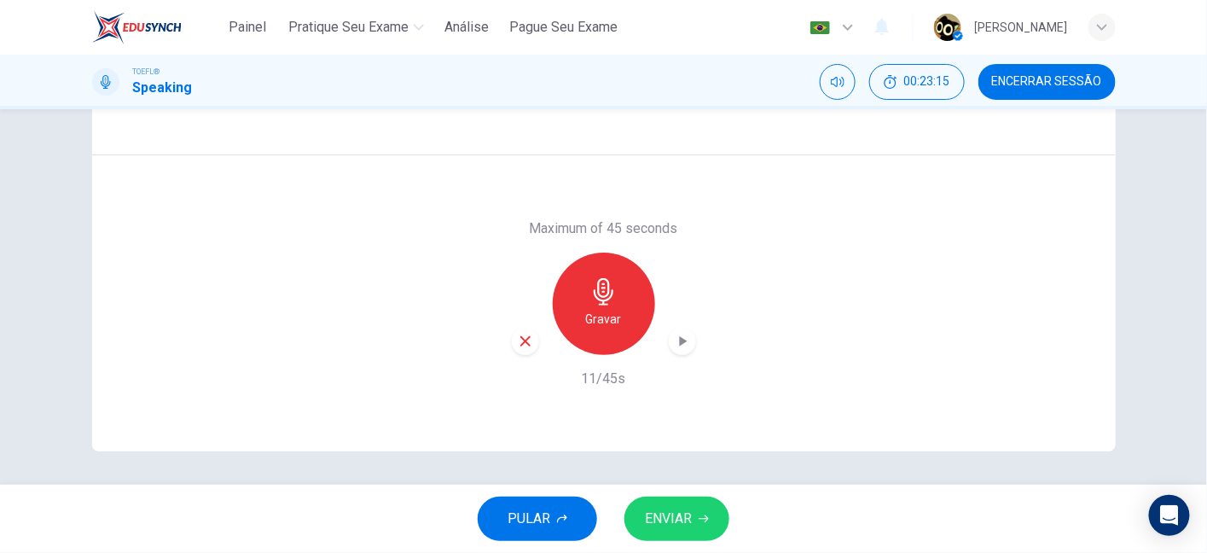
click at [522, 355] on div "Maximum of 45 seconds Gravar 11/45s" at bounding box center [604, 303] width 184 height 171
click at [521, 351] on div "button" at bounding box center [525, 341] width 27 height 27
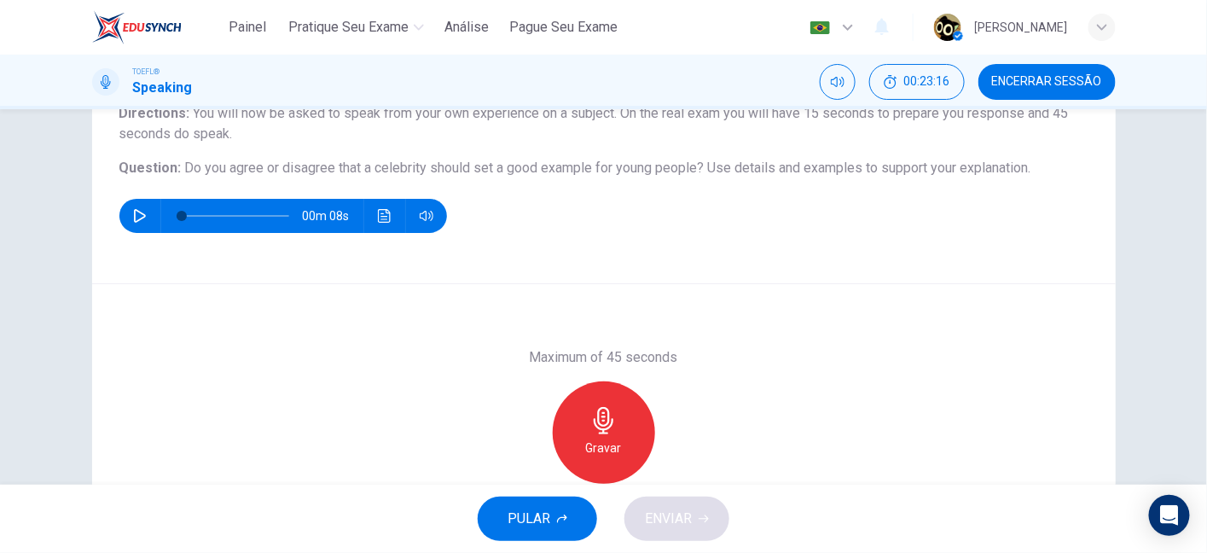
scroll to position [155, 0]
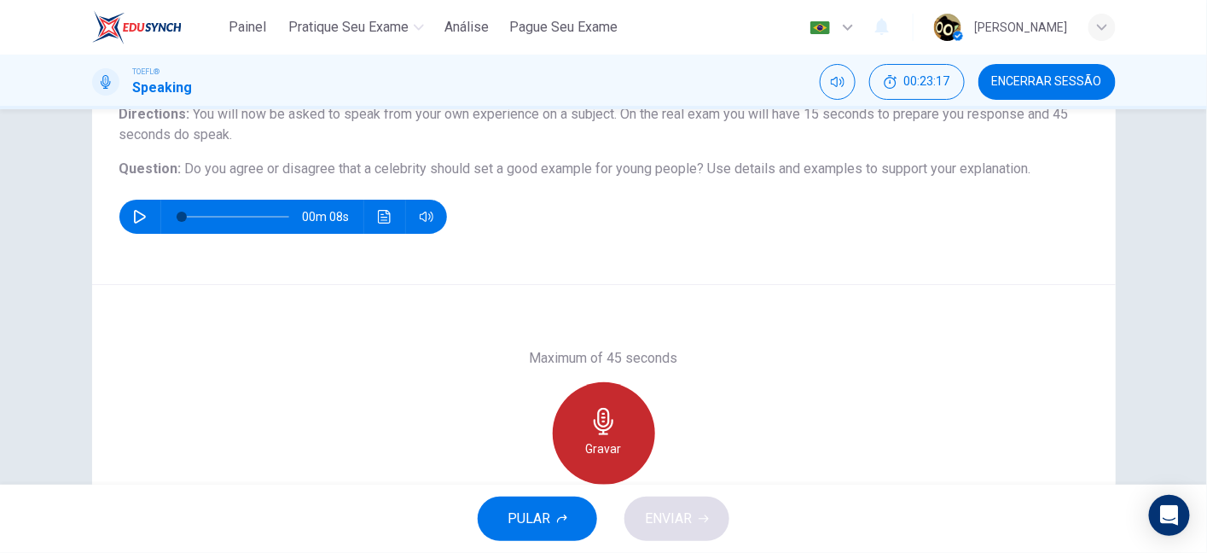
click at [595, 389] on div "Gravar" at bounding box center [604, 433] width 102 height 102
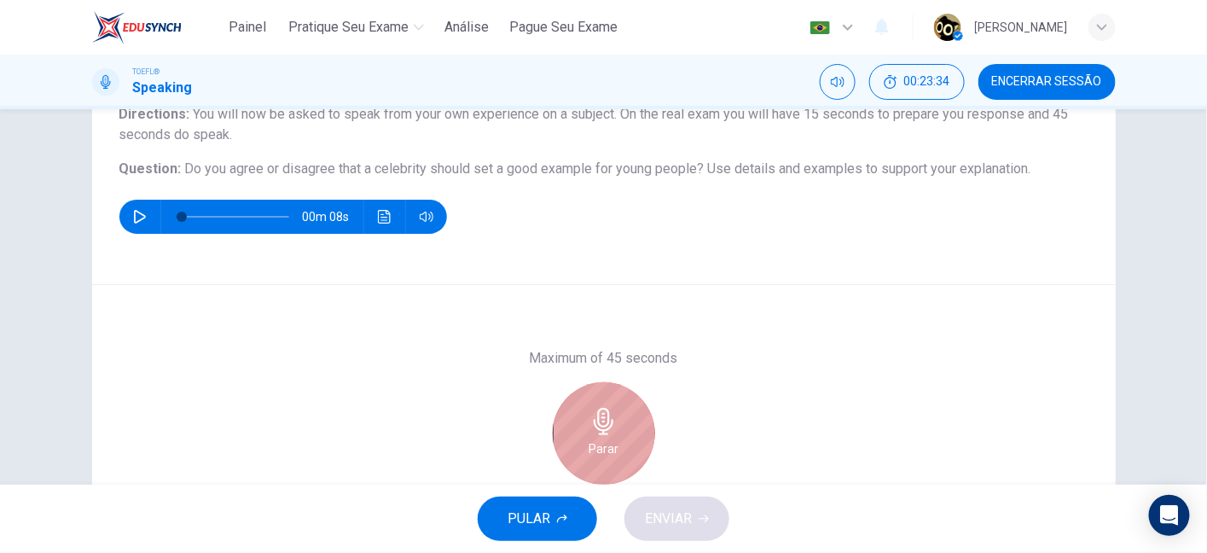
click at [597, 393] on div "Parar" at bounding box center [604, 433] width 102 height 102
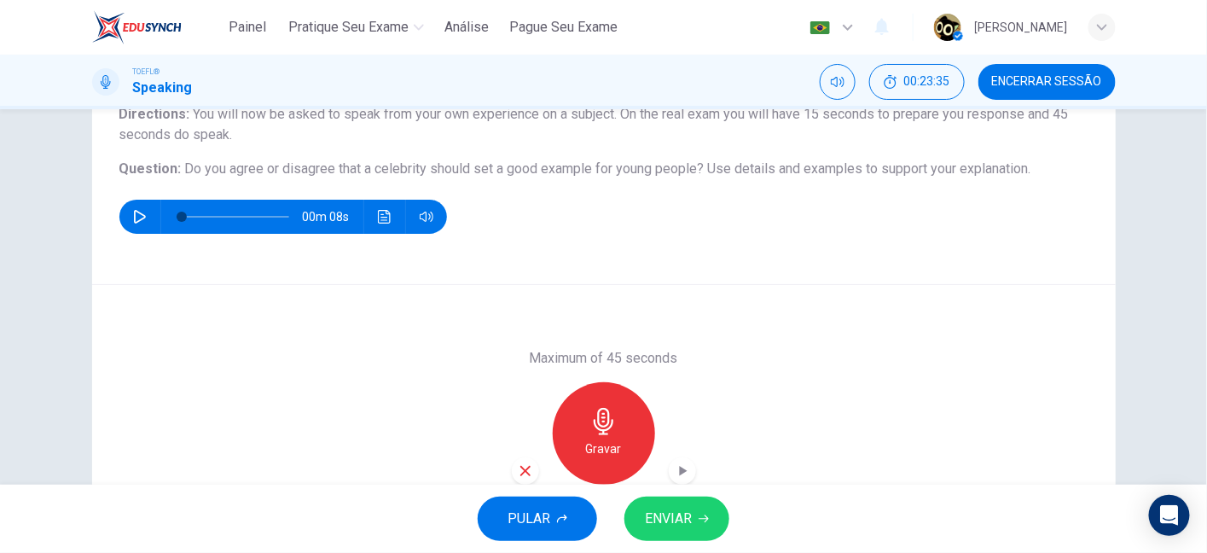
click at [520, 473] on icon "button" at bounding box center [525, 471] width 10 height 10
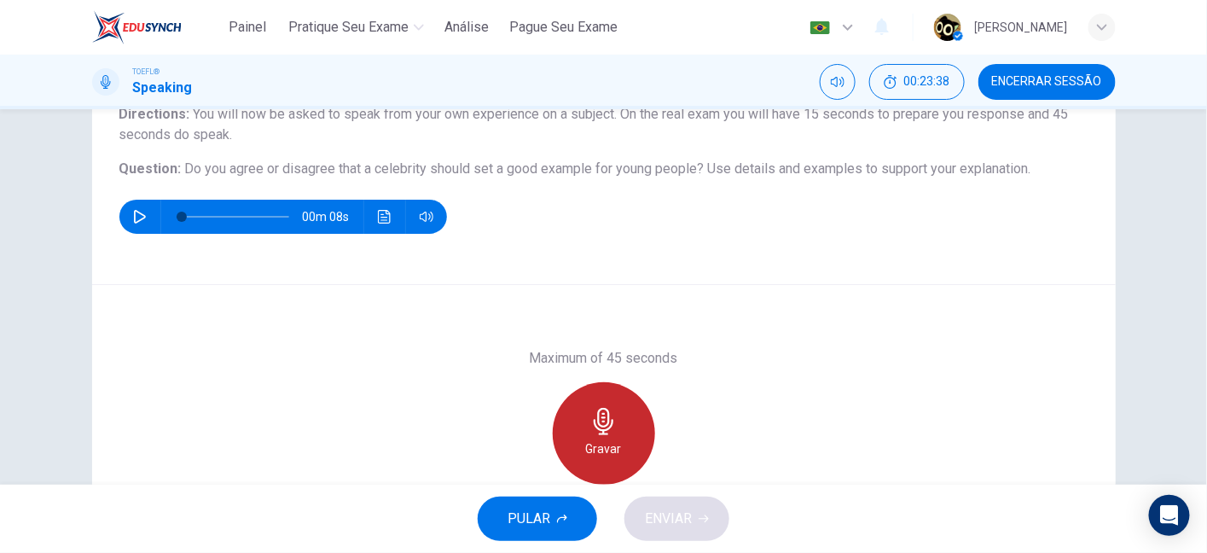
click at [606, 409] on icon "button" at bounding box center [603, 421] width 27 height 27
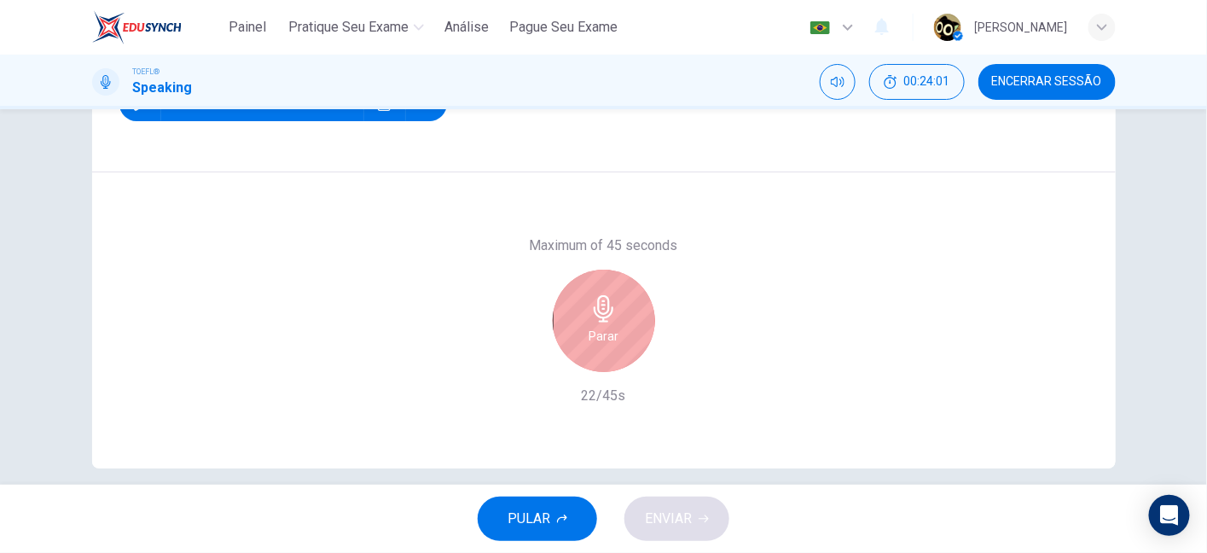
scroll to position [270, 0]
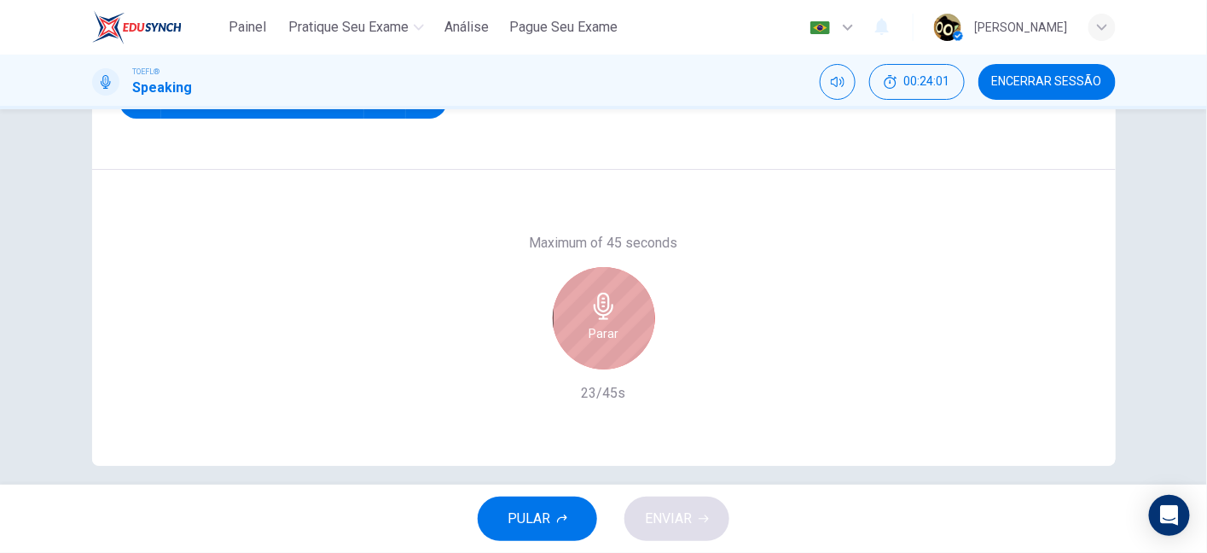
click at [601, 340] on h6 "Parar" at bounding box center [604, 333] width 30 height 20
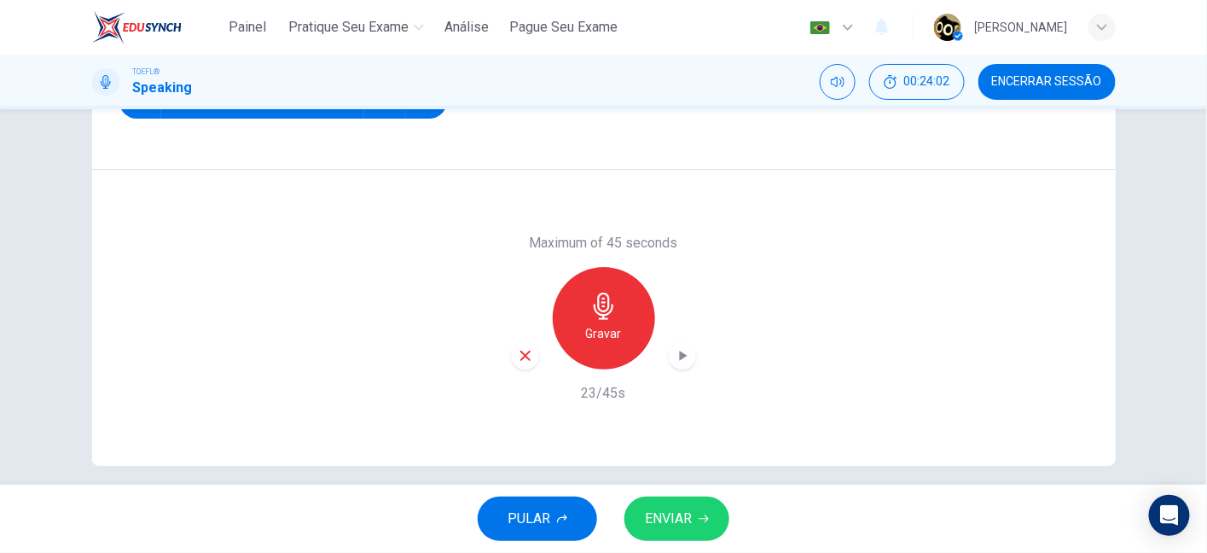
click at [525, 354] on icon "button" at bounding box center [525, 355] width 15 height 15
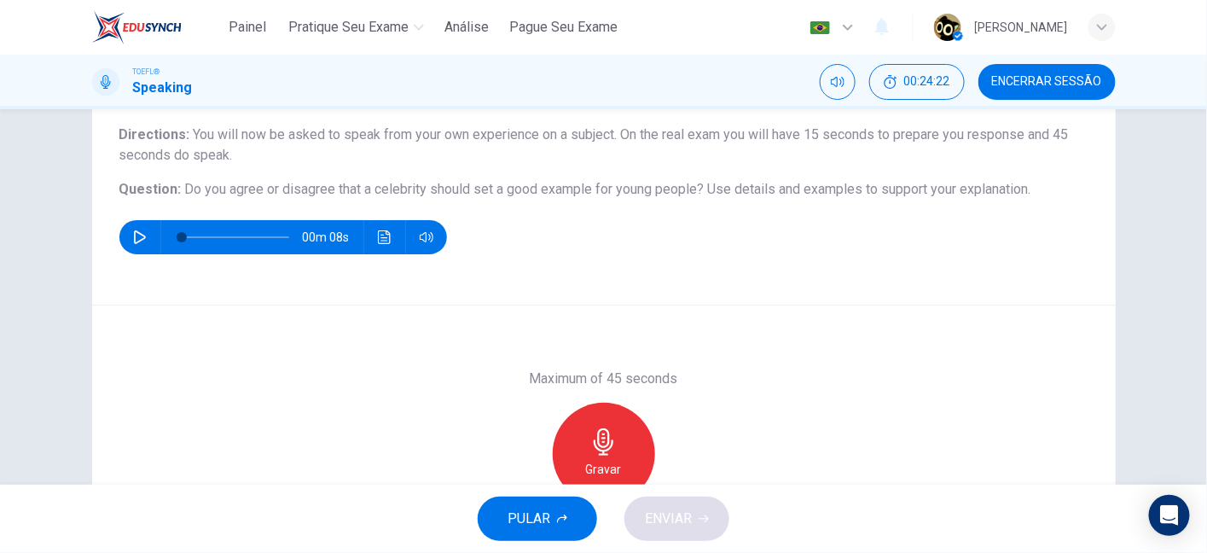
scroll to position [131, 0]
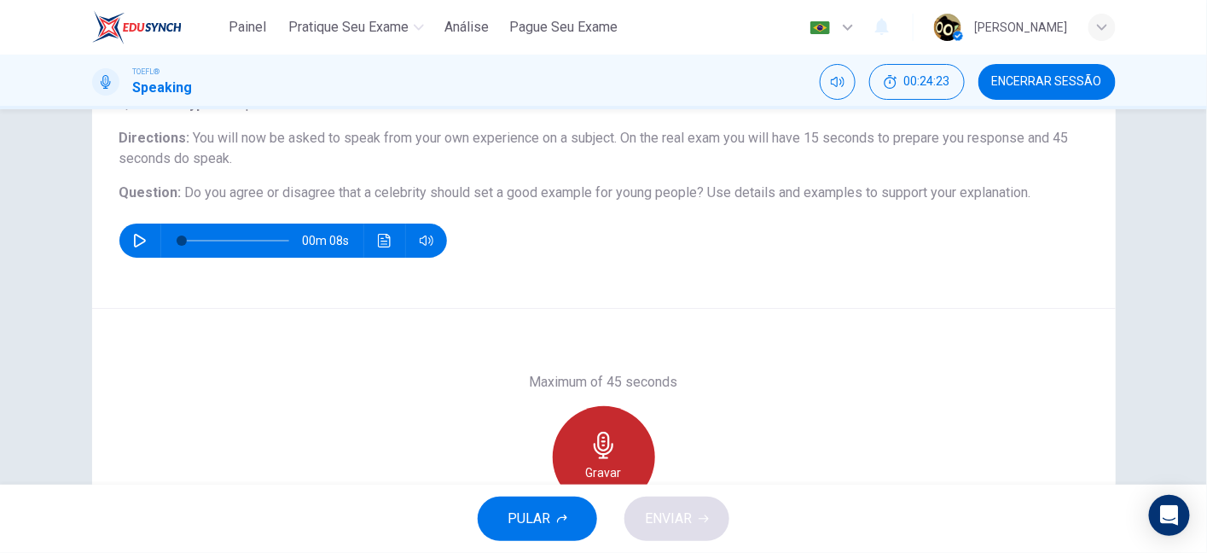
click at [617, 450] on div "Gravar" at bounding box center [604, 457] width 102 height 102
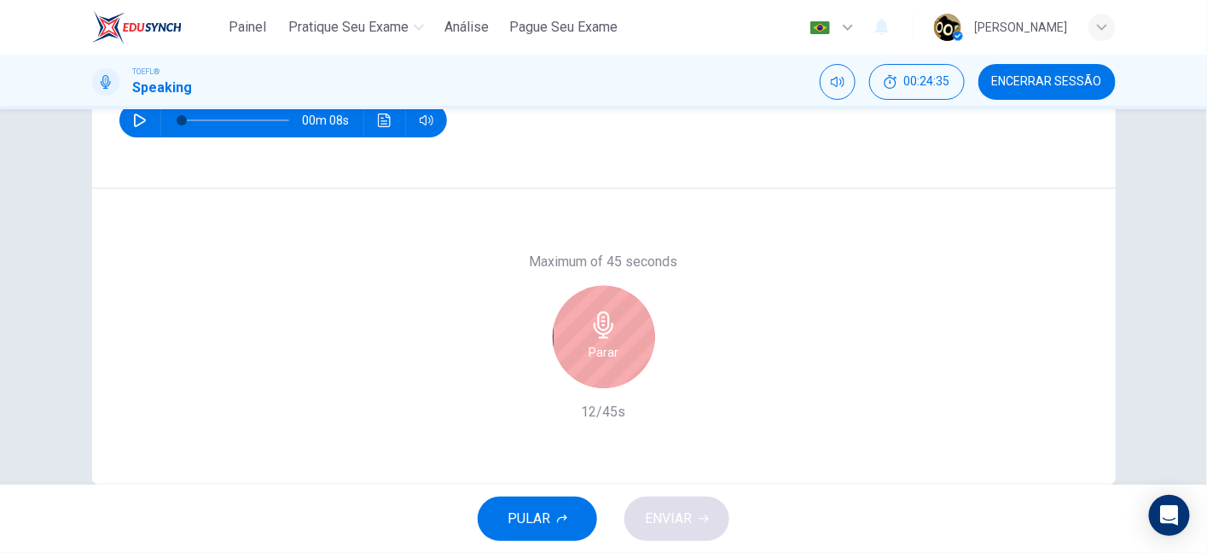
scroll to position [253, 0]
drag, startPoint x: 608, startPoint y: 389, endPoint x: 608, endPoint y: 353, distance: 35.8
click at [608, 353] on div "Maximum of 45 seconds Parar 13/45s" at bounding box center [604, 335] width 184 height 171
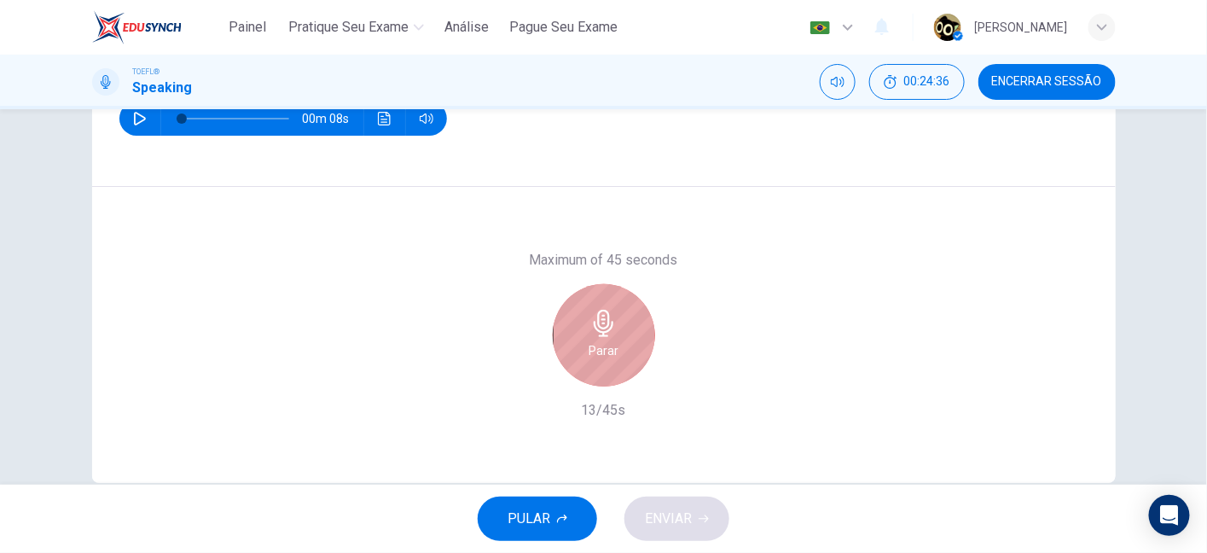
click at [608, 353] on h6 "Parar" at bounding box center [604, 350] width 30 height 20
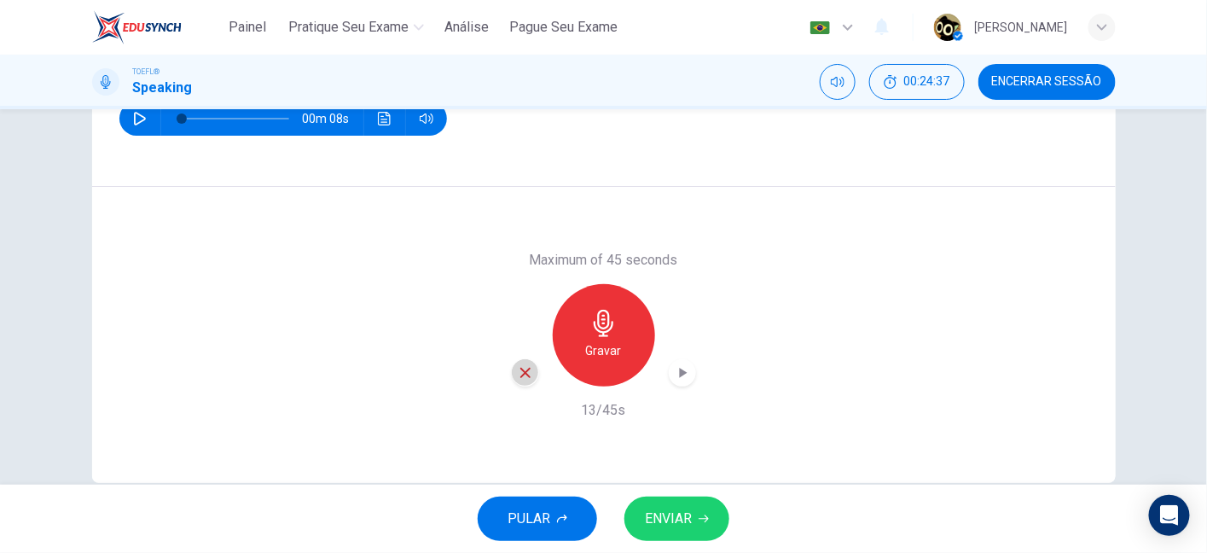
click at [519, 375] on icon "button" at bounding box center [525, 372] width 15 height 15
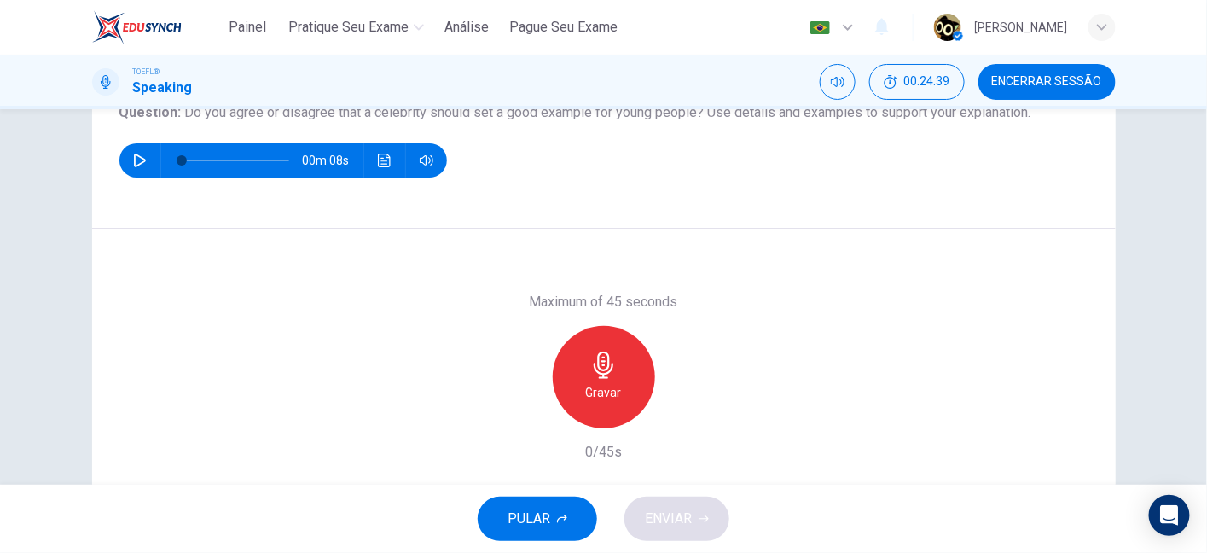
scroll to position [185, 0]
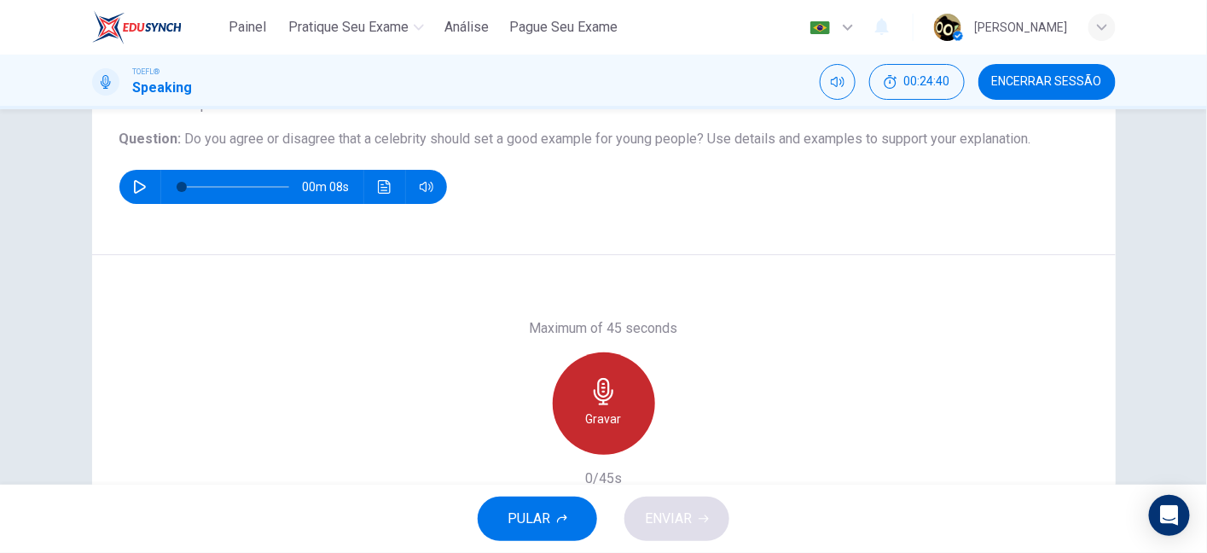
click at [630, 370] on div "Gravar" at bounding box center [604, 403] width 102 height 102
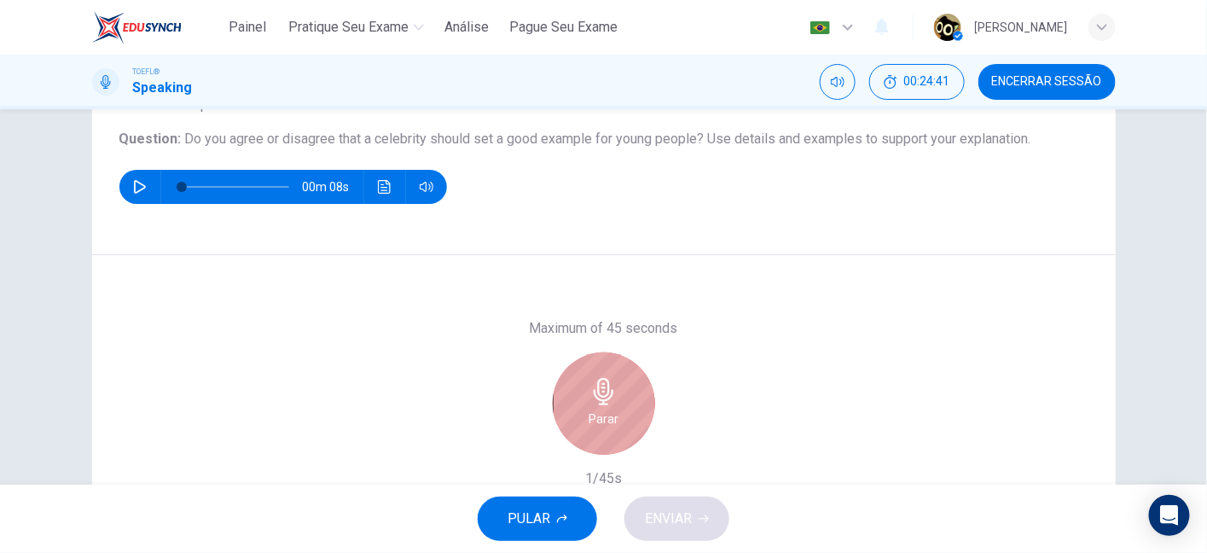
click at [630, 370] on div "Parar" at bounding box center [604, 403] width 102 height 102
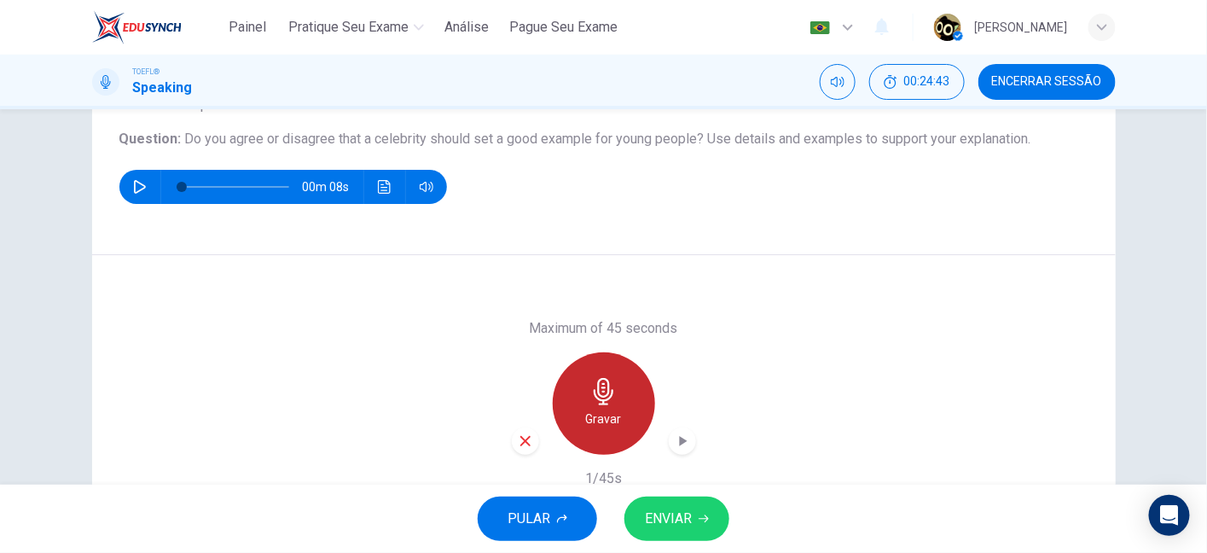
click at [618, 406] on div "Gravar" at bounding box center [604, 403] width 102 height 102
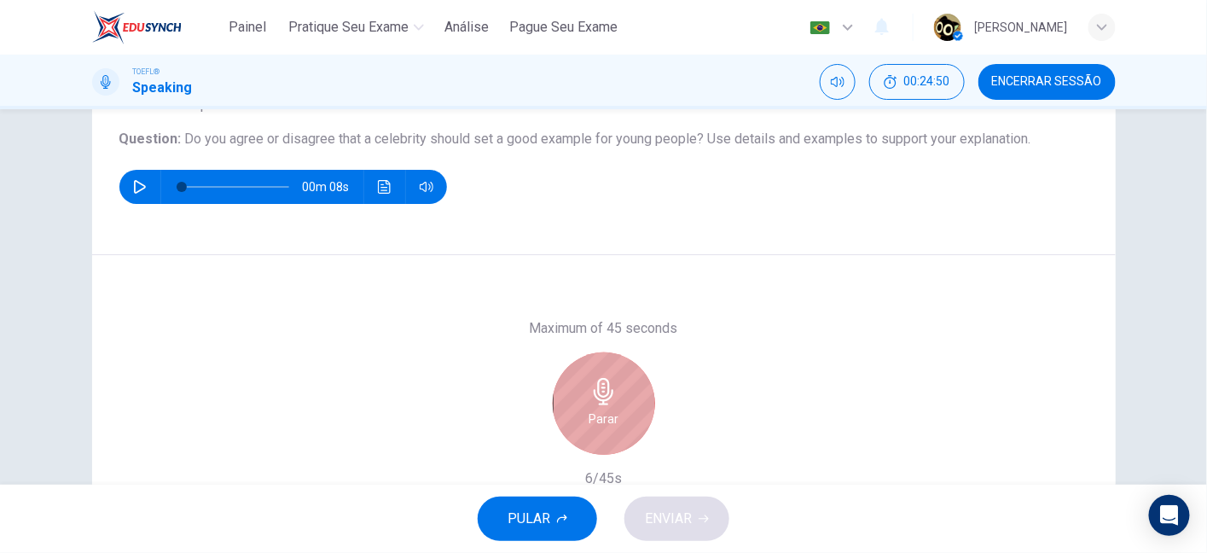
click at [579, 398] on div "Parar" at bounding box center [604, 403] width 102 height 102
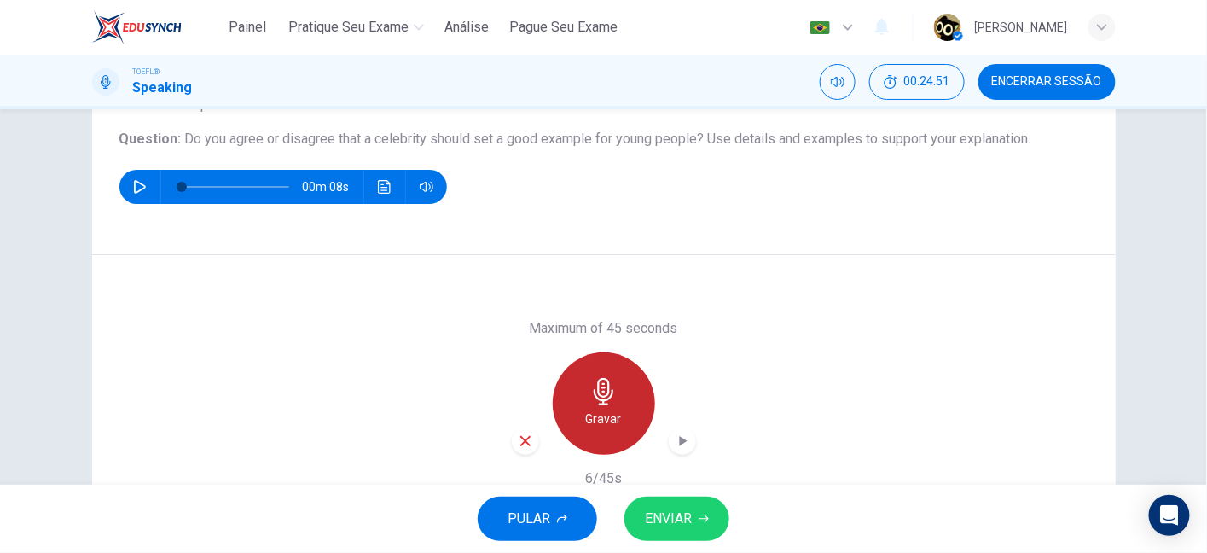
click at [579, 398] on div "Gravar" at bounding box center [604, 403] width 102 height 102
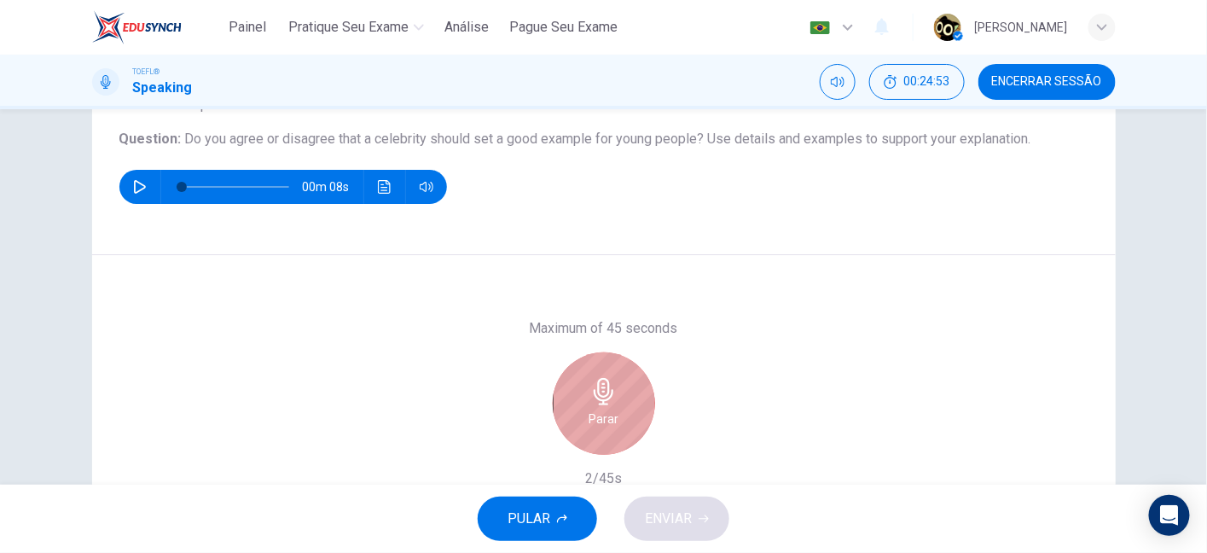
click at [579, 398] on div "Parar" at bounding box center [604, 403] width 102 height 102
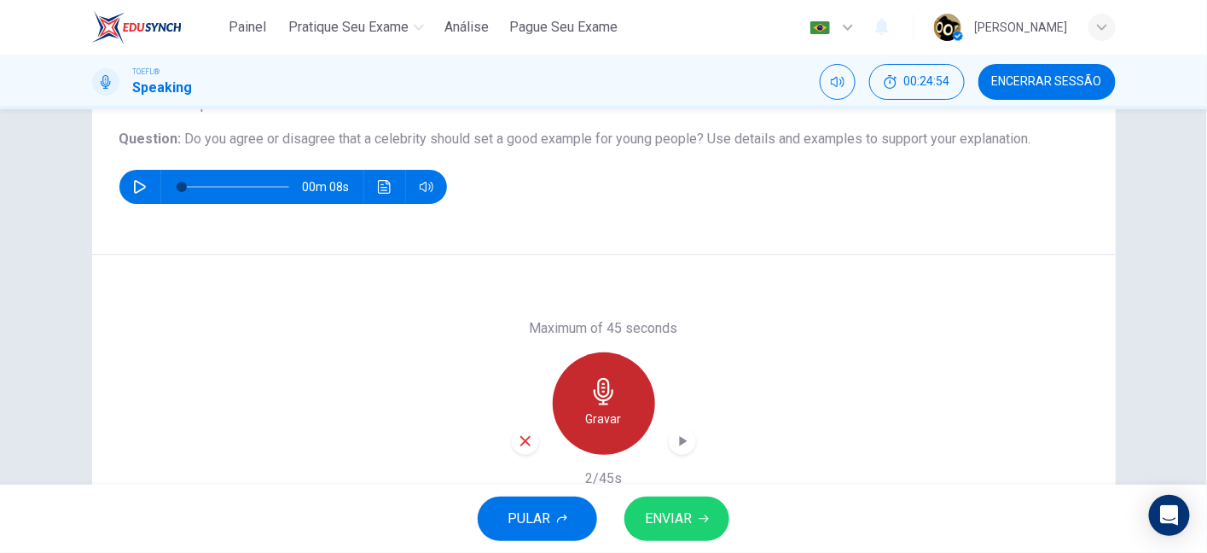
click at [579, 398] on div "Gravar" at bounding box center [604, 403] width 102 height 102
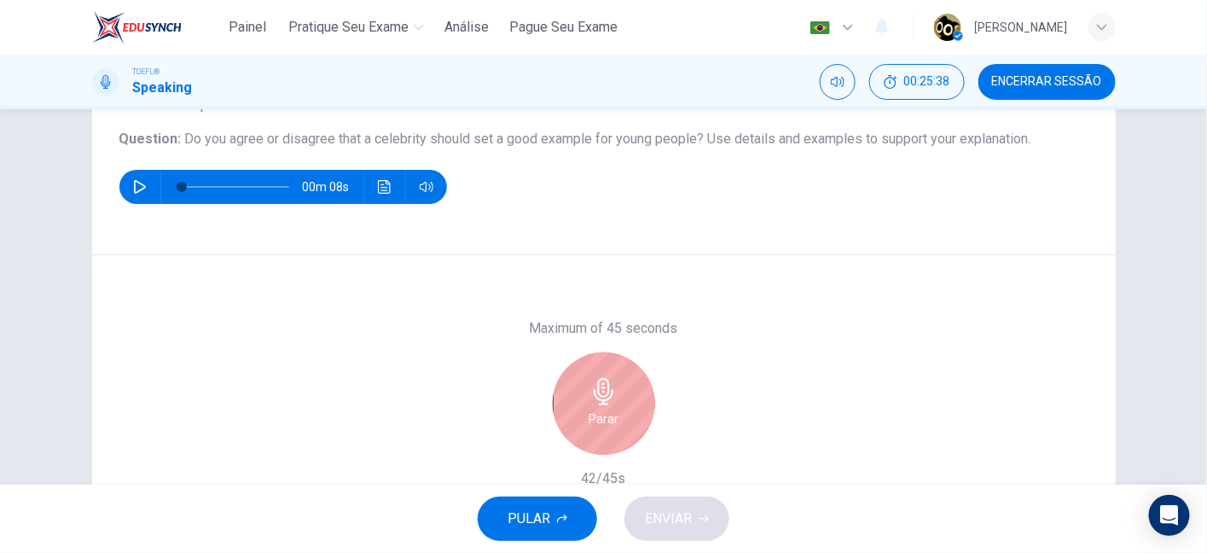
click at [596, 421] on h6 "Parar" at bounding box center [604, 419] width 30 height 20
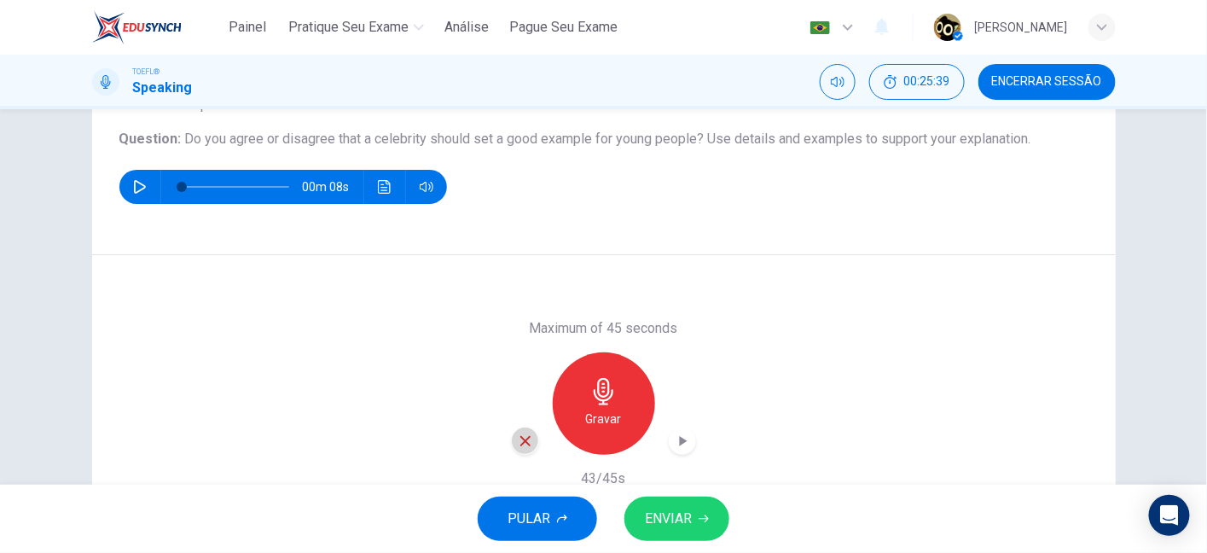
click at [526, 438] on icon "button" at bounding box center [525, 440] width 15 height 15
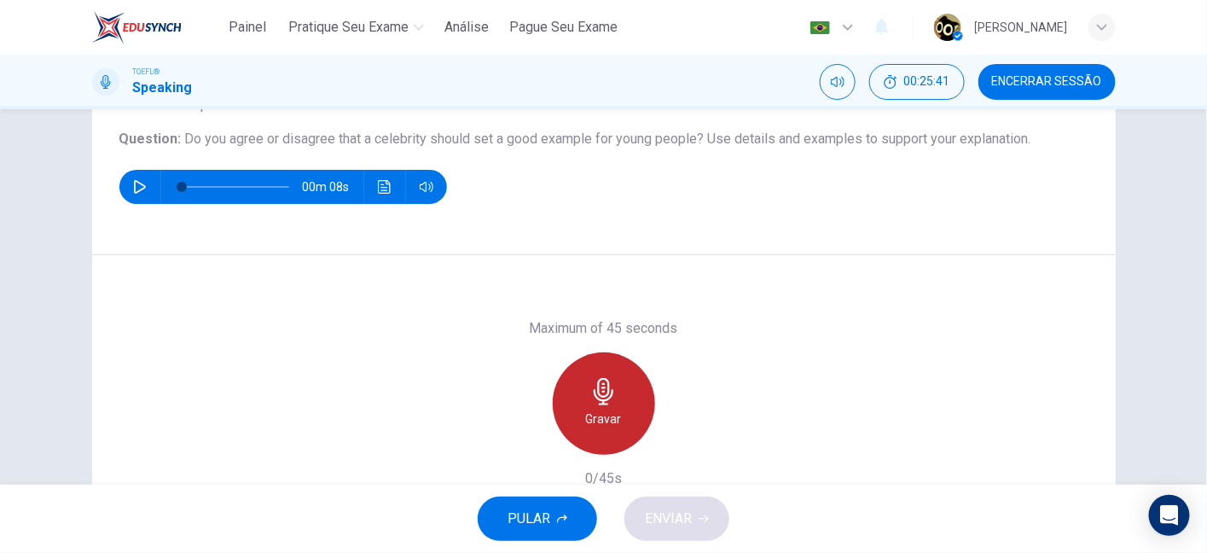
click at [630, 386] on div "Gravar" at bounding box center [604, 403] width 102 height 102
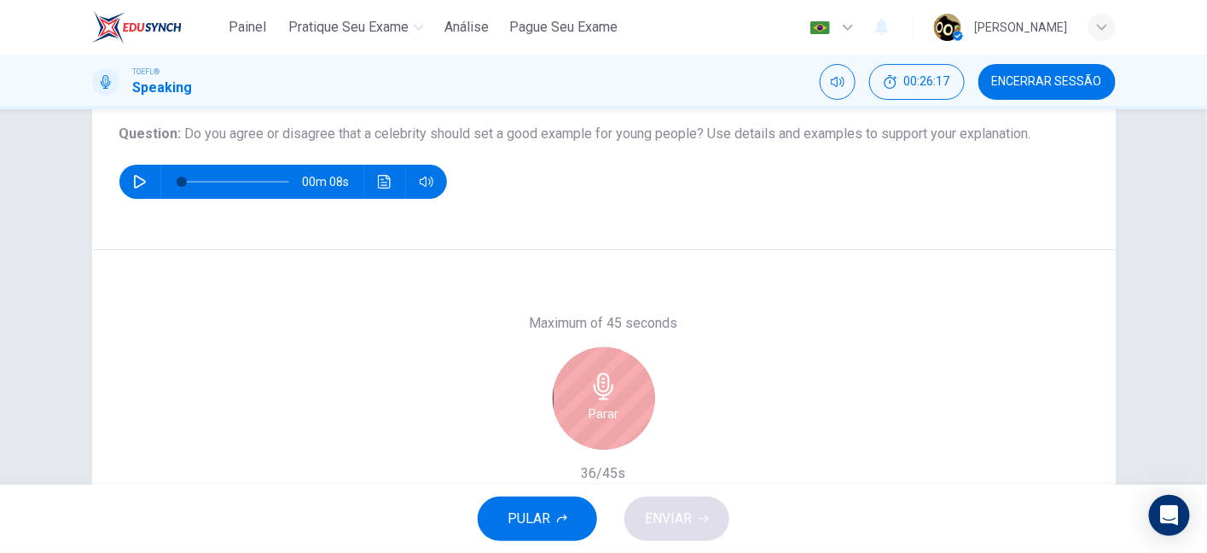
scroll to position [188, 0]
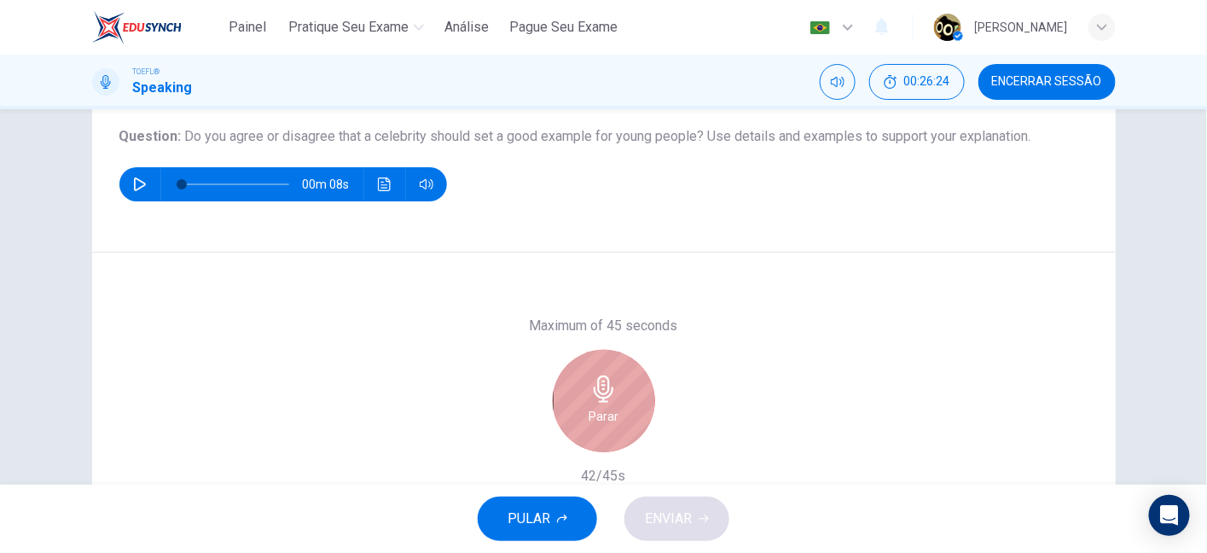
click at [591, 399] on icon "button" at bounding box center [603, 388] width 27 height 27
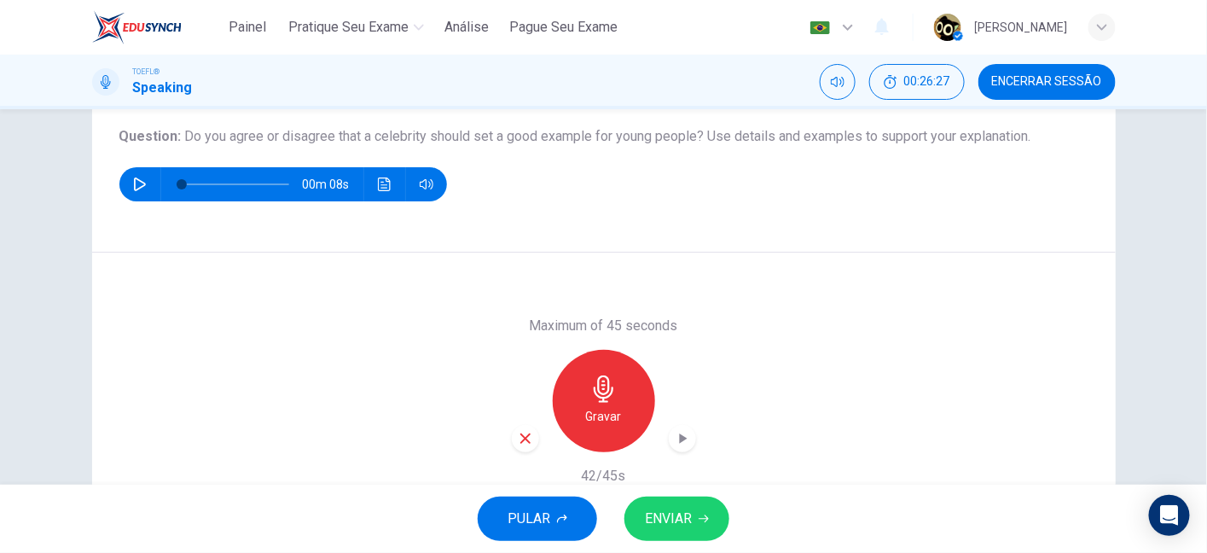
click at [518, 438] on icon "button" at bounding box center [525, 438] width 15 height 15
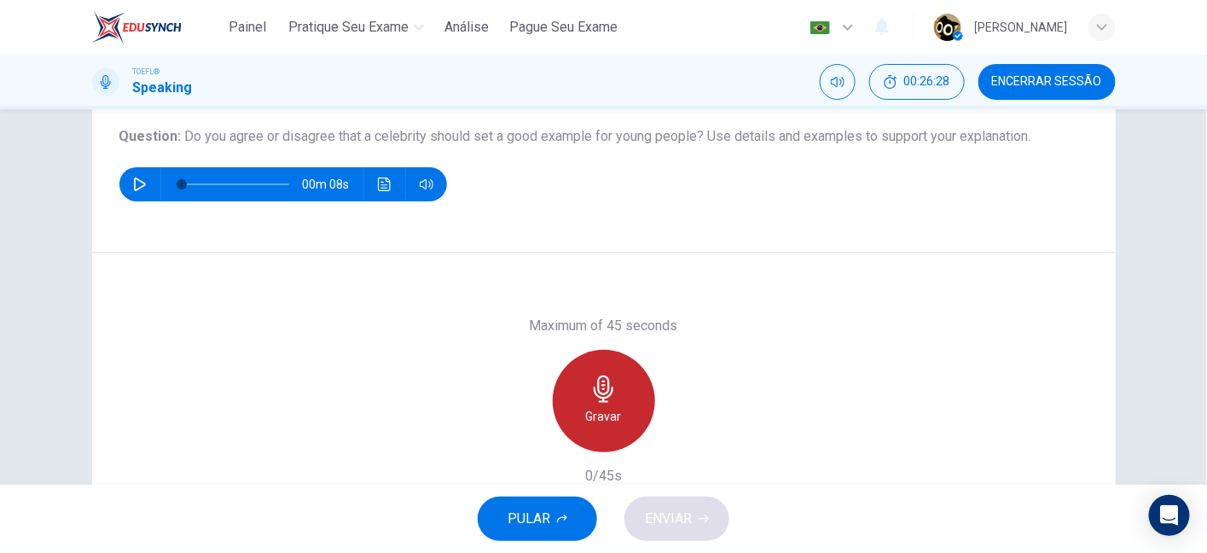
click at [605, 375] on icon "button" at bounding box center [603, 388] width 27 height 27
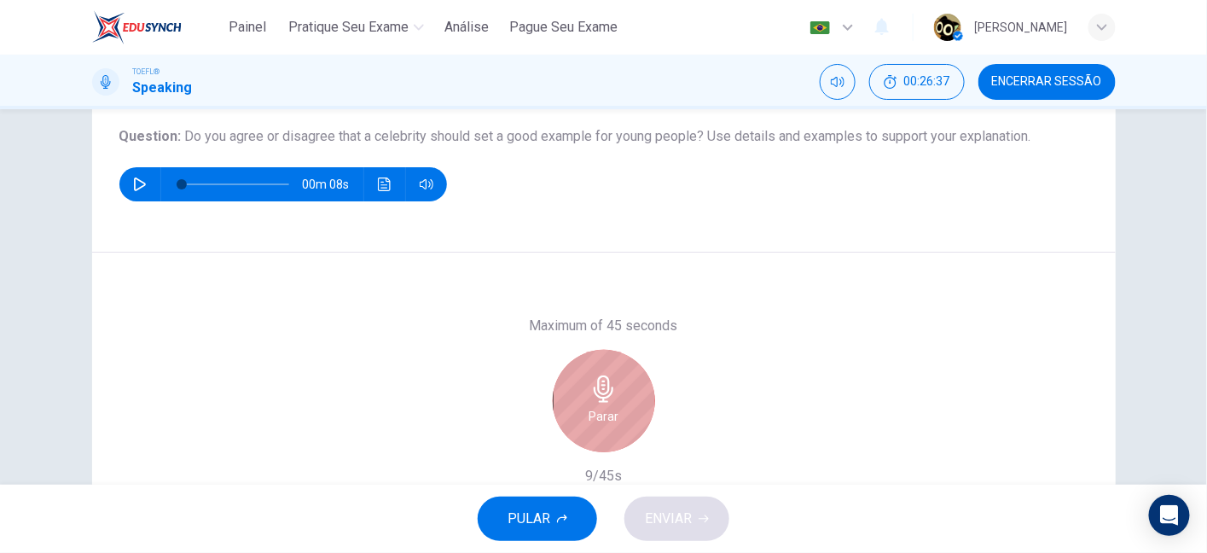
click at [605, 375] on icon "button" at bounding box center [603, 388] width 27 height 27
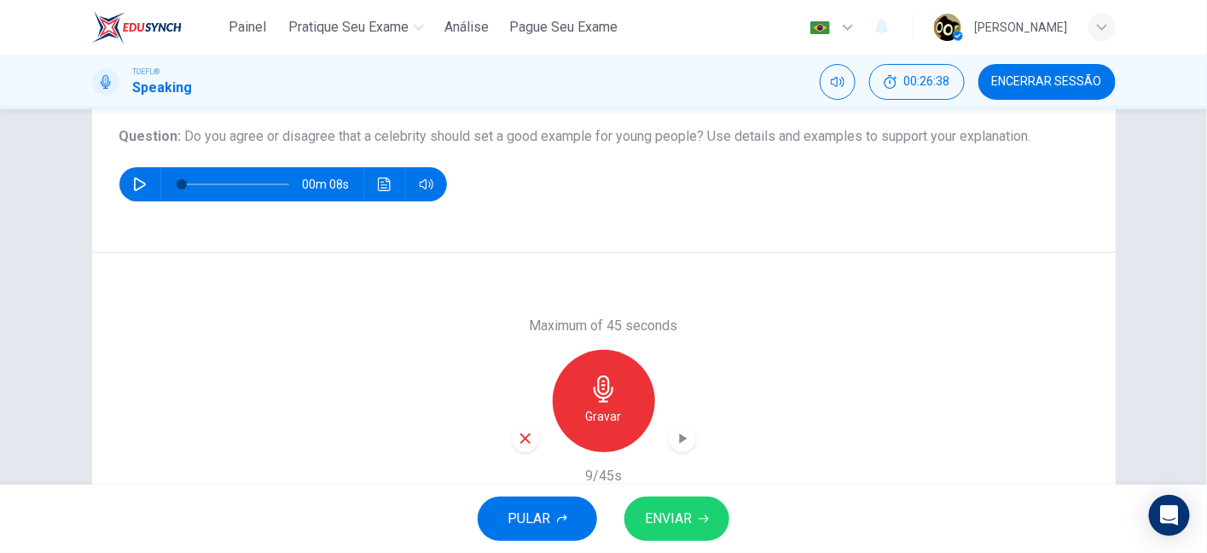
click at [515, 444] on div "button" at bounding box center [525, 438] width 27 height 27
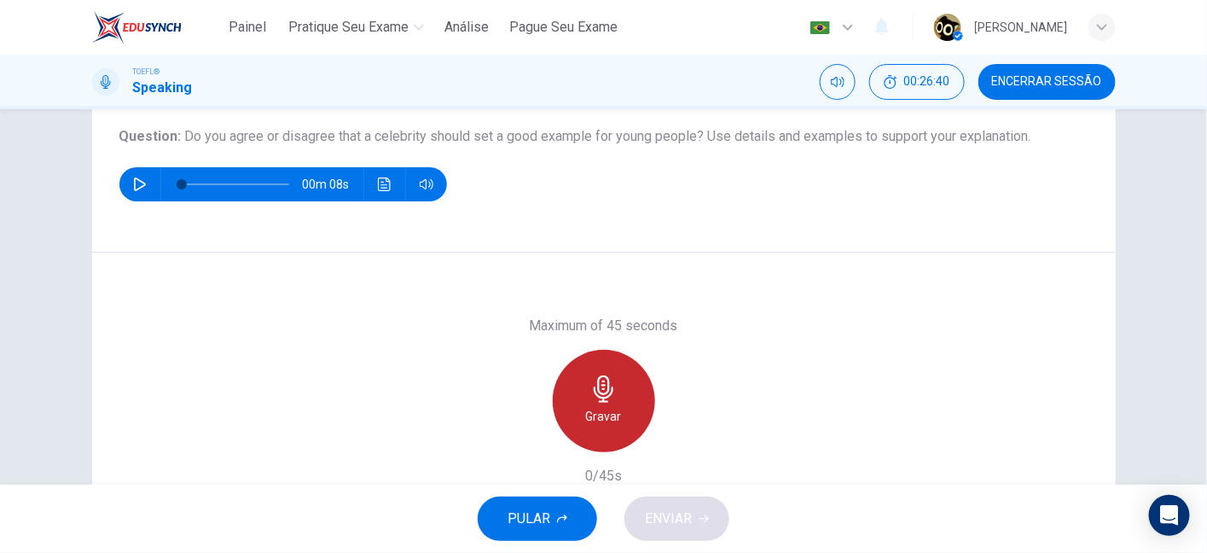
click at [610, 386] on icon "button" at bounding box center [603, 388] width 27 height 27
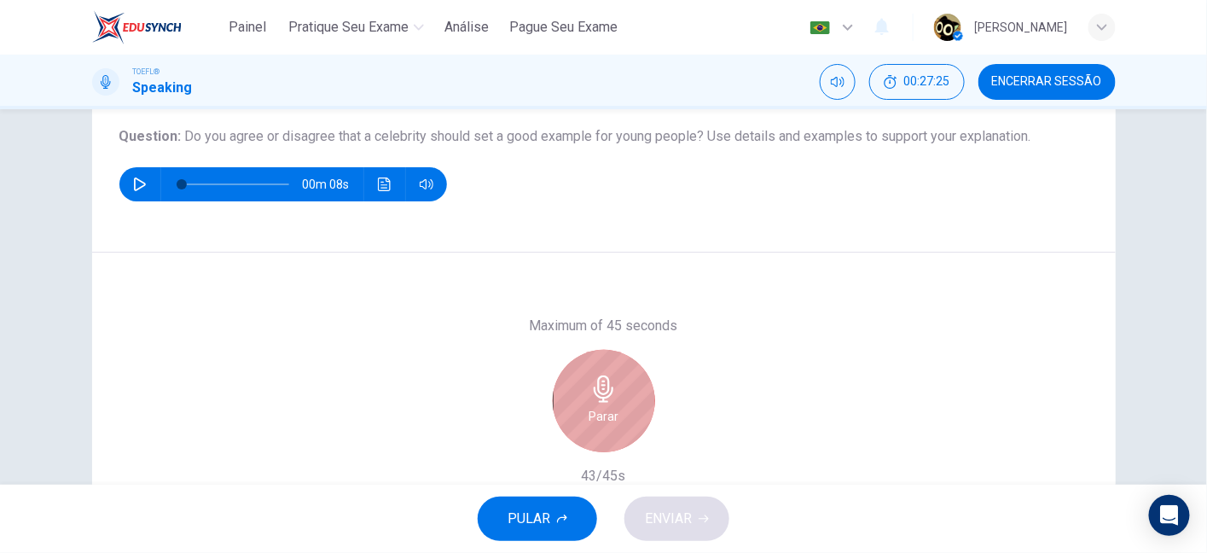
click at [569, 410] on div "Parar" at bounding box center [604, 401] width 102 height 102
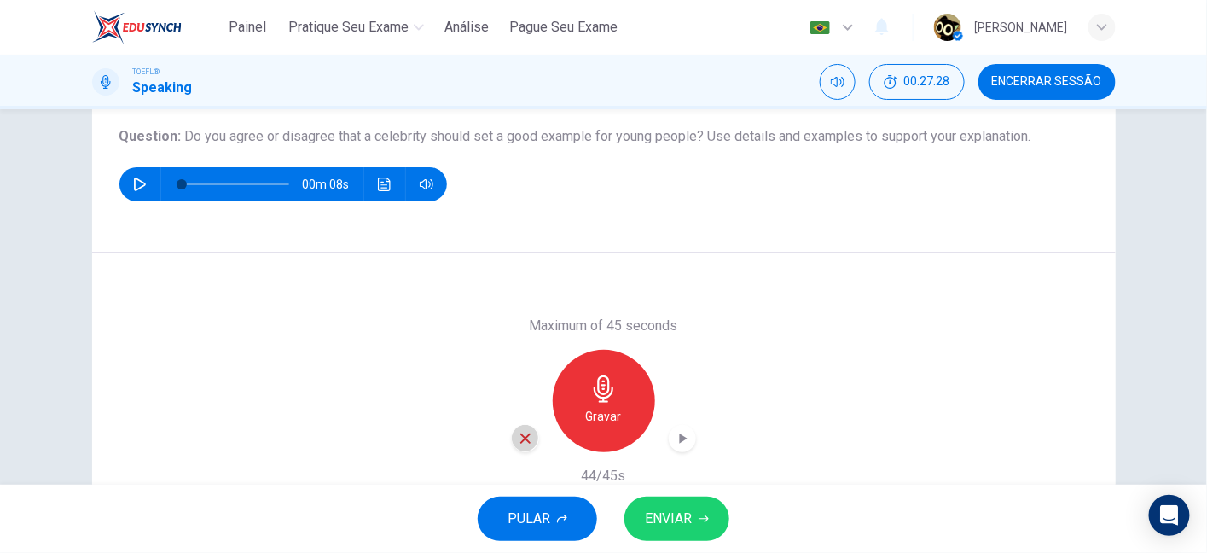
click at [526, 447] on div "button" at bounding box center [525, 438] width 27 height 27
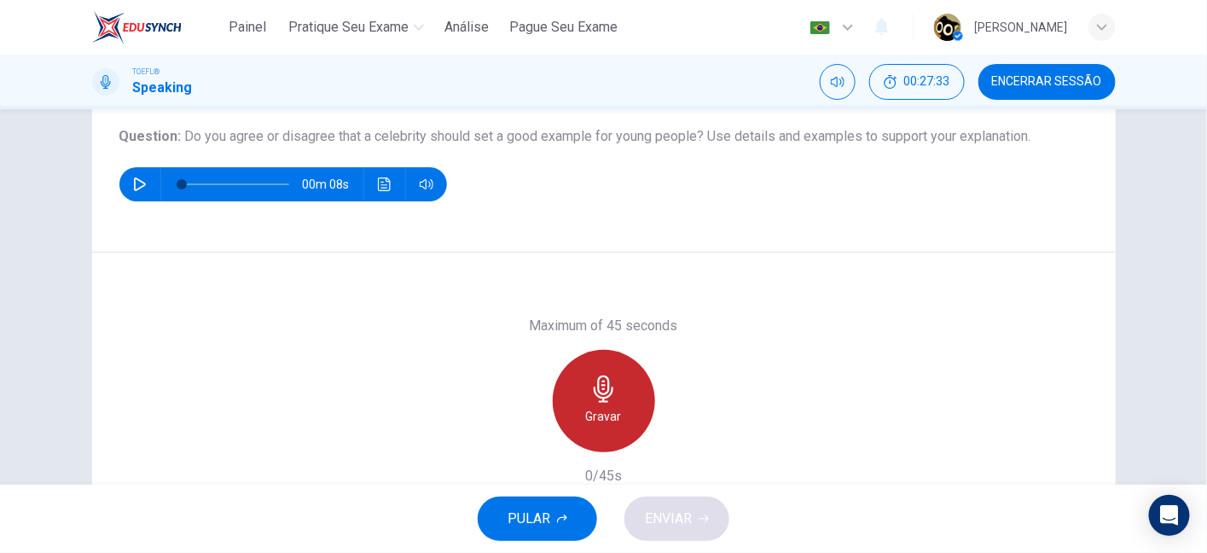
click at [609, 404] on div "Gravar" at bounding box center [604, 401] width 102 height 102
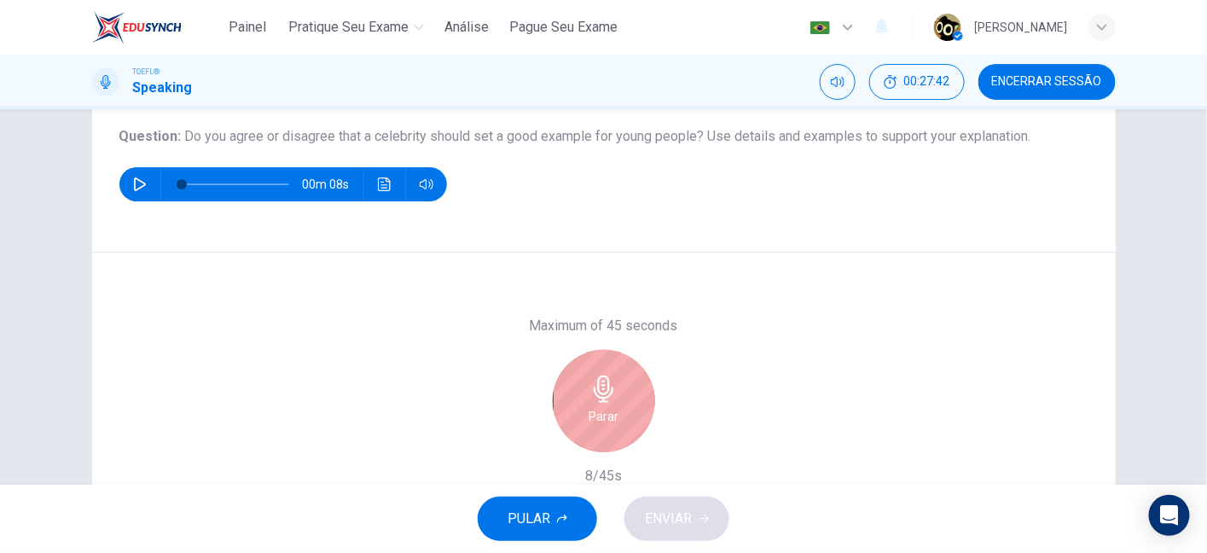
click at [609, 404] on div "Parar" at bounding box center [604, 401] width 102 height 102
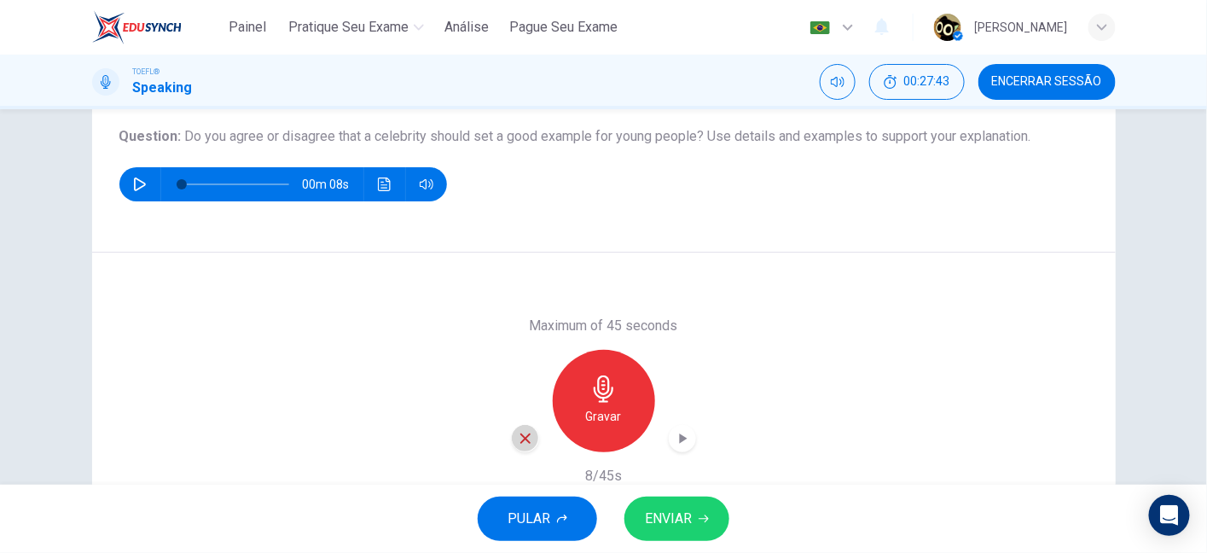
click at [520, 440] on icon "button" at bounding box center [525, 438] width 15 height 15
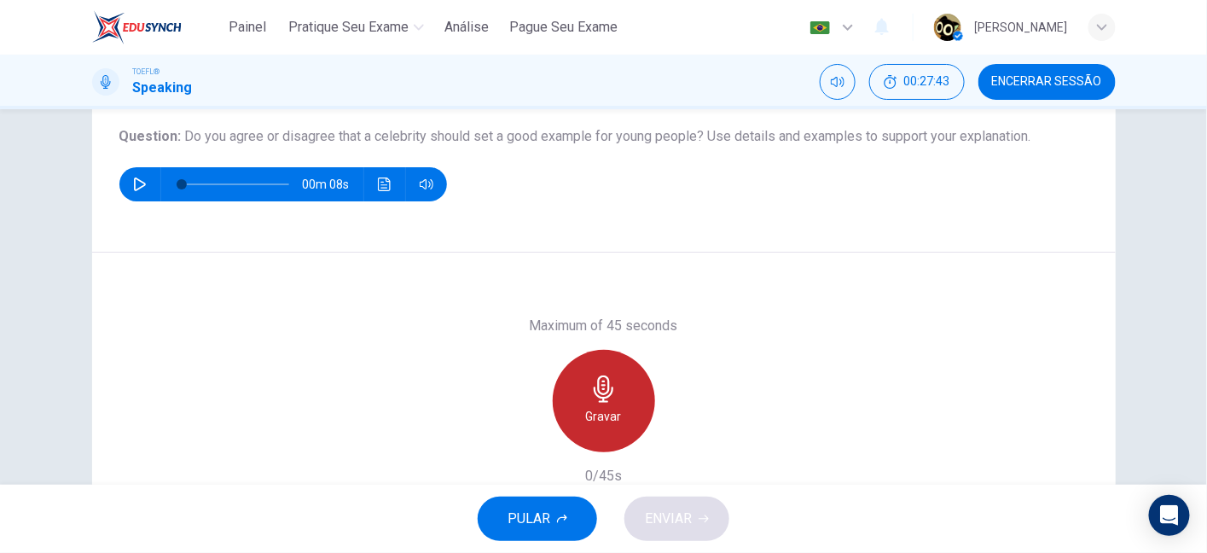
click at [578, 414] on div "Gravar" at bounding box center [604, 401] width 102 height 102
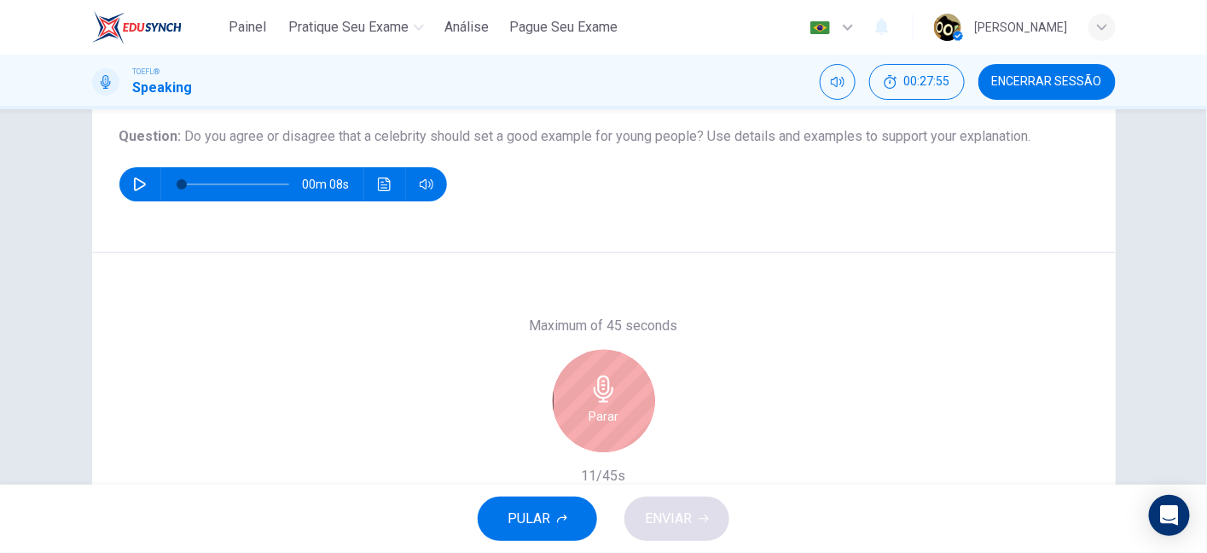
click at [578, 414] on div "Parar" at bounding box center [604, 401] width 102 height 102
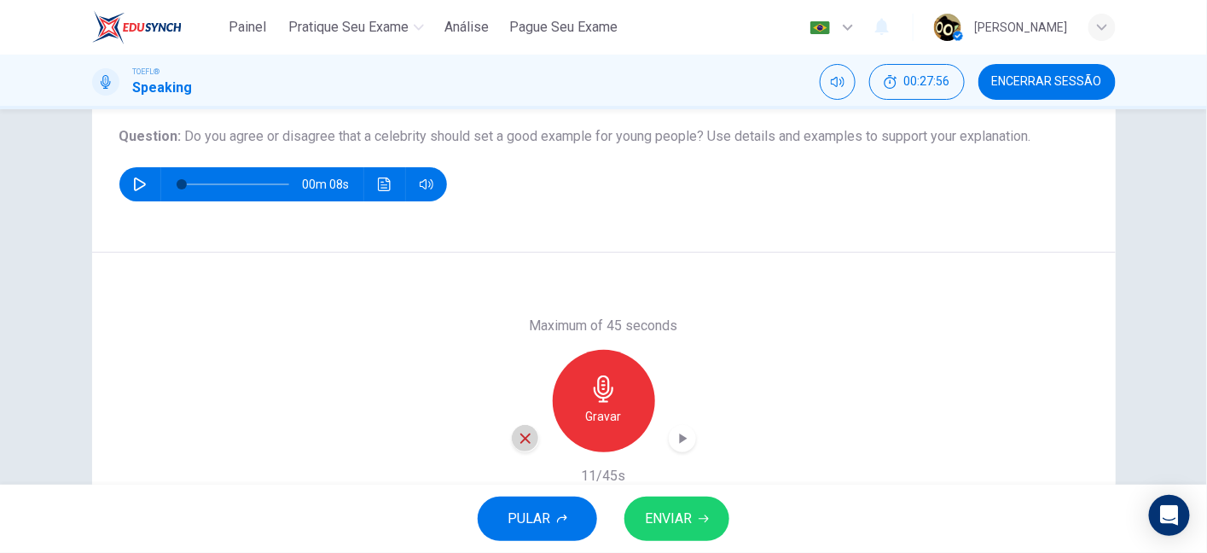
click at [519, 432] on icon "button" at bounding box center [525, 438] width 15 height 15
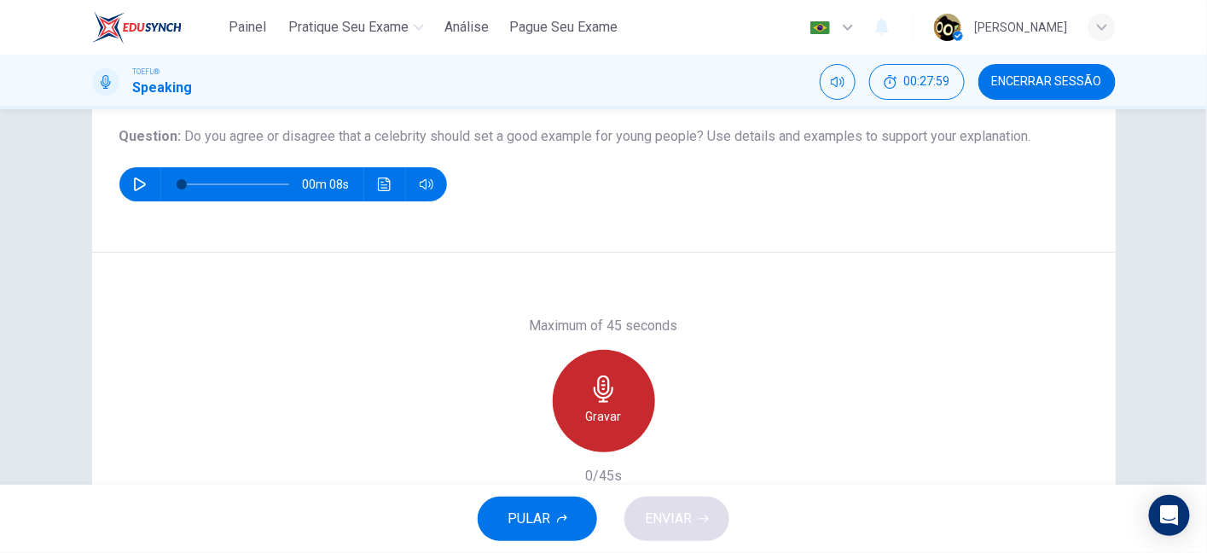
click at [644, 398] on div "Gravar" at bounding box center [604, 401] width 102 height 102
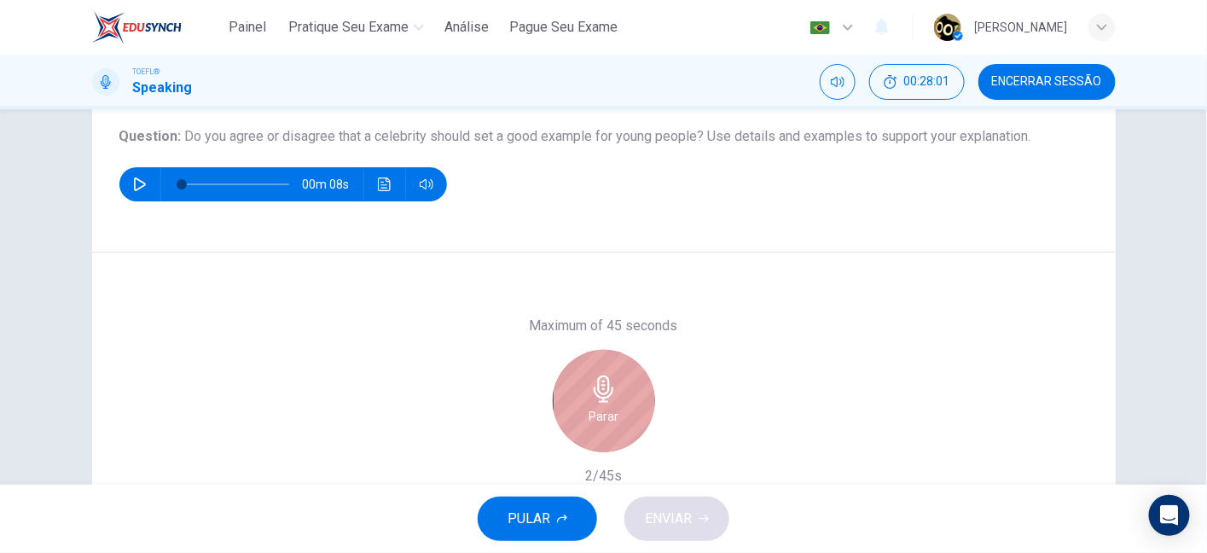
click at [607, 415] on h6 "Parar" at bounding box center [604, 416] width 30 height 20
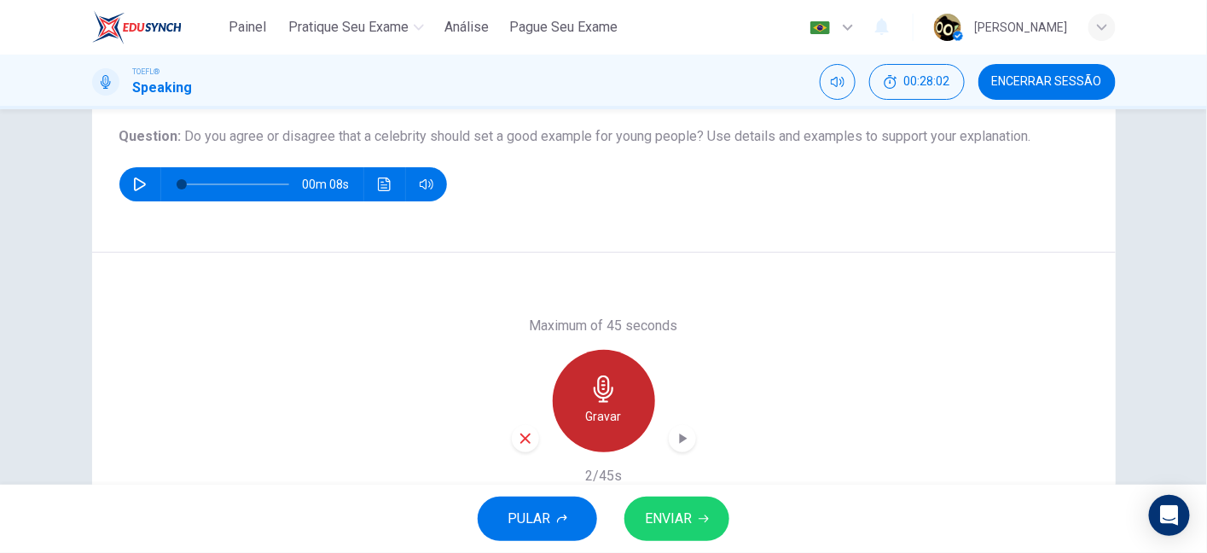
click at [600, 406] on h6 "Gravar" at bounding box center [604, 416] width 36 height 20
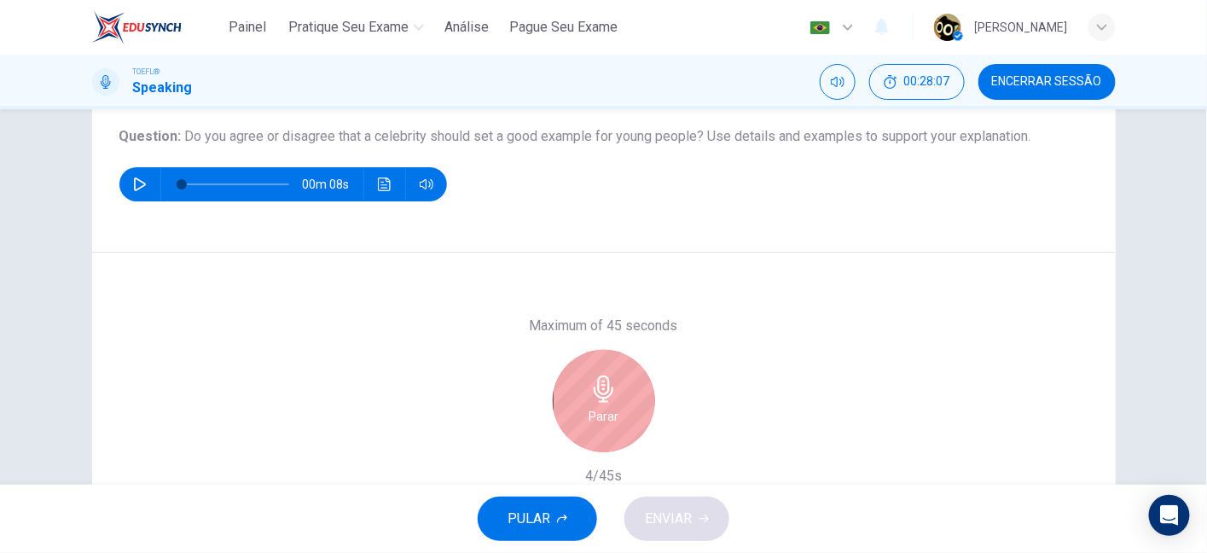
click at [600, 406] on h6 "Parar" at bounding box center [604, 416] width 30 height 20
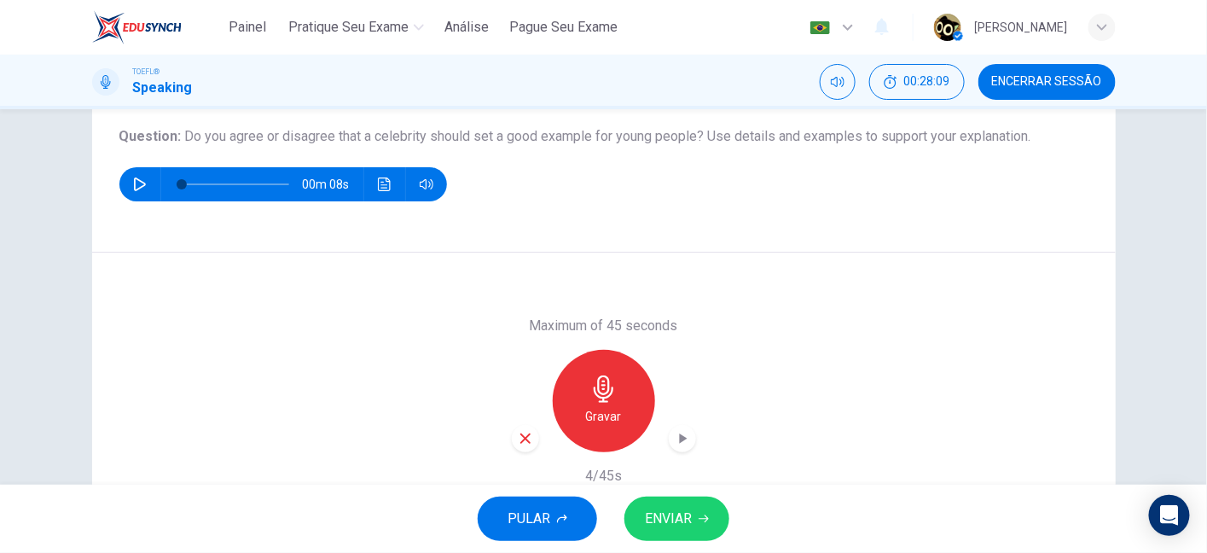
click at [620, 372] on div "Gravar" at bounding box center [604, 401] width 102 height 102
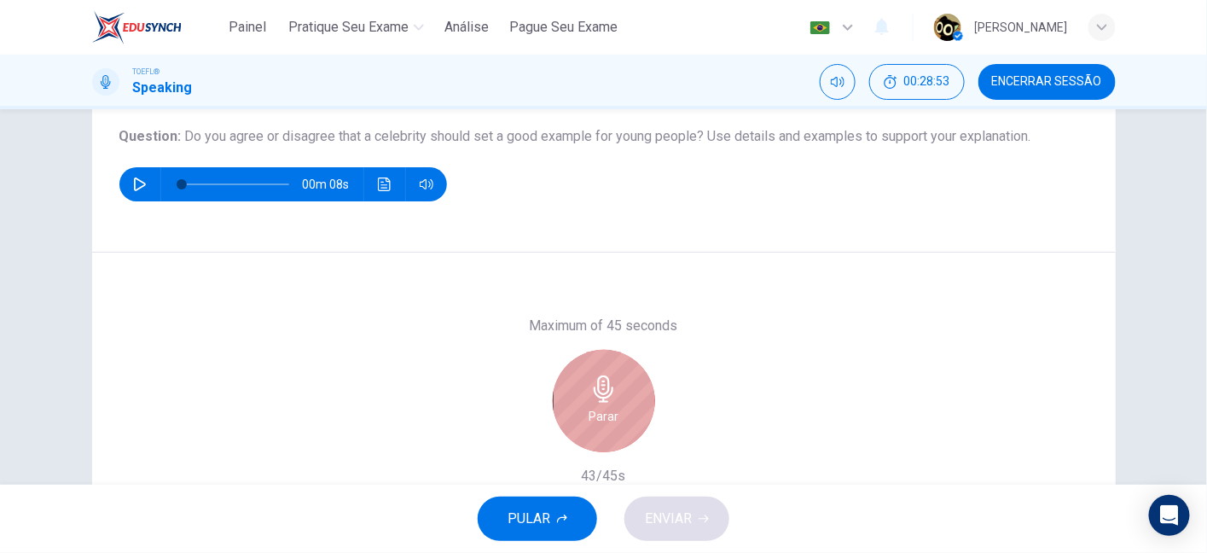
click at [620, 372] on div "Parar" at bounding box center [604, 401] width 102 height 102
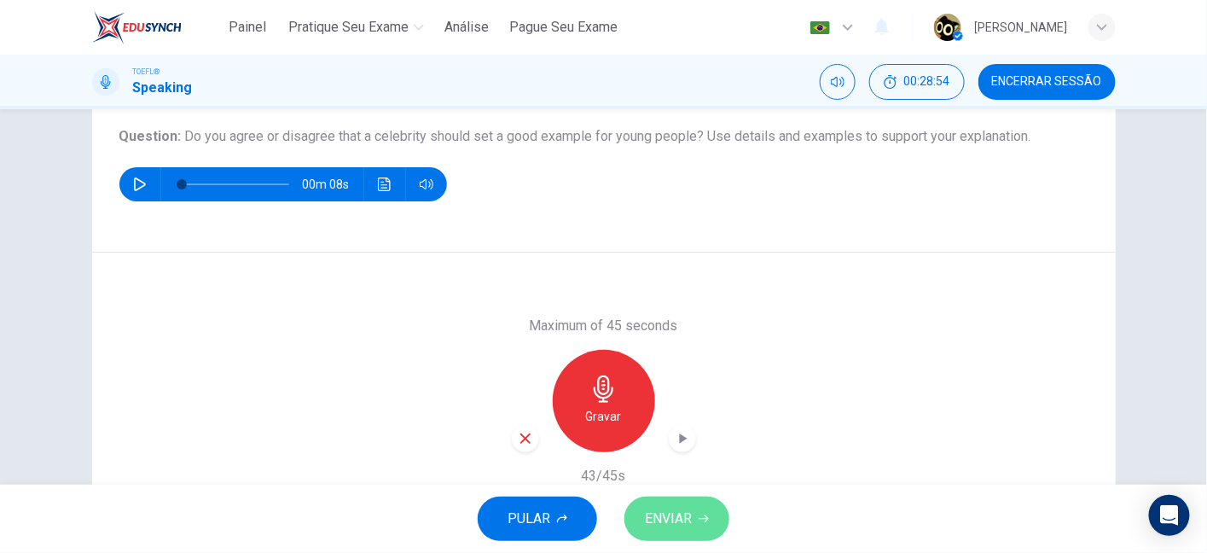
click at [685, 518] on span "ENVIAR" at bounding box center [668, 519] width 47 height 24
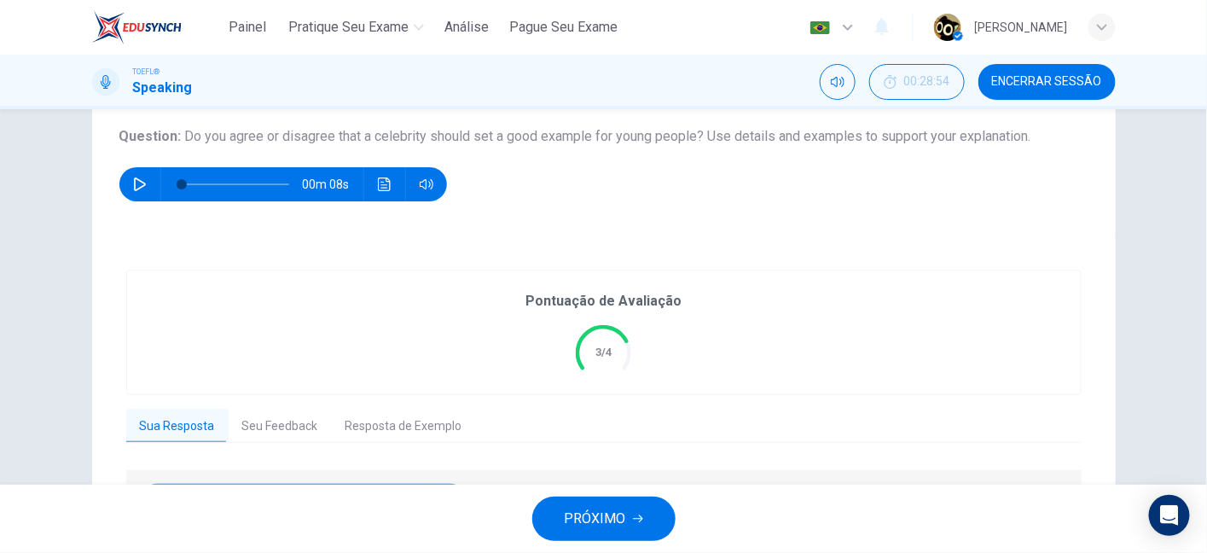
scroll to position [304, 0]
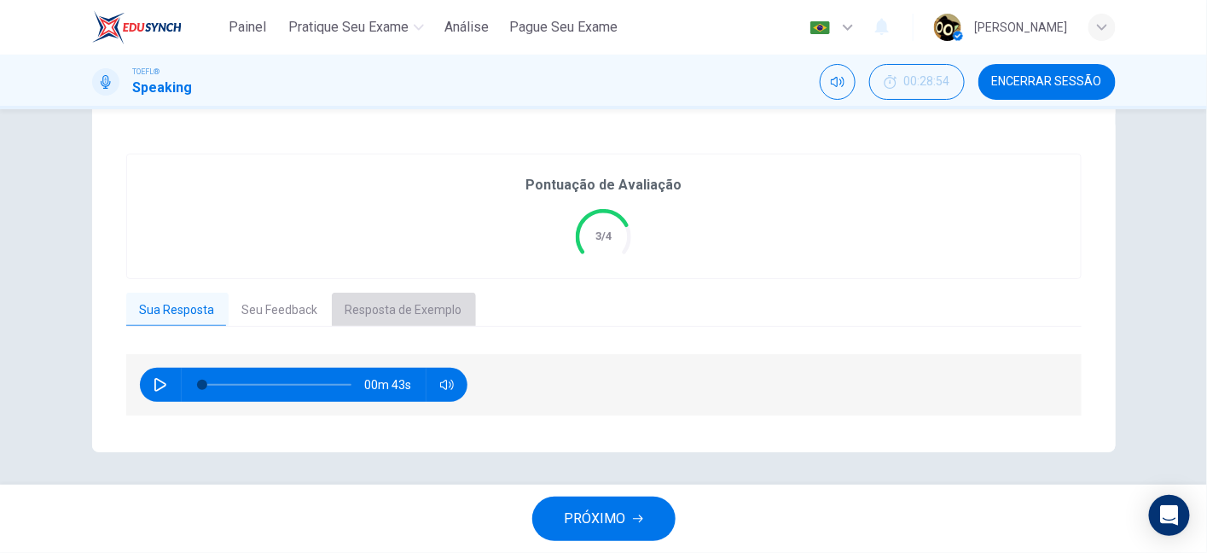
click at [411, 320] on button "Resposta de Exemplo" at bounding box center [404, 311] width 144 height 36
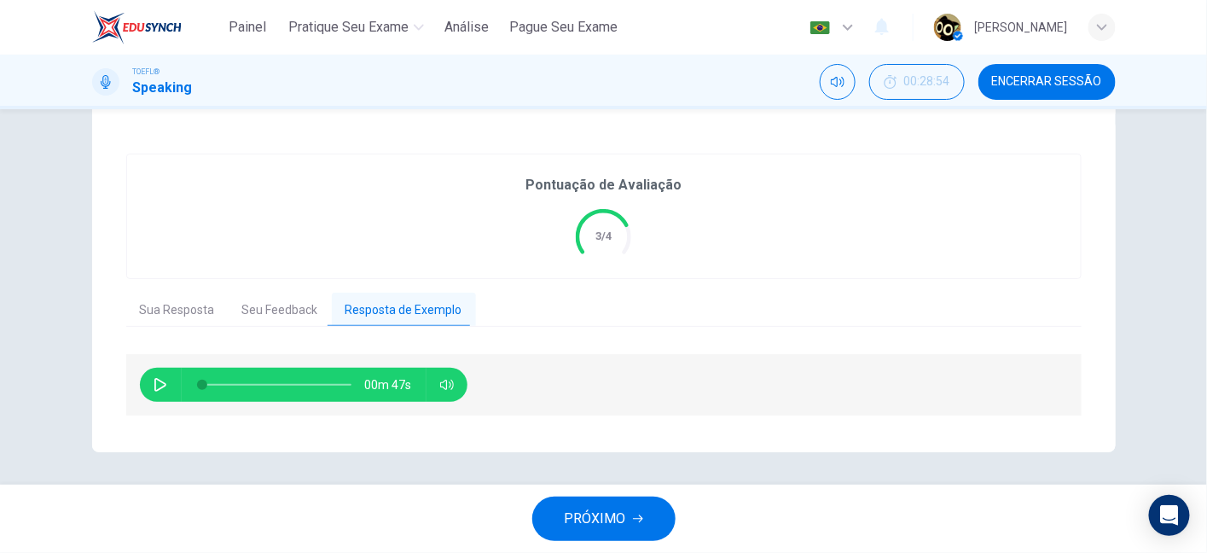
click at [384, 388] on span "00m 47s" at bounding box center [395, 385] width 61 height 34
click at [154, 379] on icon "button" at bounding box center [160, 385] width 12 height 14
click at [288, 316] on button "Seu Feedback" at bounding box center [280, 311] width 103 height 36
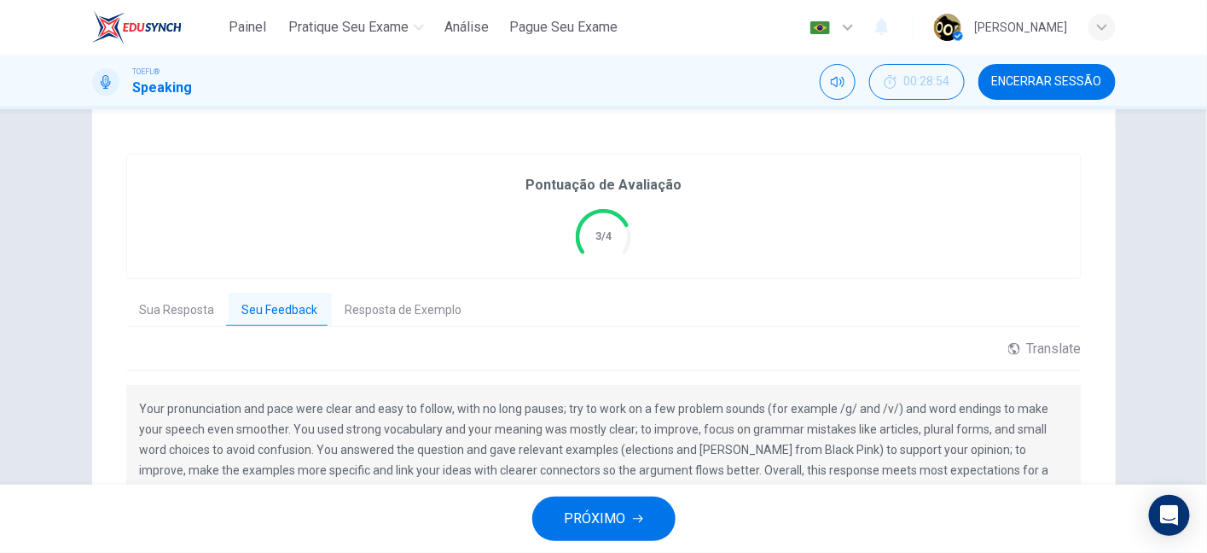
scroll to position [408, 0]
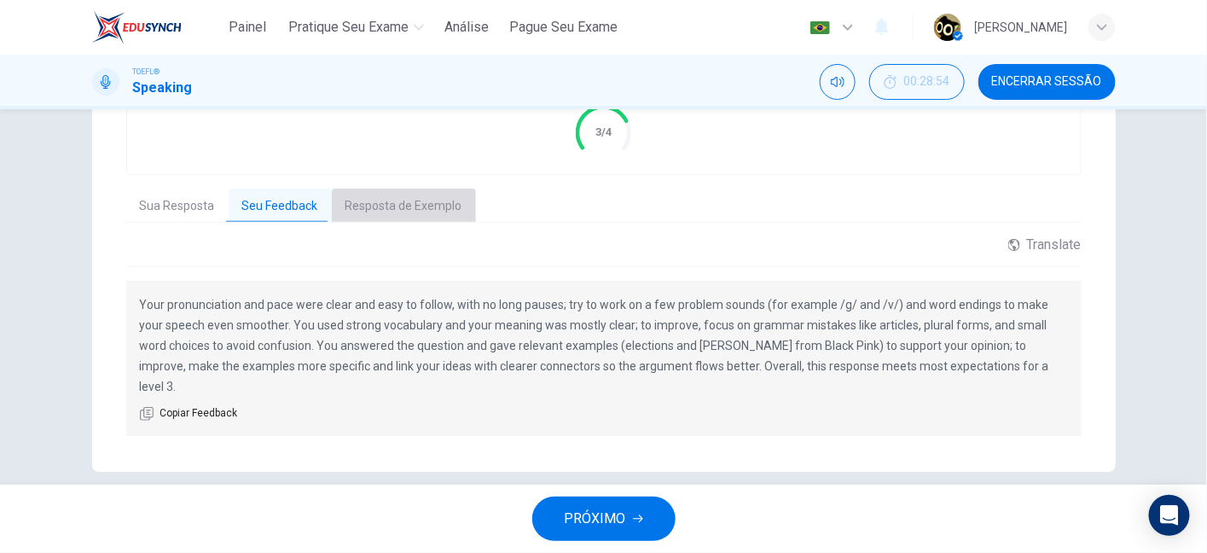
click at [413, 214] on button "Resposta de Exemplo" at bounding box center [404, 207] width 144 height 36
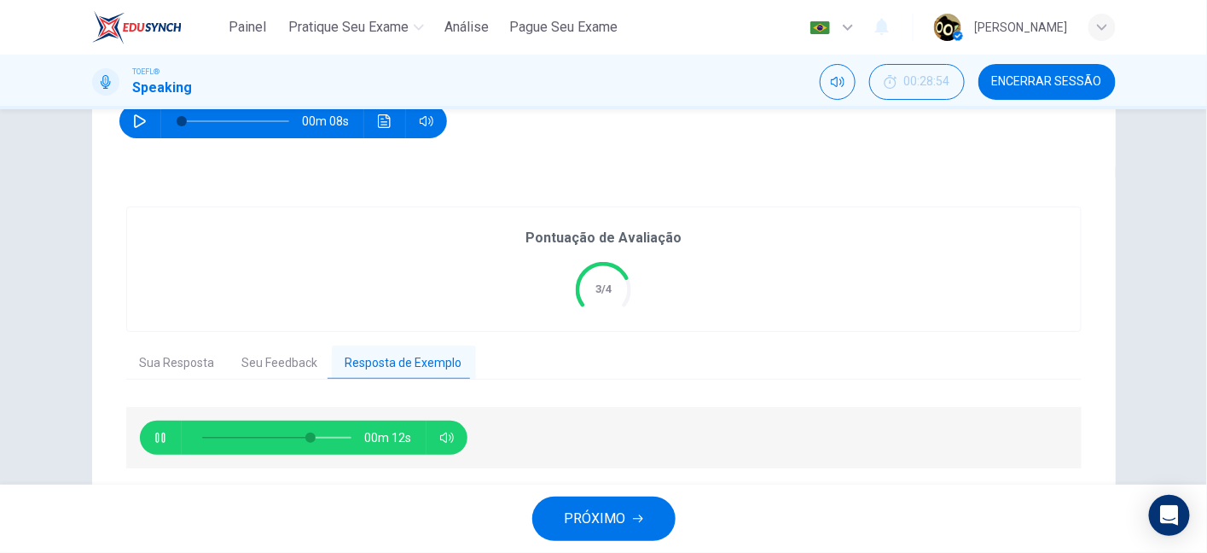
scroll to position [304, 0]
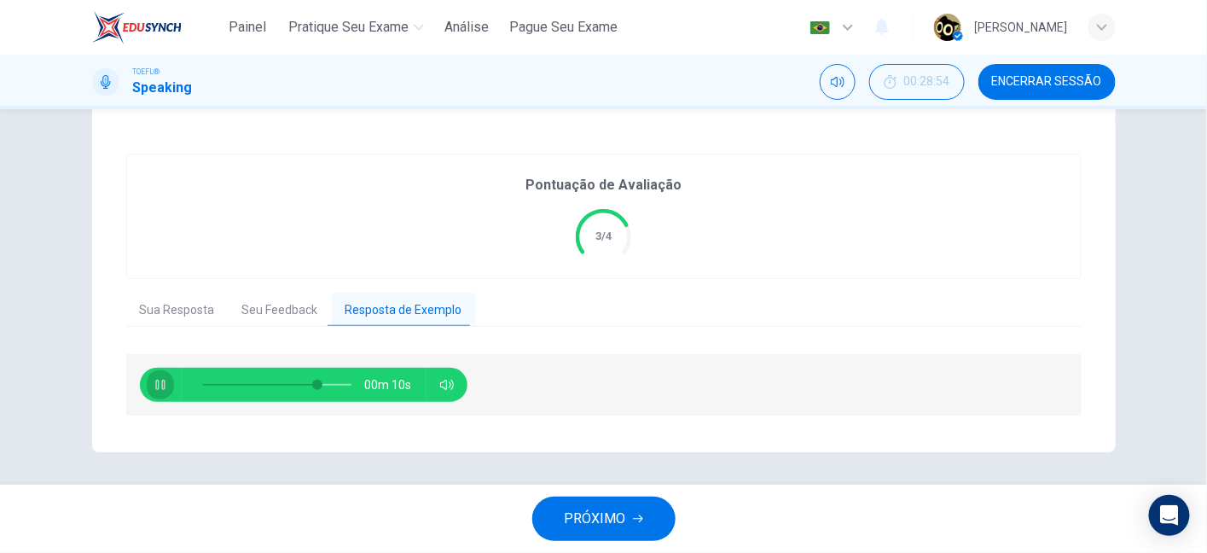
click at [159, 390] on icon "button" at bounding box center [161, 385] width 14 height 14
type input "77"
click at [267, 301] on button "Seu Feedback" at bounding box center [280, 311] width 103 height 36
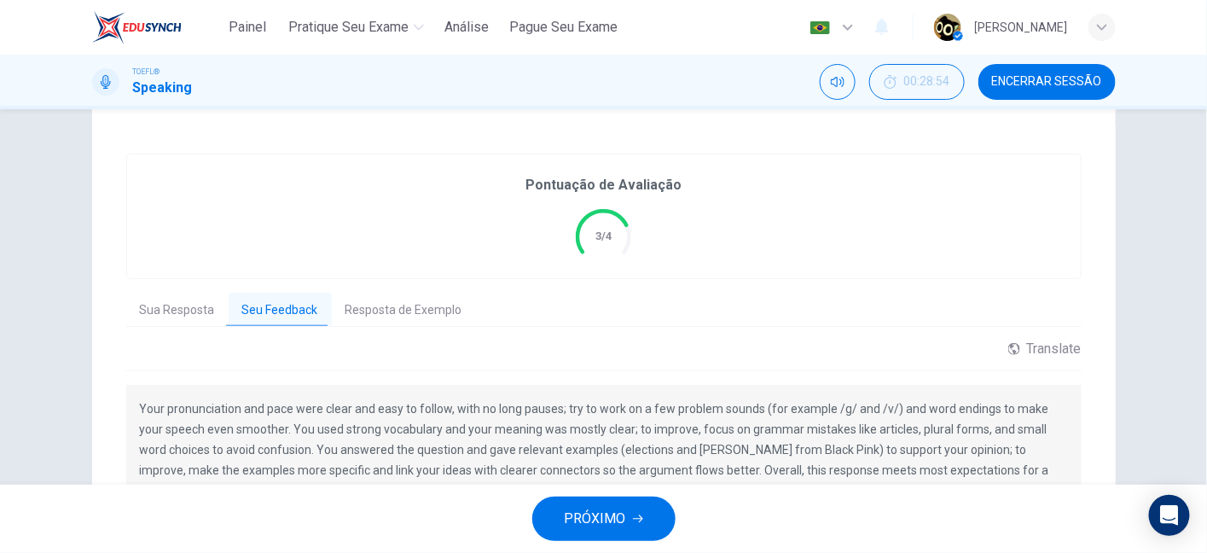
scroll to position [408, 0]
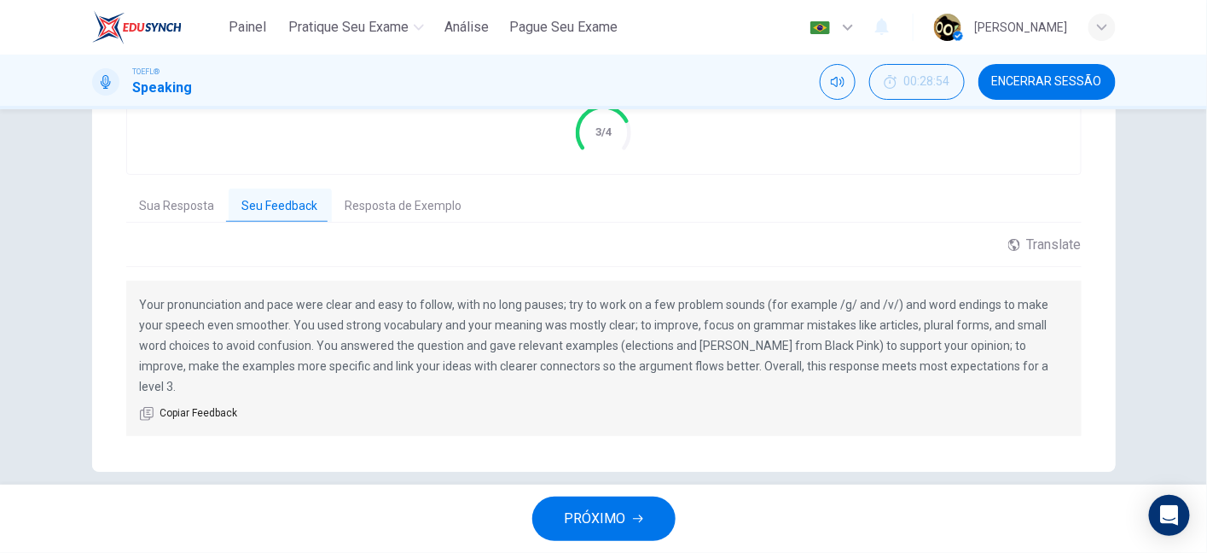
drag, startPoint x: 554, startPoint y: 300, endPoint x: 766, endPoint y: 307, distance: 211.7
click at [766, 307] on p "Your pronunciation and pace were clear and easy to follow, with no long pauses;…" at bounding box center [604, 345] width 928 height 102
drag, startPoint x: 682, startPoint y: 299, endPoint x: 838, endPoint y: 308, distance: 156.4
click at [838, 308] on p "Your pronunciation and pace were clear and easy to follow, with no long pauses;…" at bounding box center [604, 345] width 928 height 102
drag, startPoint x: 291, startPoint y: 320, endPoint x: 444, endPoint y: 313, distance: 153.7
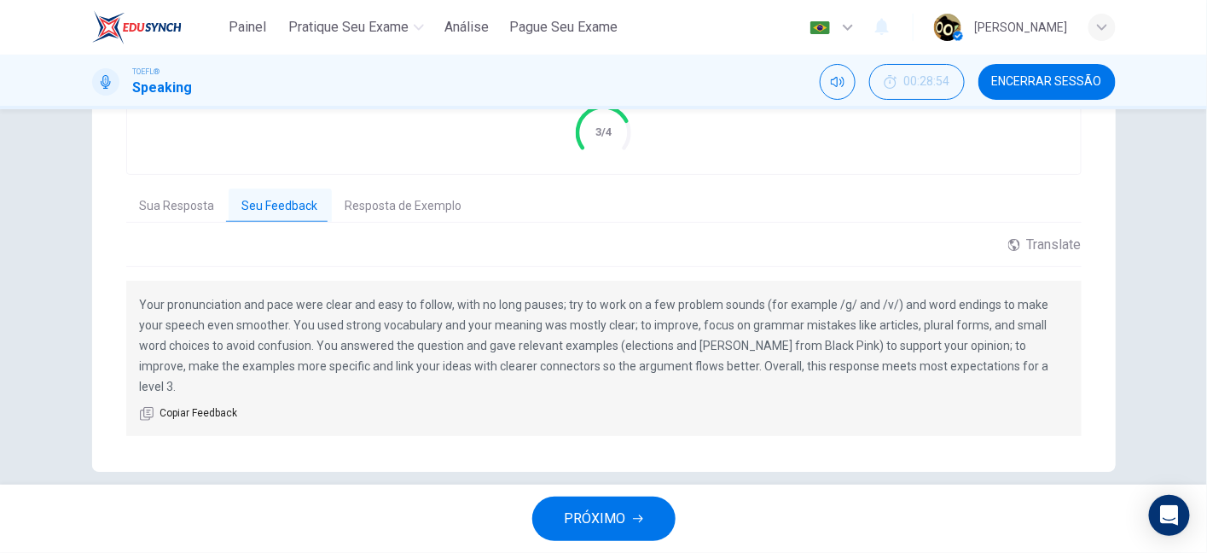
click at [444, 313] on p "Your pronunciation and pace were clear and easy to follow, with no long pauses;…" at bounding box center [604, 345] width 928 height 102
drag, startPoint x: 548, startPoint y: 333, endPoint x: 670, endPoint y: 331, distance: 122.0
click at [670, 331] on p "Your pronunciation and pace were clear and easy to follow, with no long pauses;…" at bounding box center [604, 345] width 928 height 102
drag, startPoint x: 302, startPoint y: 335, endPoint x: 450, endPoint y: 360, distance: 149.6
click at [450, 360] on p "Your pronunciation and pace were clear and easy to follow, with no long pauses;…" at bounding box center [604, 345] width 928 height 102
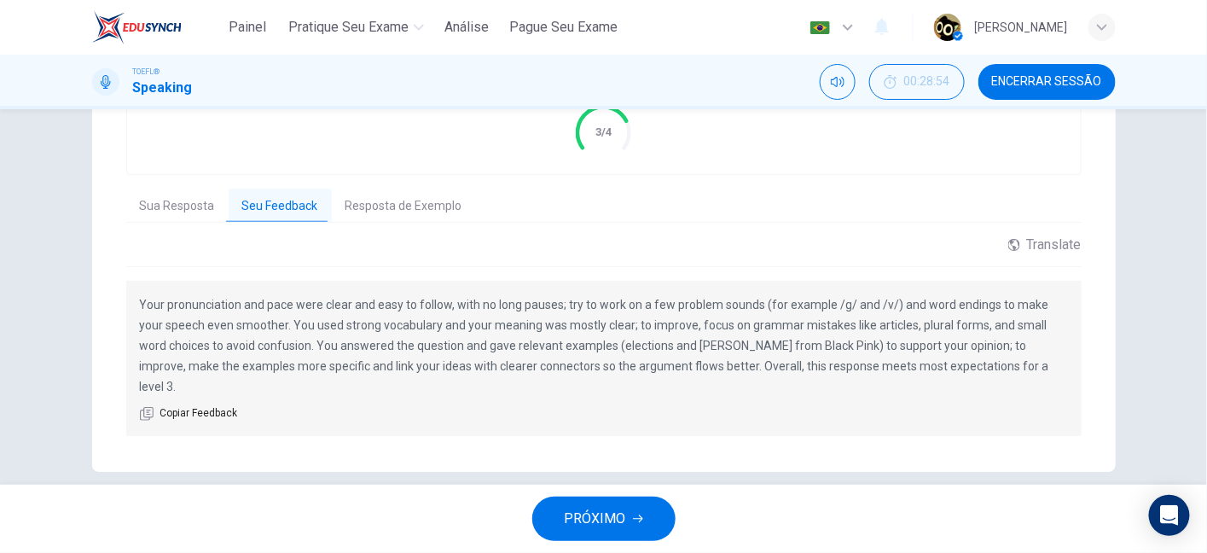
drag, startPoint x: 585, startPoint y: 342, endPoint x: 706, endPoint y: 342, distance: 121.1
click at [706, 342] on p "Your pronunciation and pace were clear and easy to follow, with no long pauses;…" at bounding box center [604, 345] width 928 height 102
click at [729, 347] on p "Your pronunciation and pace were clear and easy to follow, with no long pauses;…" at bounding box center [604, 345] width 928 height 102
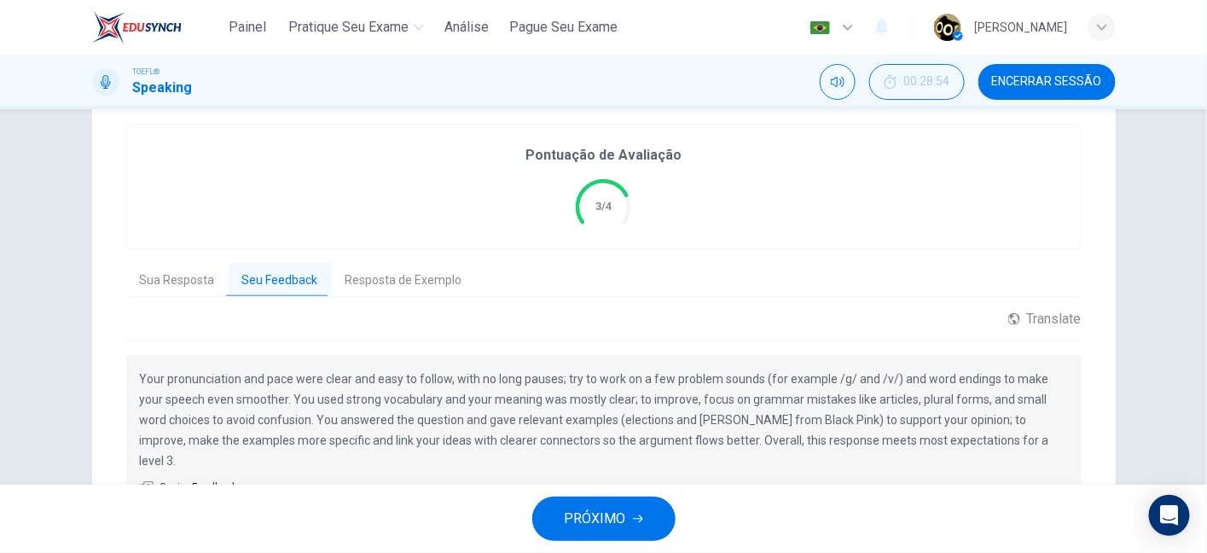
scroll to position [324, 0]
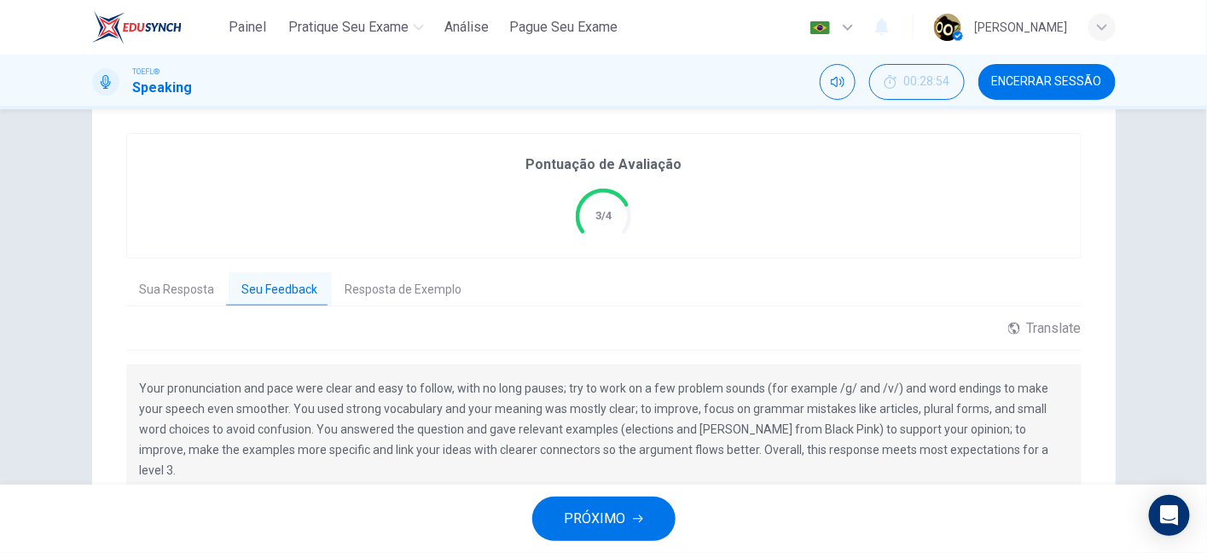
click at [607, 498] on button "PRÓXIMO" at bounding box center [603, 518] width 143 height 44
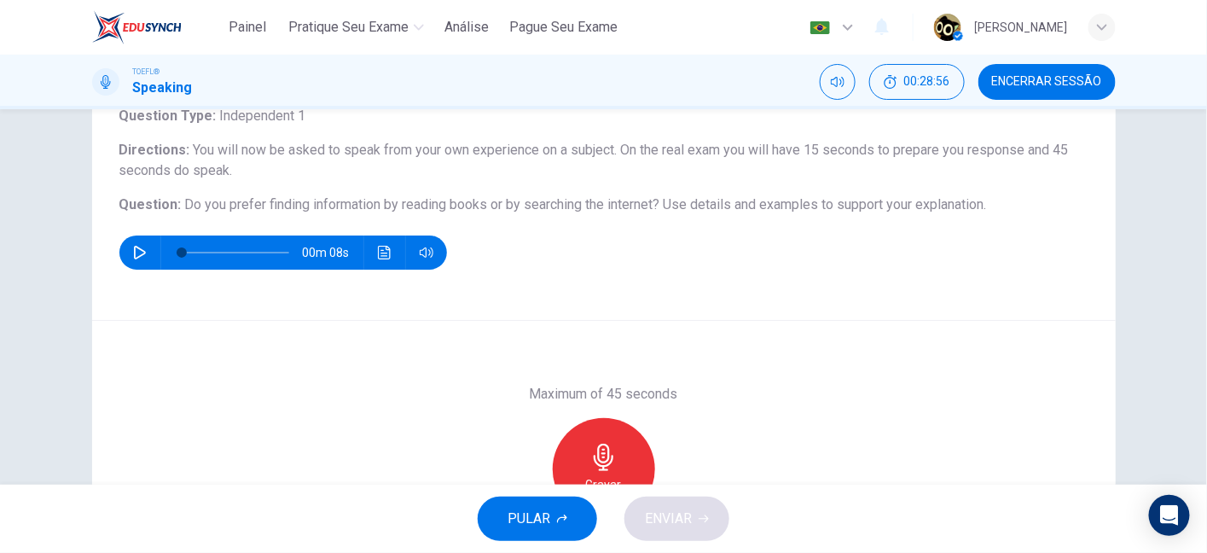
scroll to position [138, 0]
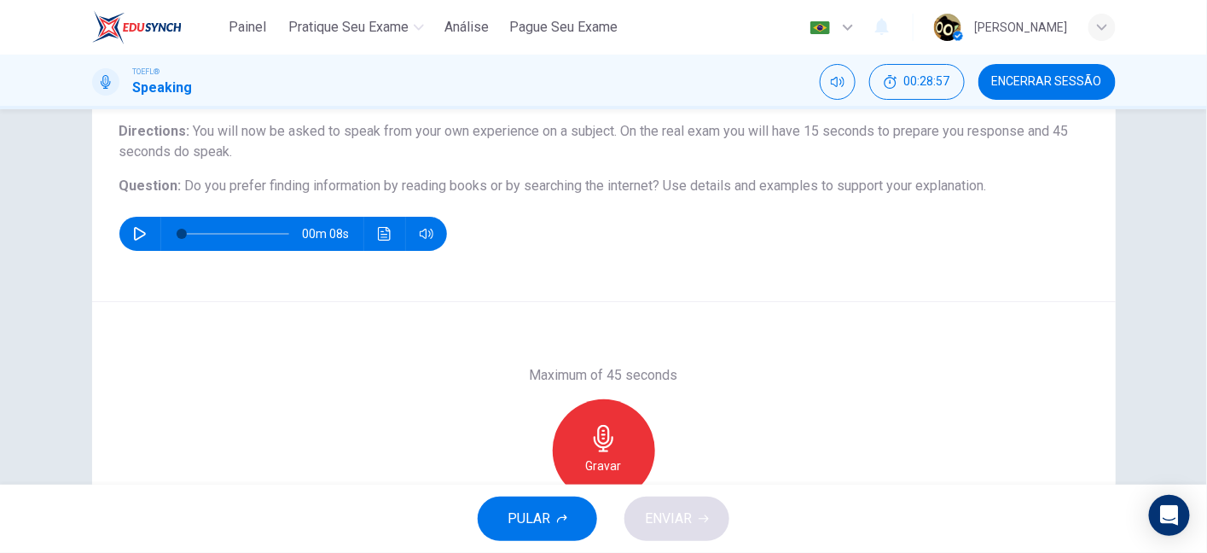
drag, startPoint x: 382, startPoint y: 179, endPoint x: 618, endPoint y: 204, distance: 237.6
click at [618, 204] on div "Question Type : Independent 1 Directions : You will now be asked to speak from …" at bounding box center [603, 169] width 969 height 164
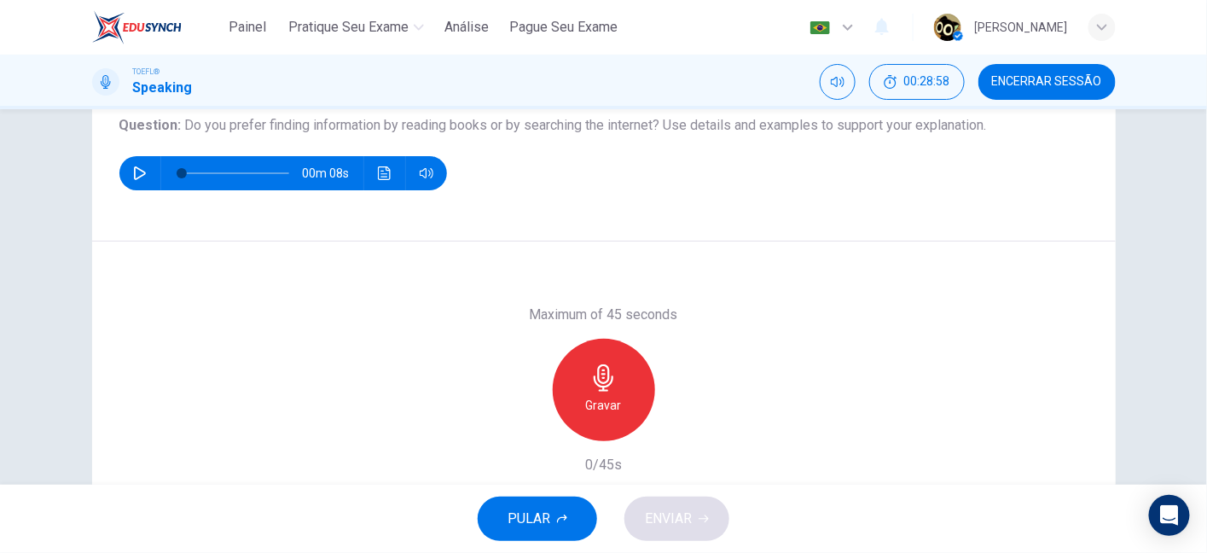
scroll to position [200, 0]
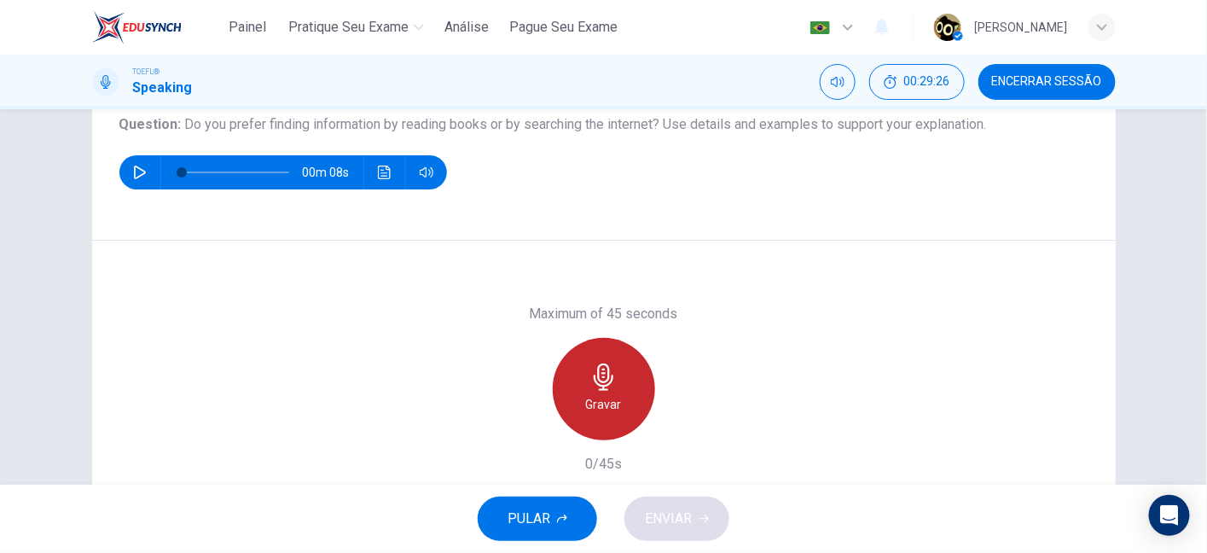
click at [601, 379] on icon "button" at bounding box center [604, 376] width 20 height 27
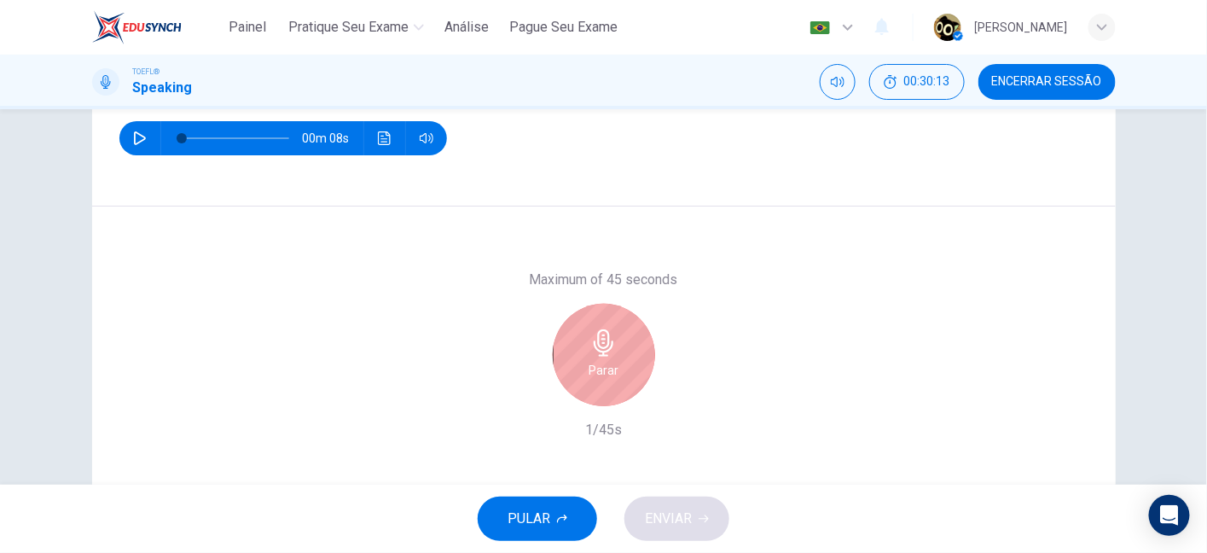
scroll to position [231, 0]
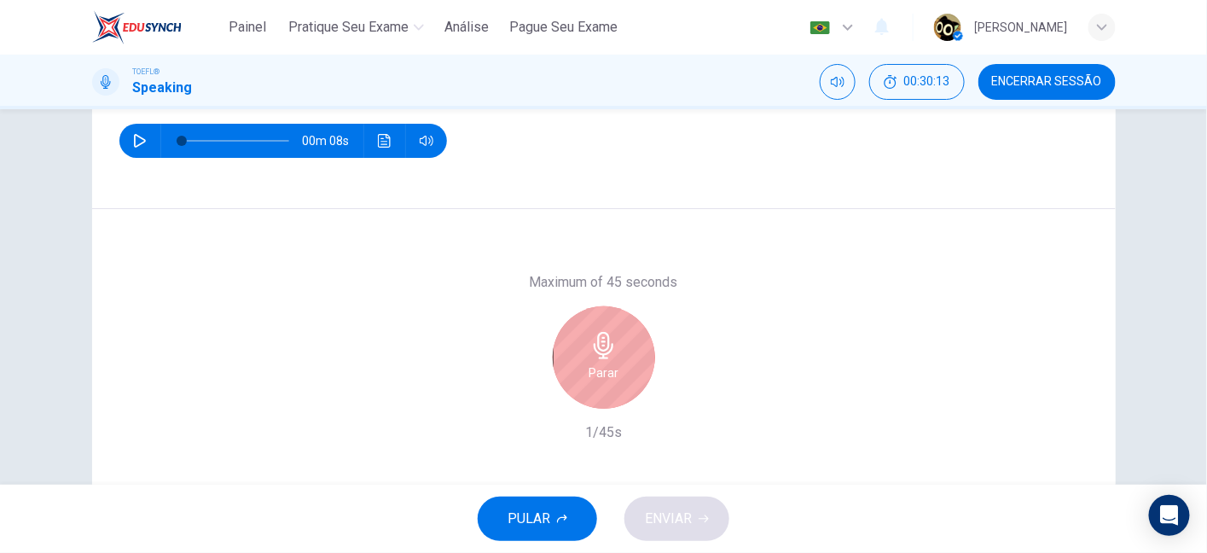
click at [601, 379] on h6 "Parar" at bounding box center [604, 373] width 30 height 20
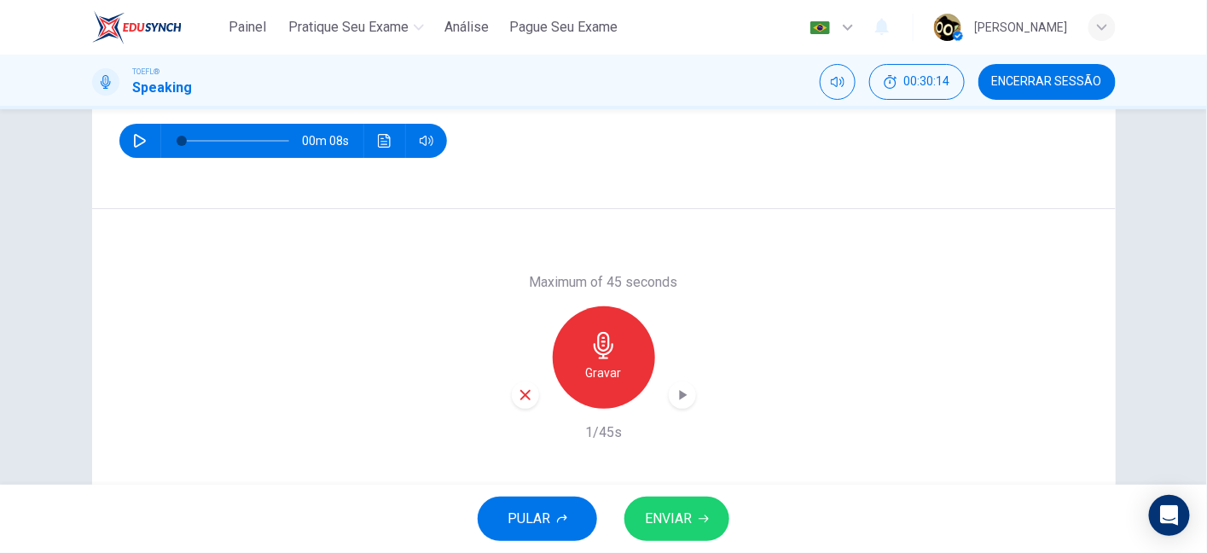
click at [522, 393] on icon "button" at bounding box center [525, 395] width 10 height 10
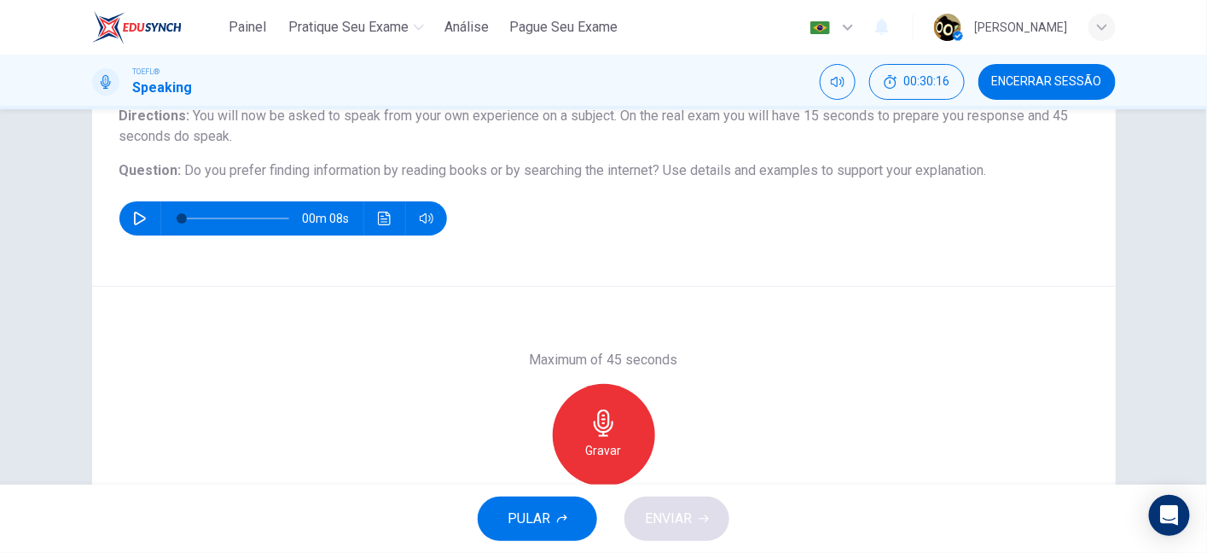
scroll to position [183, 0]
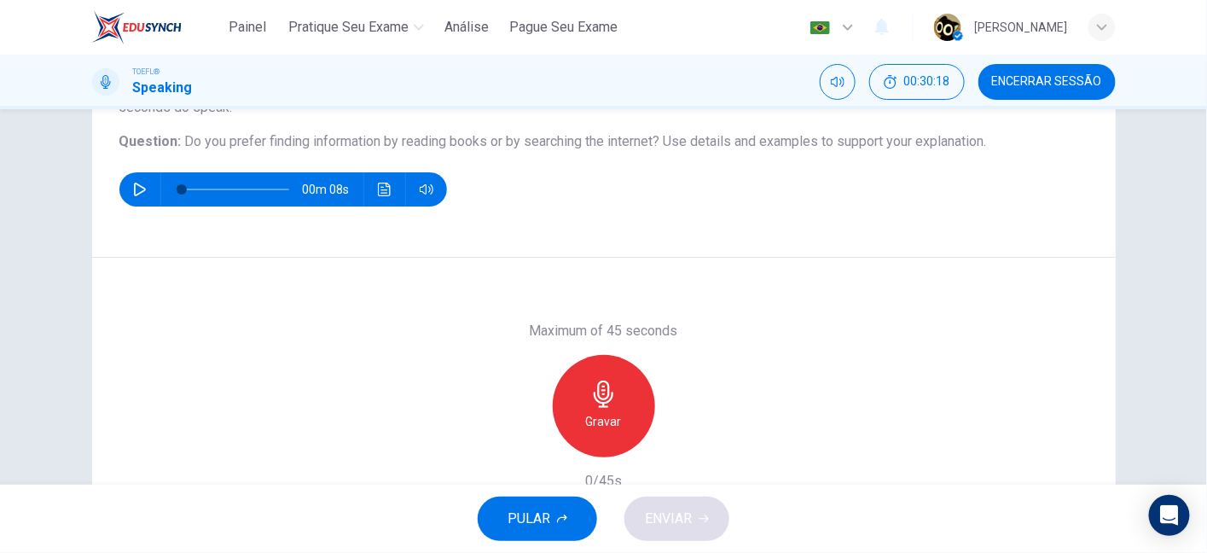
click at [618, 377] on div "Gravar" at bounding box center [604, 406] width 102 height 102
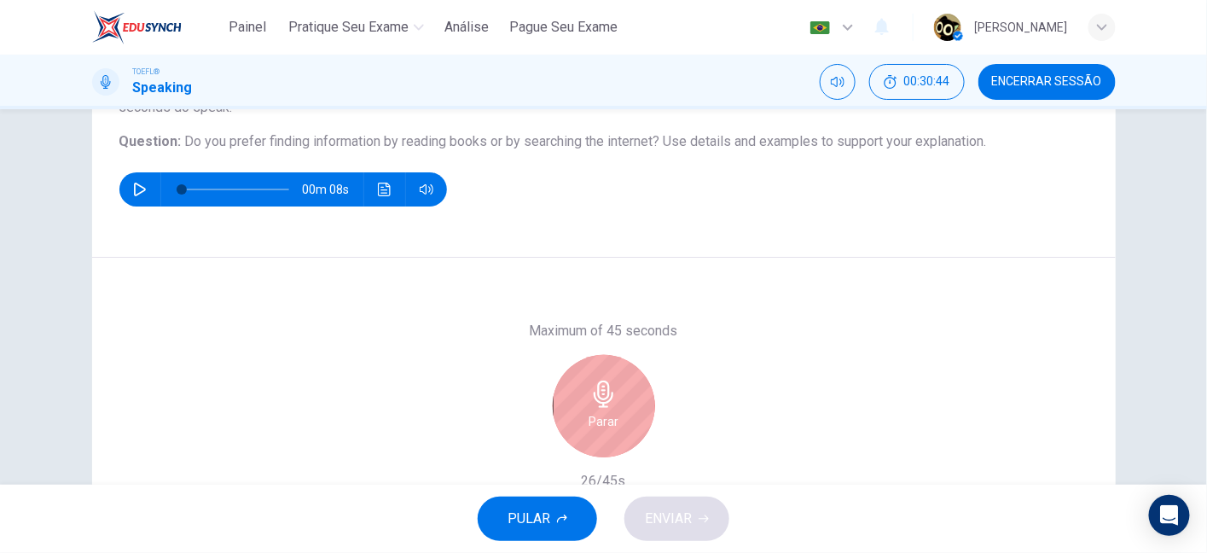
click at [618, 377] on div "Parar" at bounding box center [604, 406] width 102 height 102
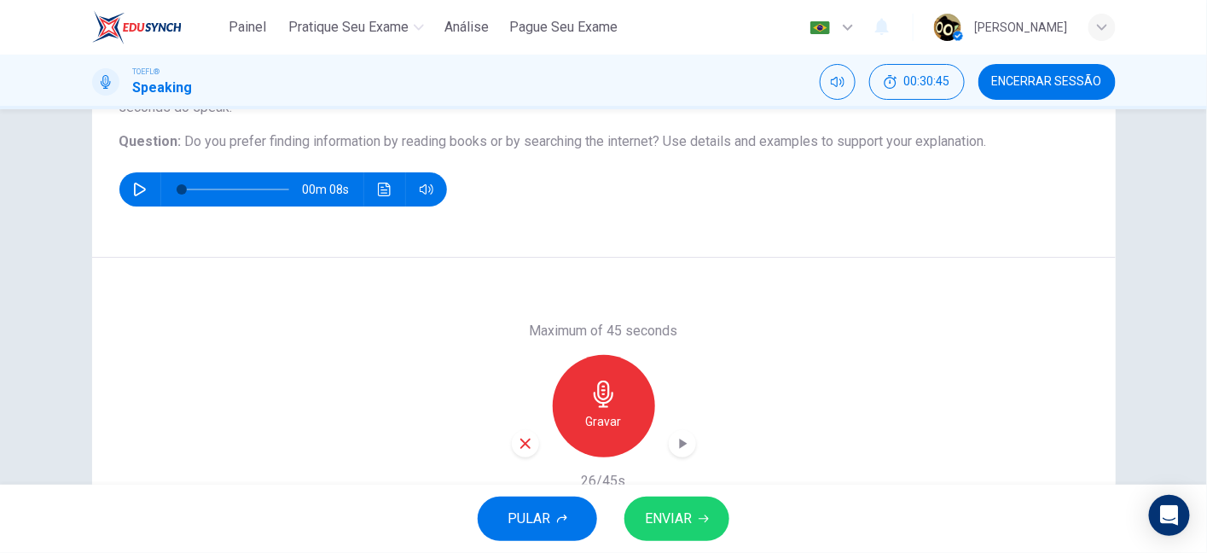
click at [521, 436] on icon "button" at bounding box center [525, 443] width 15 height 15
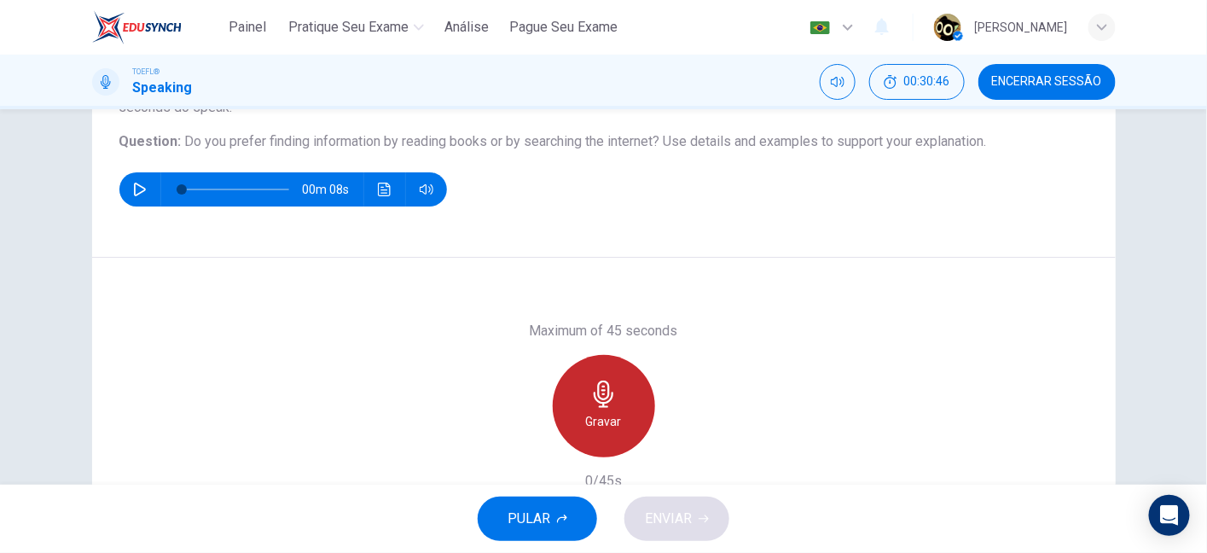
click at [611, 393] on icon "button" at bounding box center [603, 393] width 27 height 27
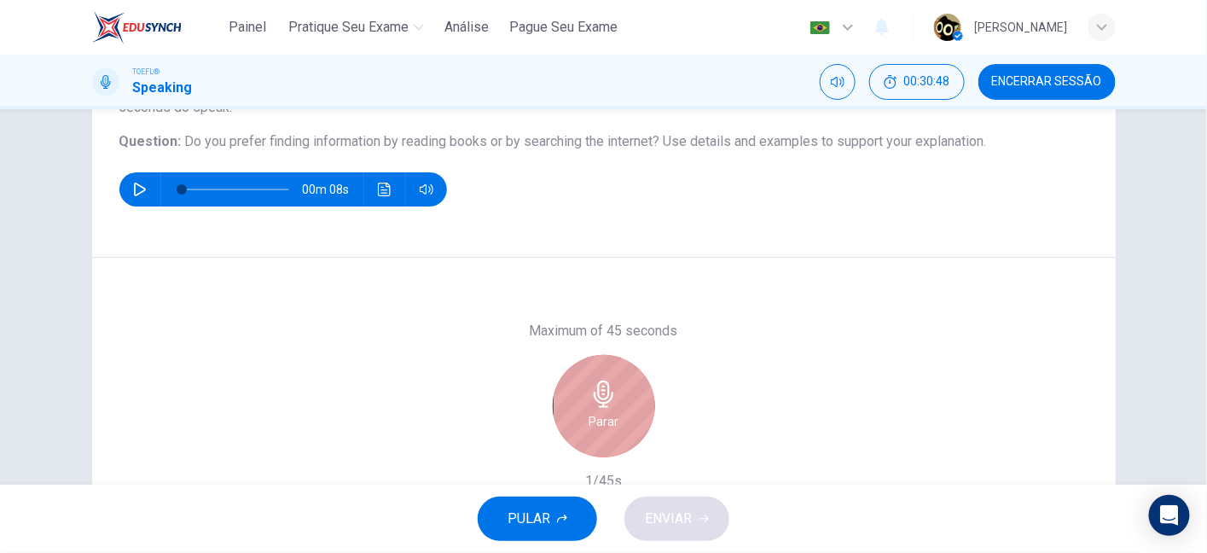
click at [611, 393] on icon "button" at bounding box center [603, 393] width 27 height 27
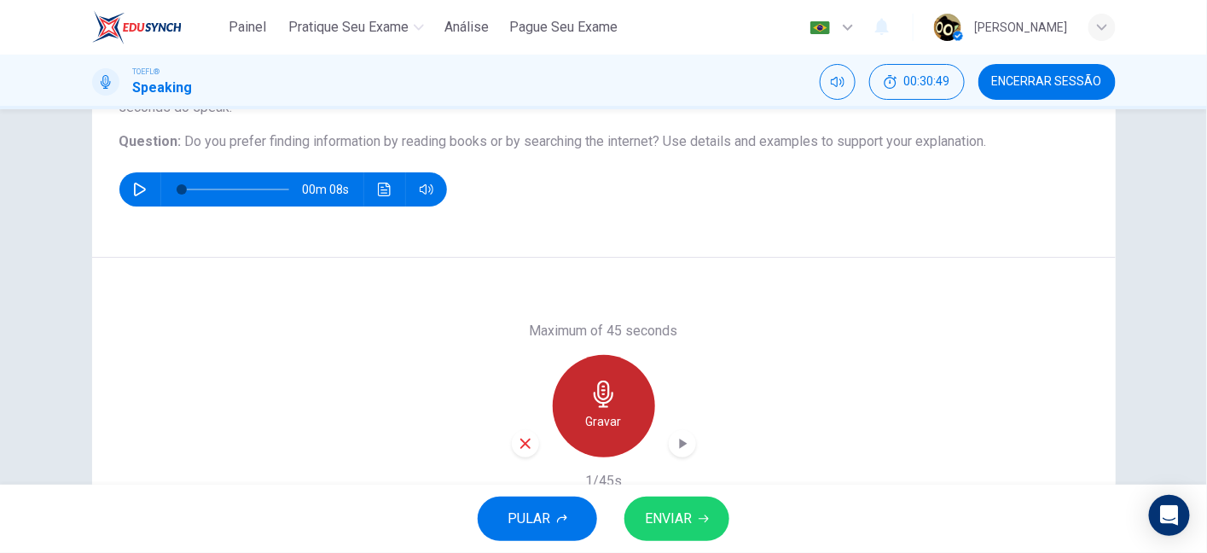
click at [611, 393] on icon "button" at bounding box center [603, 393] width 27 height 27
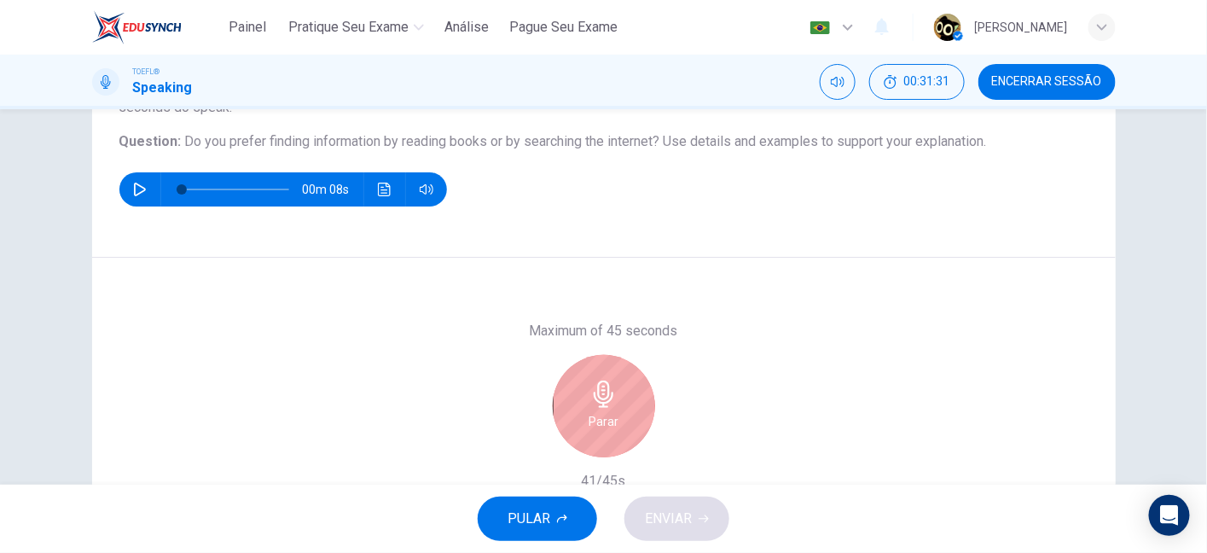
click at [611, 393] on icon "button" at bounding box center [603, 393] width 27 height 27
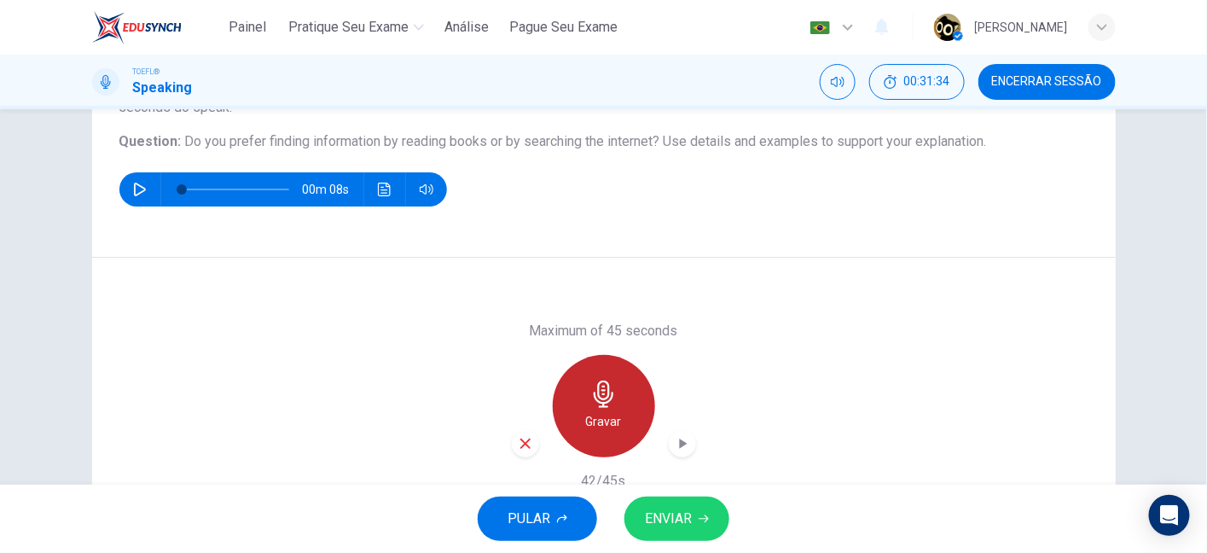
click at [611, 393] on icon "button" at bounding box center [603, 393] width 27 height 27
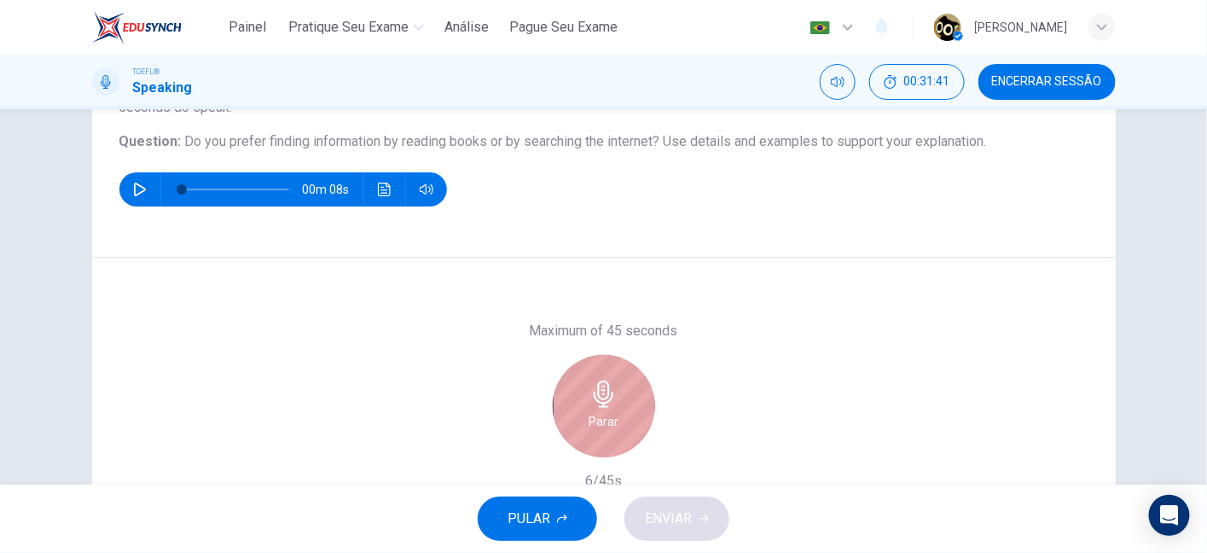
click at [613, 401] on div "Parar" at bounding box center [604, 406] width 102 height 102
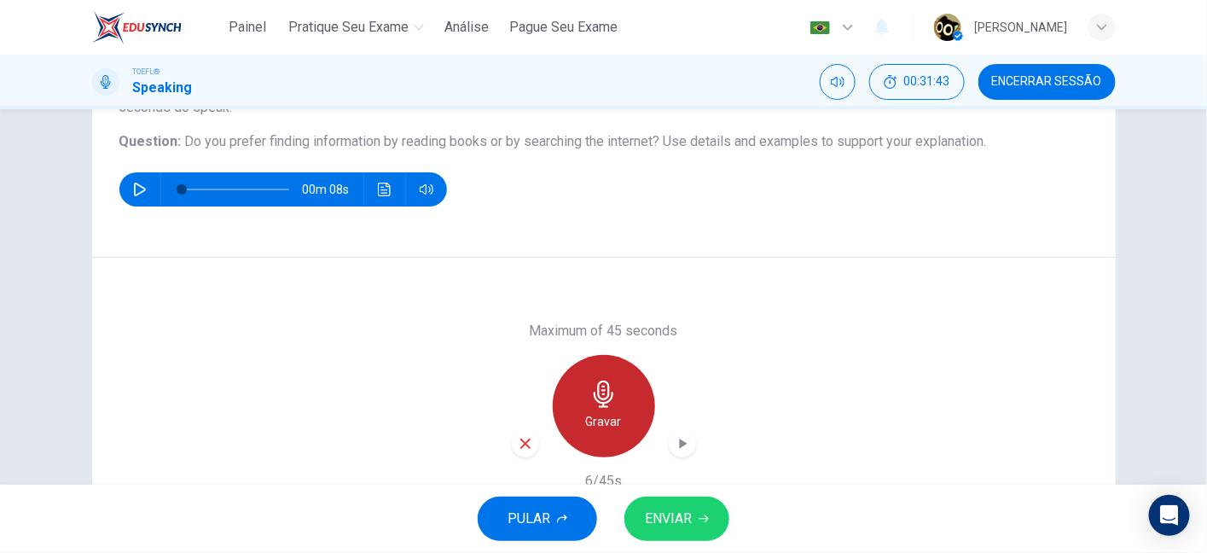
click at [640, 416] on div "Gravar" at bounding box center [604, 406] width 102 height 102
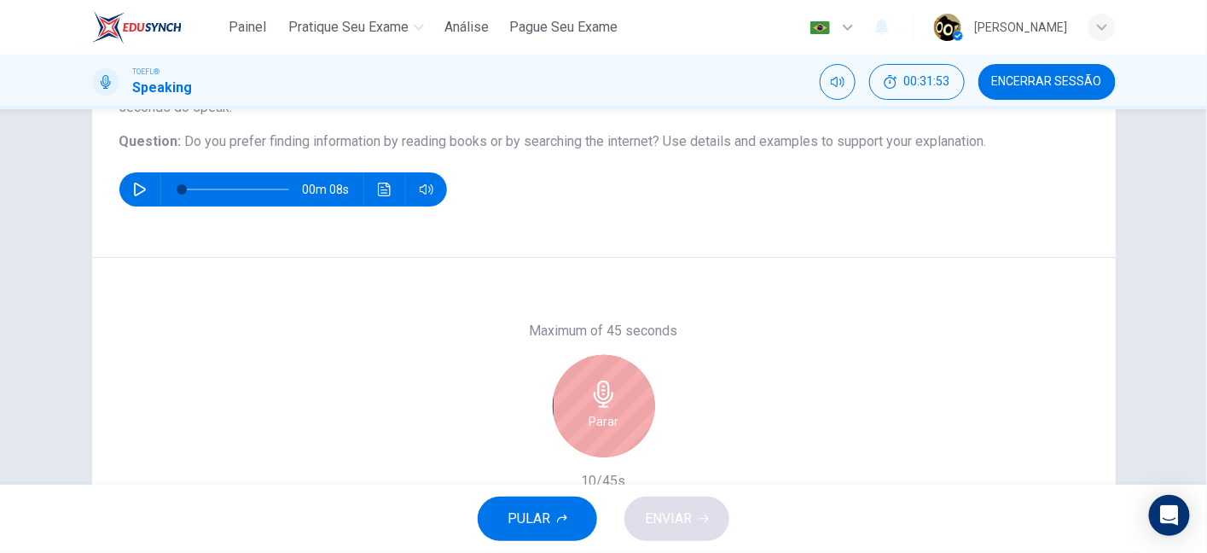
click at [640, 416] on div "Parar" at bounding box center [604, 406] width 102 height 102
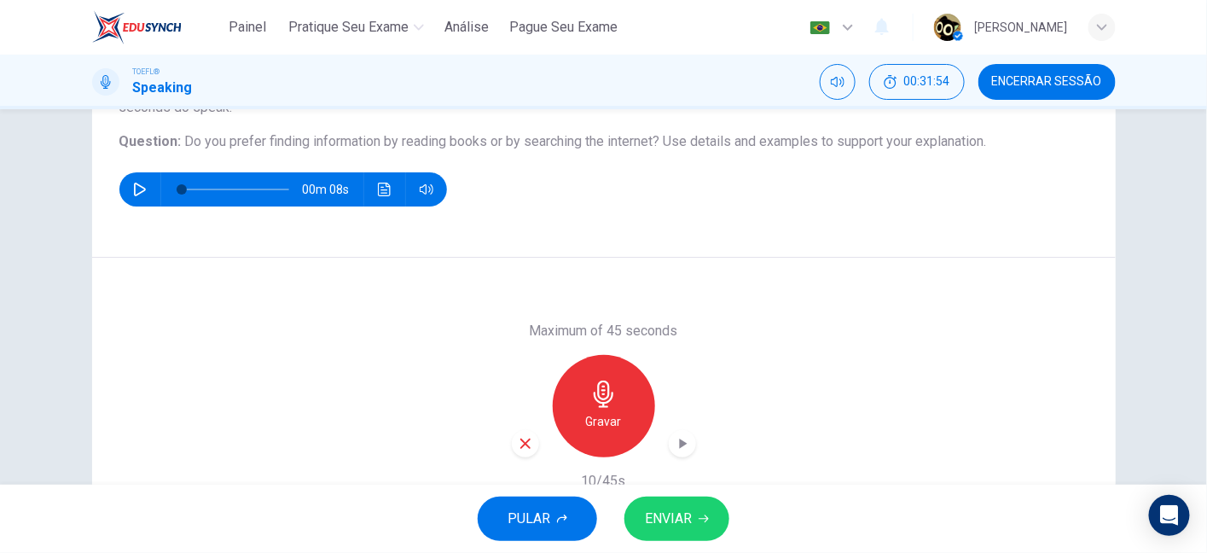
click at [512, 446] on div "Gravar" at bounding box center [604, 406] width 184 height 102
click at [531, 447] on div "button" at bounding box center [525, 443] width 27 height 27
click at [613, 401] on div "Gravar" at bounding box center [604, 406] width 102 height 102
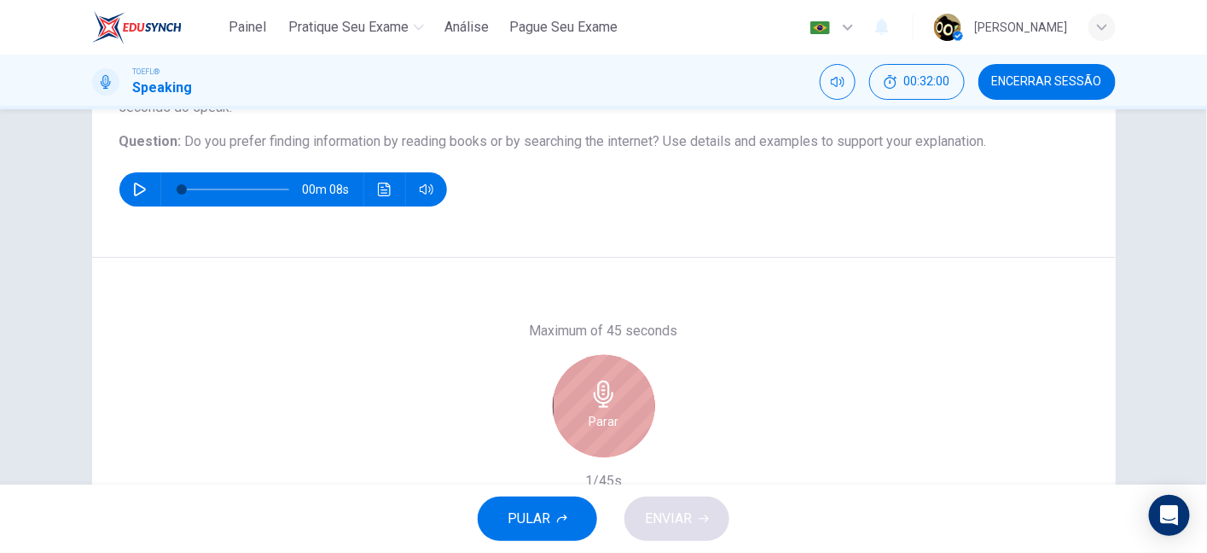
click at [613, 401] on div "Parar" at bounding box center [604, 406] width 102 height 102
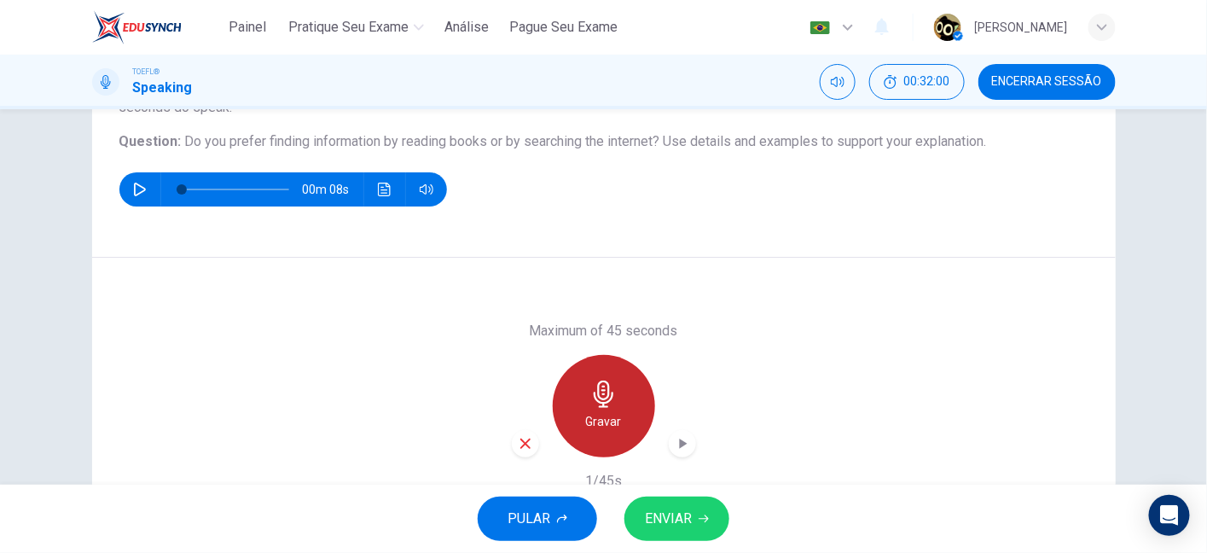
click at [613, 401] on div "Gravar" at bounding box center [604, 406] width 102 height 102
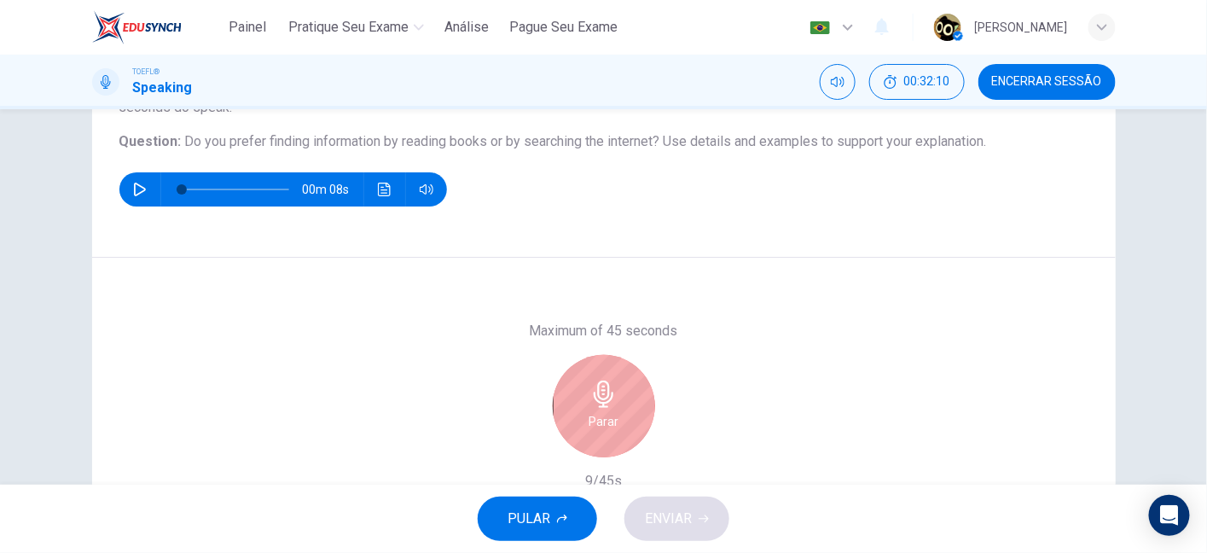
click at [613, 401] on div "Parar" at bounding box center [604, 406] width 102 height 102
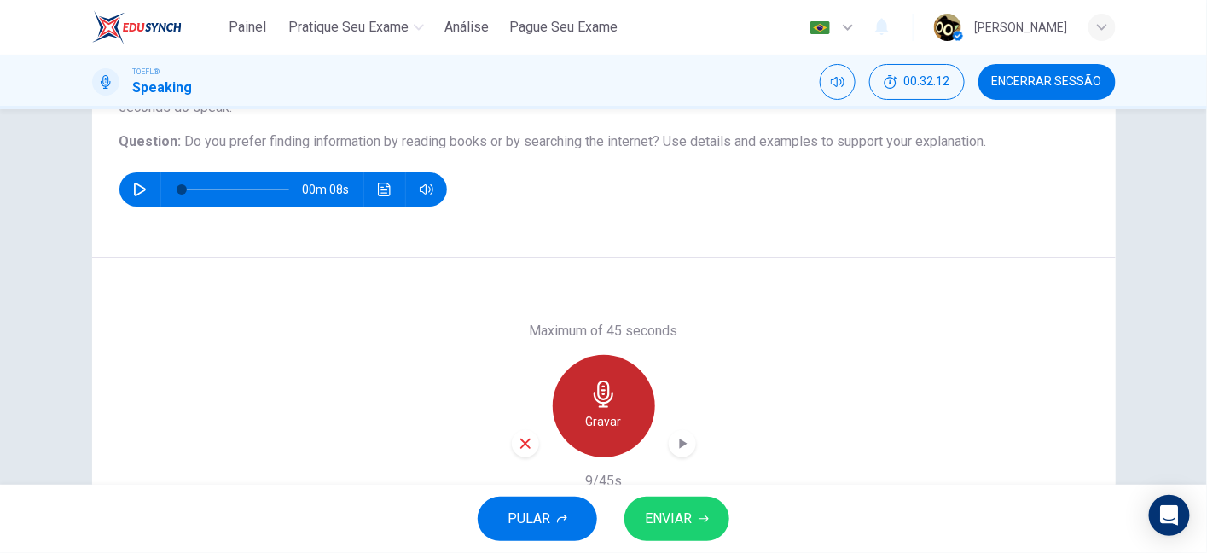
click at [613, 401] on div "Gravar" at bounding box center [604, 406] width 102 height 102
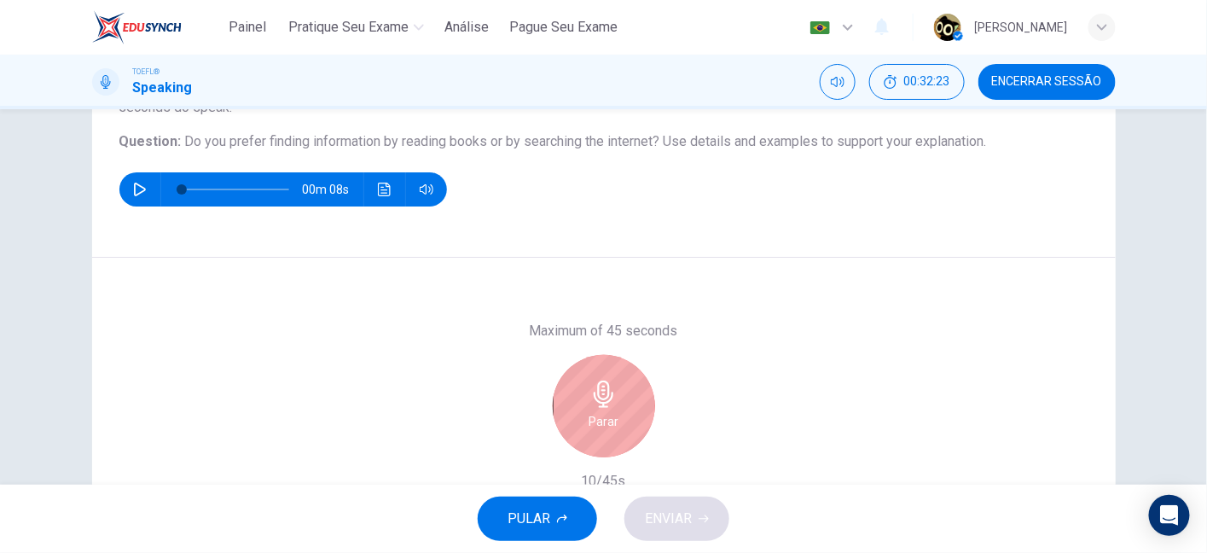
click at [613, 401] on div "Parar" at bounding box center [604, 406] width 102 height 102
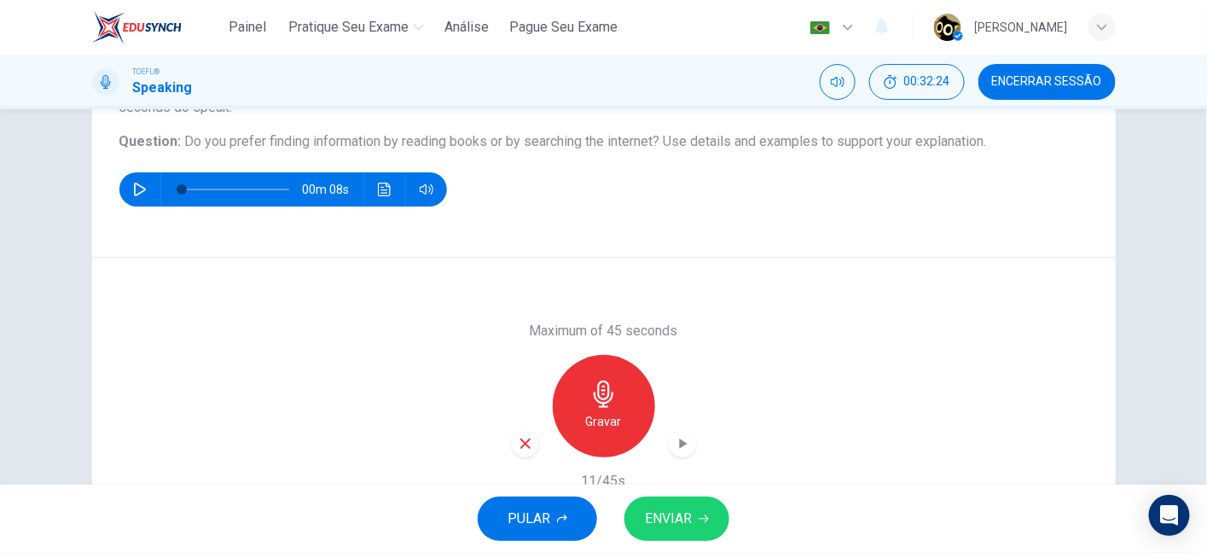
click at [513, 429] on div "Gravar" at bounding box center [604, 406] width 184 height 102
click at [518, 438] on icon "button" at bounding box center [525, 443] width 15 height 15
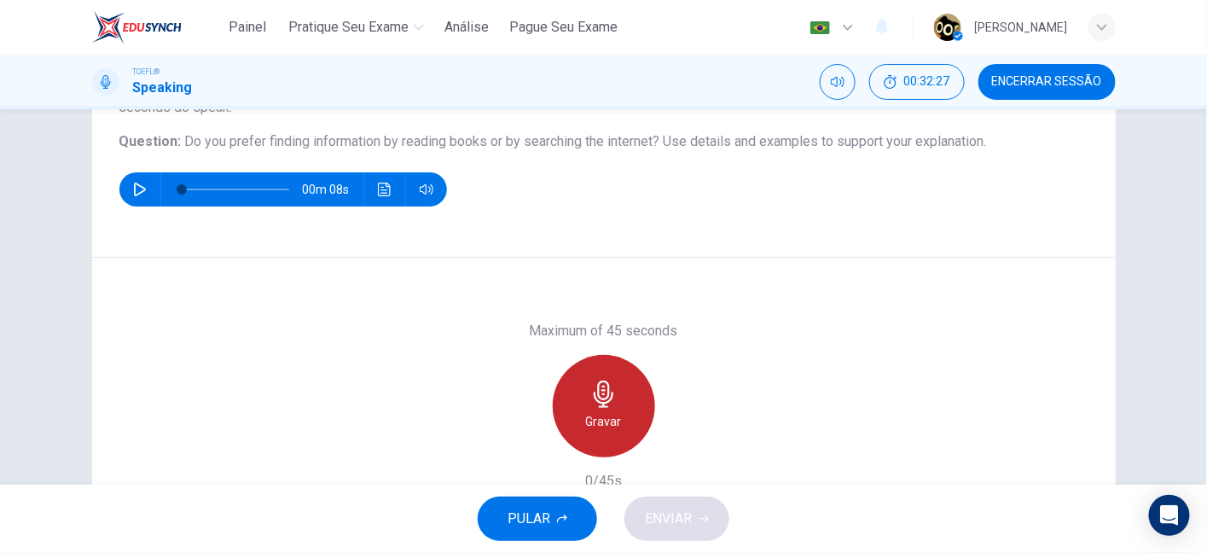
click at [591, 393] on icon "button" at bounding box center [603, 393] width 27 height 27
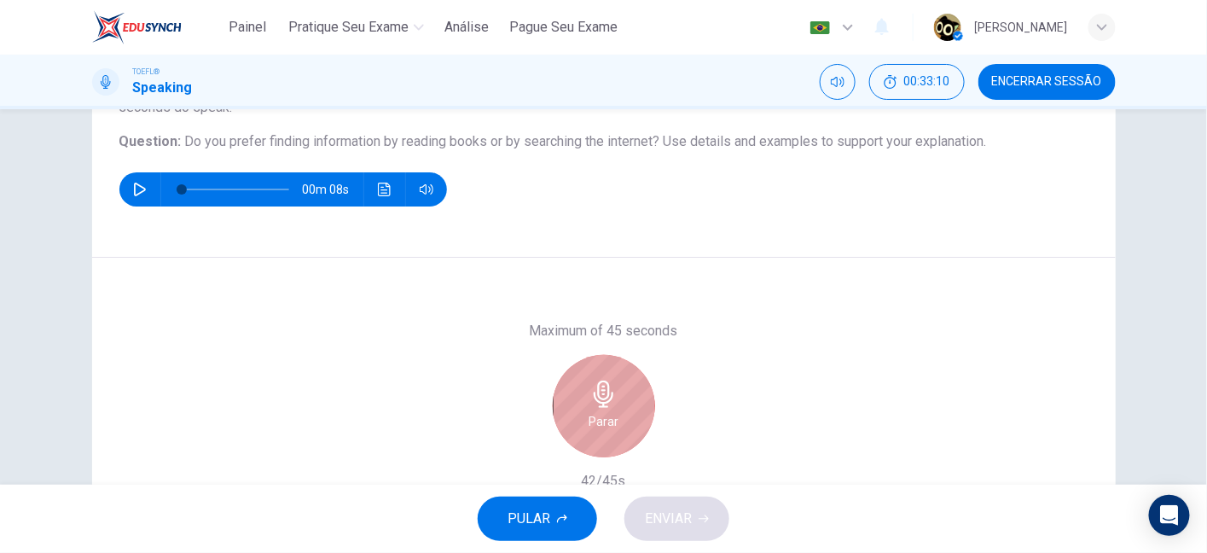
click at [618, 385] on div "Parar" at bounding box center [604, 406] width 102 height 102
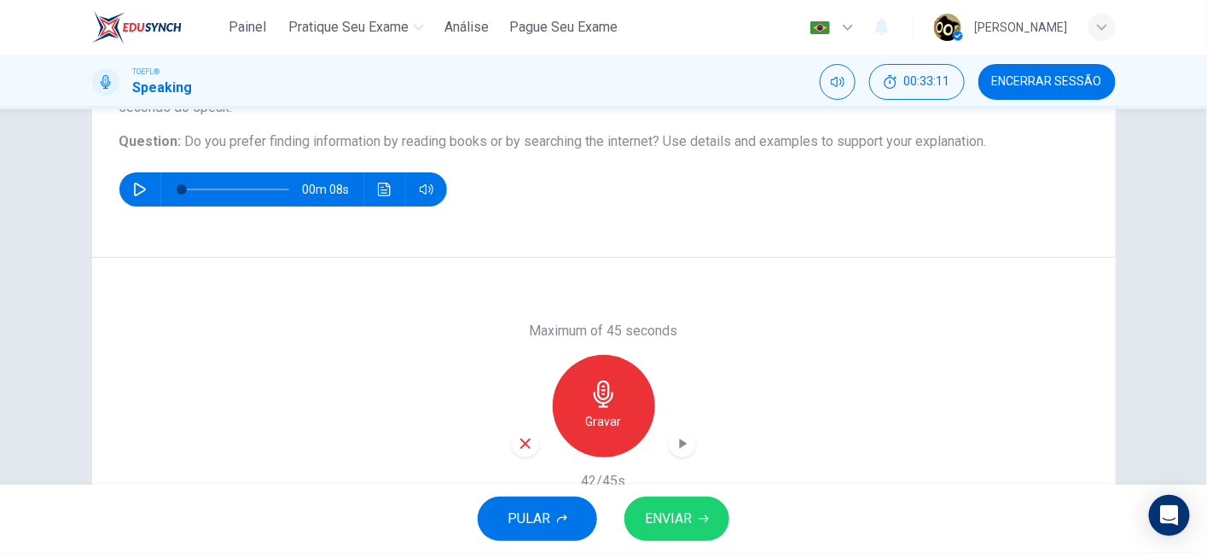
click at [518, 441] on icon "button" at bounding box center [525, 443] width 15 height 15
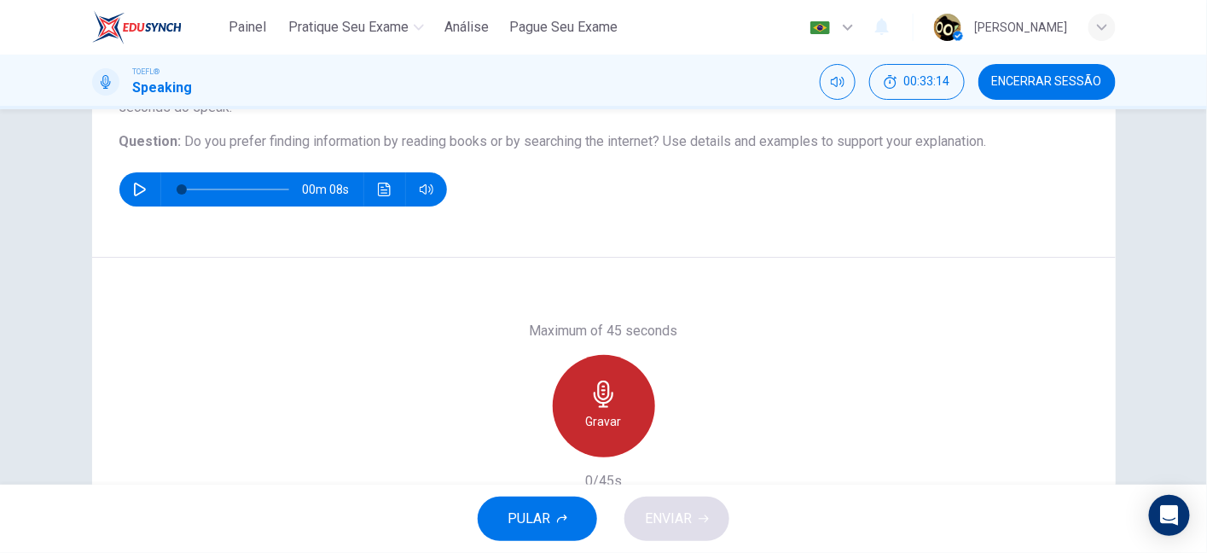
click at [579, 401] on div "Gravar" at bounding box center [604, 406] width 102 height 102
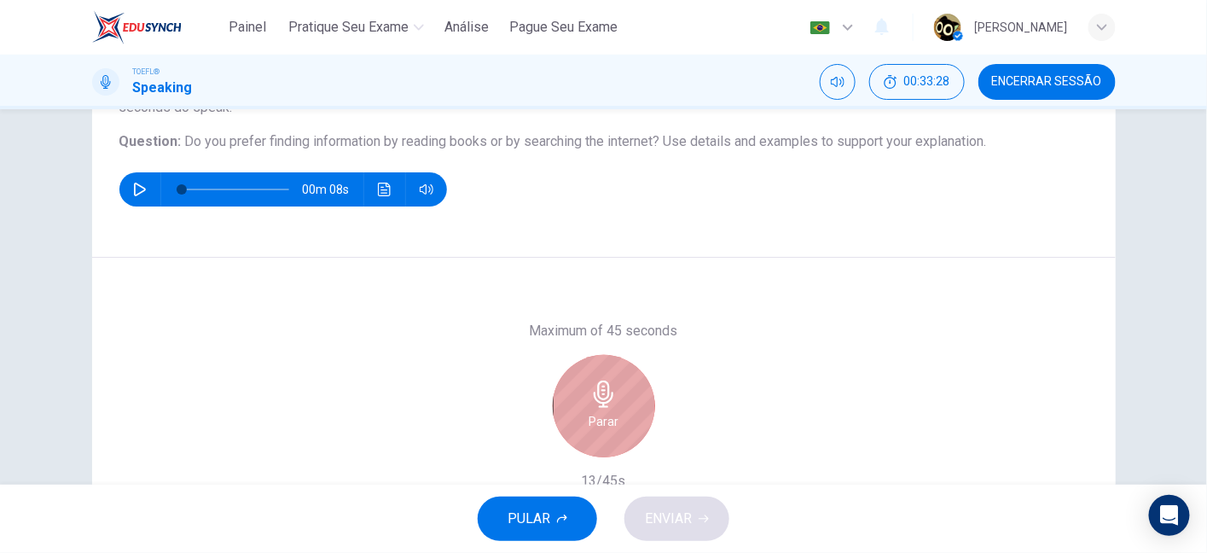
click at [579, 401] on div "Parar" at bounding box center [604, 406] width 102 height 102
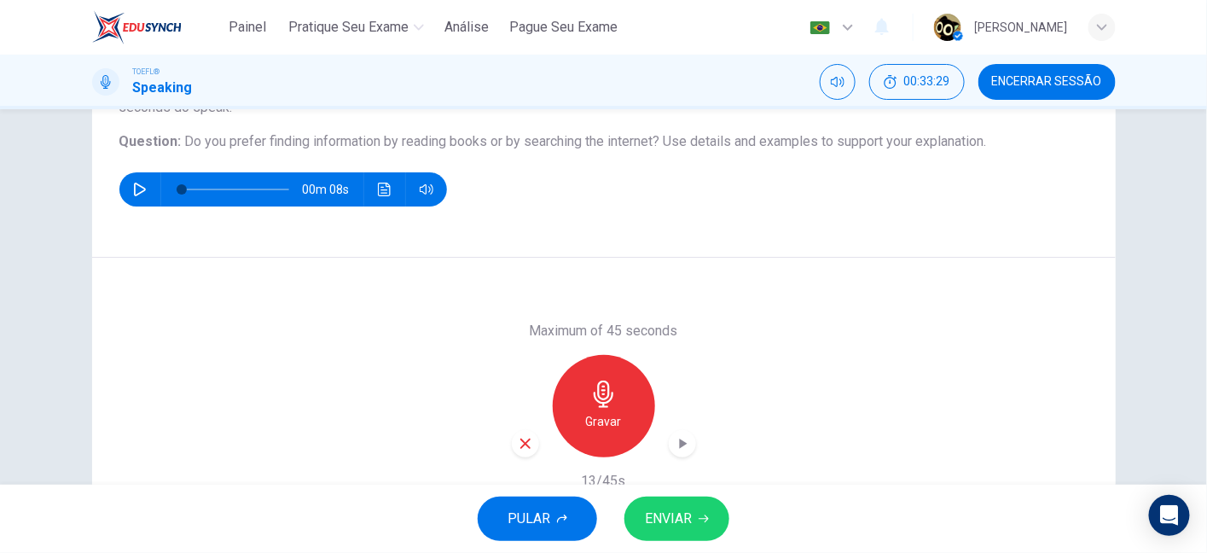
click at [520, 444] on icon "button" at bounding box center [525, 443] width 10 height 10
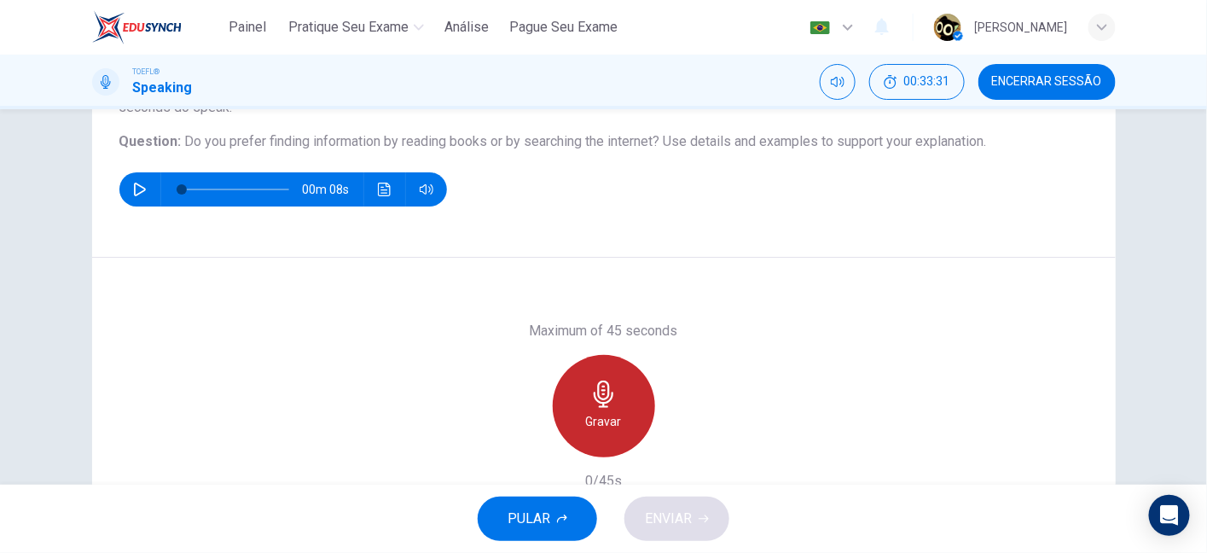
click at [630, 389] on div "Gravar" at bounding box center [604, 406] width 102 height 102
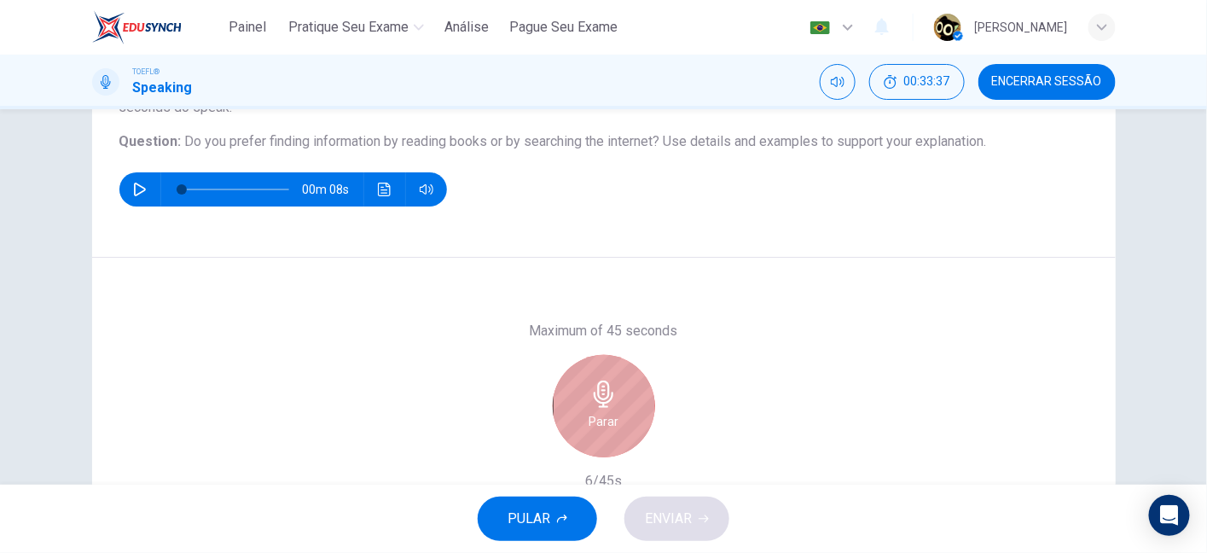
click at [630, 389] on div "Parar" at bounding box center [604, 406] width 102 height 102
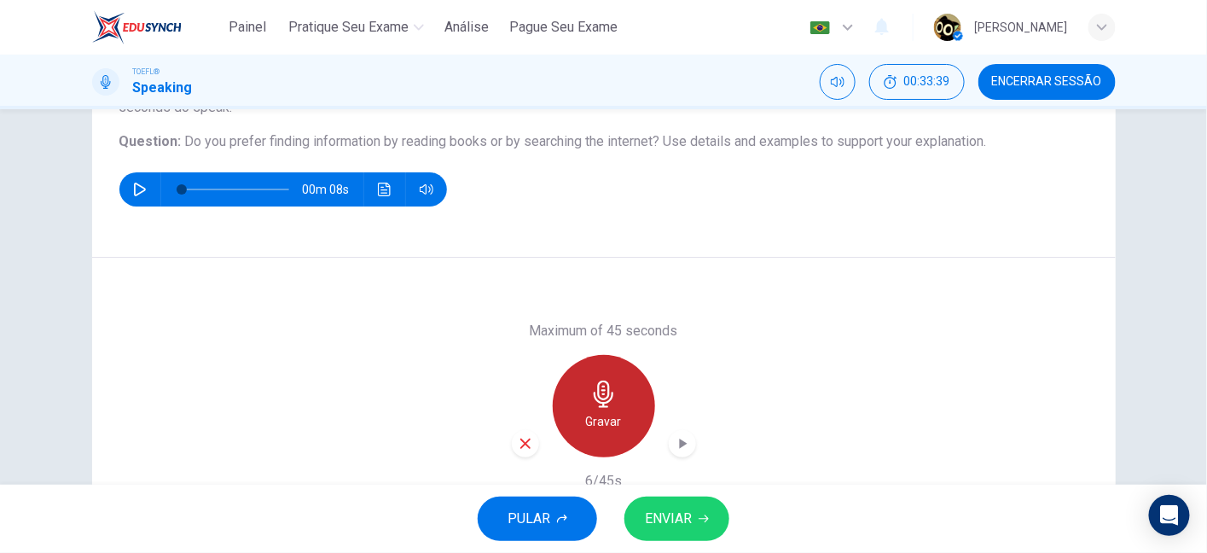
click at [591, 407] on div "Gravar" at bounding box center [604, 406] width 102 height 102
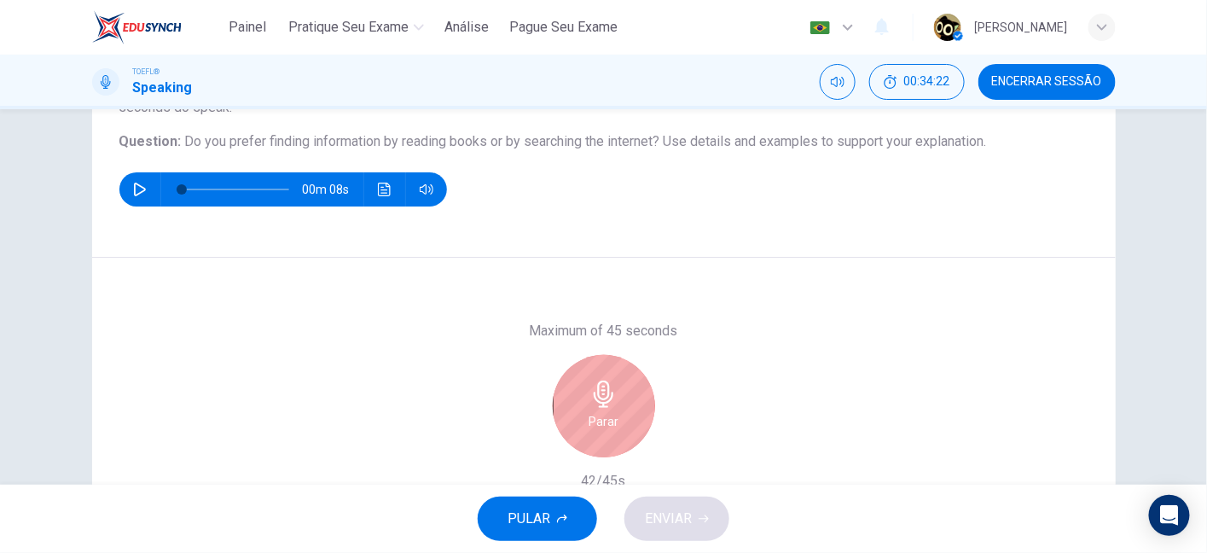
click at [591, 407] on div "Parar" at bounding box center [604, 406] width 102 height 102
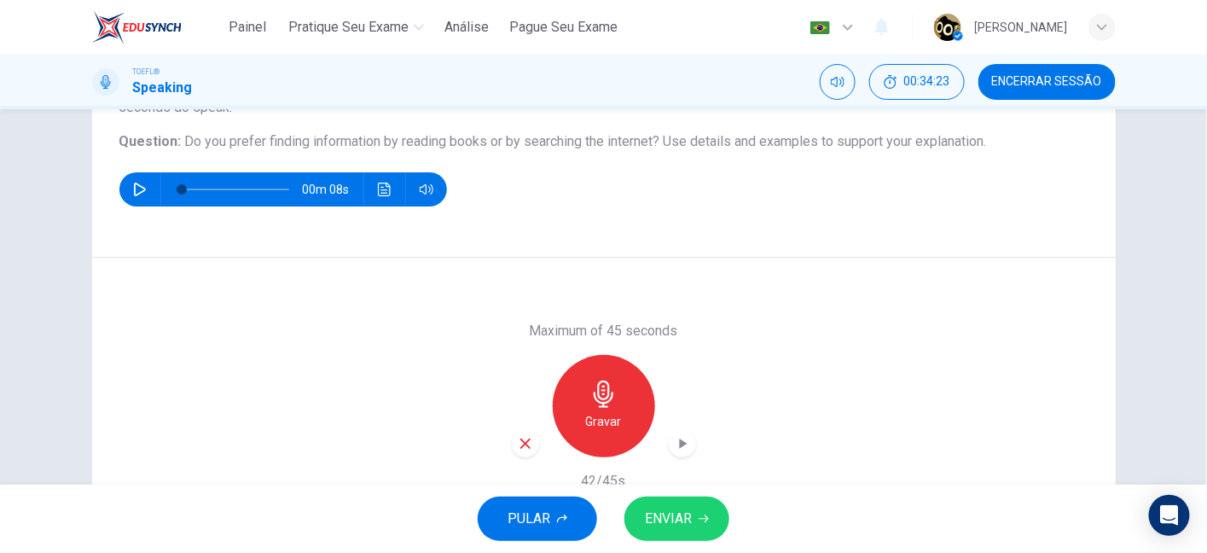
click at [670, 520] on span "ENVIAR" at bounding box center [668, 519] width 47 height 24
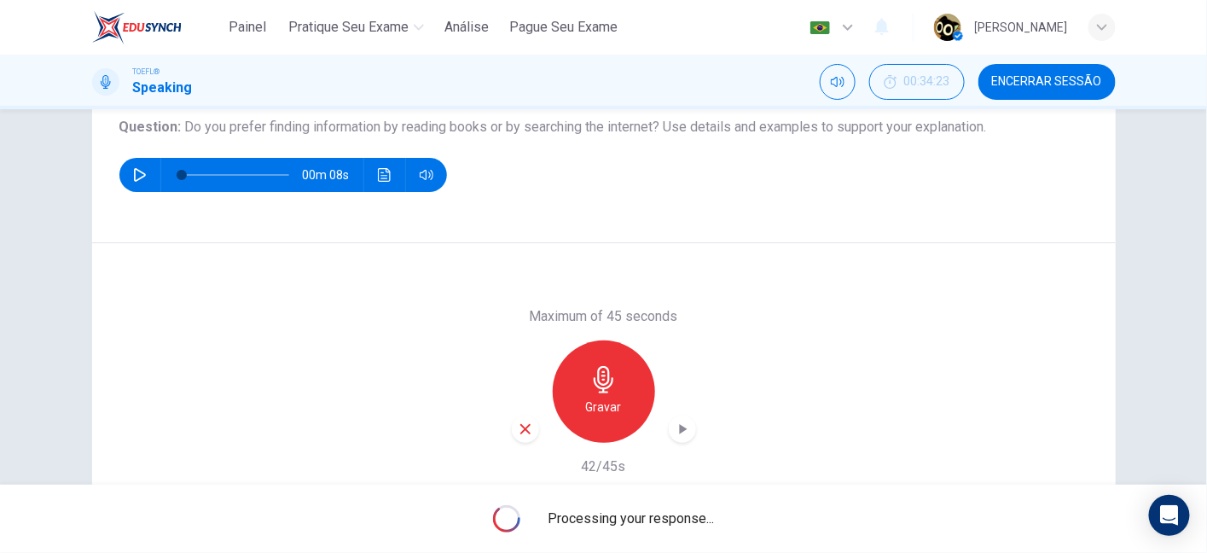
scroll to position [195, 0]
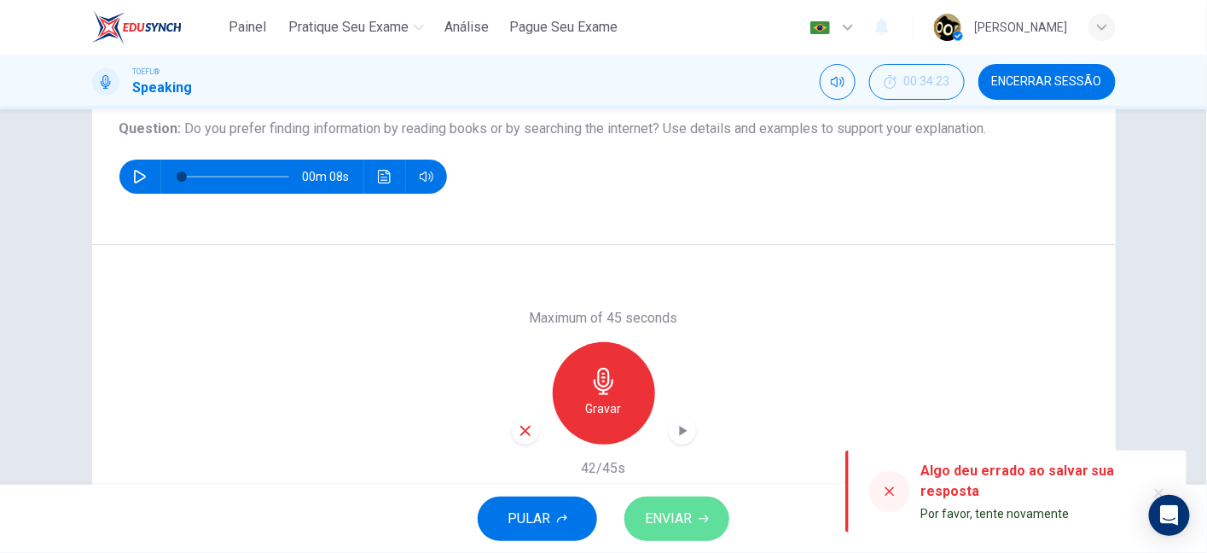
click at [697, 510] on button "ENVIAR" at bounding box center [676, 518] width 105 height 44
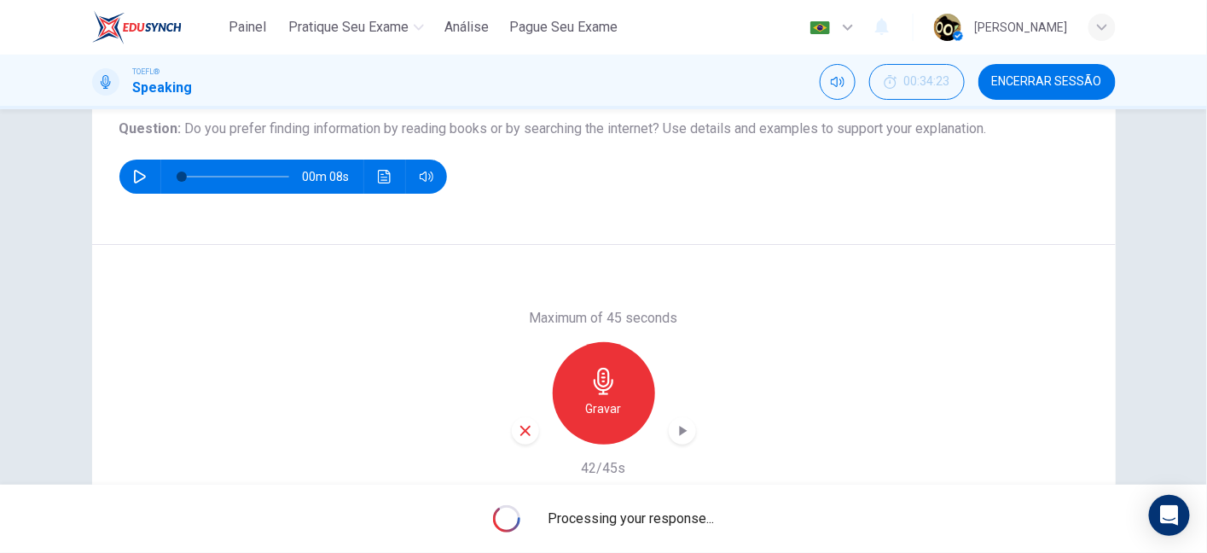
scroll to position [265, 0]
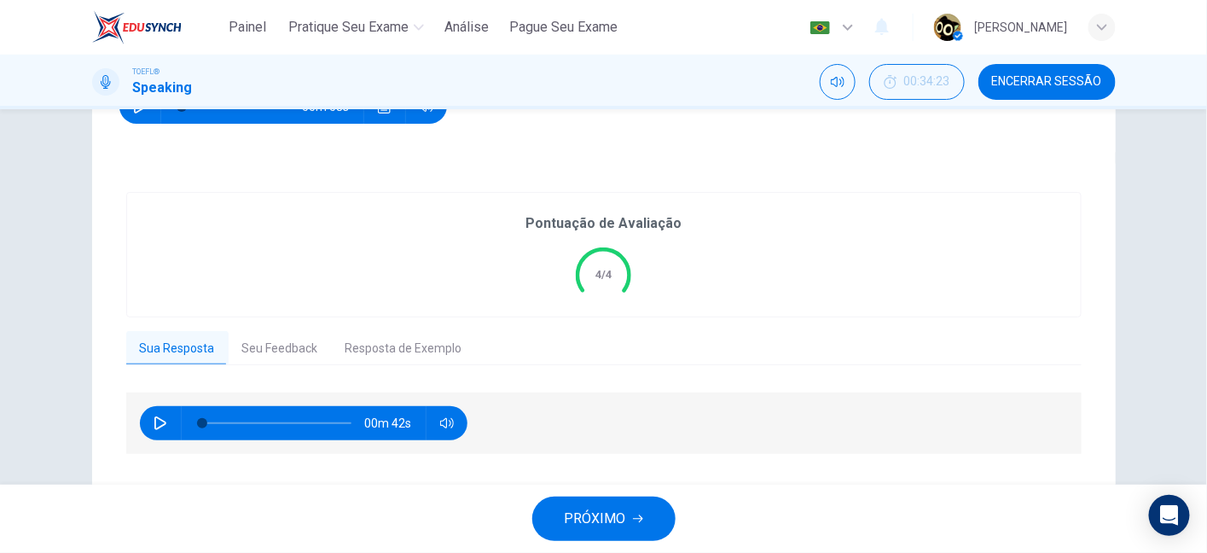
click at [956, 282] on div "Pontuação de Avaliação 4/4" at bounding box center [604, 255] width 954 height 124
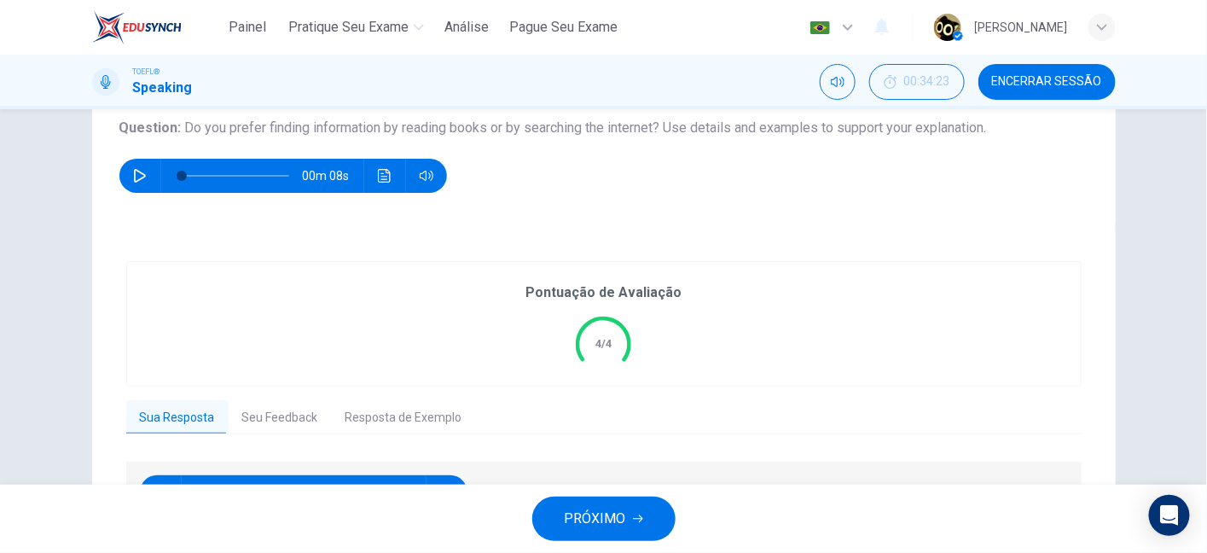
scroll to position [197, 0]
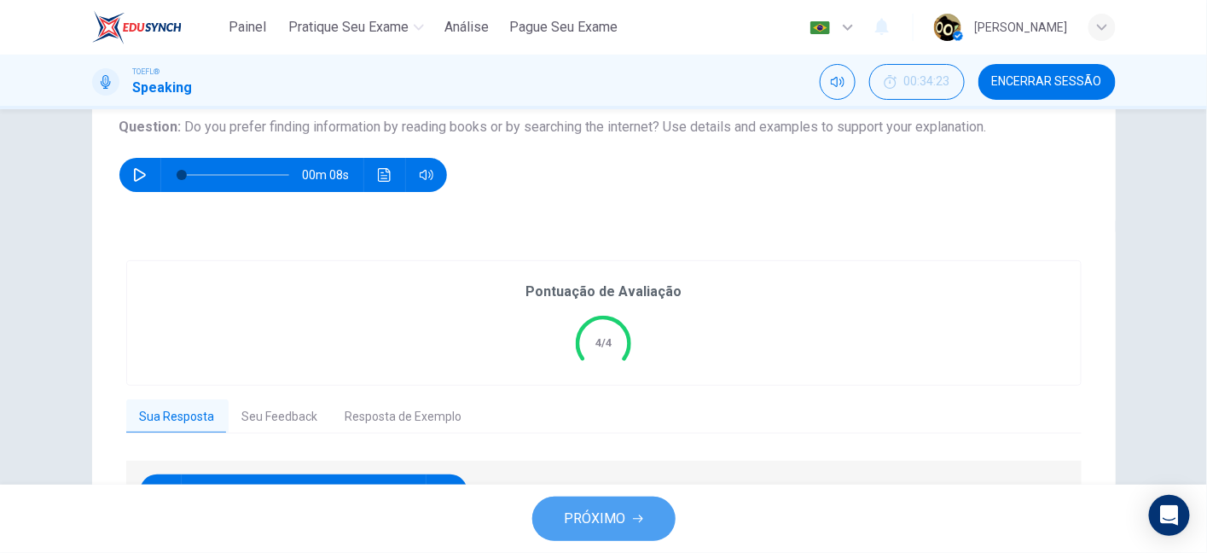
click at [598, 514] on span "PRÓXIMO" at bounding box center [595, 519] width 61 height 24
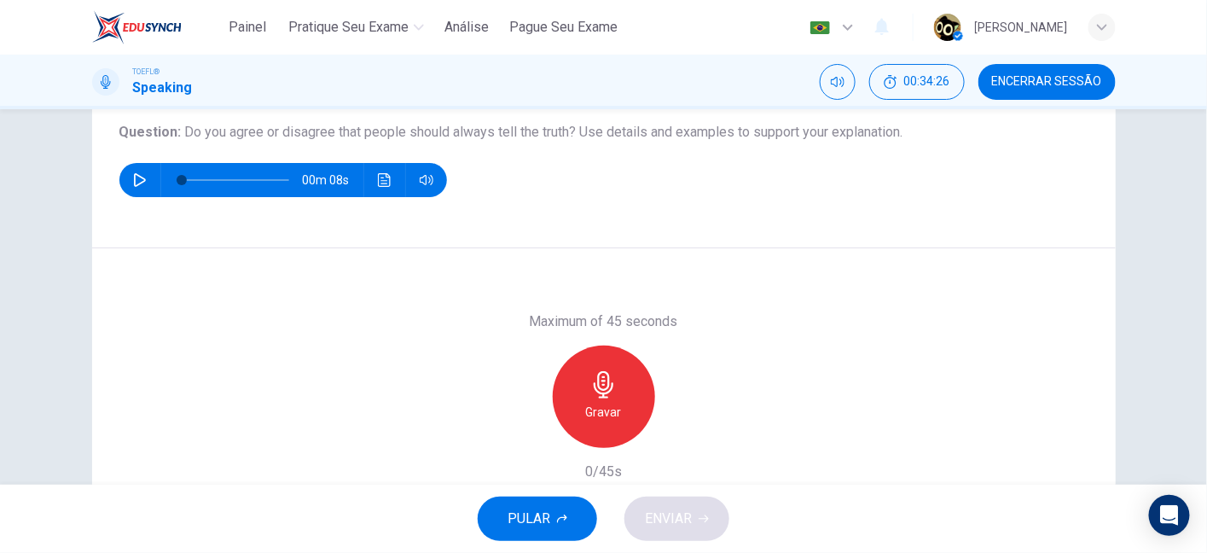
scroll to position [189, 0]
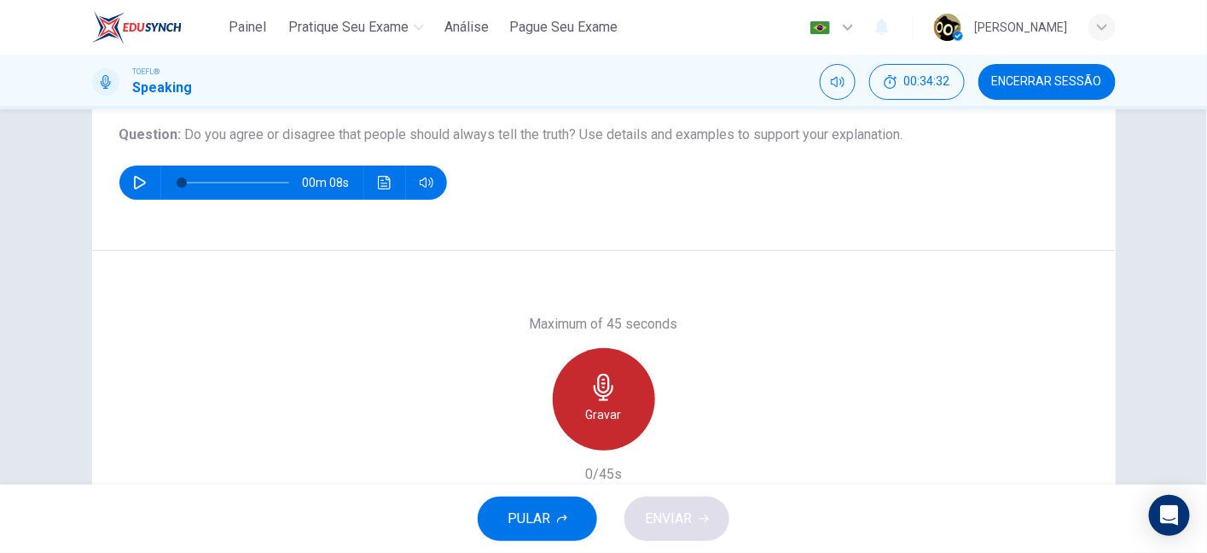
click at [620, 405] on div "Gravar" at bounding box center [604, 399] width 102 height 102
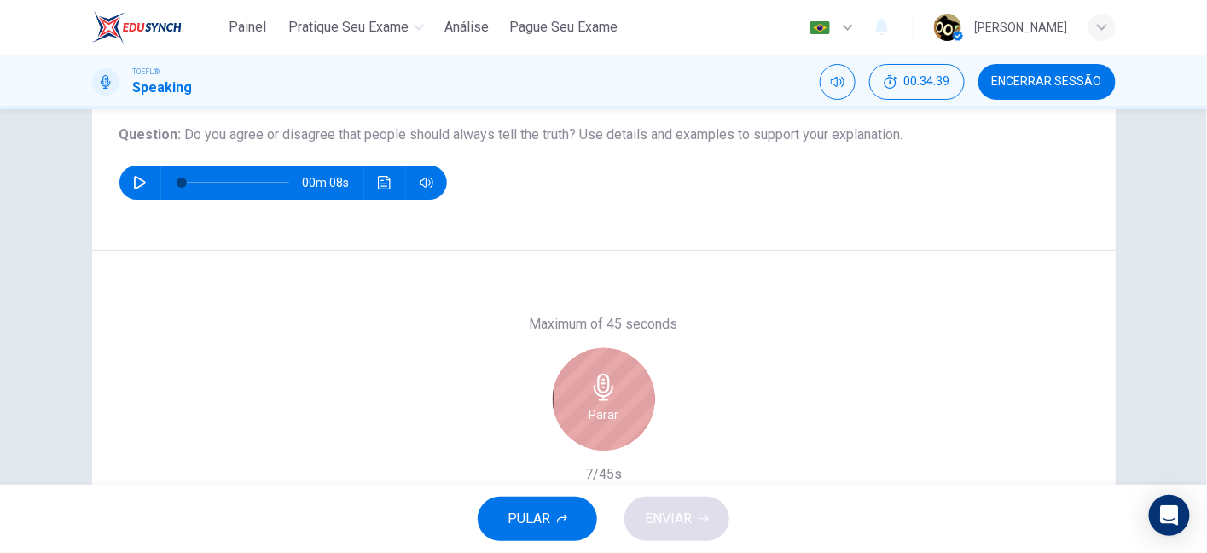
click at [620, 405] on div "Parar" at bounding box center [604, 399] width 102 height 102
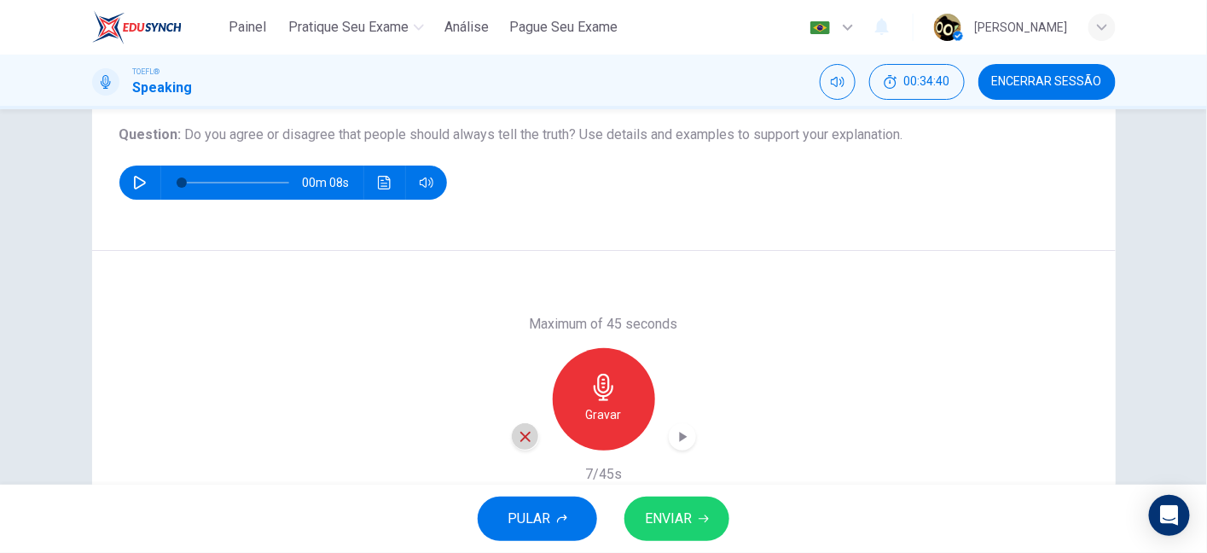
click at [523, 433] on icon "button" at bounding box center [525, 437] width 10 height 10
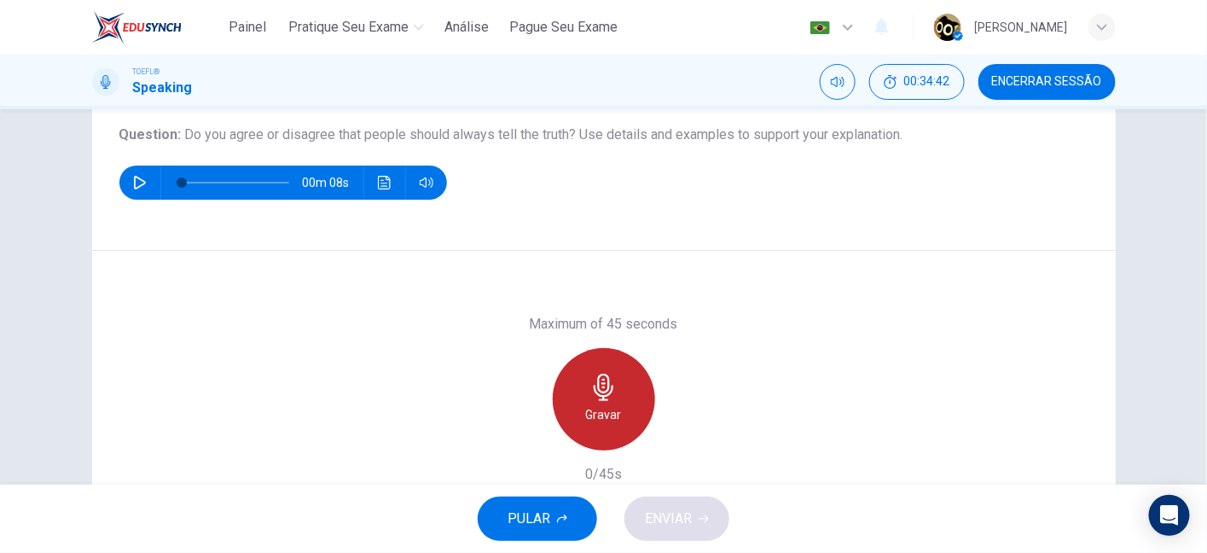
click at [594, 393] on icon "button" at bounding box center [604, 387] width 20 height 27
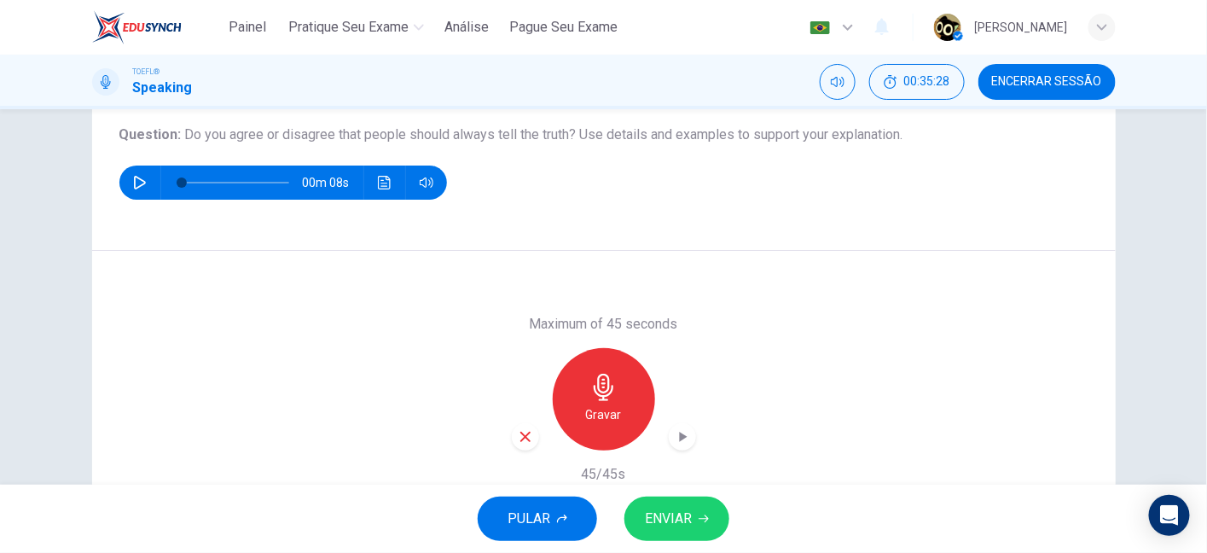
click at [594, 393] on icon "button" at bounding box center [604, 387] width 20 height 27
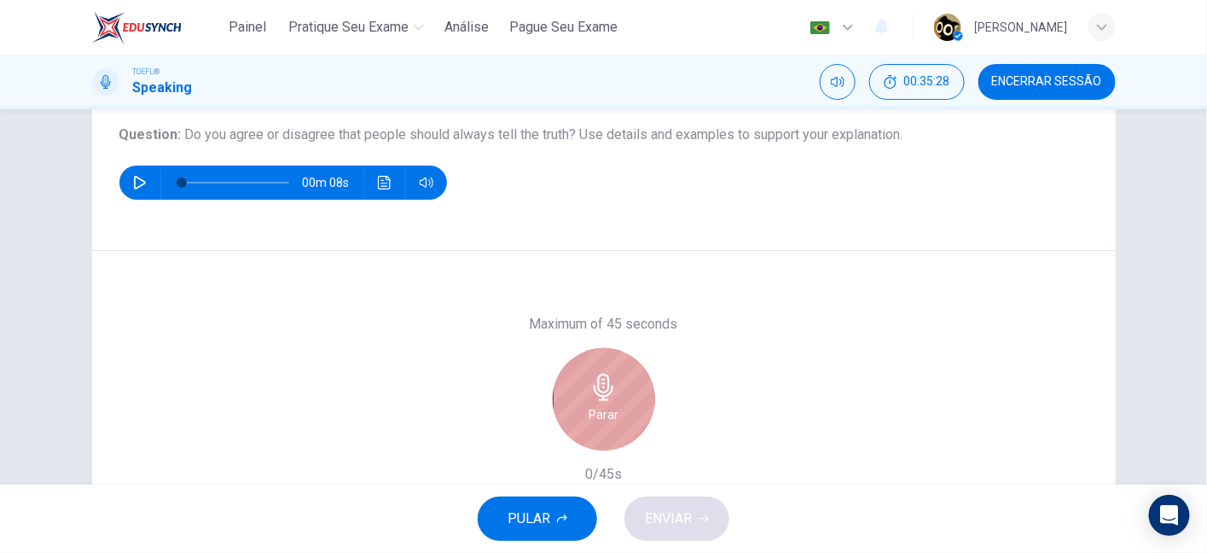
click at [594, 393] on icon "button" at bounding box center [604, 387] width 20 height 27
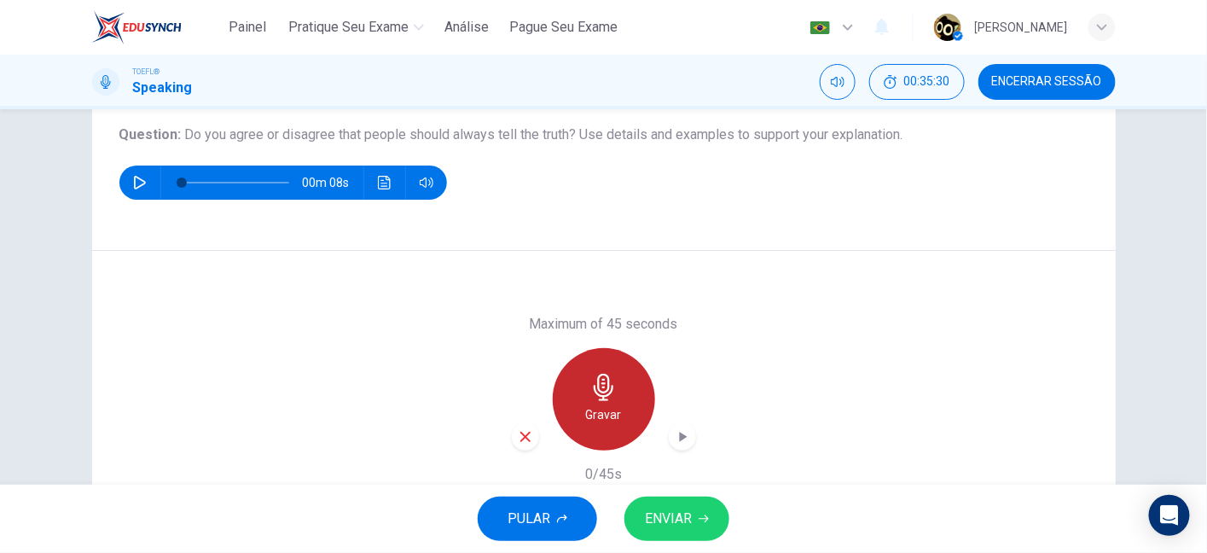
click at [594, 386] on icon "button" at bounding box center [604, 387] width 20 height 27
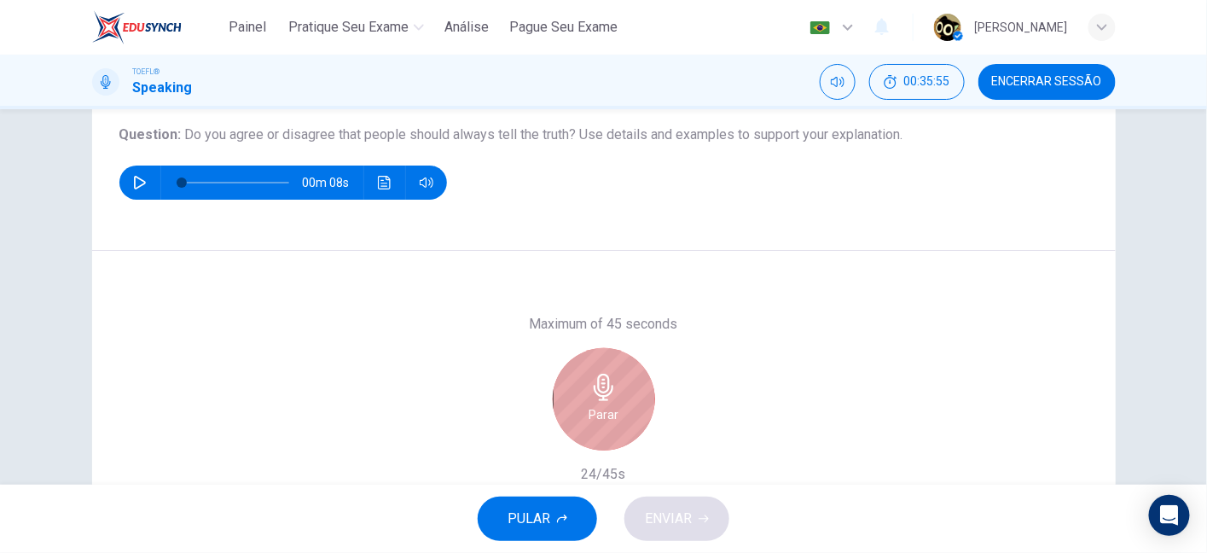
click at [625, 388] on div "Parar" at bounding box center [604, 399] width 102 height 102
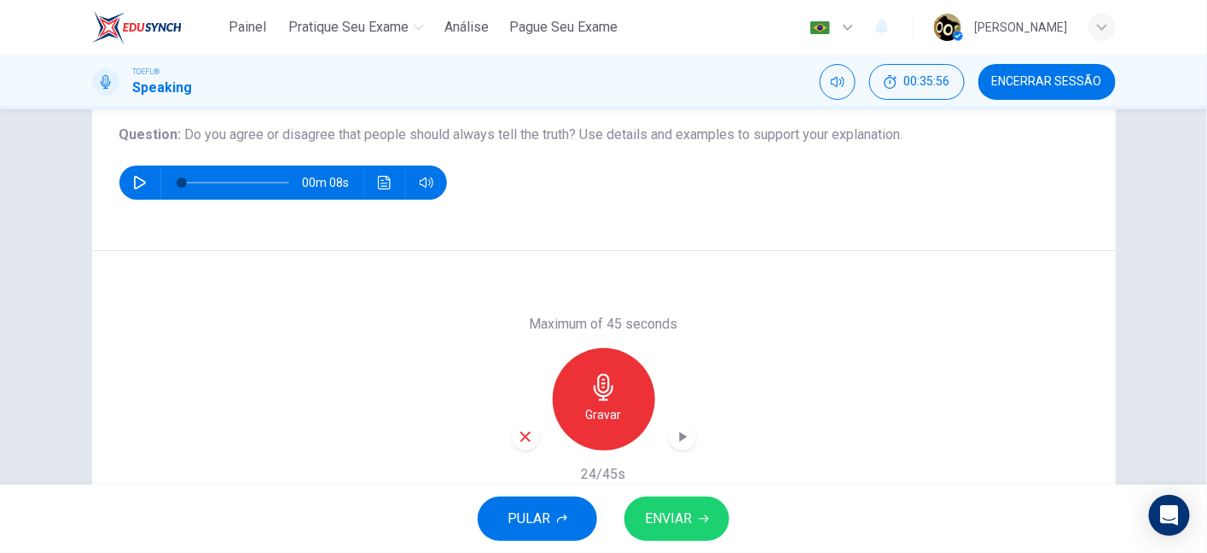
click at [512, 452] on div "Maximum of 45 seconds Gravar 24/45s" at bounding box center [604, 399] width 184 height 171
click at [512, 450] on div "Maximum of 45 seconds Gravar 24/45s" at bounding box center [604, 399] width 184 height 171
click at [527, 438] on icon "button" at bounding box center [525, 436] width 15 height 15
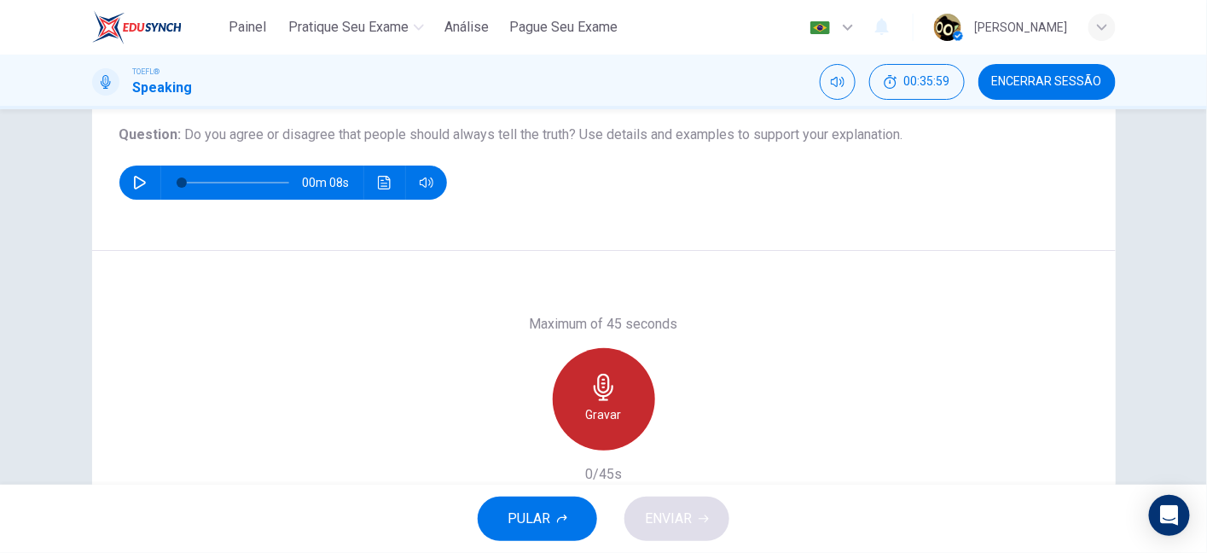
click at [601, 380] on icon "button" at bounding box center [603, 387] width 27 height 27
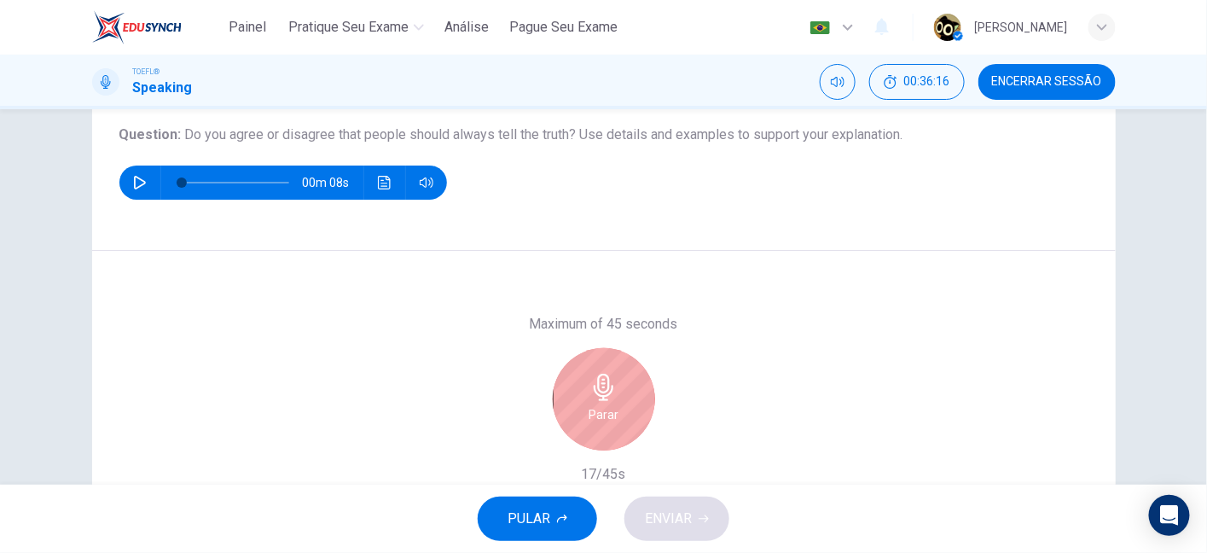
click at [601, 380] on icon "button" at bounding box center [603, 387] width 27 height 27
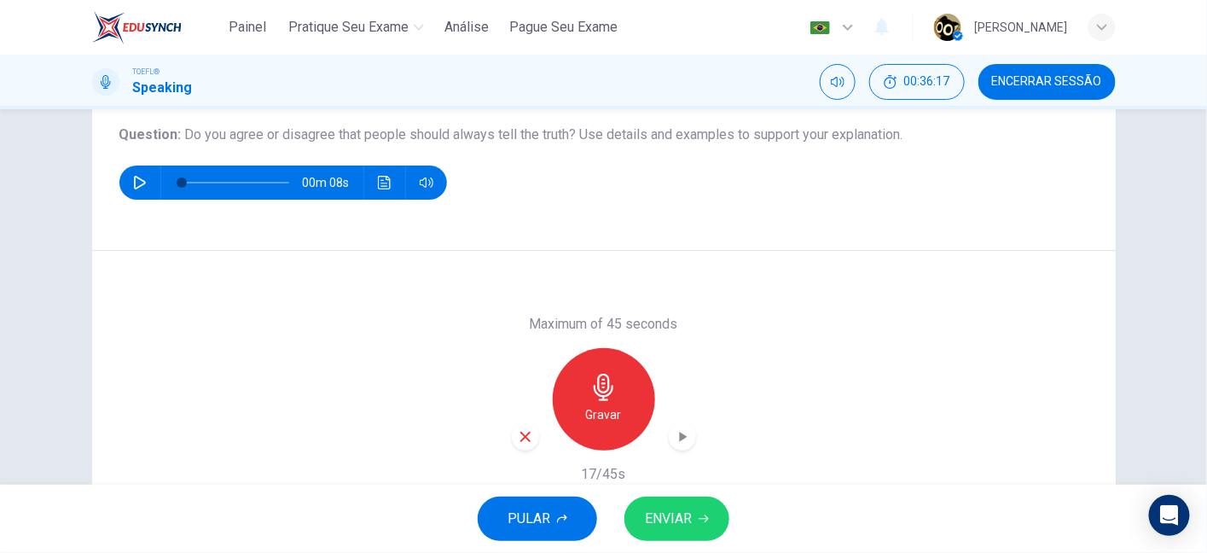
click at [520, 432] on icon "button" at bounding box center [525, 437] width 10 height 10
click at [588, 399] on div "Gravar" at bounding box center [604, 399] width 102 height 102
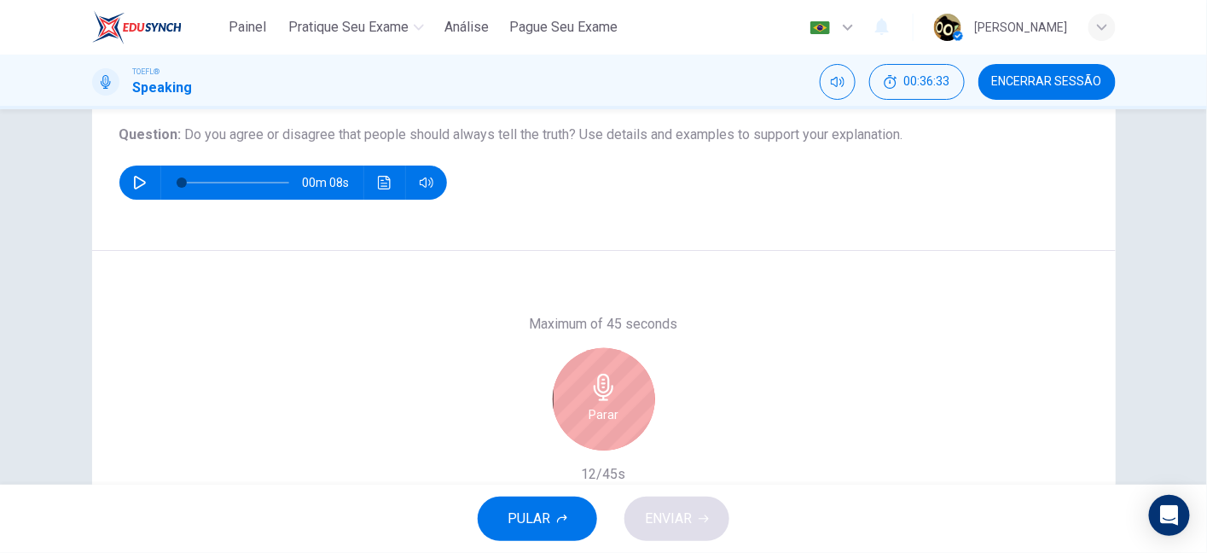
click at [591, 381] on icon "button" at bounding box center [603, 387] width 27 height 27
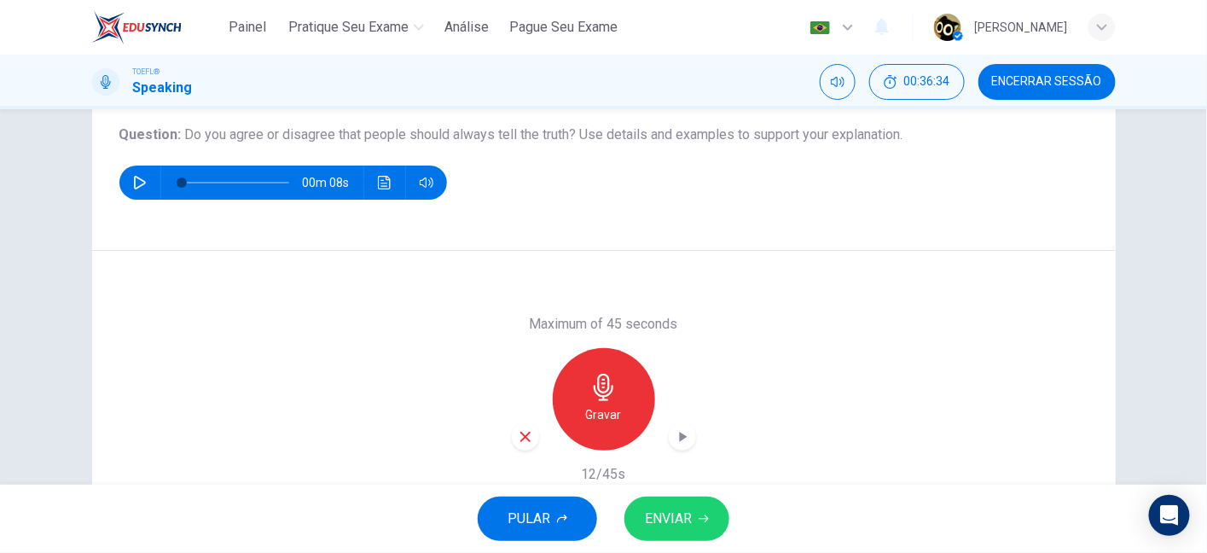
click at [528, 438] on div "button" at bounding box center [525, 436] width 27 height 27
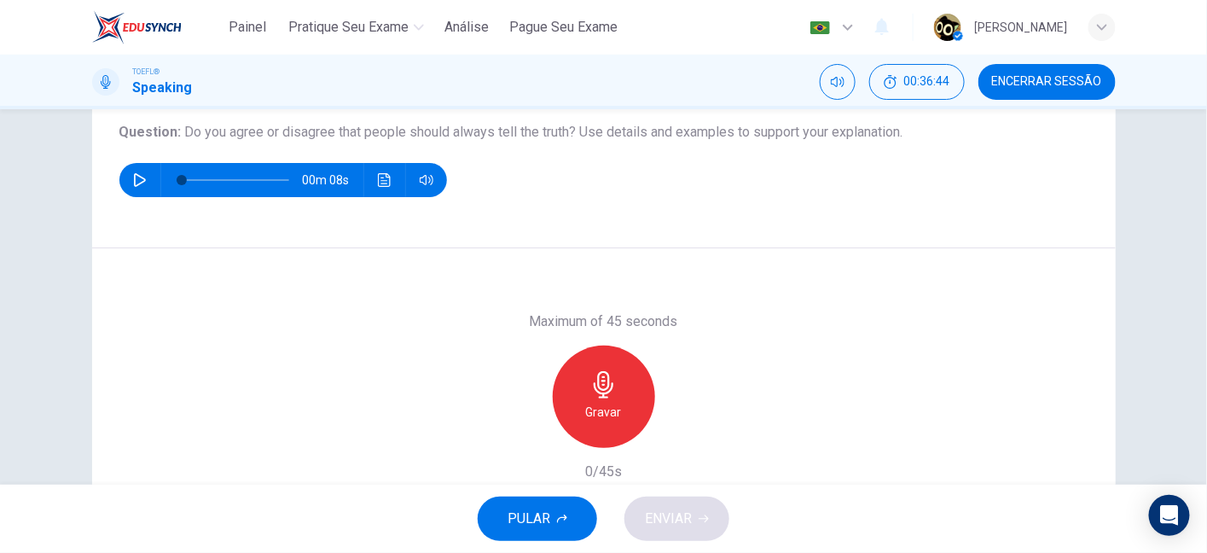
click at [623, 402] on div "Gravar" at bounding box center [604, 396] width 102 height 102
click at [527, 439] on icon "button" at bounding box center [525, 434] width 15 height 15
click at [600, 406] on h6 "Gravar" at bounding box center [604, 412] width 36 height 20
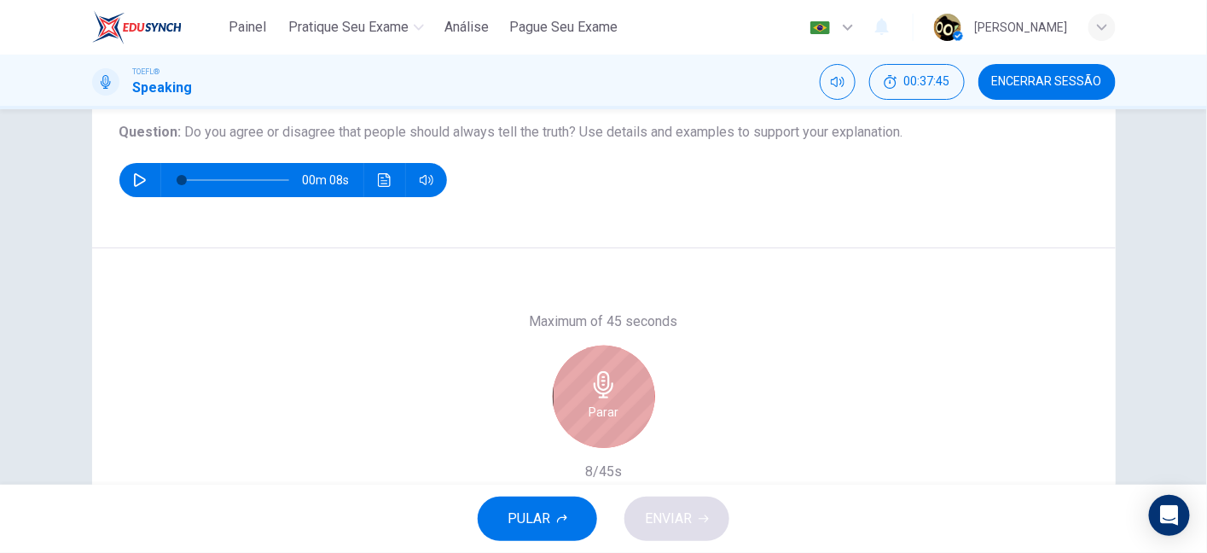
click at [600, 406] on h6 "Parar" at bounding box center [604, 412] width 30 height 20
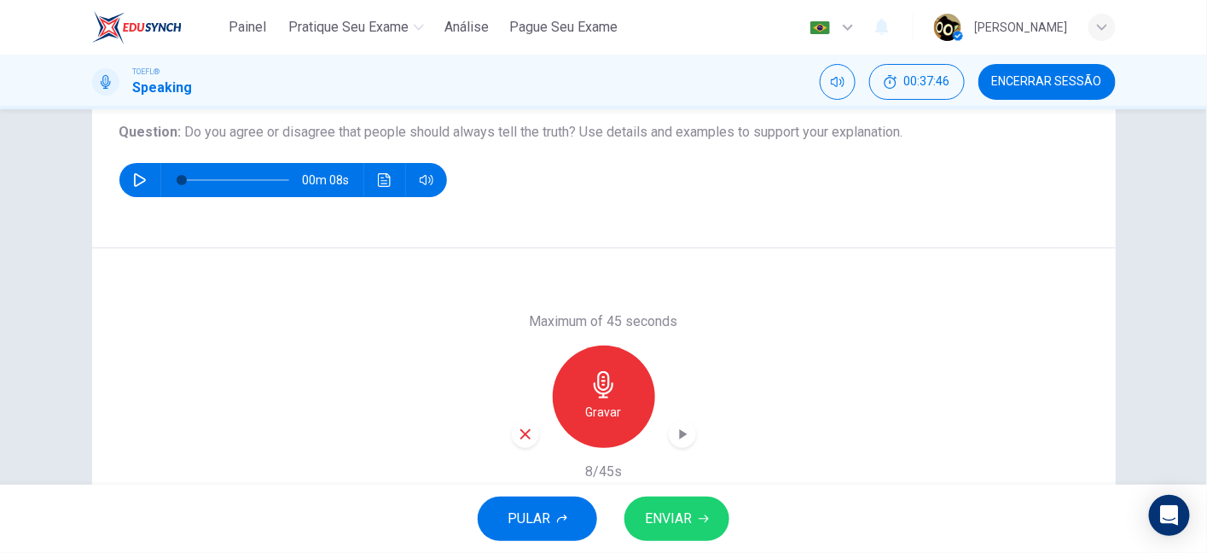
click at [520, 427] on icon "button" at bounding box center [525, 434] width 15 height 15
click at [614, 395] on div "Gravar" at bounding box center [604, 396] width 102 height 102
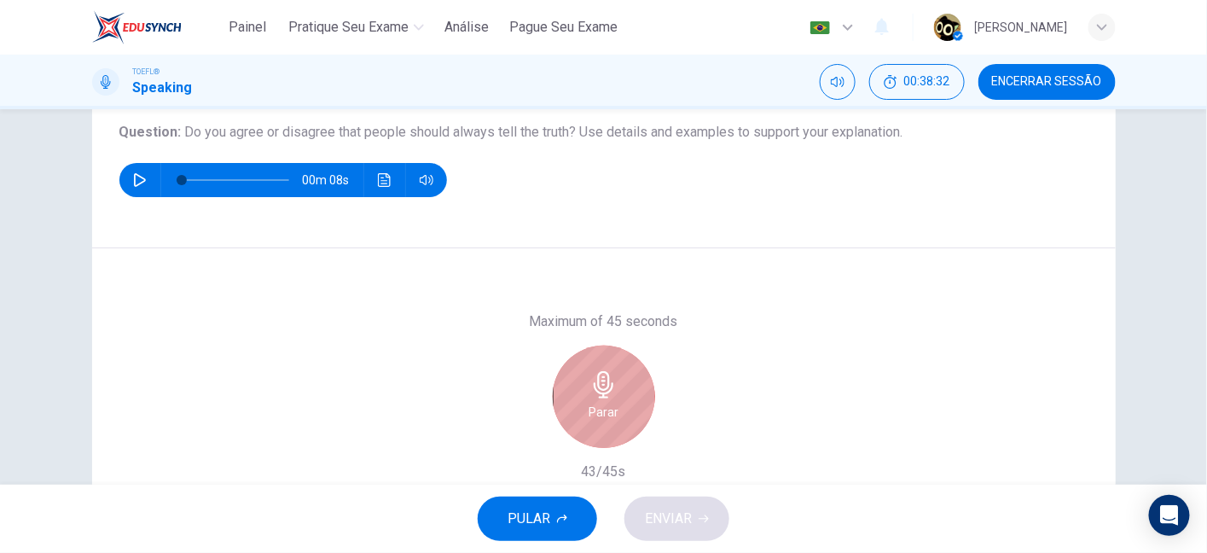
click at [614, 395] on div "Parar" at bounding box center [604, 396] width 102 height 102
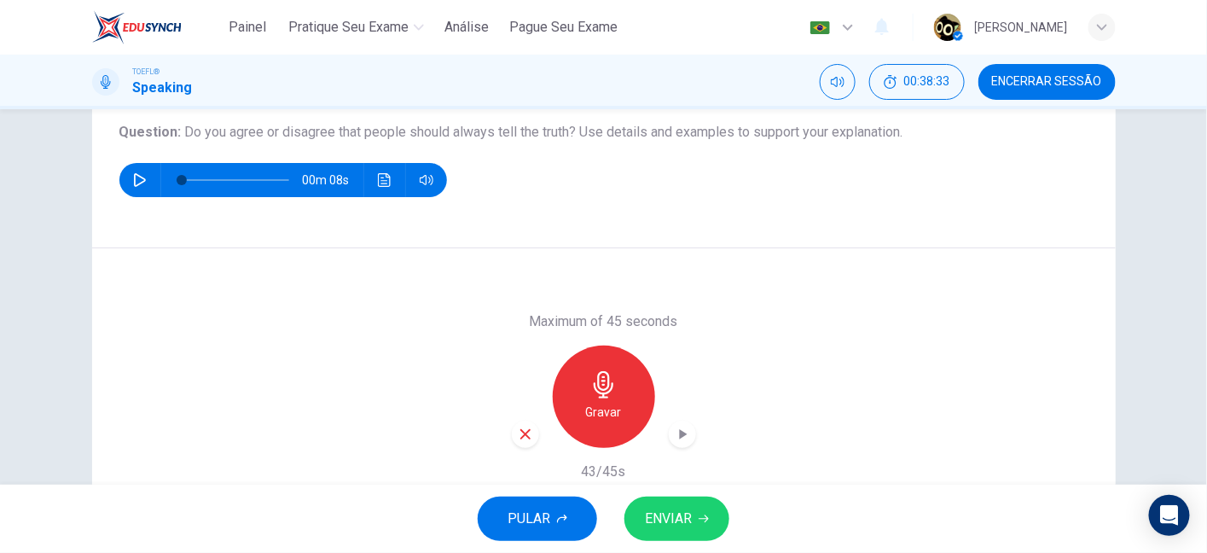
click at [652, 520] on span "ENVIAR" at bounding box center [668, 519] width 47 height 24
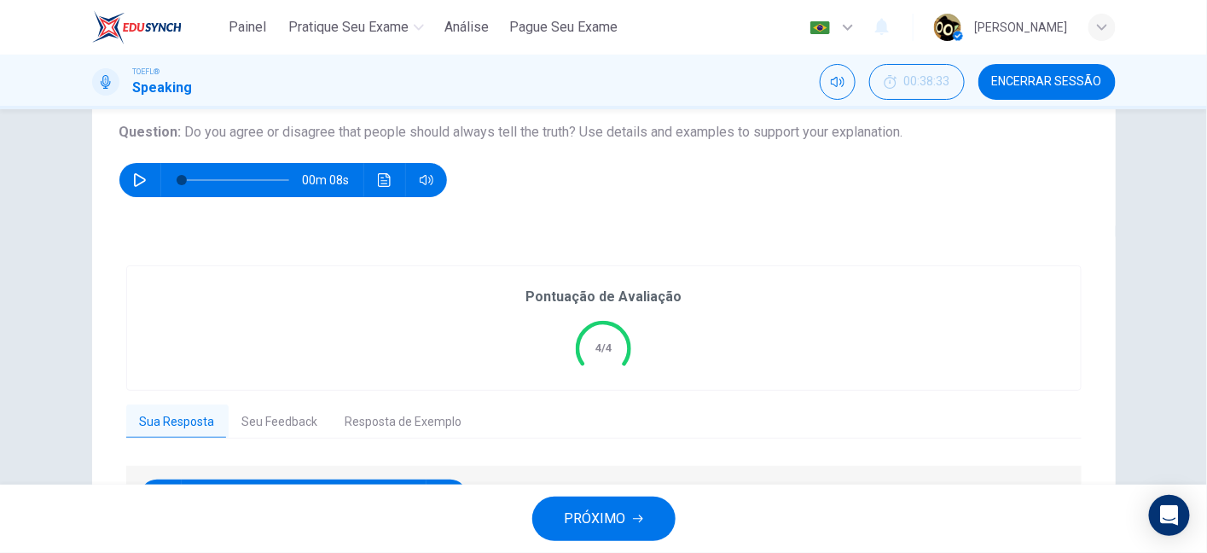
scroll to position [304, 0]
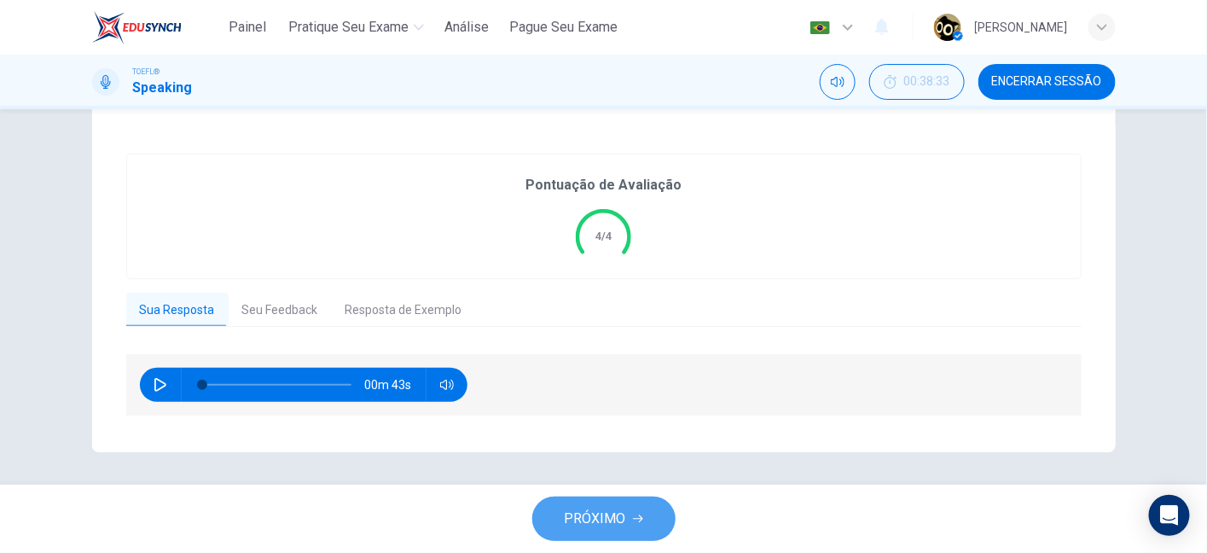
click at [628, 524] on button "PRÓXIMO" at bounding box center [603, 518] width 143 height 44
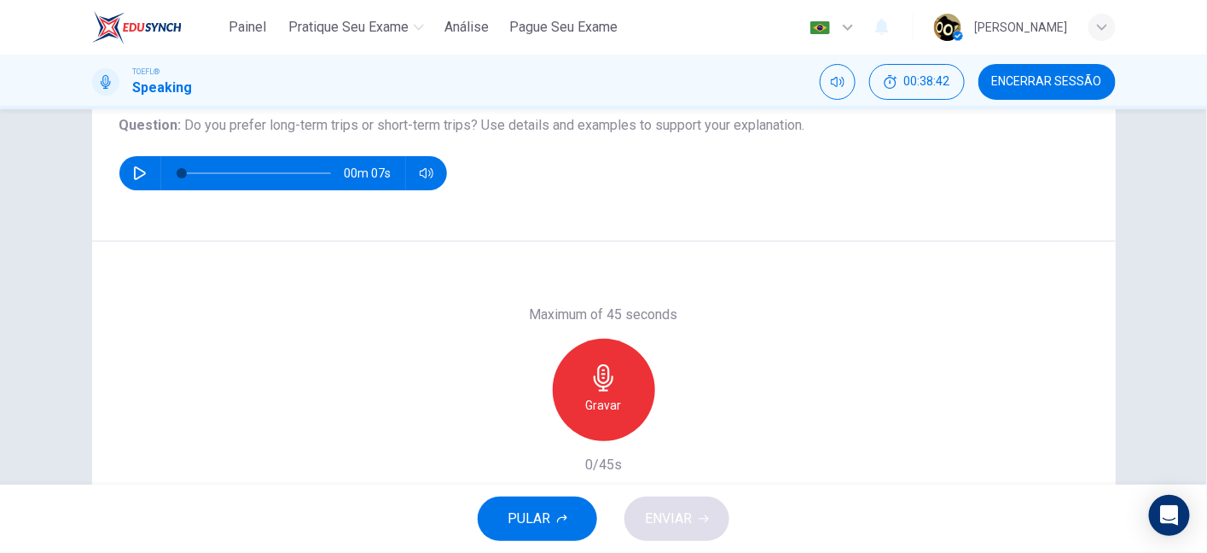
scroll to position [197, 0]
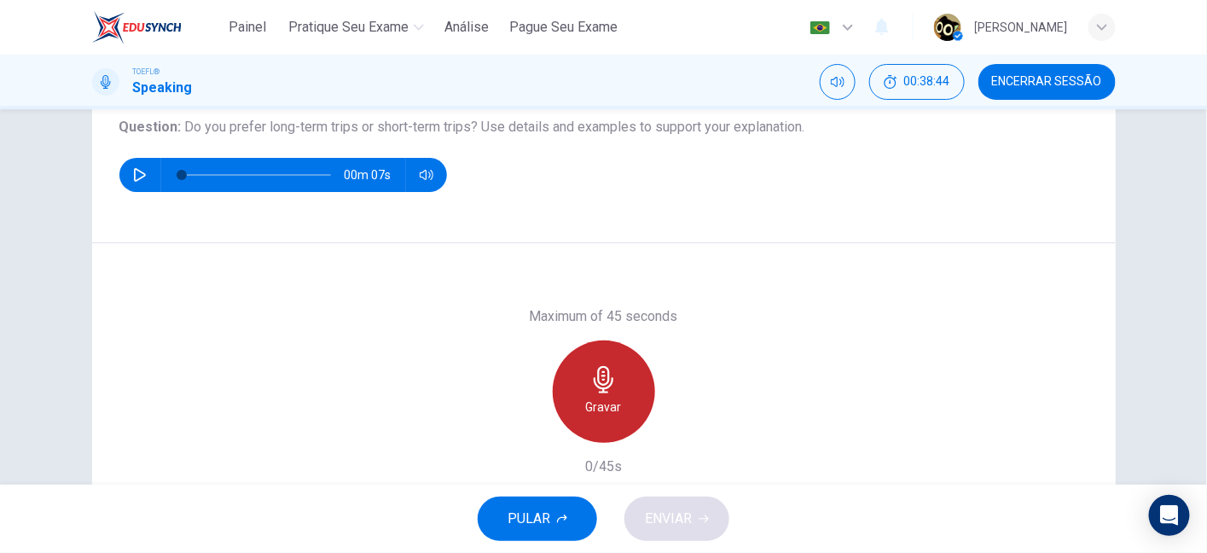
click at [608, 366] on icon "button" at bounding box center [603, 379] width 27 height 27
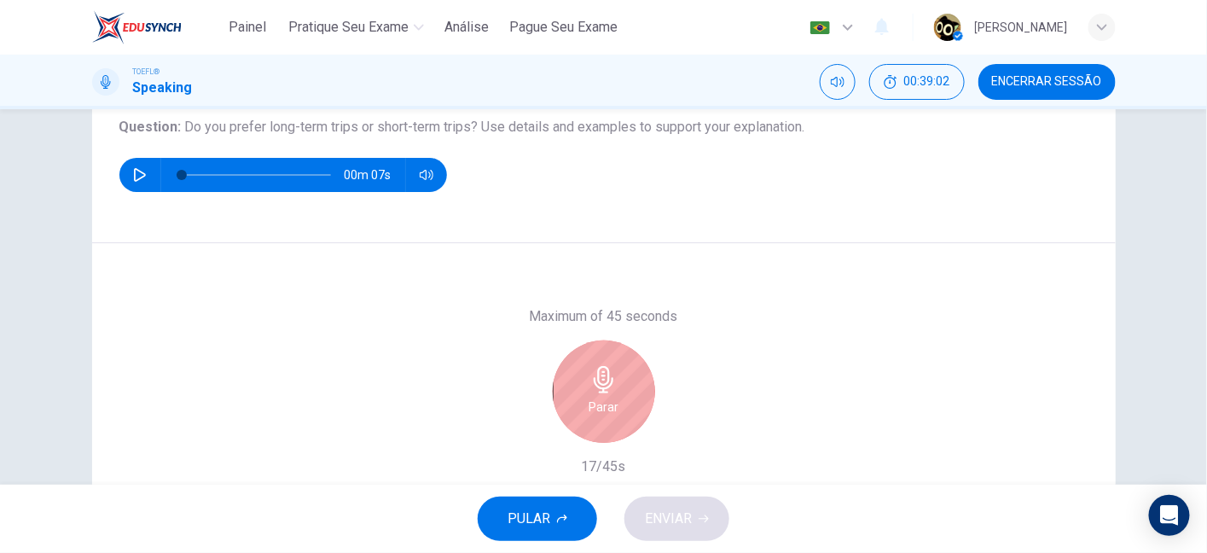
click at [608, 366] on icon "button" at bounding box center [603, 379] width 27 height 27
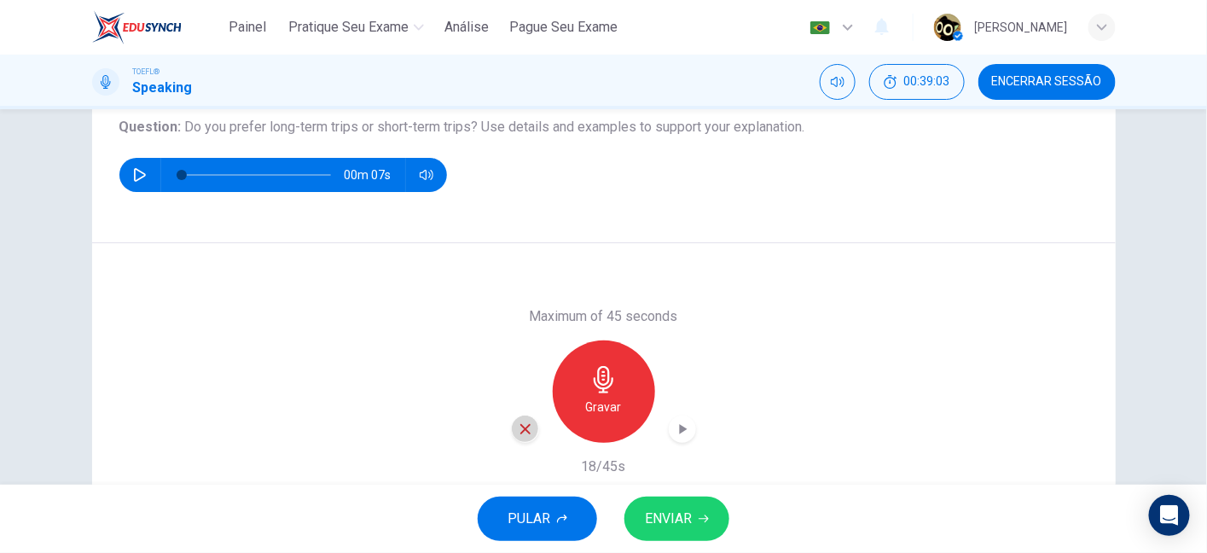
click at [525, 434] on icon "button" at bounding box center [525, 428] width 15 height 15
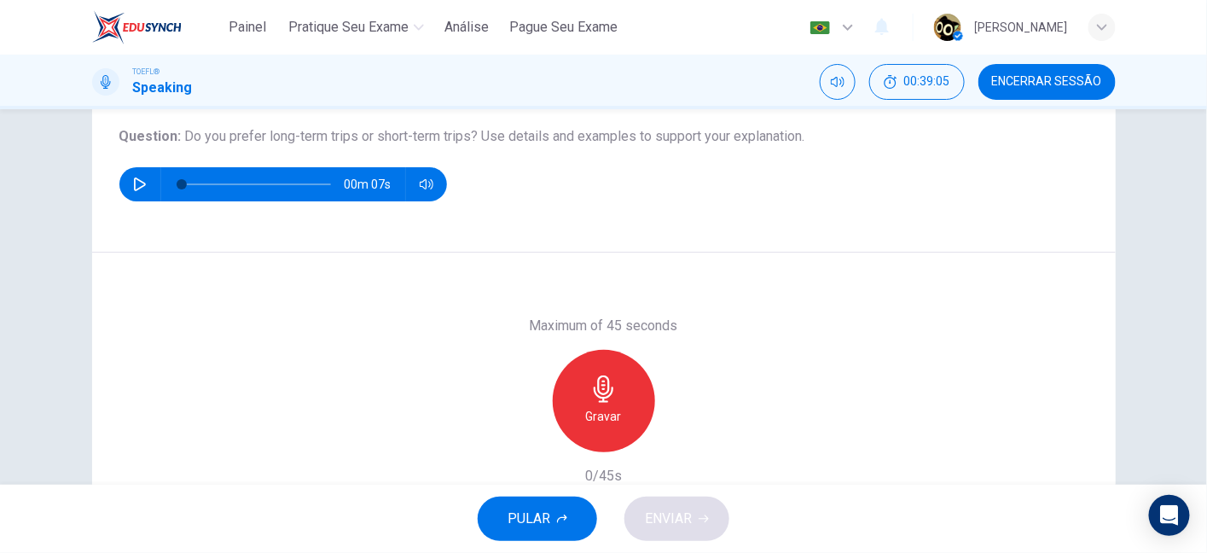
scroll to position [188, 0]
click at [573, 391] on div "Gravar" at bounding box center [604, 401] width 102 height 102
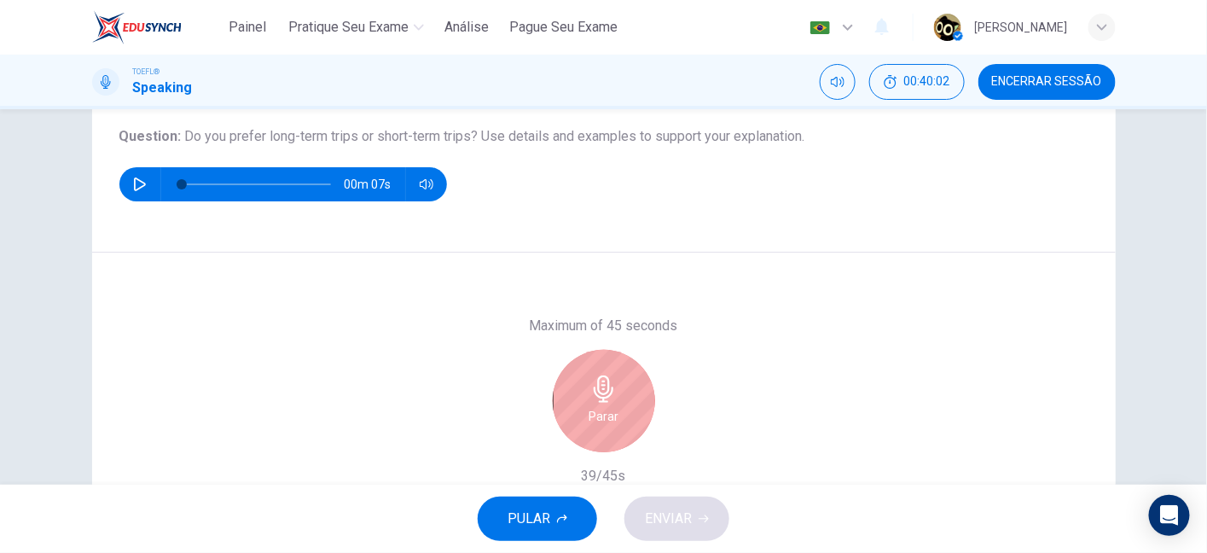
click at [573, 391] on div "Parar" at bounding box center [604, 401] width 102 height 102
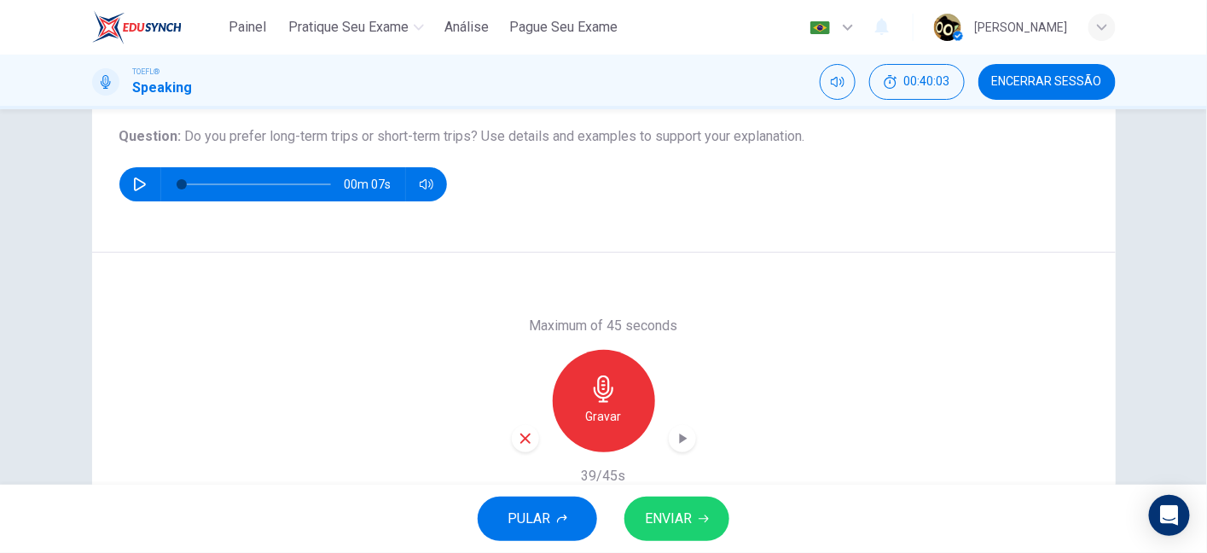
click at [528, 433] on div "button" at bounding box center [525, 438] width 27 height 27
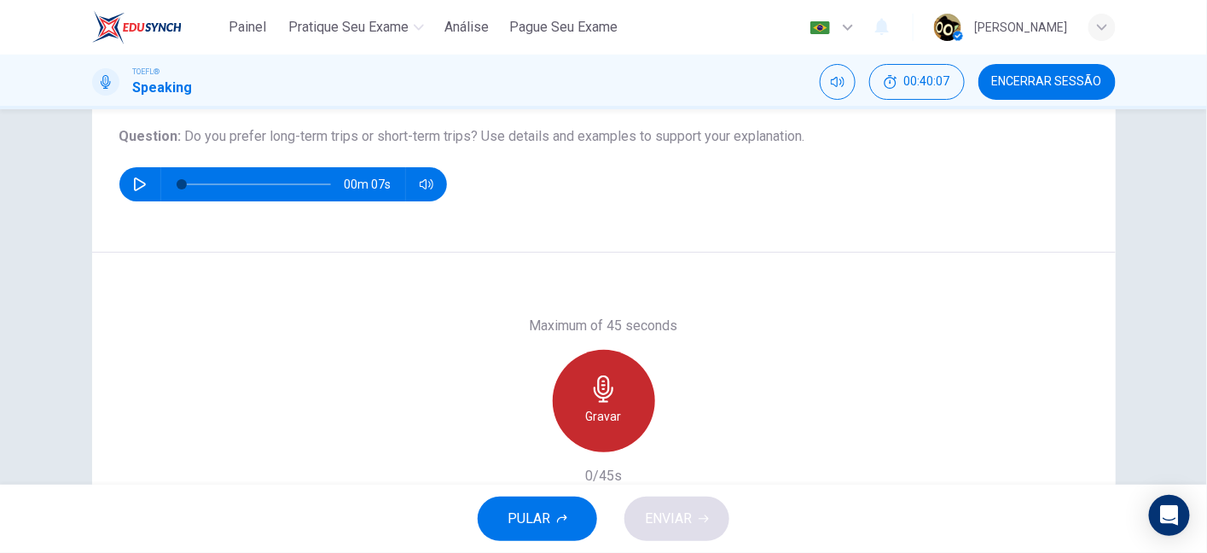
click at [597, 430] on div "Gravar" at bounding box center [604, 401] width 102 height 102
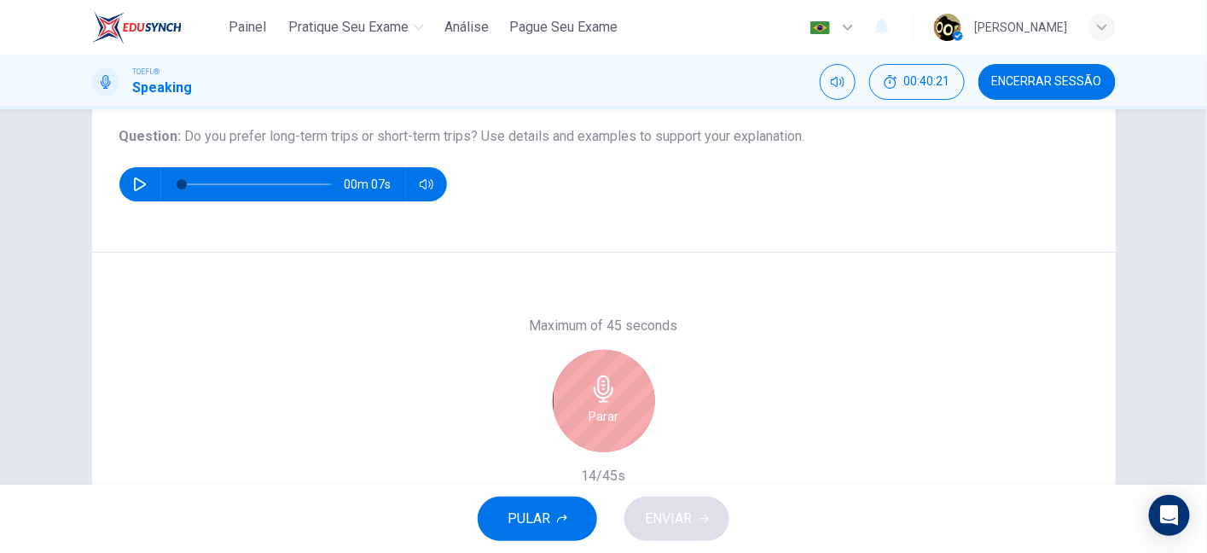
click at [597, 430] on div "Parar" at bounding box center [604, 401] width 102 height 102
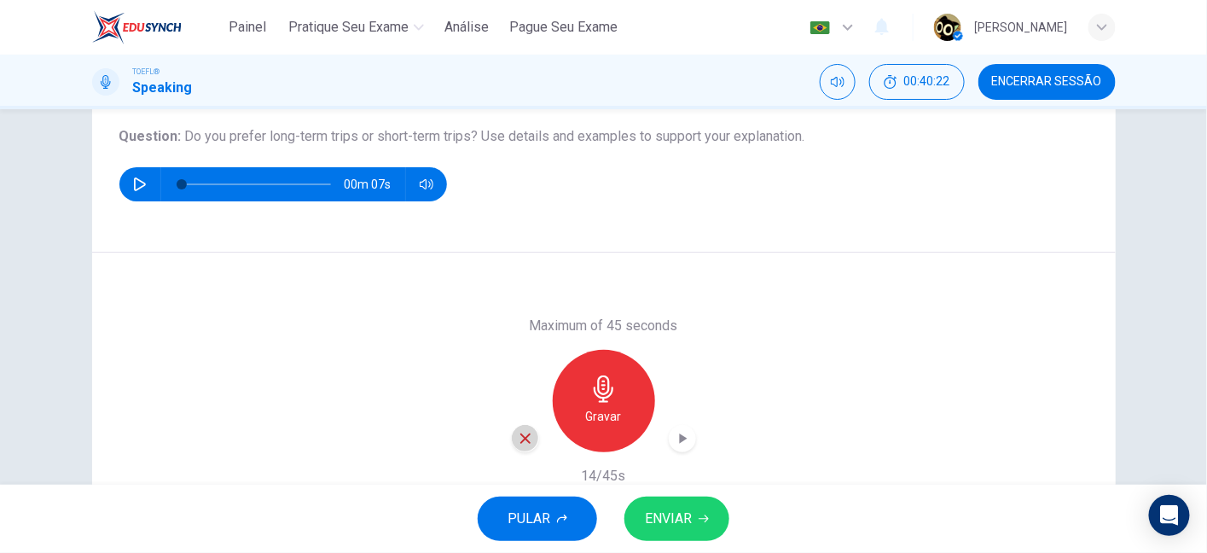
click at [518, 438] on icon "button" at bounding box center [525, 438] width 15 height 15
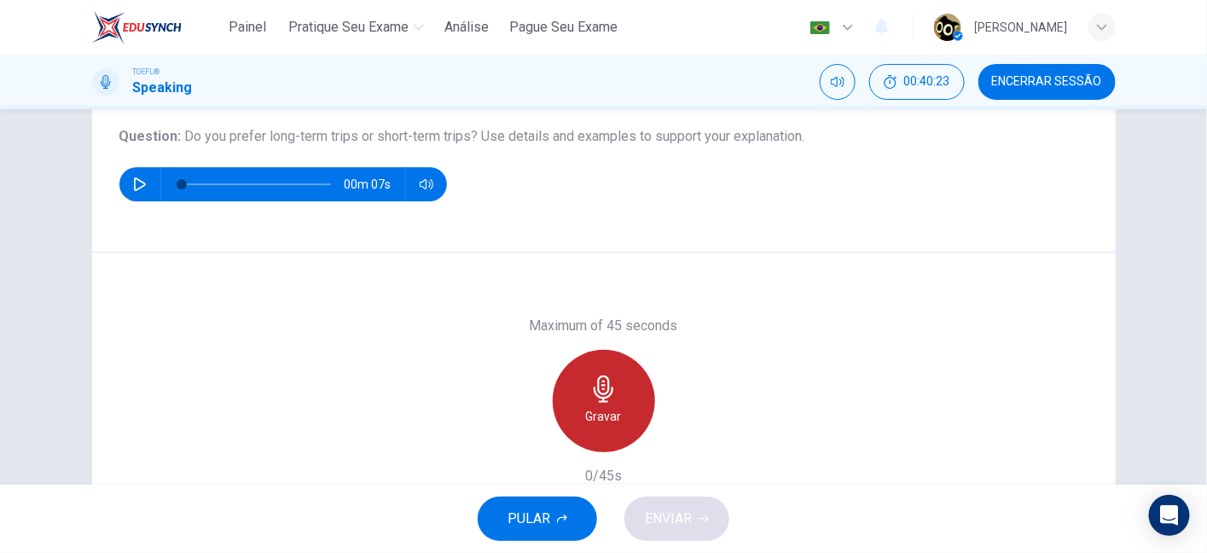
click at [577, 404] on div "Gravar" at bounding box center [604, 401] width 102 height 102
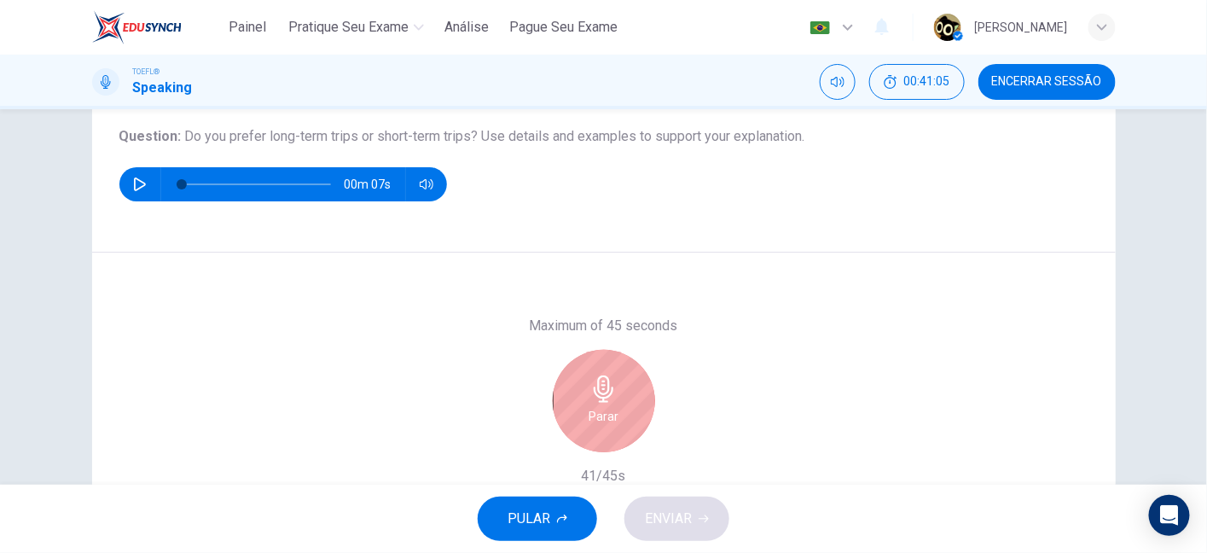
click at [549, 427] on div "Parar" at bounding box center [604, 401] width 184 height 102
click at [586, 403] on div "Parar" at bounding box center [604, 401] width 102 height 102
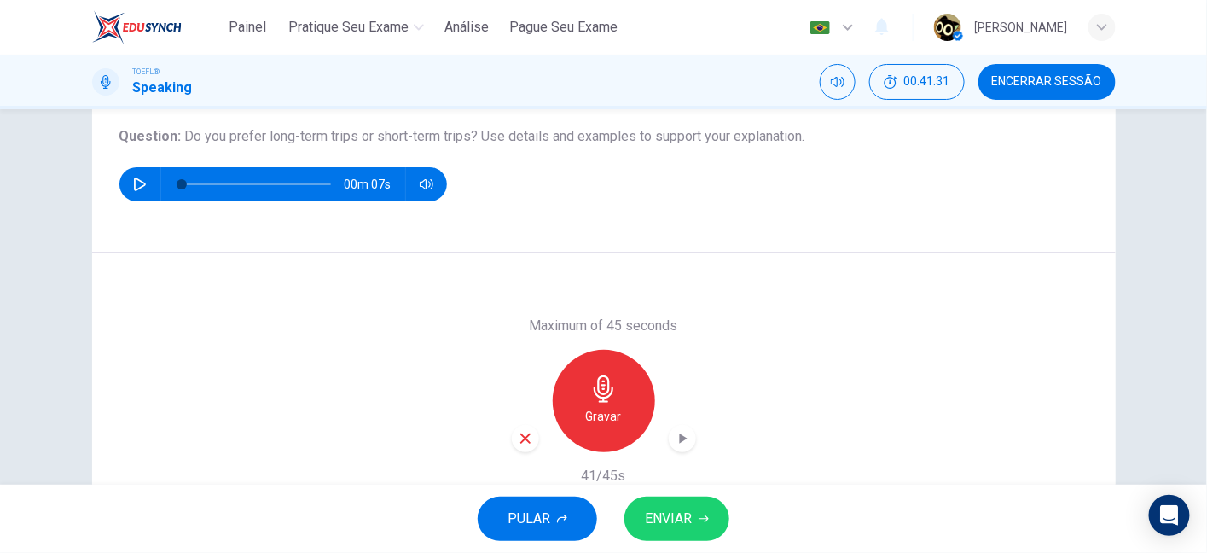
scroll to position [165, 0]
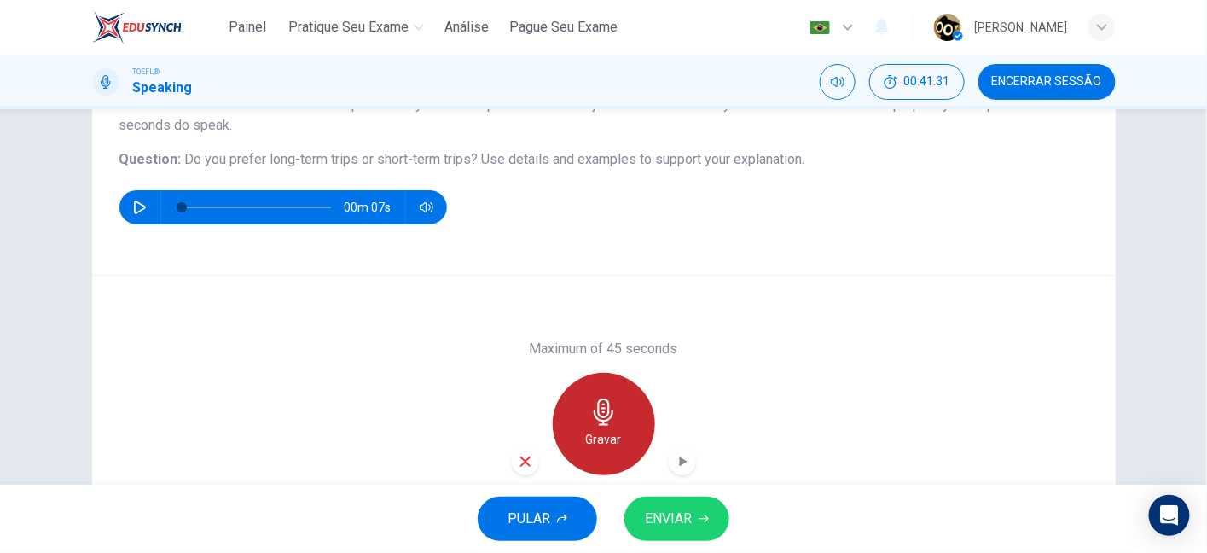
click at [625, 433] on div "Gravar" at bounding box center [604, 424] width 102 height 102
click at [572, 301] on div "Maximum of 45 seconds Gravar 45/45s" at bounding box center [604, 424] width 1024 height 296
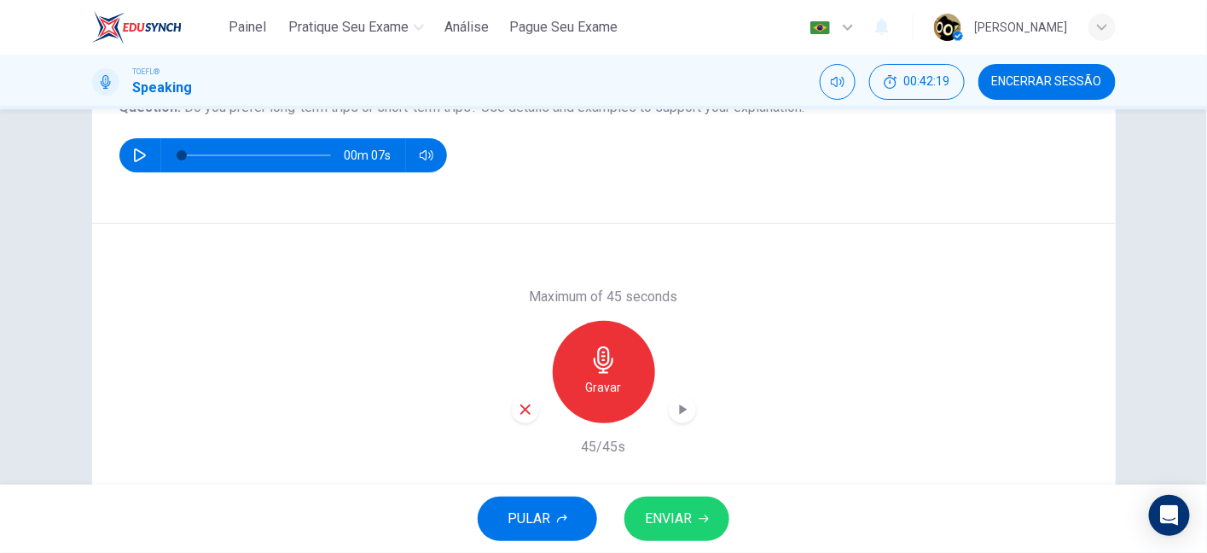
click at [525, 412] on icon "button" at bounding box center [525, 409] width 10 height 10
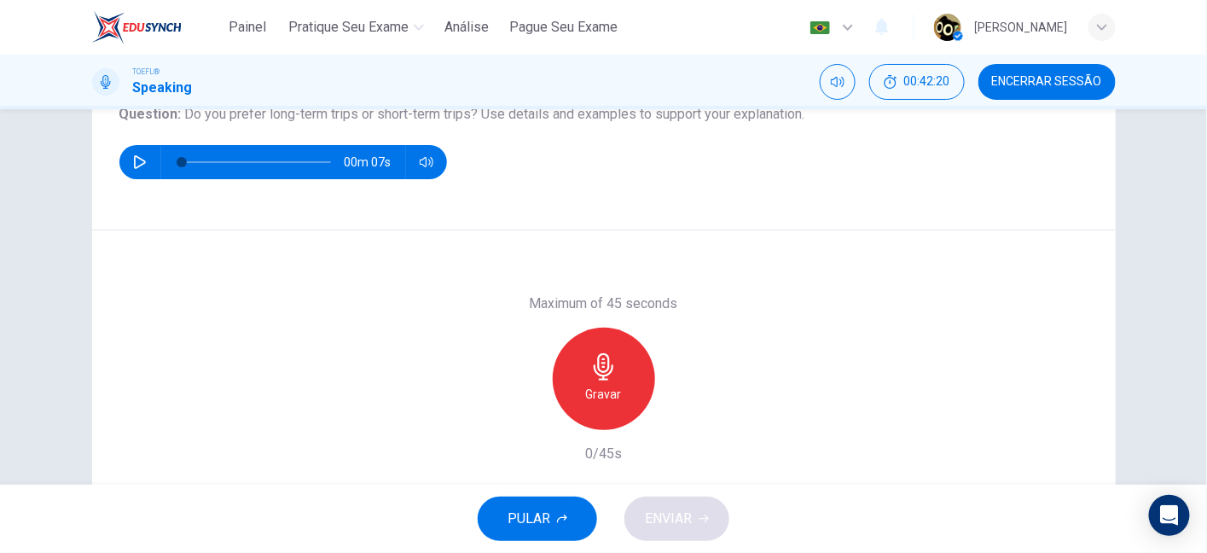
scroll to position [193, 0]
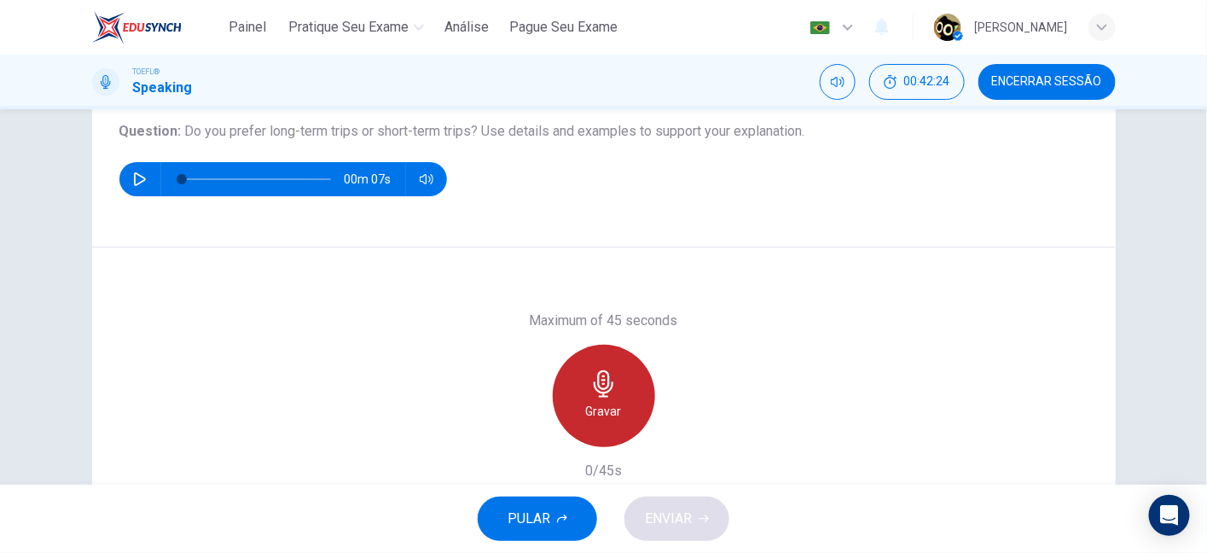
click at [607, 380] on icon "button" at bounding box center [603, 383] width 27 height 27
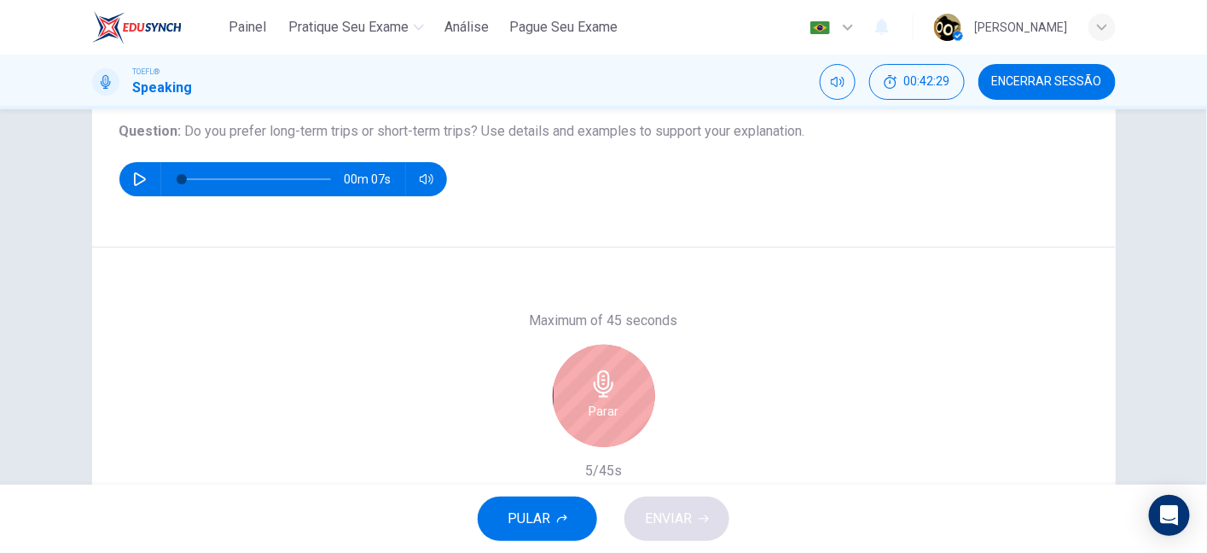
click at [607, 380] on icon "button" at bounding box center [603, 383] width 27 height 27
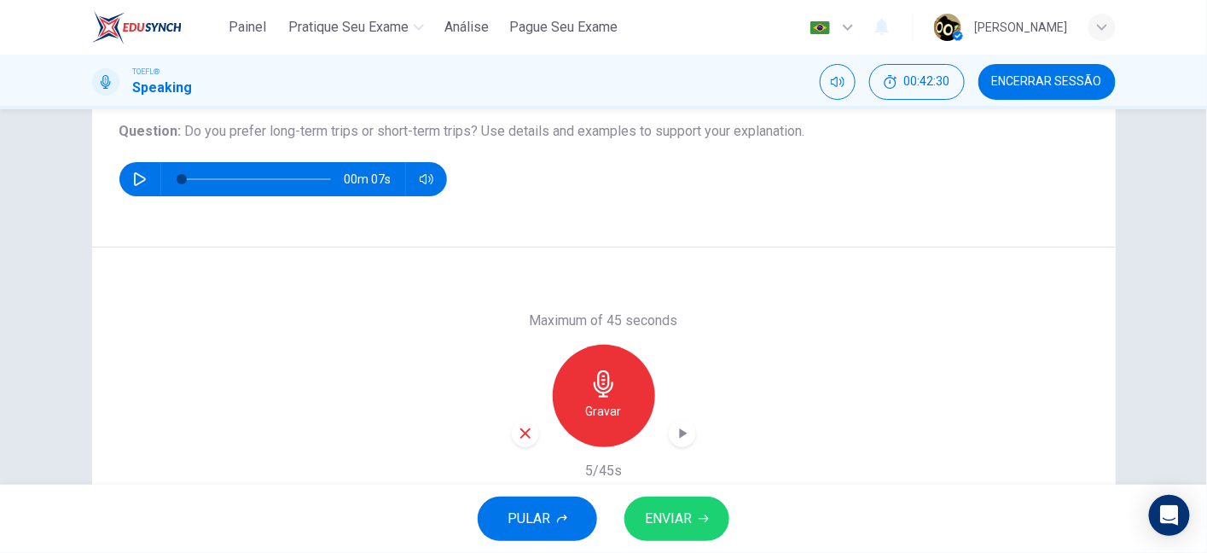
click at [607, 380] on icon "button" at bounding box center [603, 383] width 27 height 27
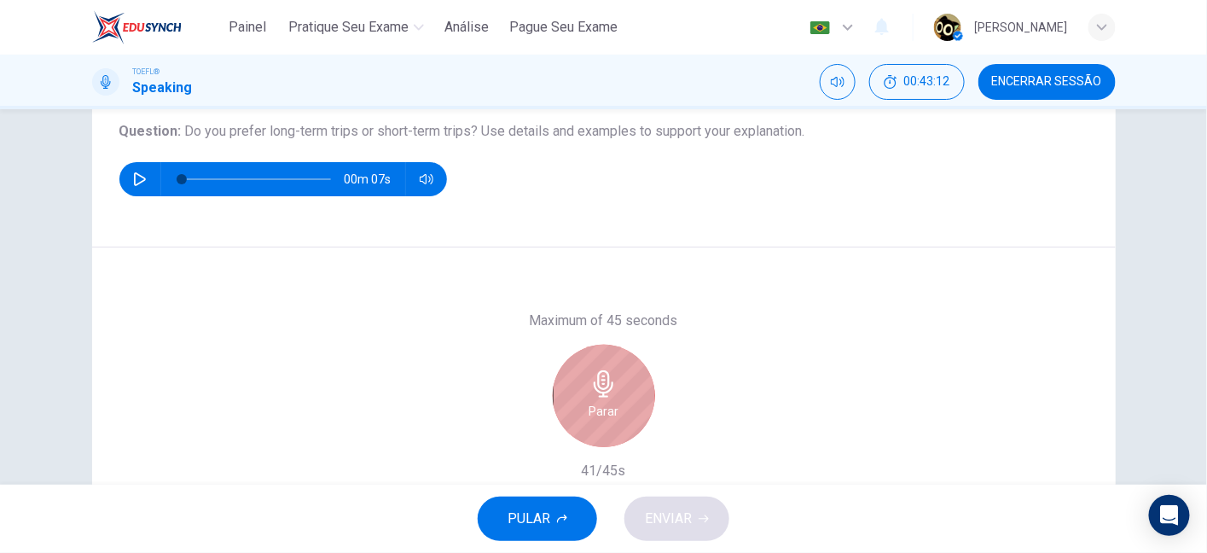
click at [572, 404] on div "Parar" at bounding box center [604, 396] width 102 height 102
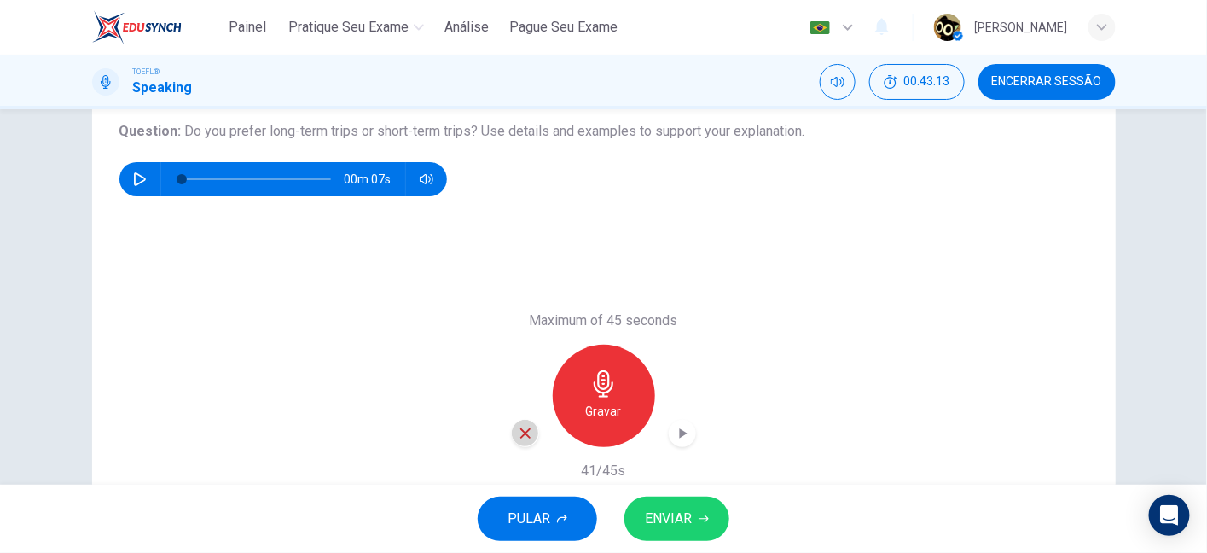
click at [531, 432] on div "button" at bounding box center [525, 433] width 27 height 27
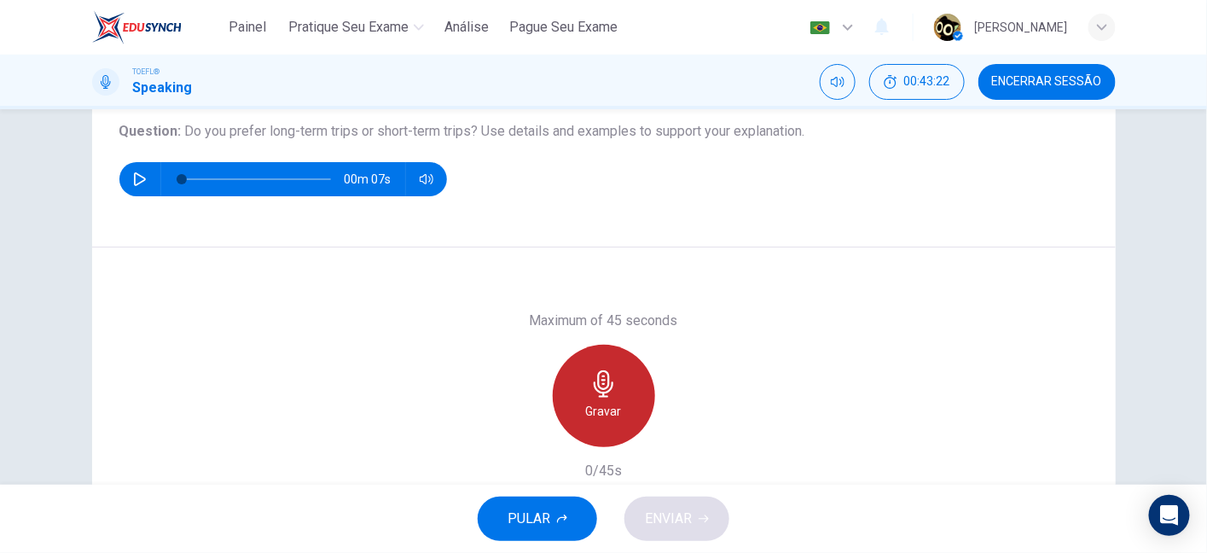
click at [572, 371] on div "Gravar" at bounding box center [604, 396] width 102 height 102
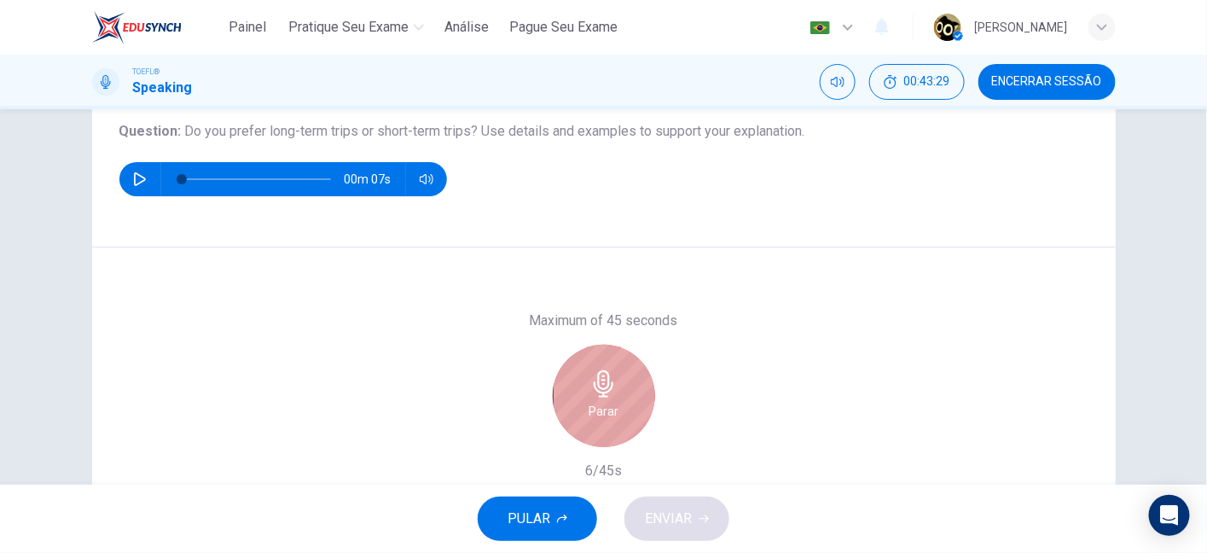
click at [572, 371] on div "Parar" at bounding box center [604, 396] width 102 height 102
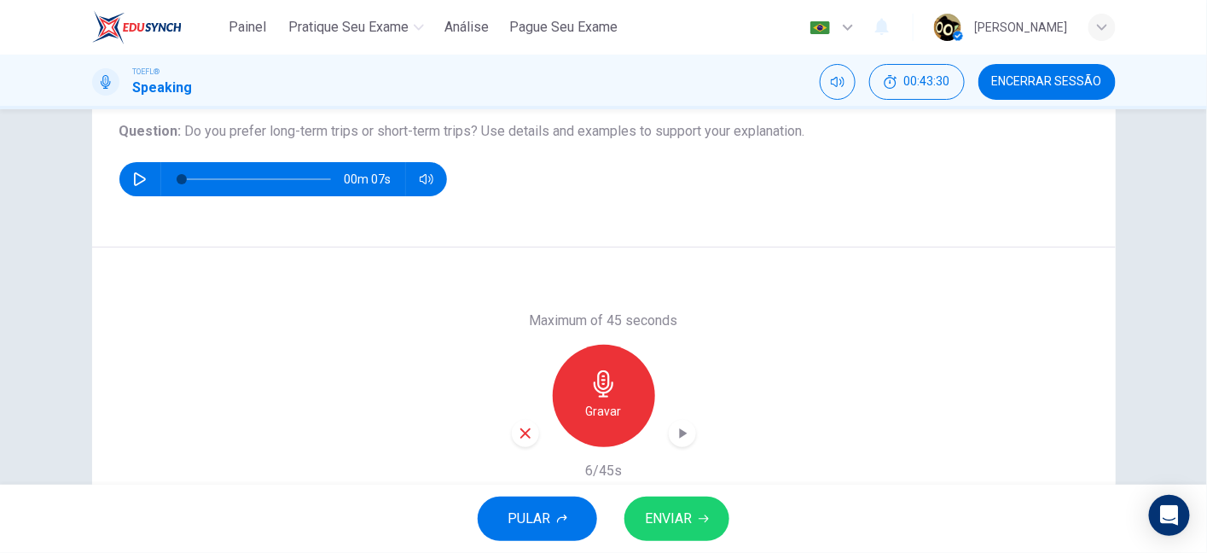
click at [525, 444] on div "button" at bounding box center [525, 433] width 27 height 27
click at [586, 409] on h6 "Gravar" at bounding box center [604, 411] width 36 height 20
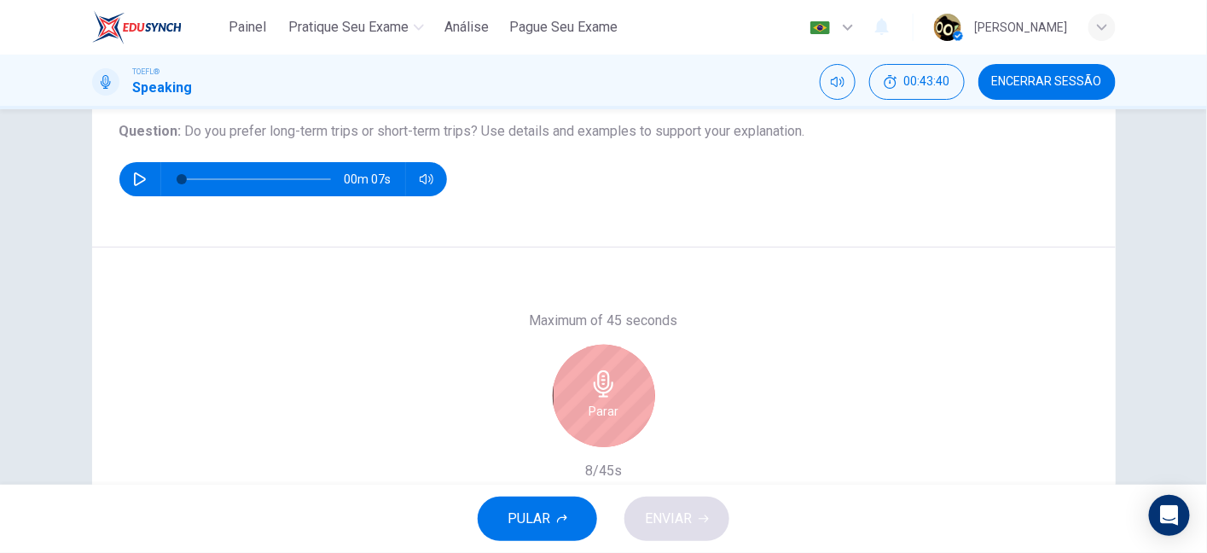
click at [589, 409] on h6 "Parar" at bounding box center [604, 411] width 30 height 20
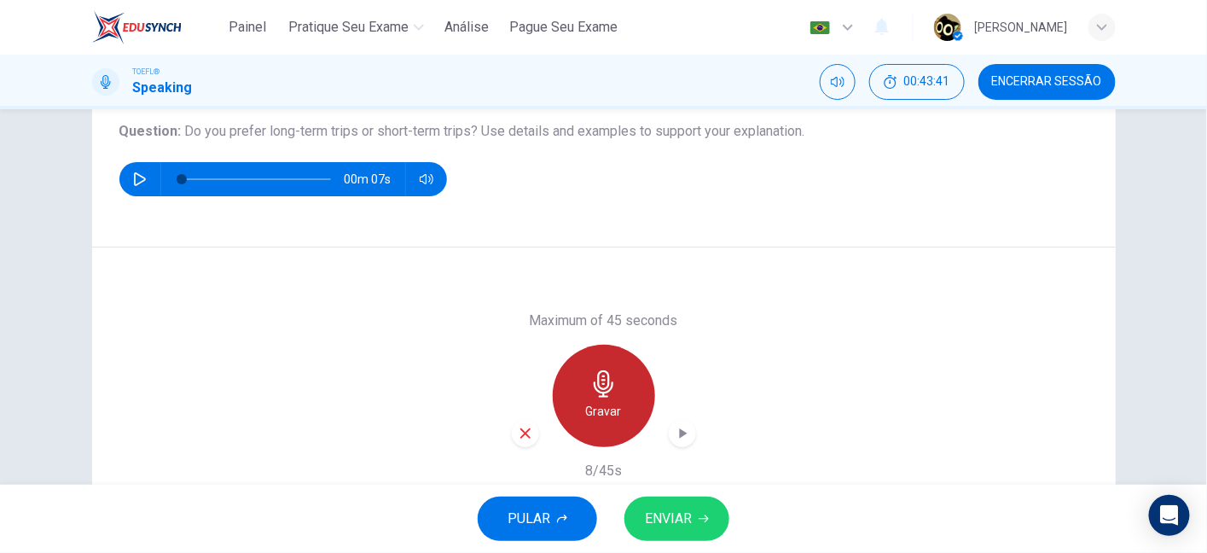
click at [586, 409] on h6 "Gravar" at bounding box center [604, 411] width 36 height 20
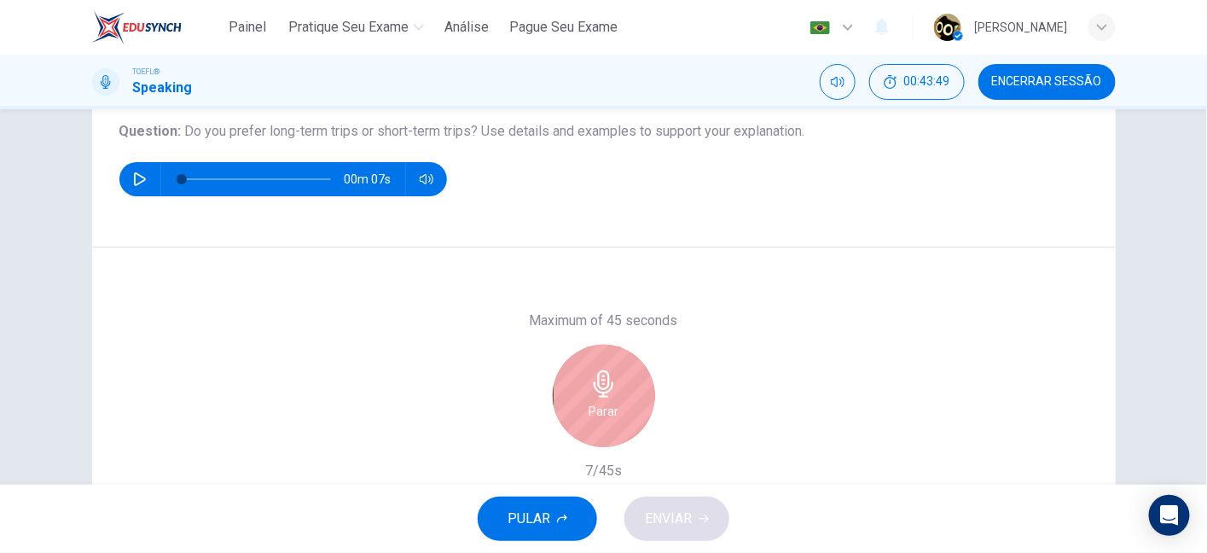
click at [589, 409] on h6 "Parar" at bounding box center [604, 411] width 30 height 20
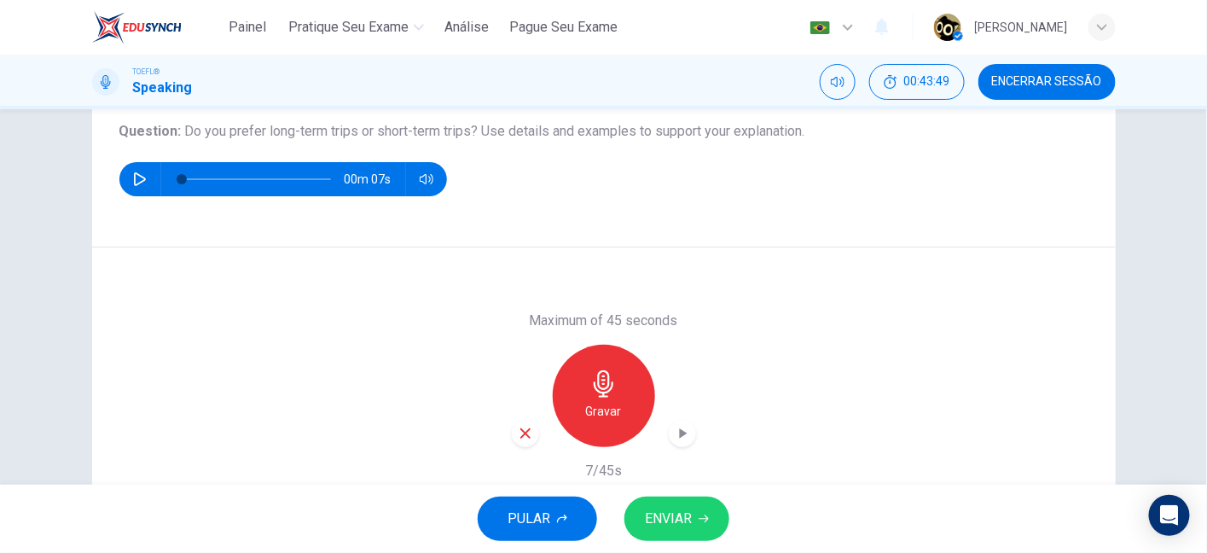
click at [534, 437] on div "Gravar" at bounding box center [604, 396] width 184 height 102
click at [525, 433] on icon "button" at bounding box center [525, 433] width 15 height 15
click at [617, 386] on div "Gravar" at bounding box center [604, 396] width 102 height 102
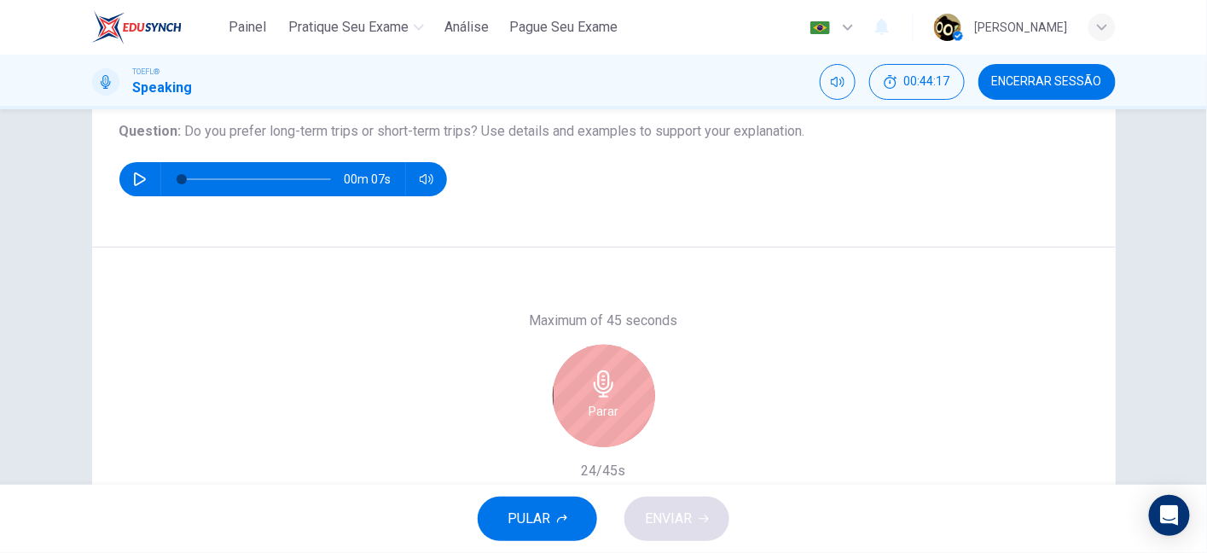
click at [617, 386] on div "Parar" at bounding box center [604, 396] width 102 height 102
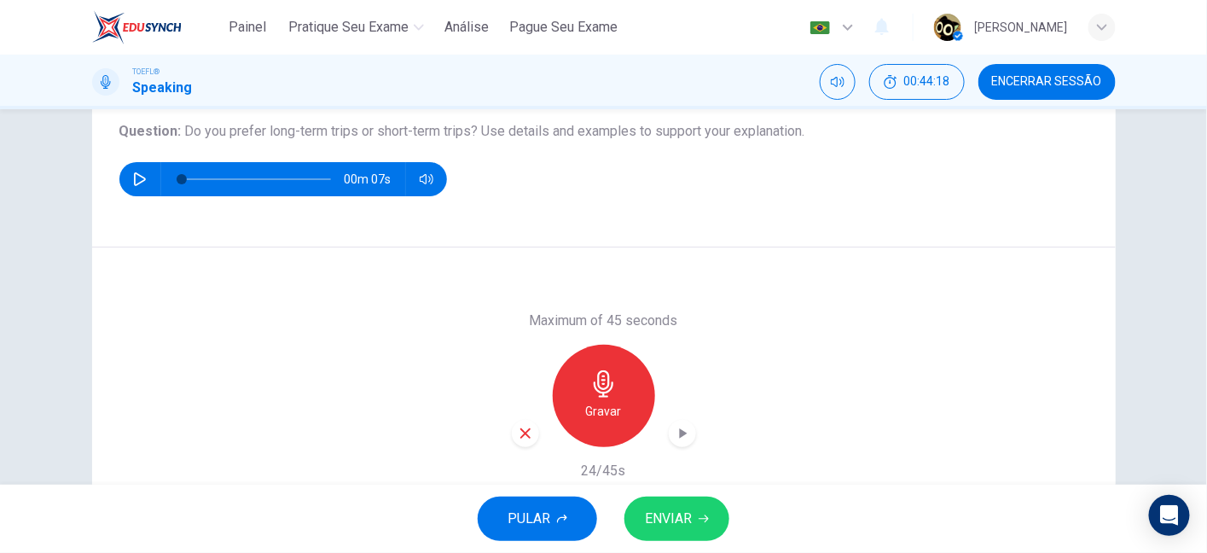
click at [520, 437] on icon "button" at bounding box center [525, 433] width 15 height 15
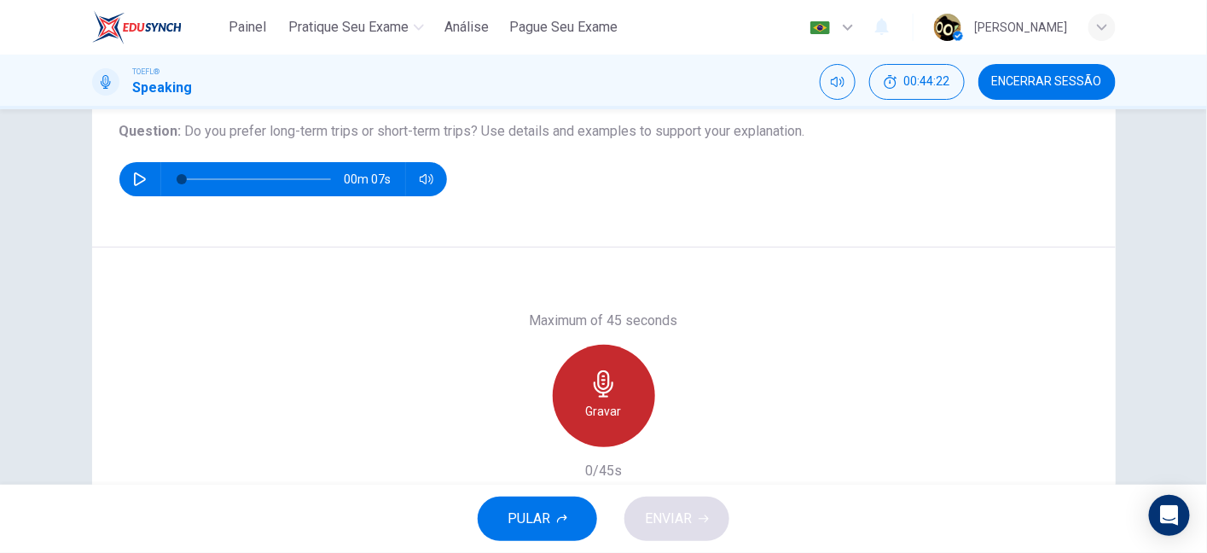
click at [629, 391] on div "Gravar" at bounding box center [604, 396] width 102 height 102
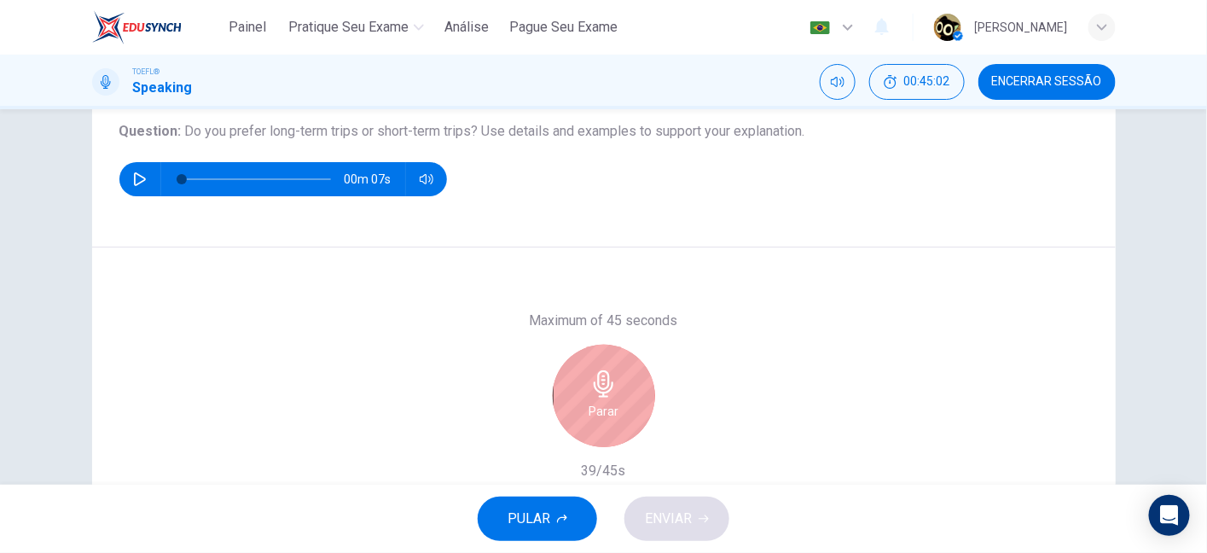
click at [629, 391] on div "Parar" at bounding box center [604, 396] width 102 height 102
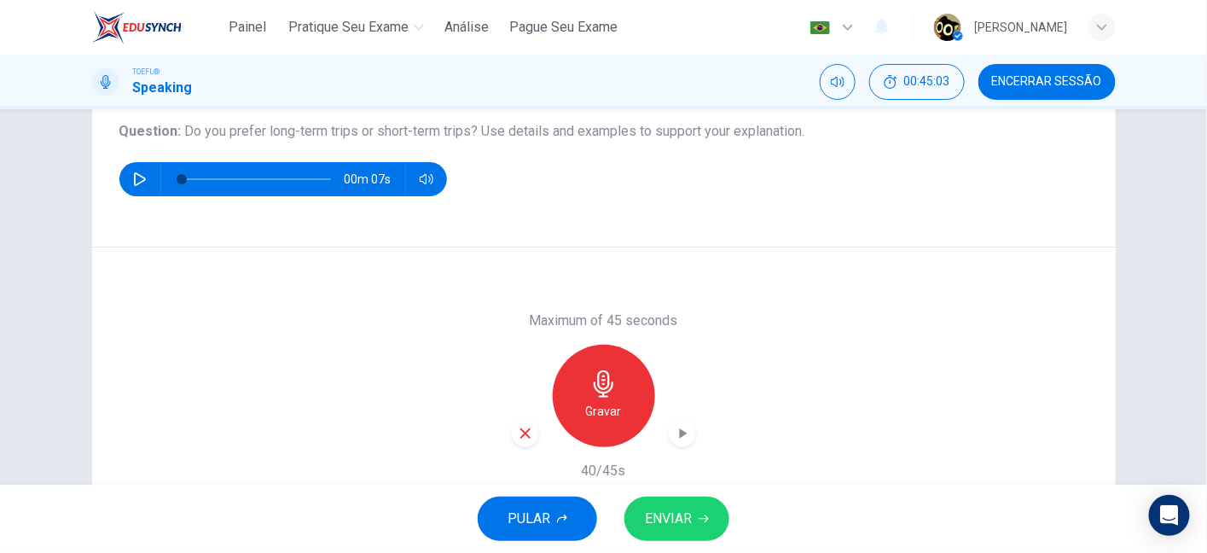
click at [657, 503] on button "ENVIAR" at bounding box center [676, 518] width 105 height 44
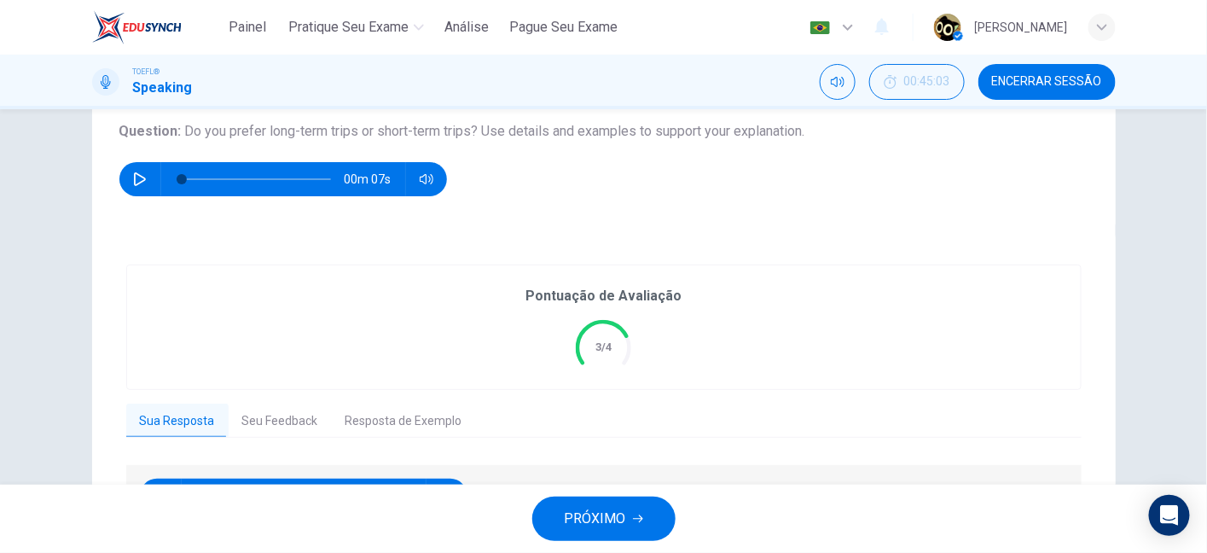
scroll to position [304, 0]
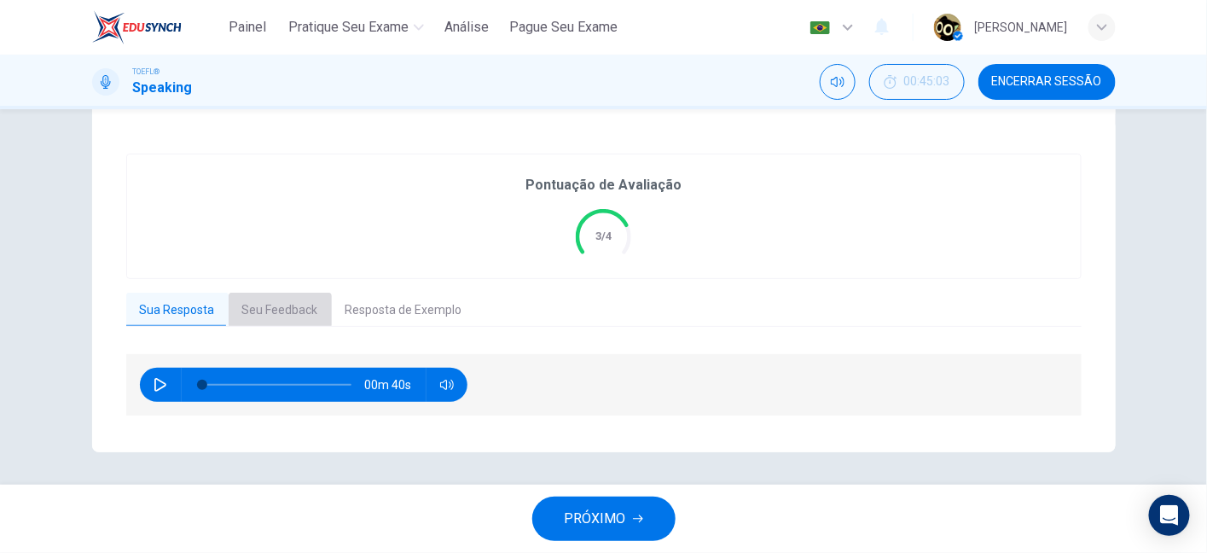
click at [271, 308] on button "Seu Feedback" at bounding box center [280, 311] width 103 height 36
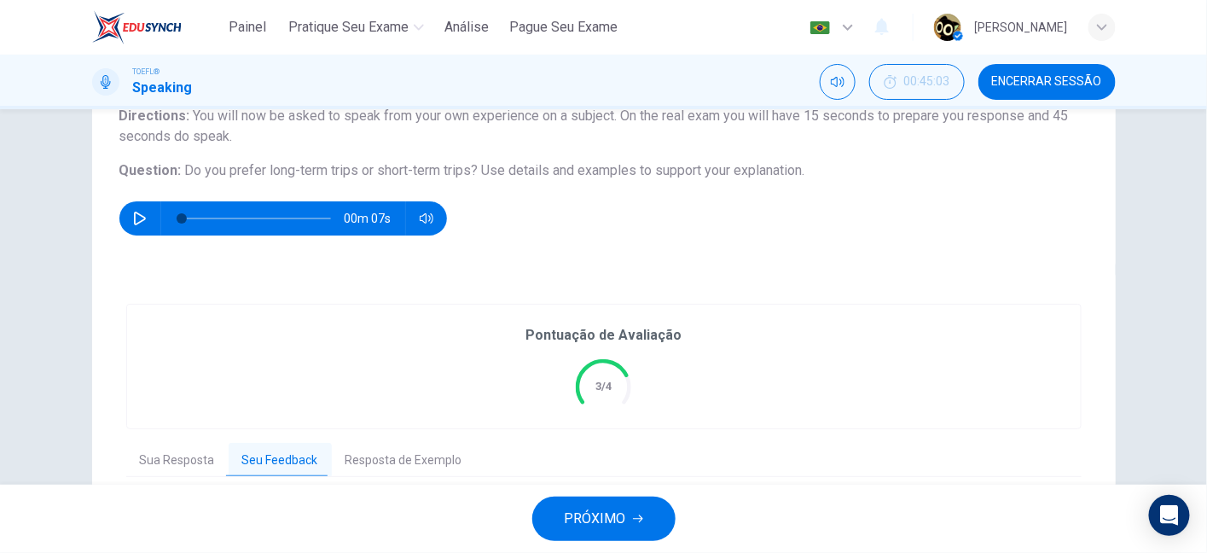
scroll to position [134, 0]
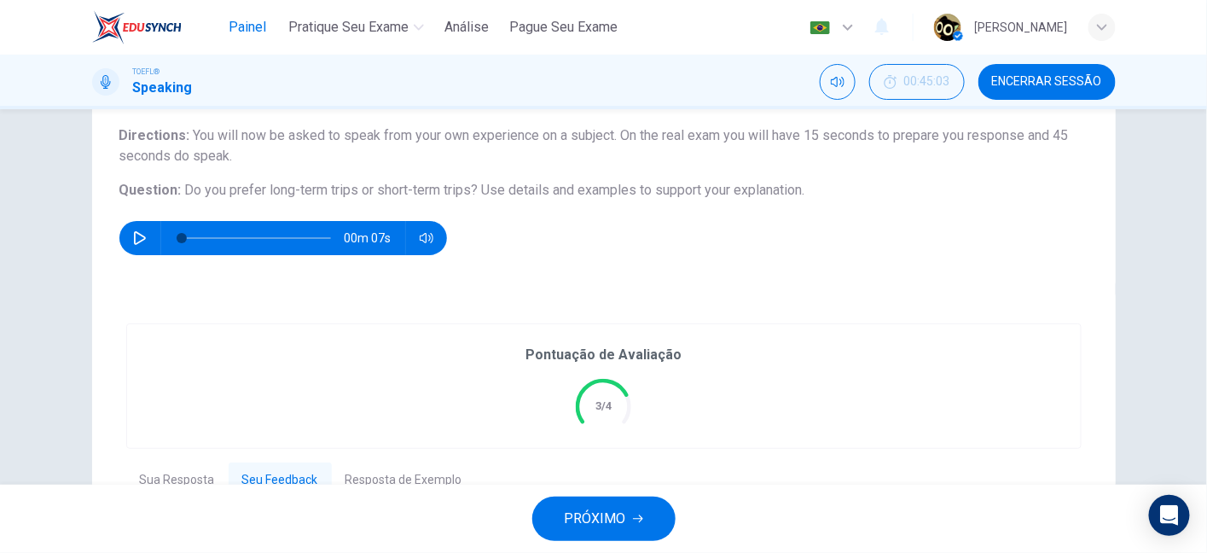
click at [251, 22] on span "Painel" at bounding box center [248, 27] width 38 height 20
click at [1022, 78] on span "Encerrar Sessão" at bounding box center [1047, 82] width 110 height 14
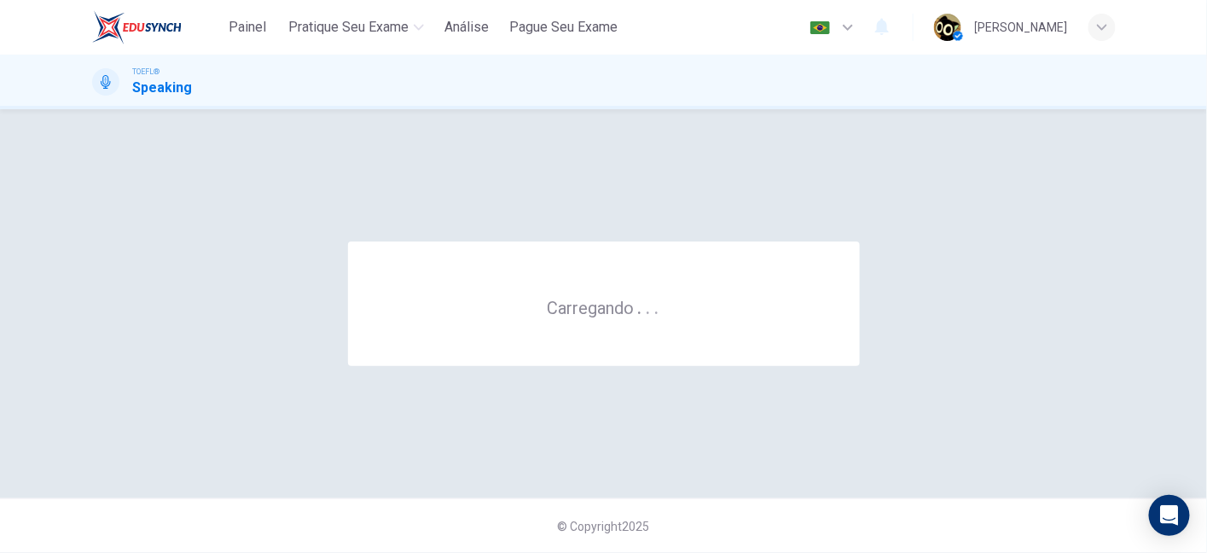
scroll to position [0, 0]
